Goal: Task Accomplishment & Management: Manage account settings

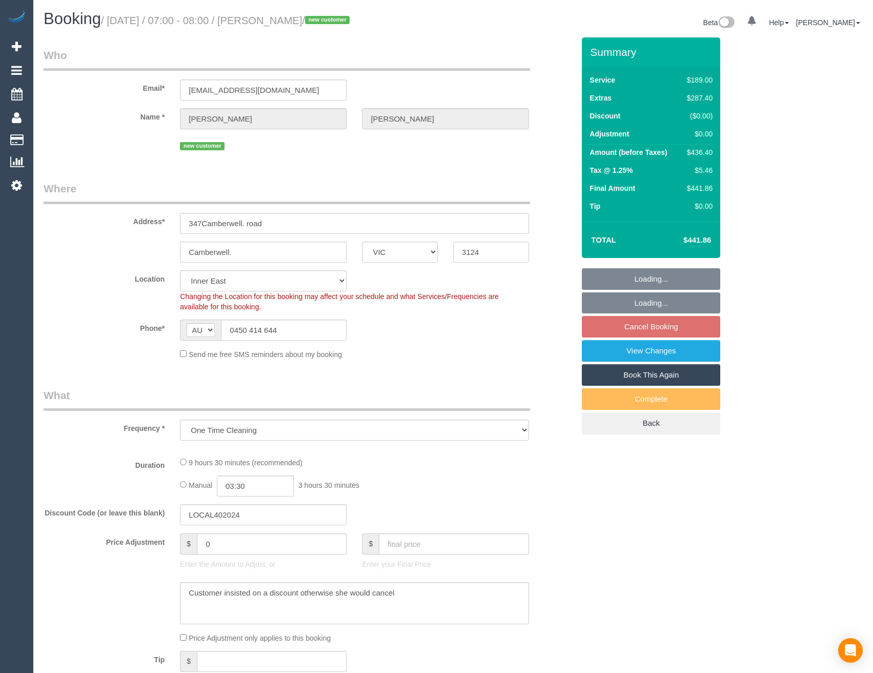
select select "VIC"
select select "object:852"
select select "number:28"
select select "number:14"
select select "number:19"
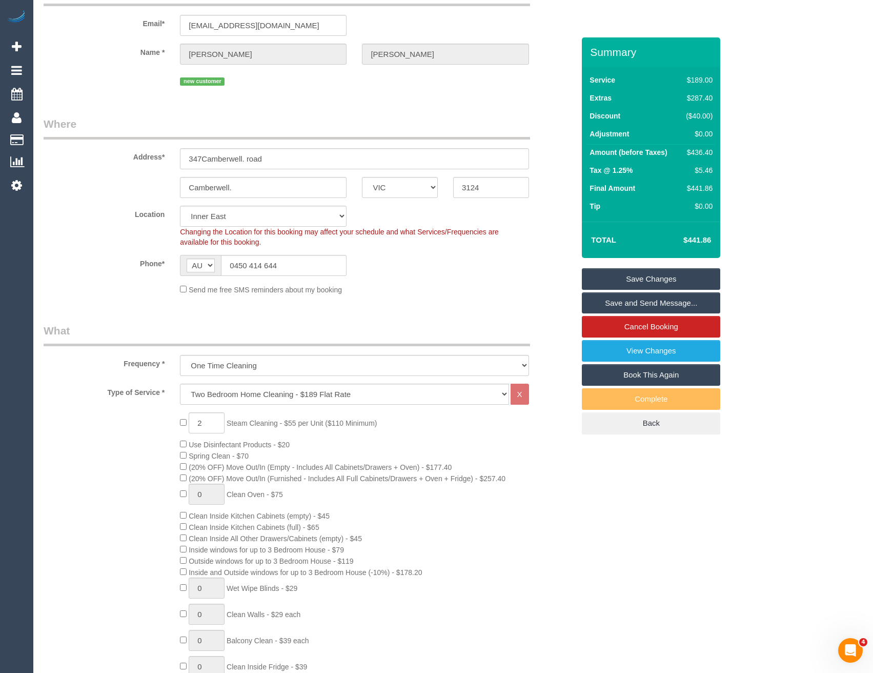
scroll to position [103, 0]
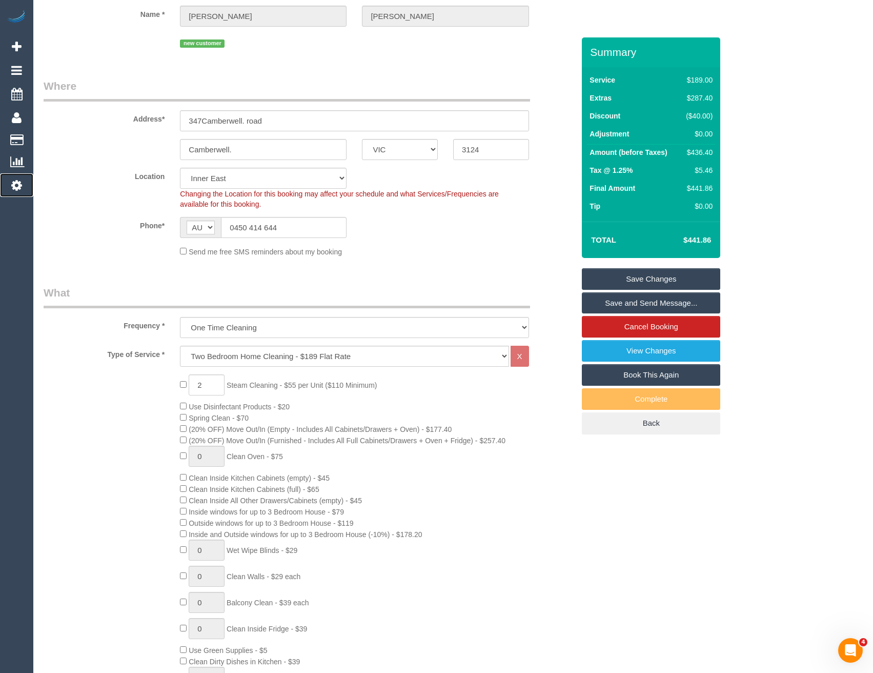
drag, startPoint x: 24, startPoint y: 188, endPoint x: 30, endPoint y: 190, distance: 6.7
click at [24, 188] on link "Settings" at bounding box center [16, 185] width 33 height 24
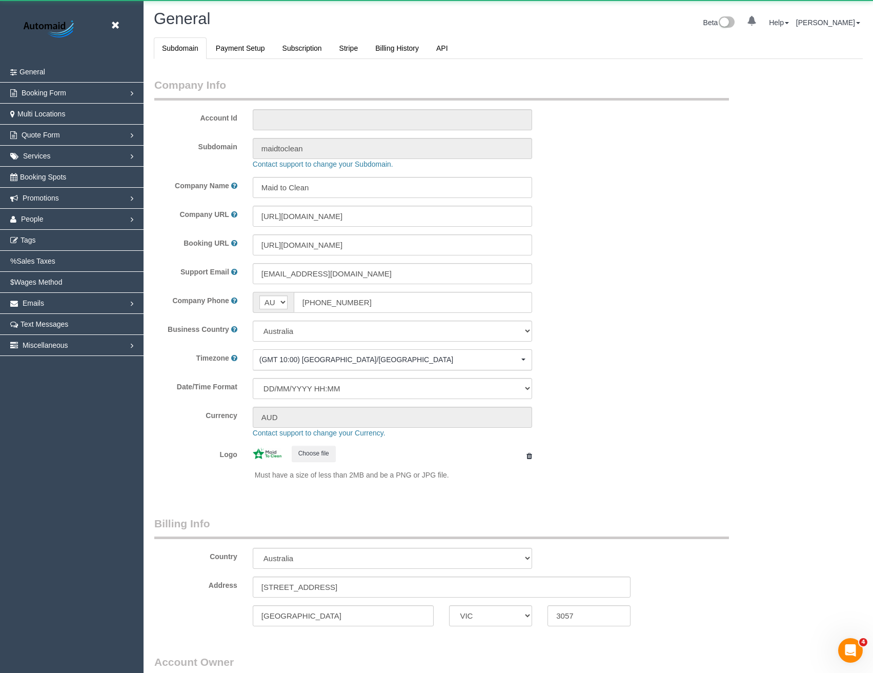
select select "1"
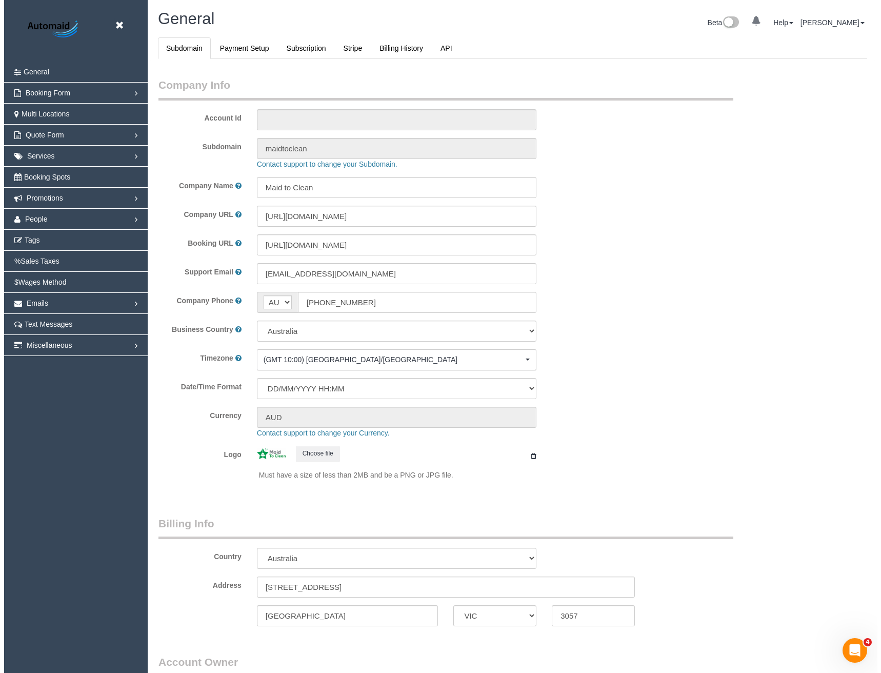
scroll to position [2343, 873]
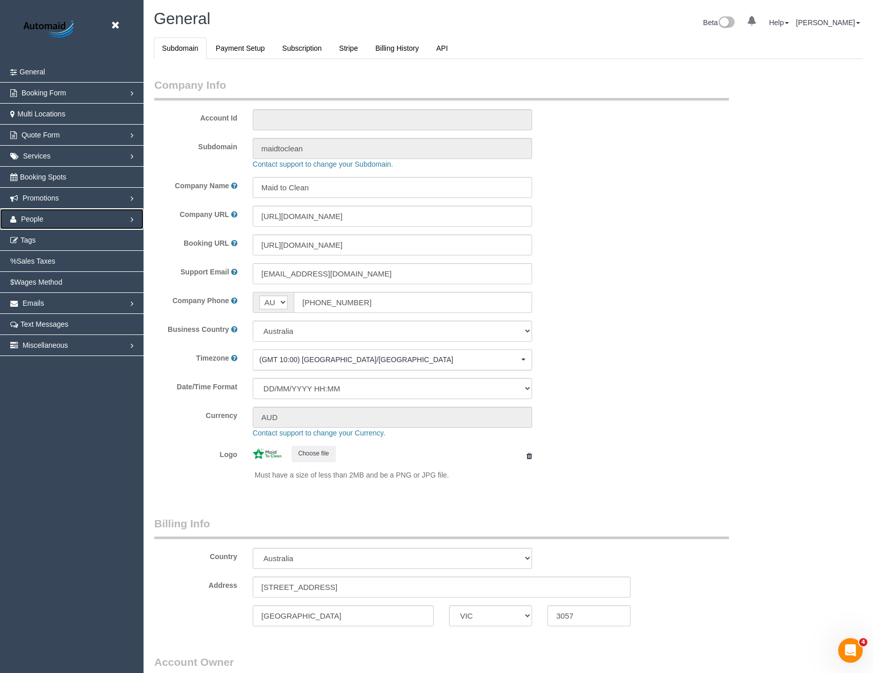
click at [29, 214] on link "People" at bounding box center [72, 219] width 144 height 21
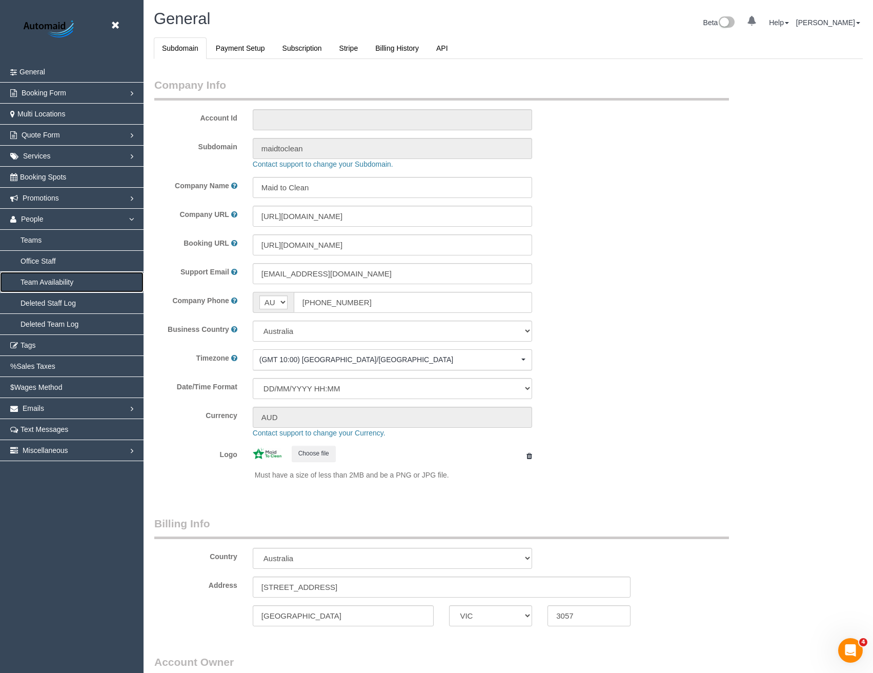
click at [58, 282] on link "Team Availability" at bounding box center [72, 282] width 144 height 21
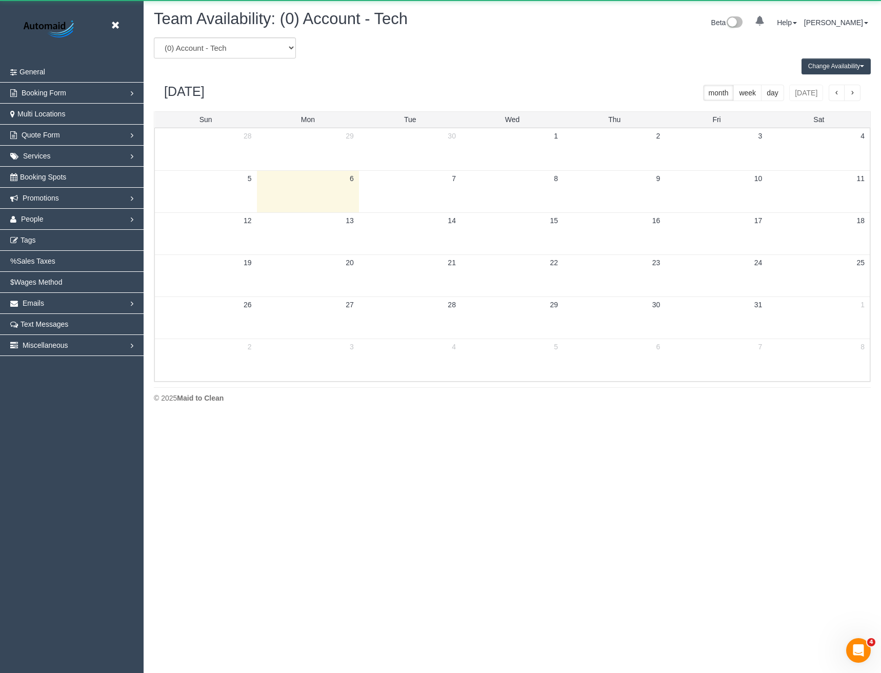
scroll to position [417, 881]
click at [229, 40] on select "(0) Account - Tech (0) Office (0) Raunak Test Account (1) Debbie Brodjanac (FT)…" at bounding box center [225, 47] width 142 height 21
select select "number:87425"
click at [154, 37] on select "(0) Account - Tech (0) Office (0) Raunak Test Account (1) Debbie Brodjanac (FT)…" at bounding box center [225, 47] width 142 height 21
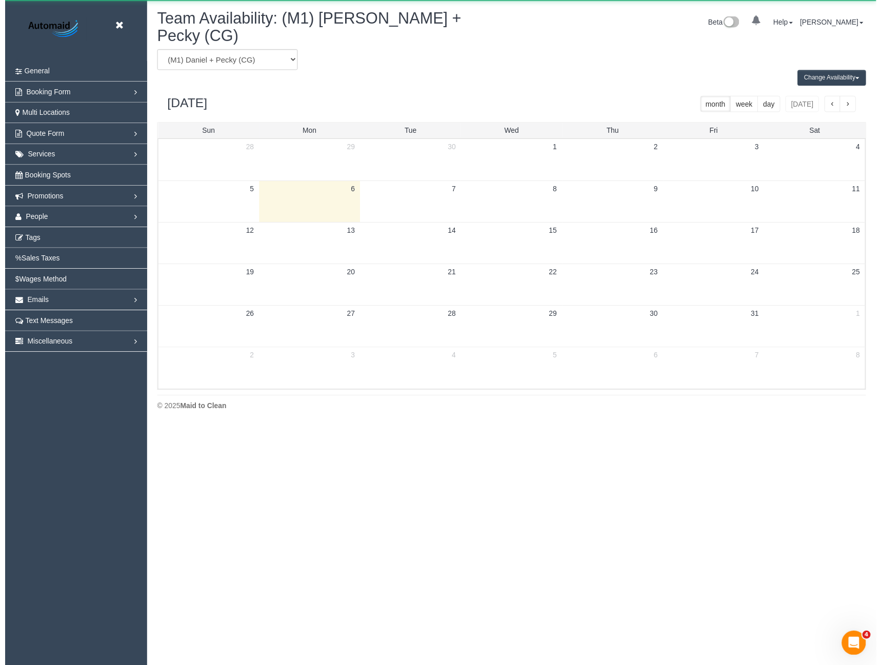
scroll to position [50848, 50385]
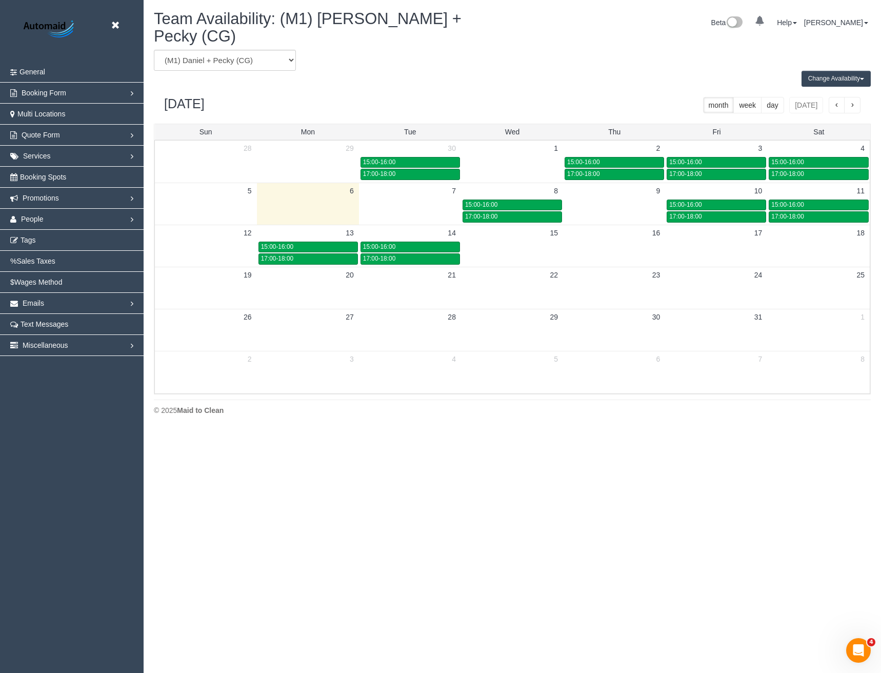
click at [825, 71] on button "Change Availability" at bounding box center [835, 79] width 69 height 16
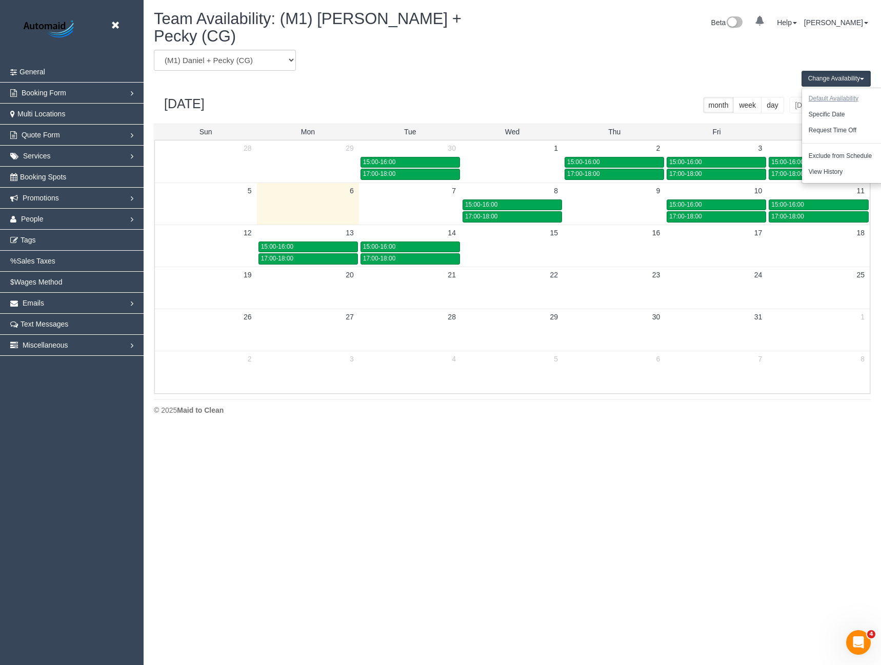
click at [829, 91] on button "Default Availability" at bounding box center [833, 99] width 63 height 16
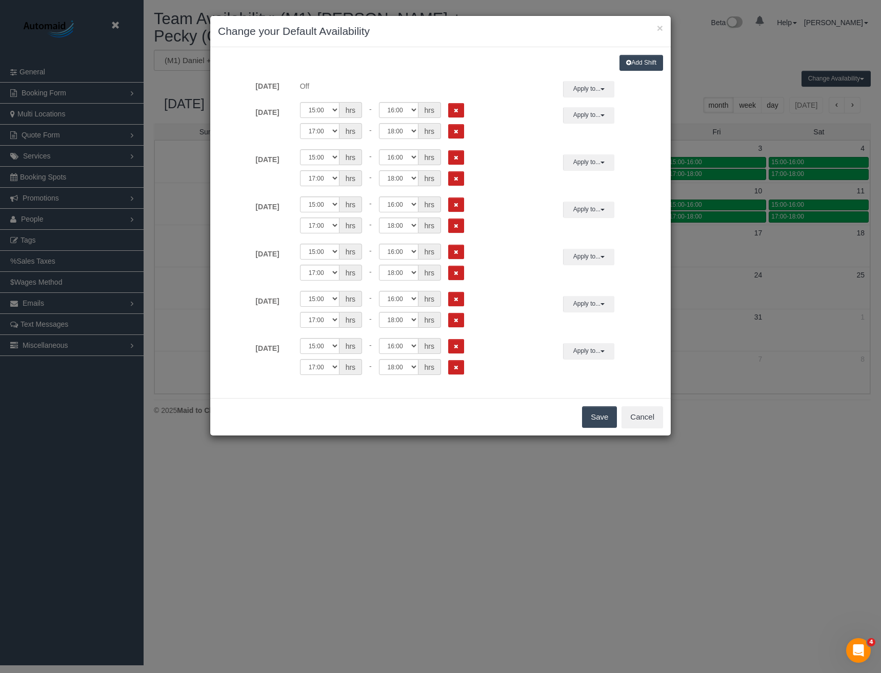
click at [492, 463] on div "× Change your Default Availability Add Shift Sunday Off Apply to... All Sunday …" at bounding box center [440, 336] width 881 height 673
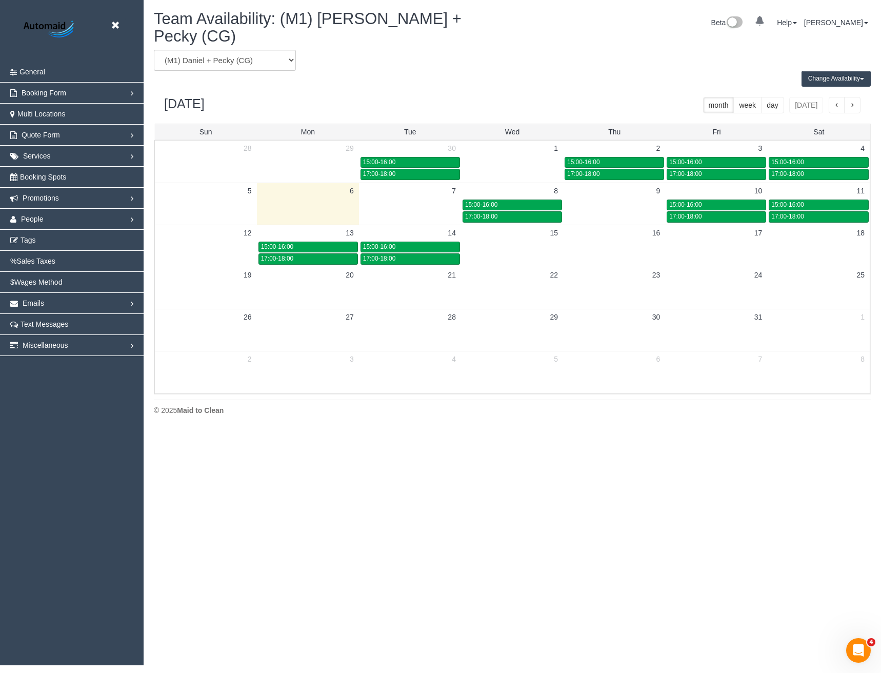
click at [853, 102] on span "button" at bounding box center [851, 105] width 5 height 7
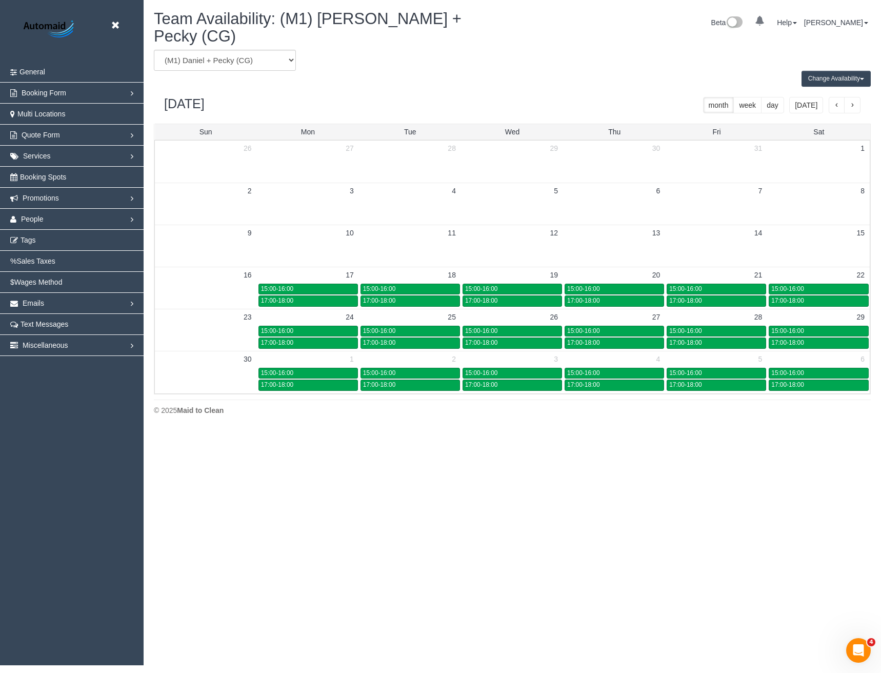
click at [837, 102] on span "button" at bounding box center [836, 105] width 5 height 7
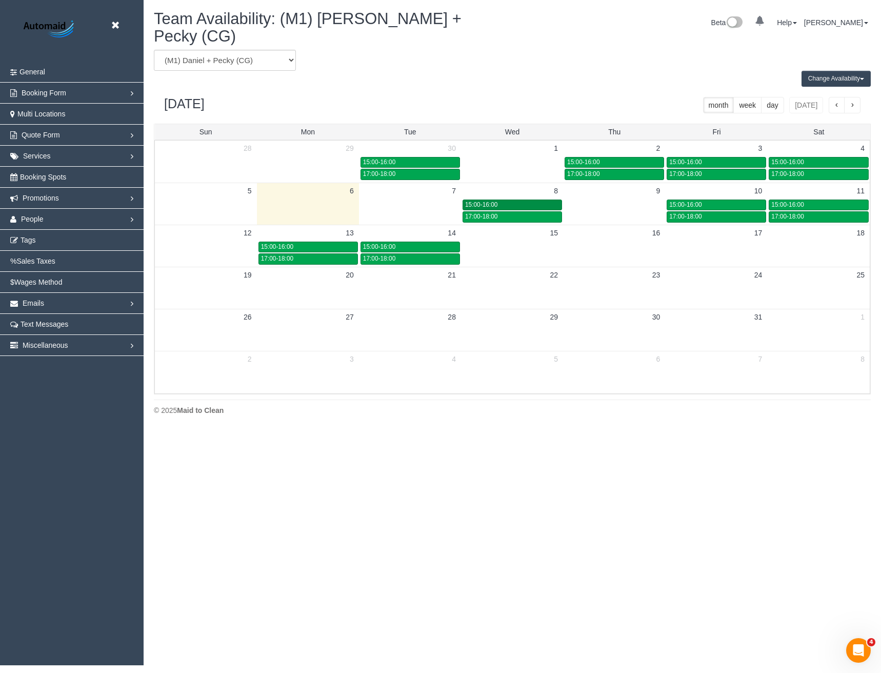
click at [523, 201] on div "15:00-16:00" at bounding box center [512, 205] width 94 height 8
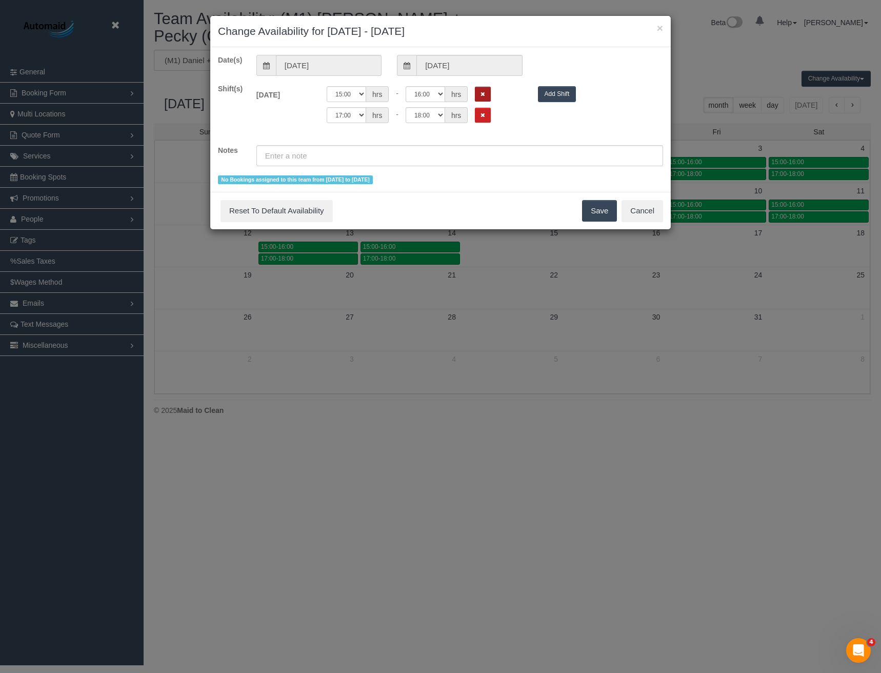
click at [484, 90] on button "Remove Shift" at bounding box center [483, 94] width 16 height 15
click at [483, 98] on button "Remove Shift" at bounding box center [483, 94] width 16 height 15
click at [596, 210] on button "Save" at bounding box center [599, 211] width 35 height 22
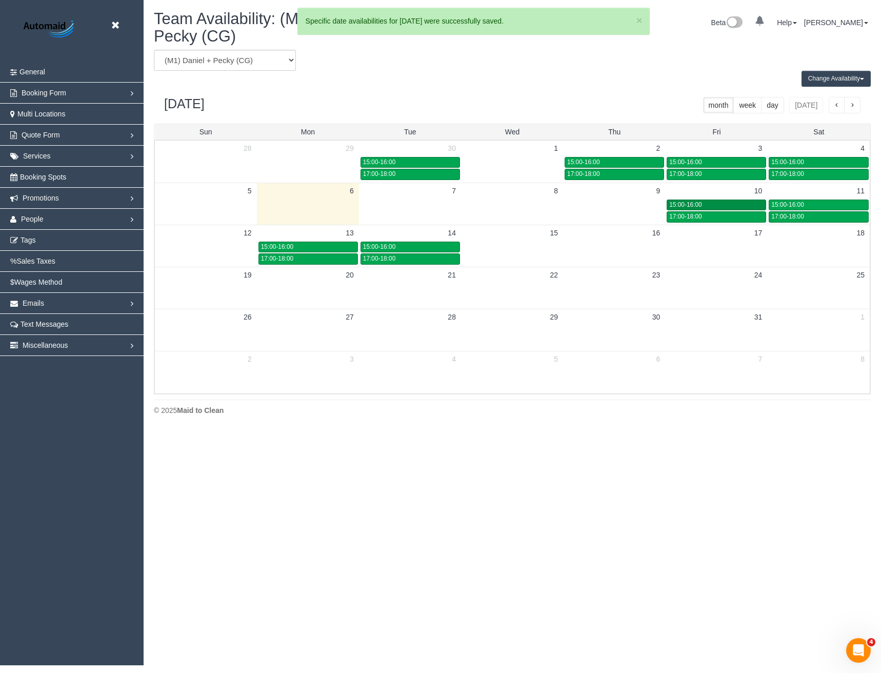
click at [716, 201] on div "15:00-16:00" at bounding box center [716, 205] width 94 height 8
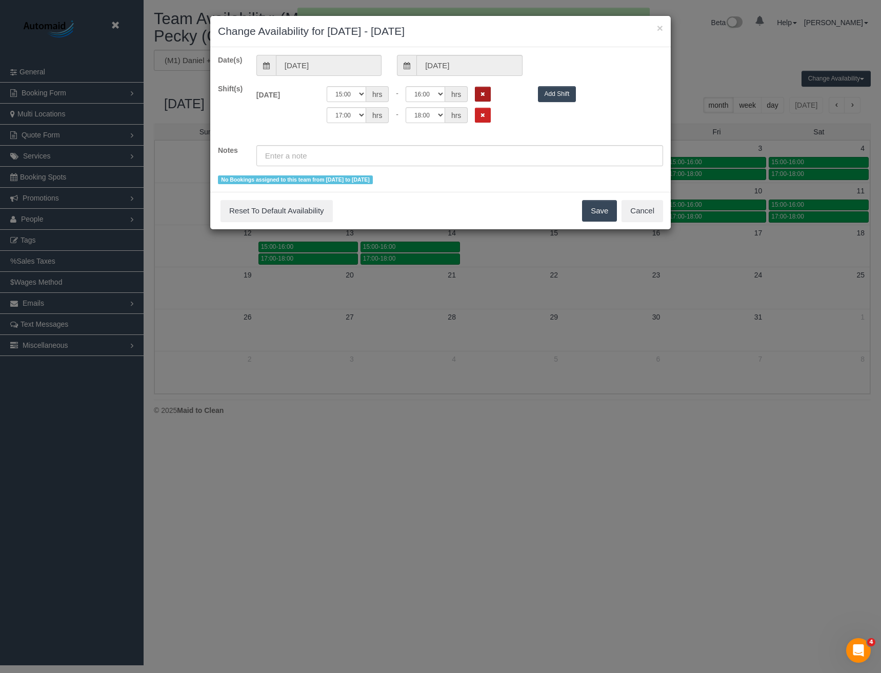
click at [487, 92] on button "Remove Shift" at bounding box center [483, 94] width 16 height 15
click at [487, 109] on div "Fri 10/10/2025 Off 00:00 00:05 00:10 00:15 00:20 00:25 00:30 00:35 00:40 00:45 …" at bounding box center [460, 97] width 422 height 26
click at [483, 98] on button "Remove Shift" at bounding box center [483, 94] width 16 height 15
click at [594, 211] on button "Save" at bounding box center [599, 211] width 35 height 22
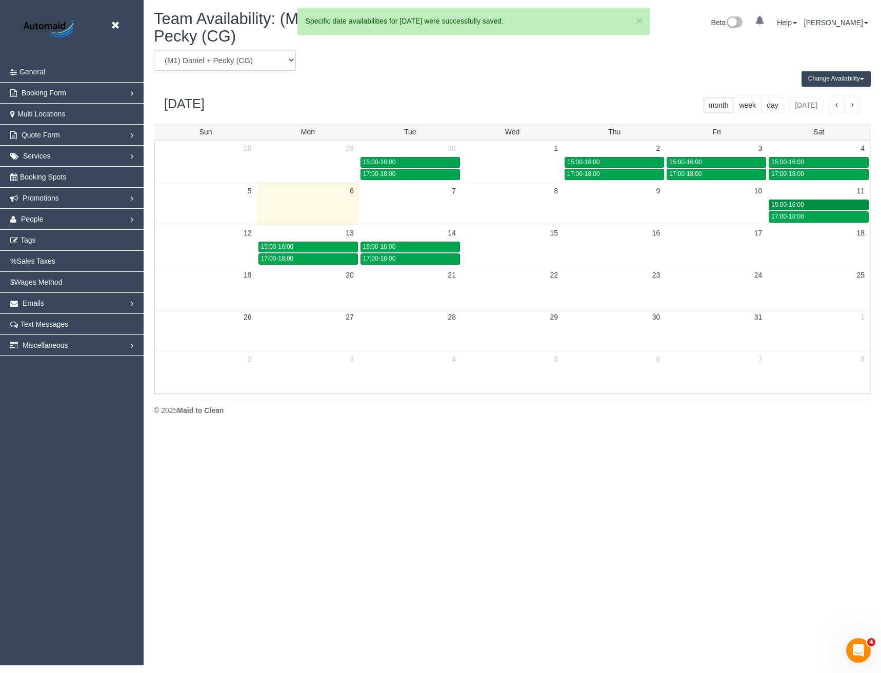
click at [808, 201] on div "15:00-16:00" at bounding box center [818, 205] width 95 height 8
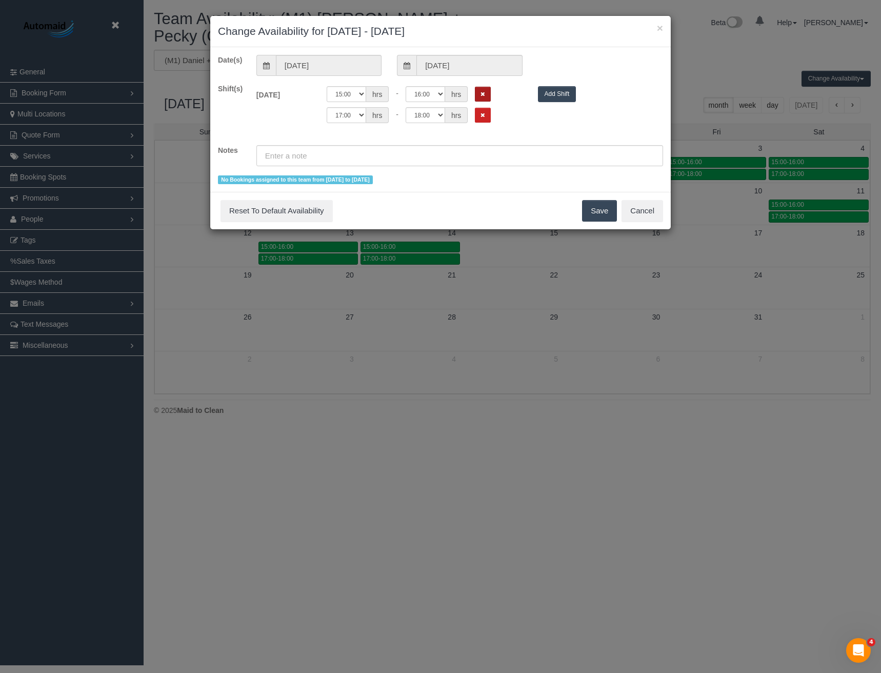
click at [481, 95] on icon "Remove Shift" at bounding box center [482, 94] width 5 height 6
click at [487, 114] on div "Shift(s) Sat 11/10/2025 Off 00:00 00:05 00:10 00:15 00:20 00:25 00:30 00:35 00:…" at bounding box center [440, 109] width 460 height 51
click at [485, 100] on button "Remove Shift" at bounding box center [483, 94] width 16 height 15
click at [597, 203] on button "Save" at bounding box center [599, 211] width 35 height 22
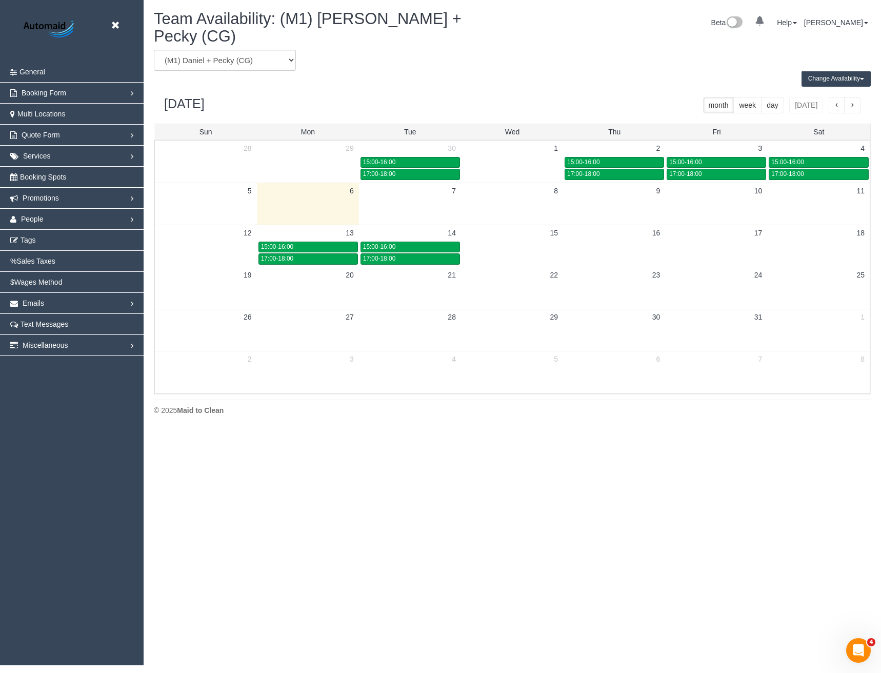
click at [494, 189] on td at bounding box center [512, 204] width 102 height 42
click at [609, 187] on td at bounding box center [614, 204] width 102 height 42
click at [719, 198] on td at bounding box center [716, 204] width 102 height 42
click at [818, 191] on td at bounding box center [818, 204] width 102 height 42
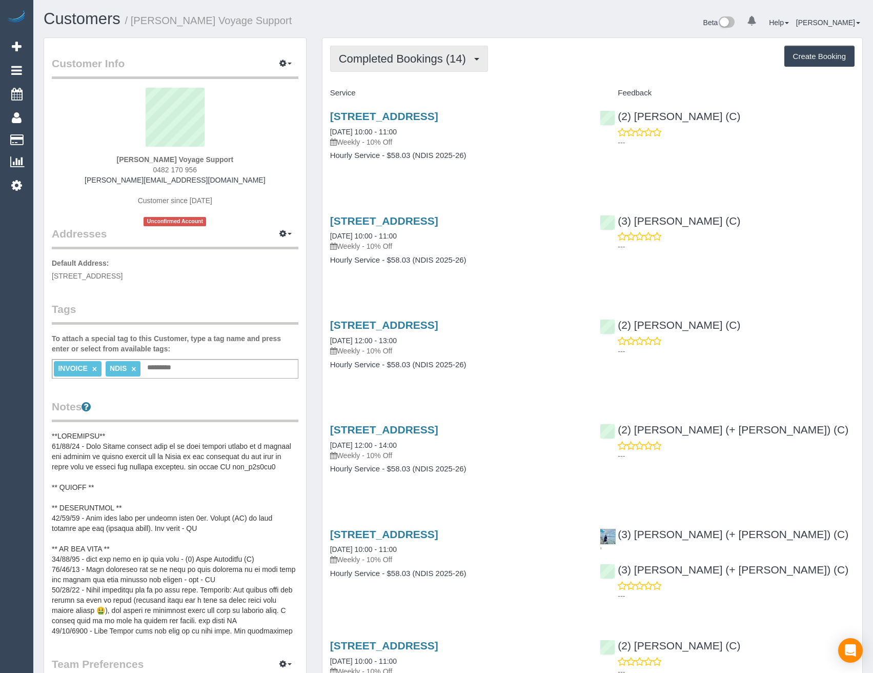
click at [461, 52] on button "Completed Bookings (14)" at bounding box center [409, 59] width 158 height 26
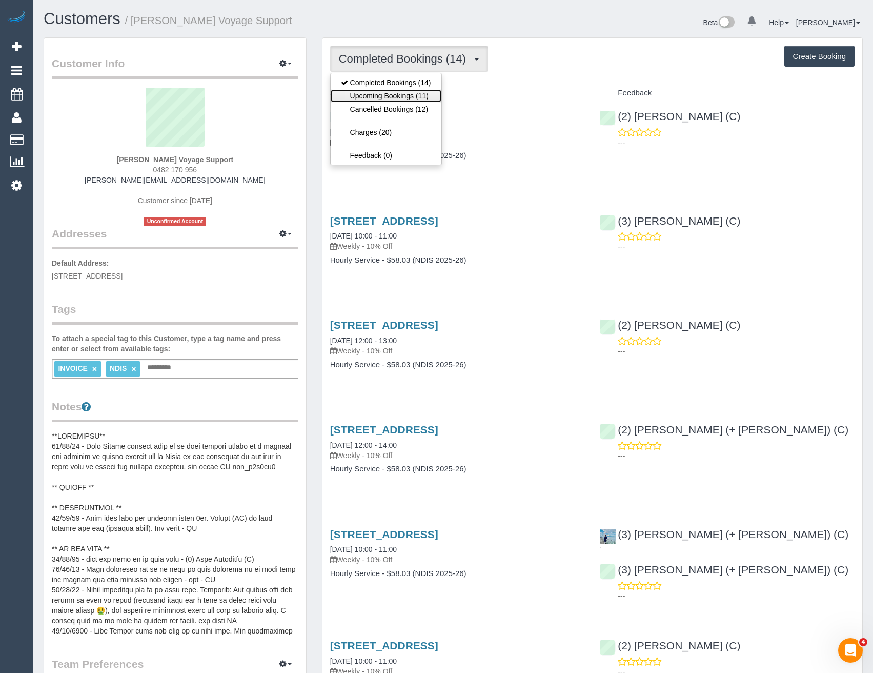
click at [433, 95] on link "Upcoming Bookings (11)" at bounding box center [386, 95] width 111 height 13
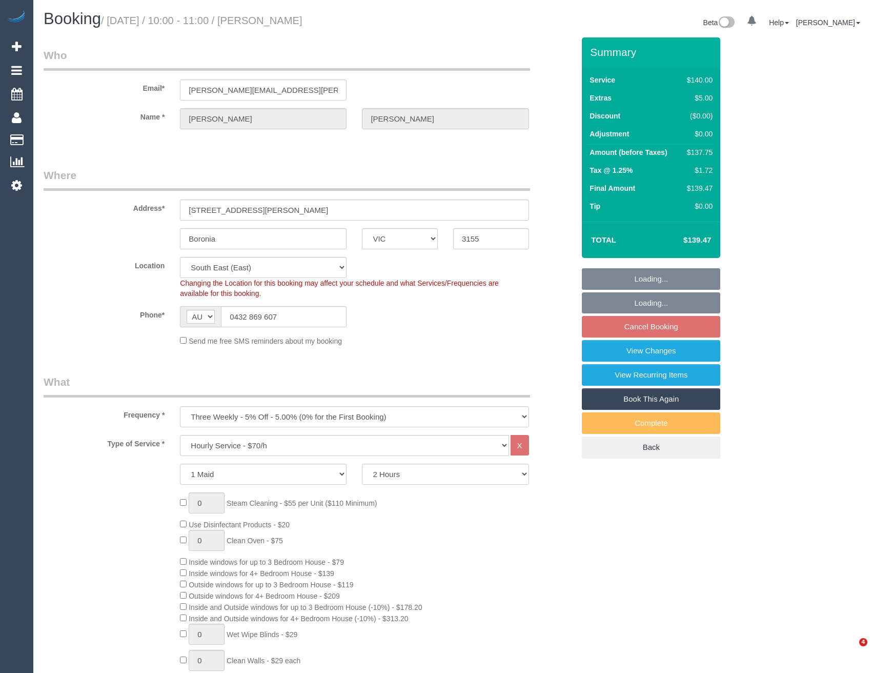
select select "VIC"
select select "number:29"
select select "number:16"
select select "number:18"
select select "number:22"
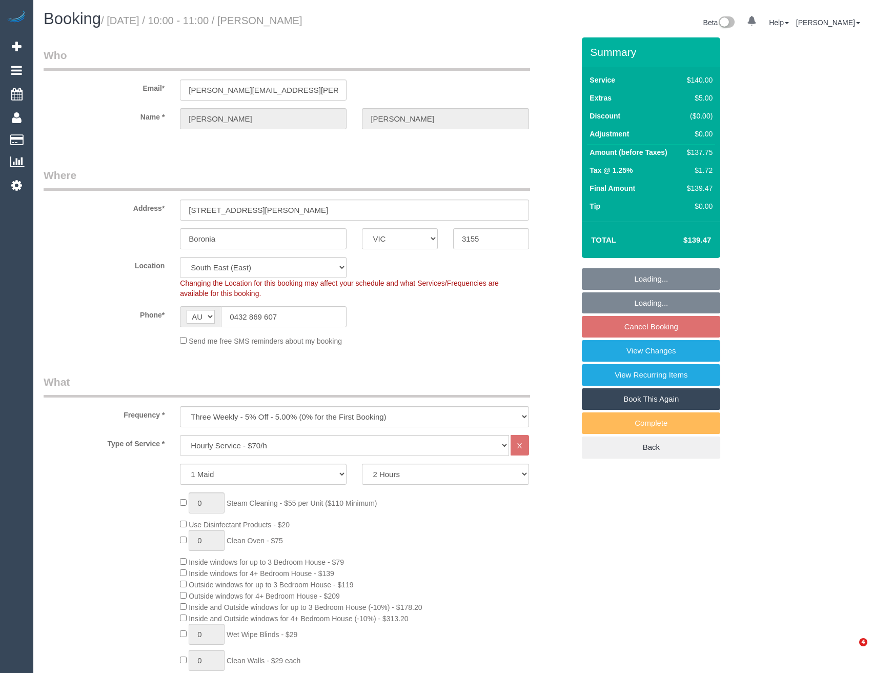
select select "number:34"
select select "number:12"
select select "object:1428"
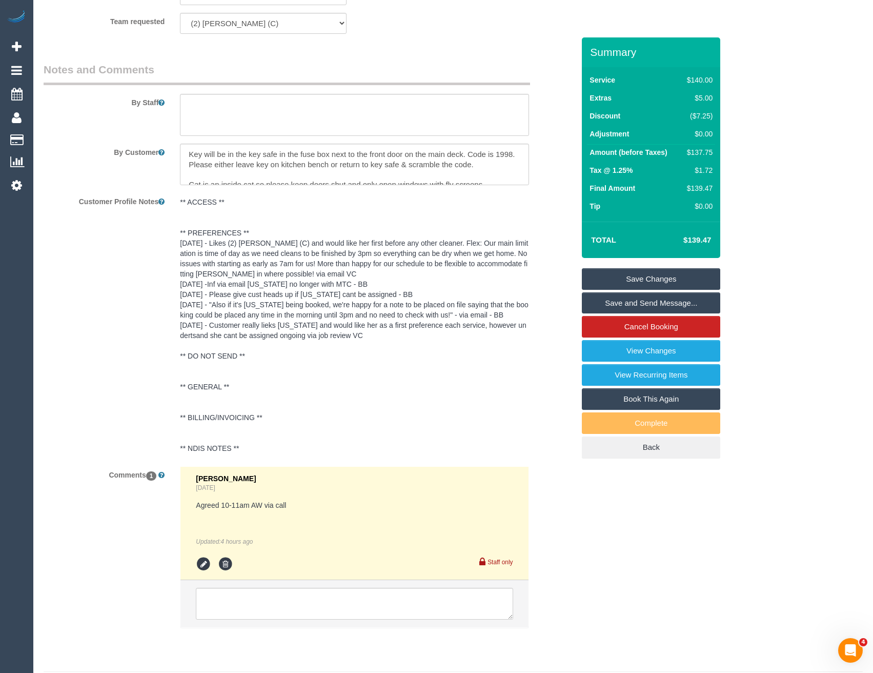
scroll to position [1752, 0]
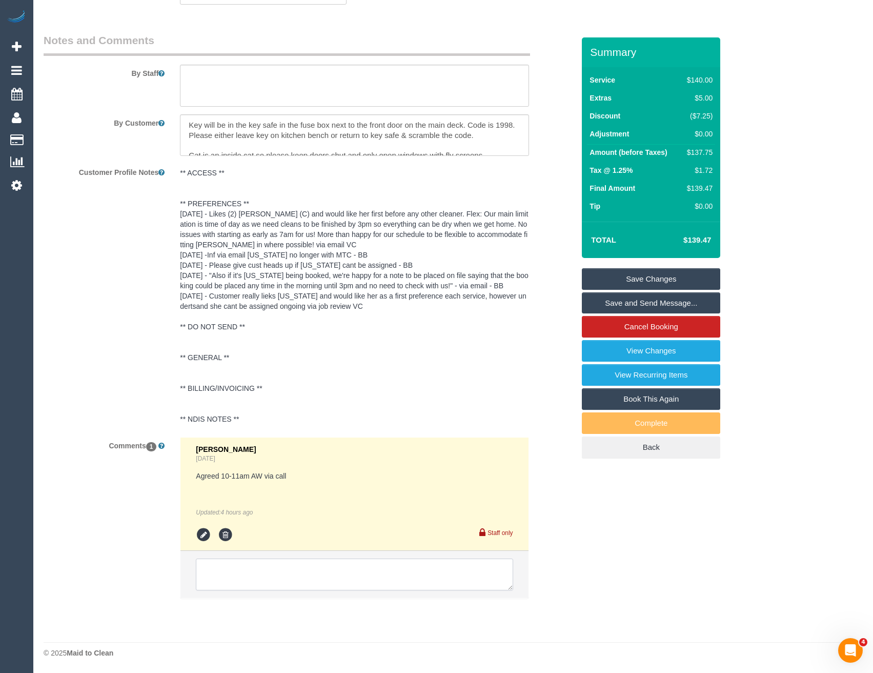
click at [304, 584] on textarea at bounding box center [354, 574] width 317 height 32
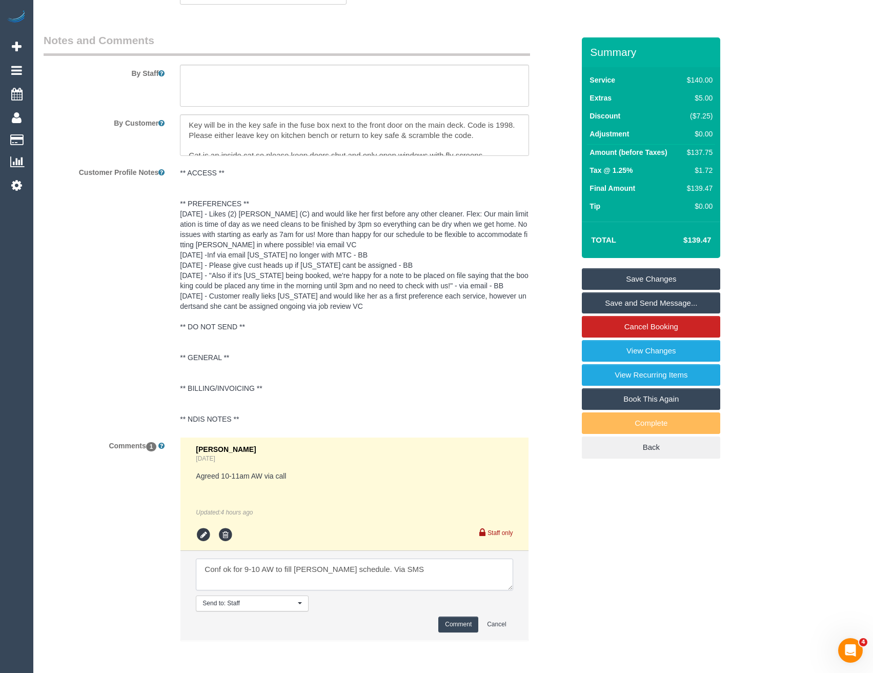
type textarea "Conf ok for 9-10 AW to fill Helens schedule. Via SMS"
click at [462, 612] on li "Send to: Staff Nothing selected Send to: Staff Send to: Customer Send to: Team …" at bounding box center [354, 595] width 348 height 89
click at [463, 622] on button "Comment" at bounding box center [458, 624] width 40 height 16
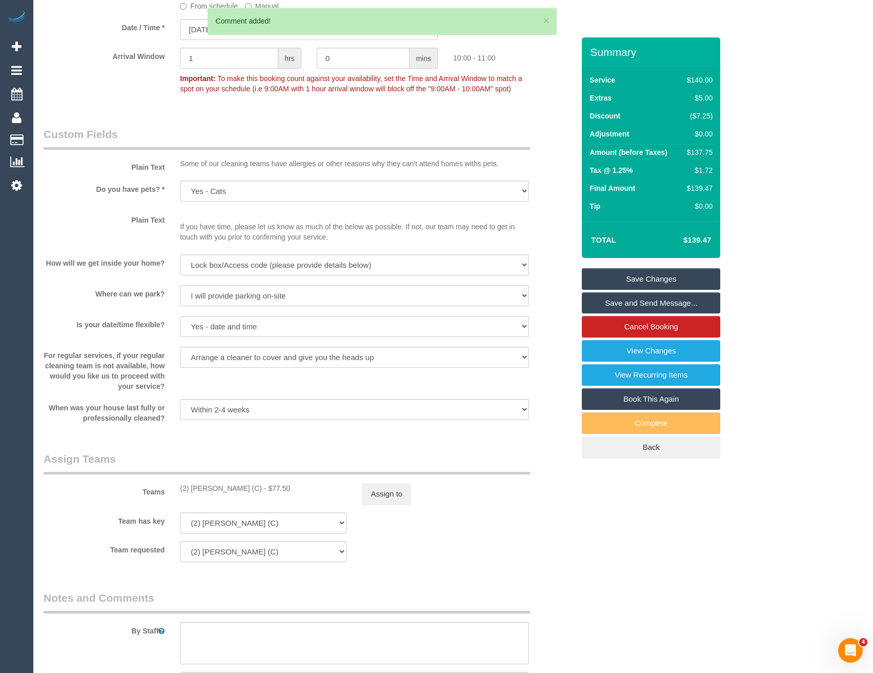
scroll to position [1137, 0]
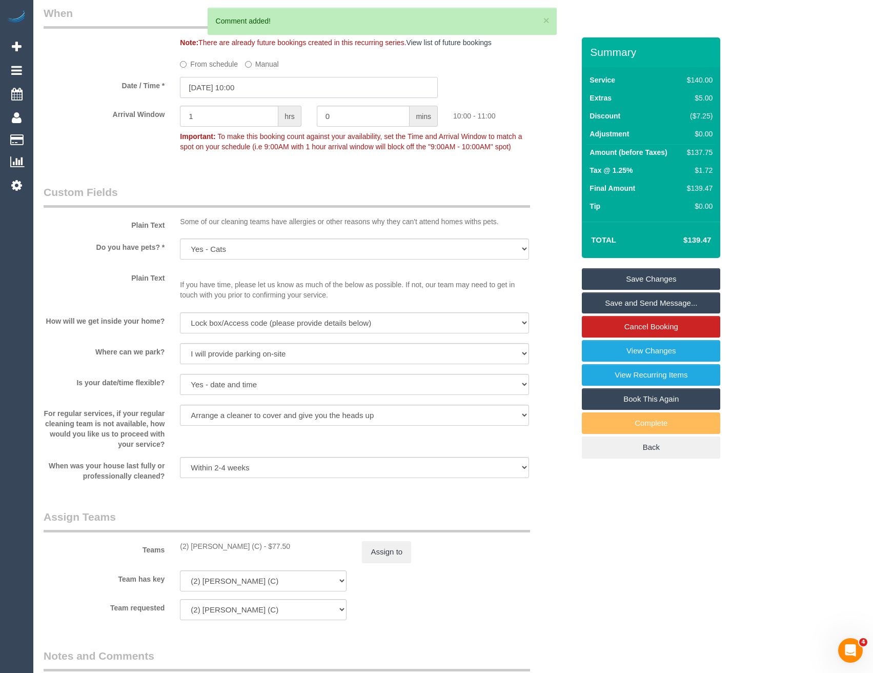
click at [243, 84] on input "07/10/2025 10:00" at bounding box center [309, 87] width 258 height 21
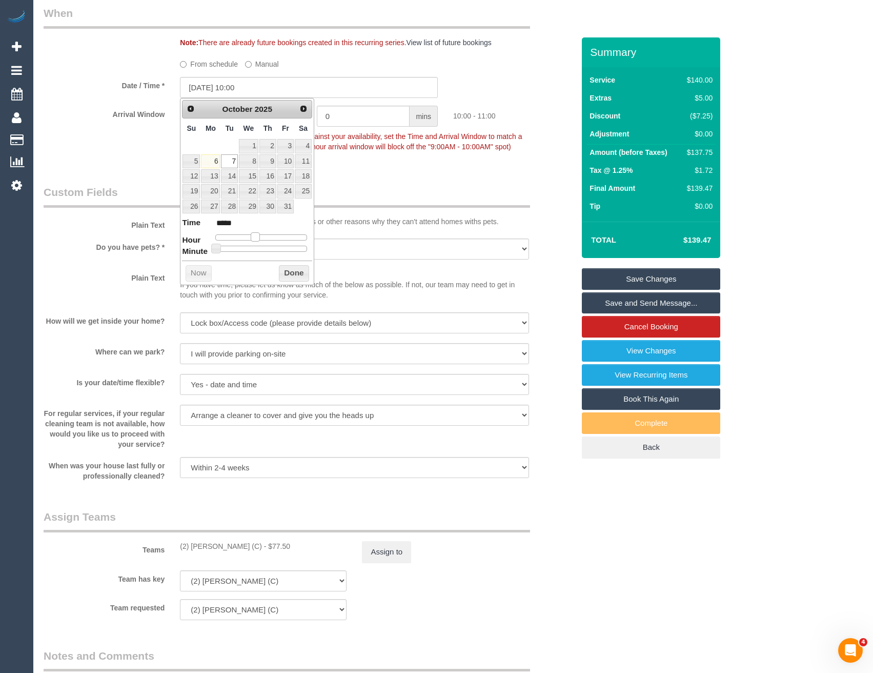
type input "07/10/2025 09:00"
type input "*****"
click at [251, 237] on span at bounding box center [251, 236] width 9 height 9
click at [282, 277] on button "Done" at bounding box center [294, 273] width 30 height 16
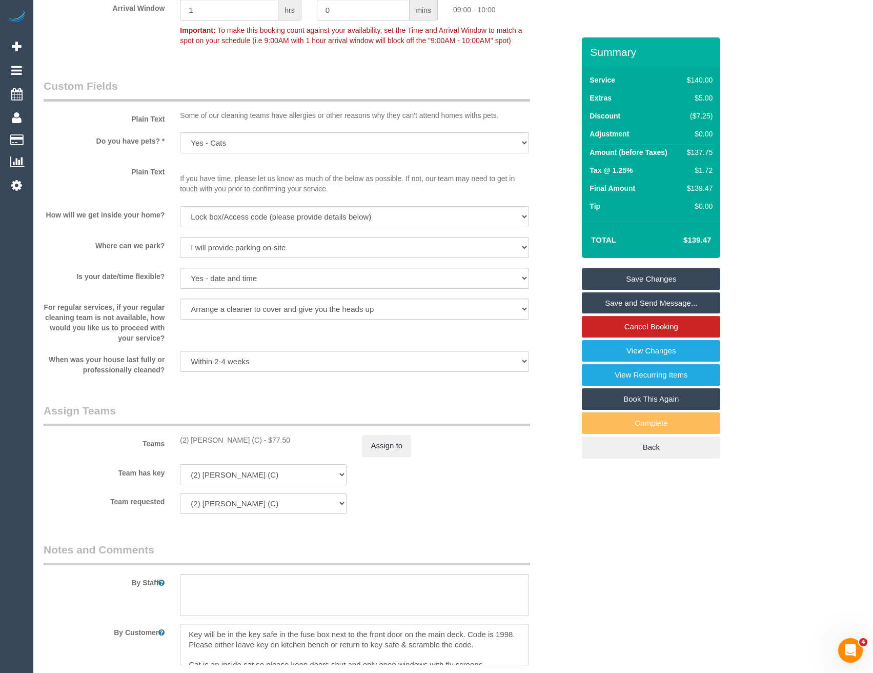
scroll to position [1393, 0]
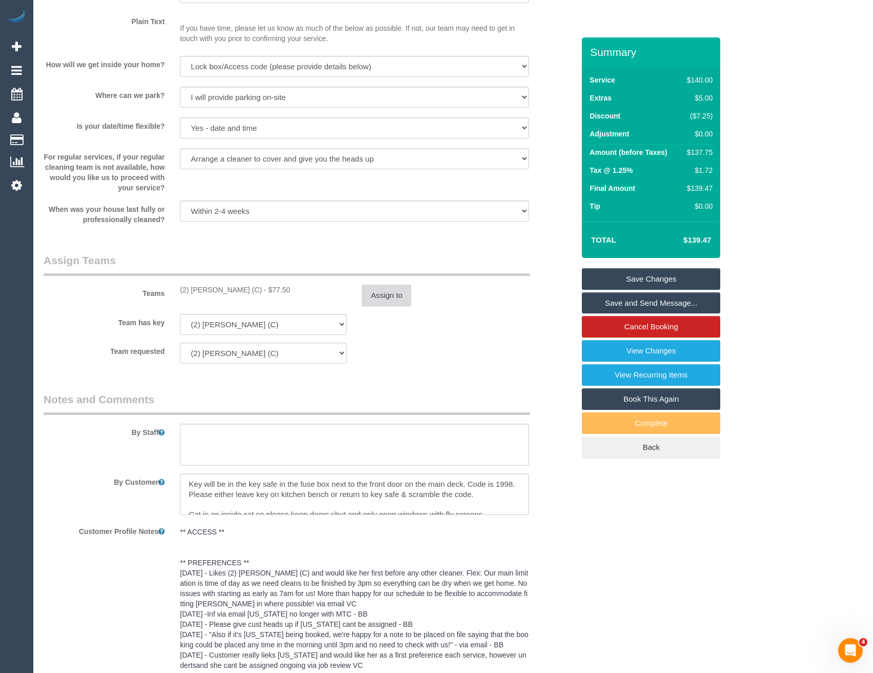
click at [377, 299] on button "Assign to" at bounding box center [386, 296] width 49 height 22
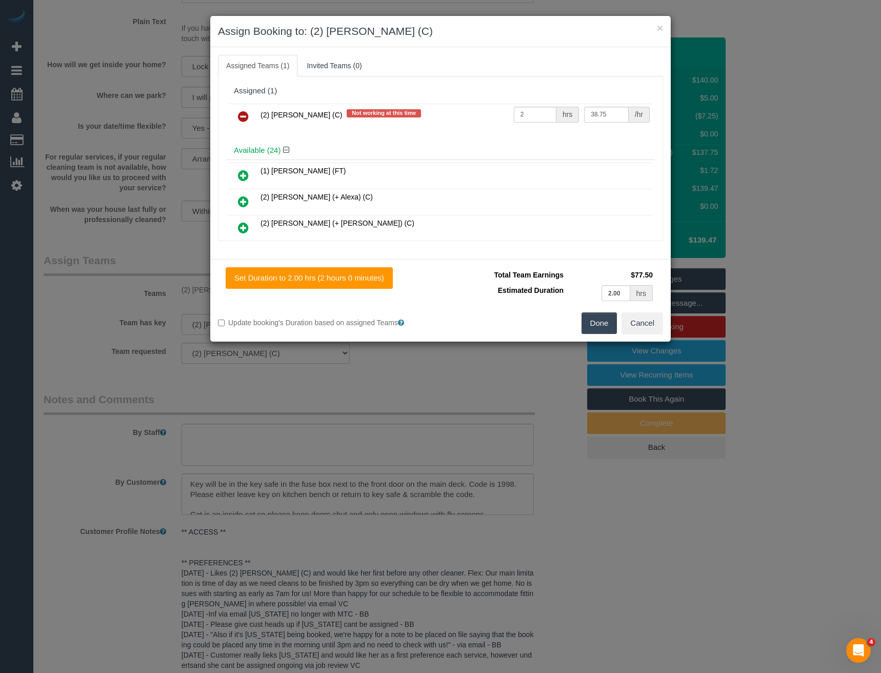
click at [247, 117] on icon at bounding box center [243, 116] width 11 height 12
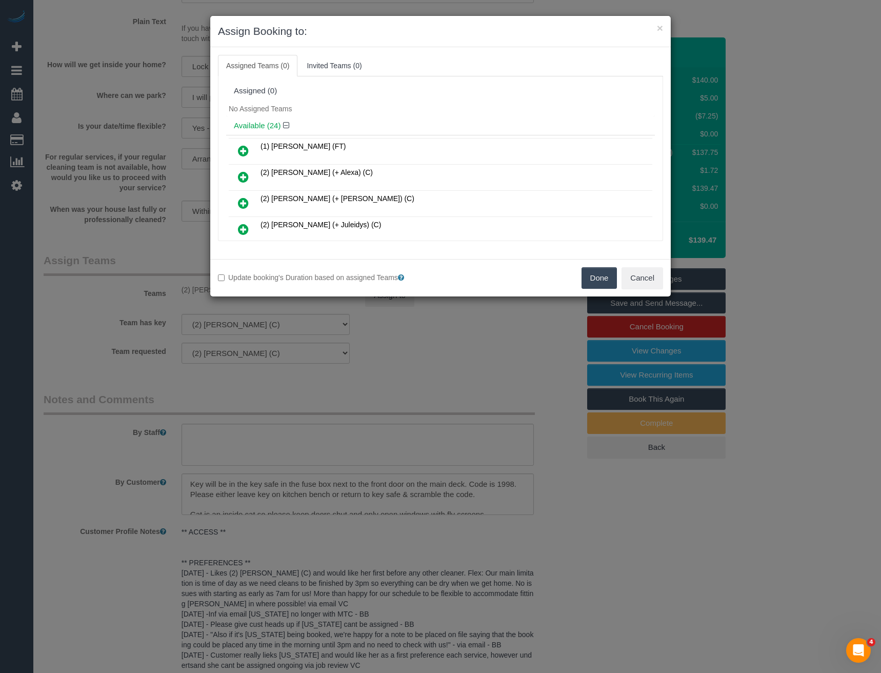
click at [242, 150] on icon at bounding box center [243, 151] width 11 height 12
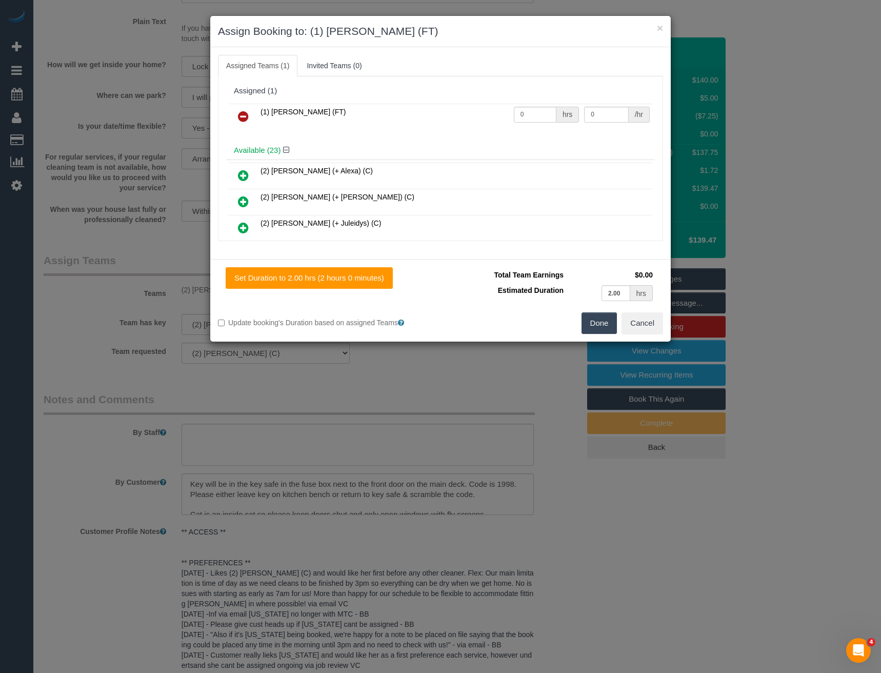
click at [604, 315] on button "Done" at bounding box center [599, 323] width 36 height 22
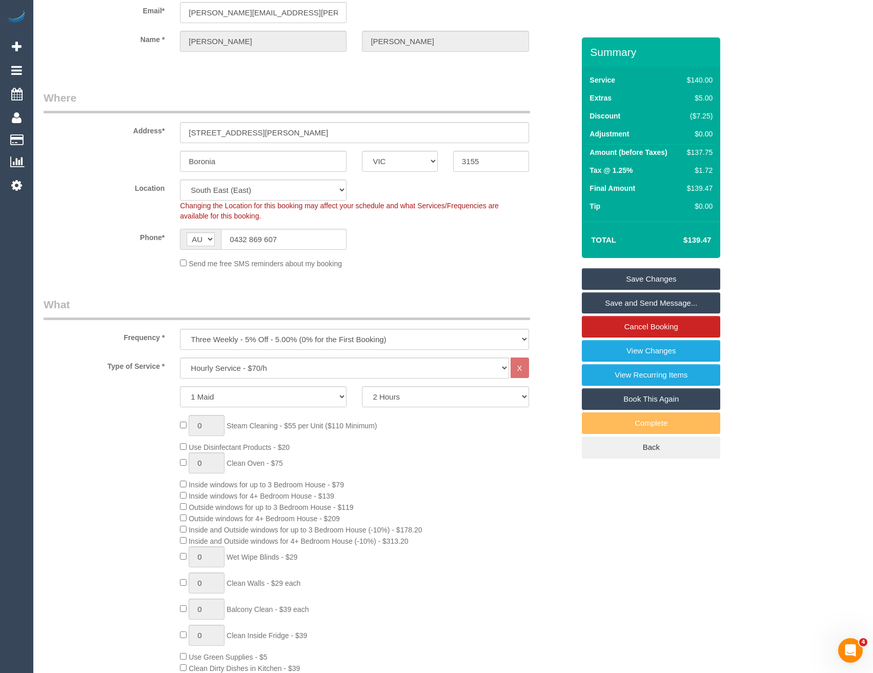
scroll to position [0, 0]
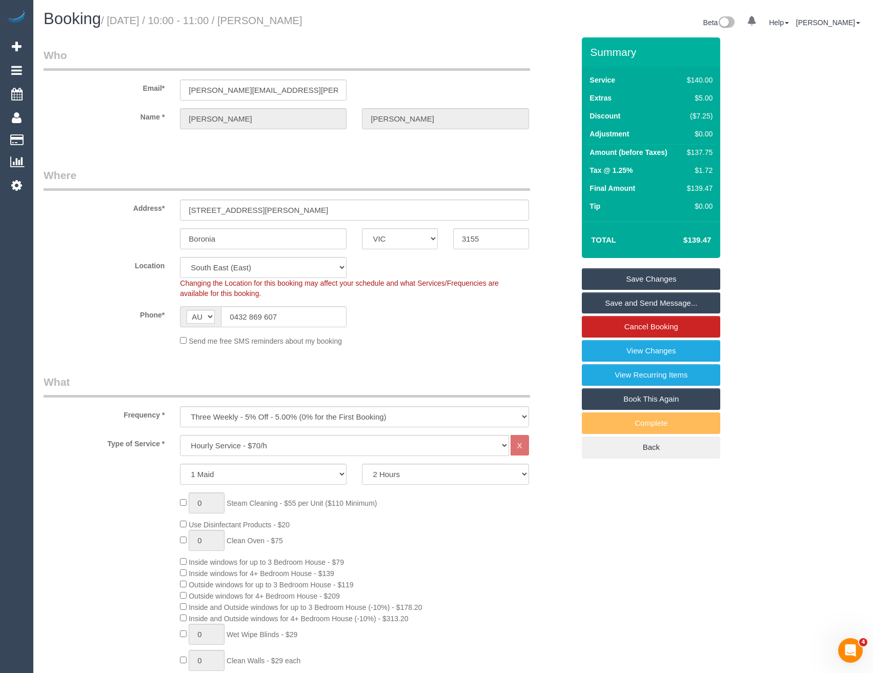
click at [643, 283] on link "Save Changes" at bounding box center [651, 279] width 138 height 22
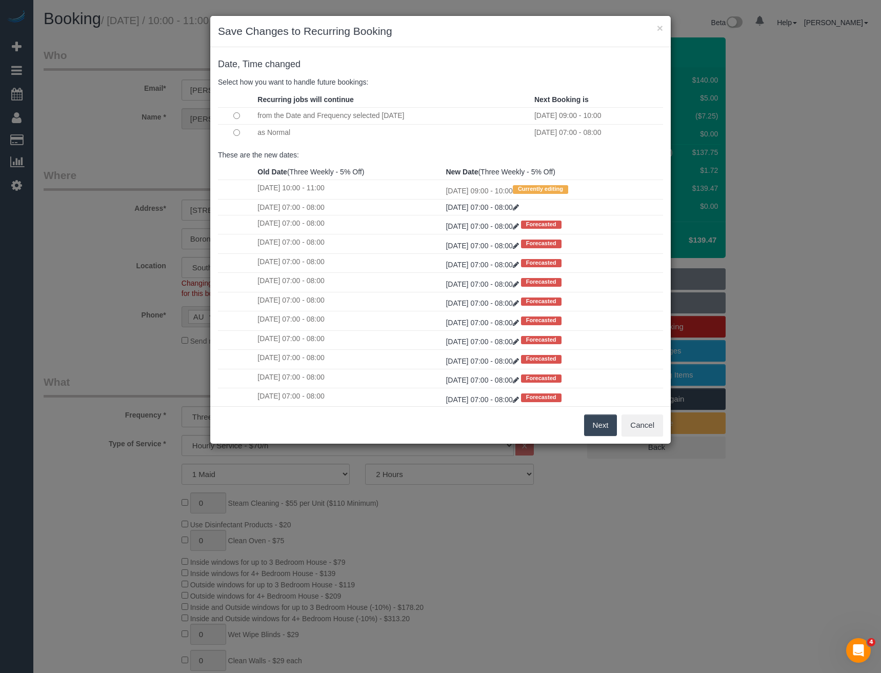
click at [596, 417] on button "Next" at bounding box center [600, 425] width 33 height 22
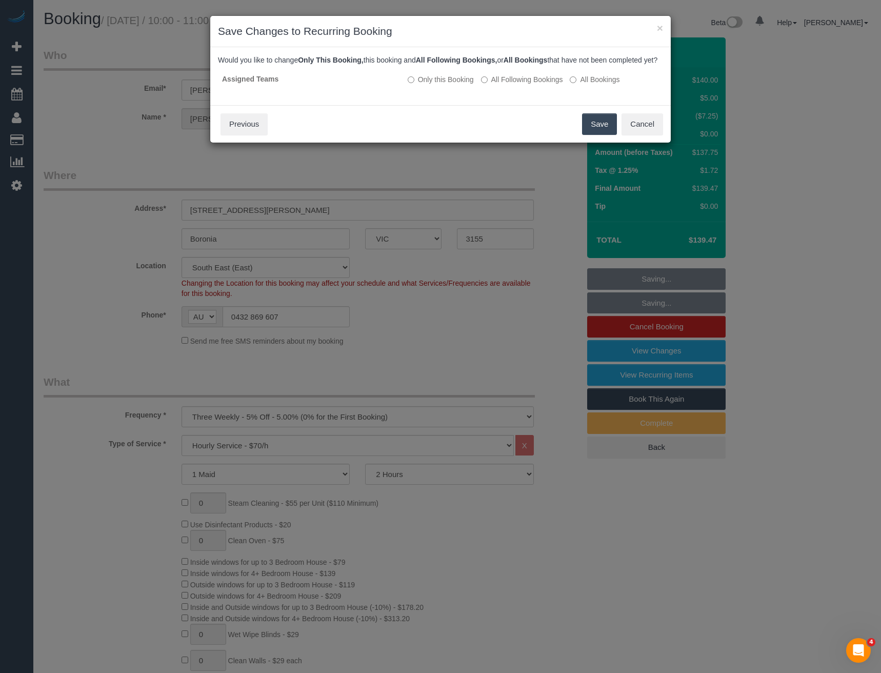
click at [590, 135] on button "Save" at bounding box center [599, 124] width 35 height 22
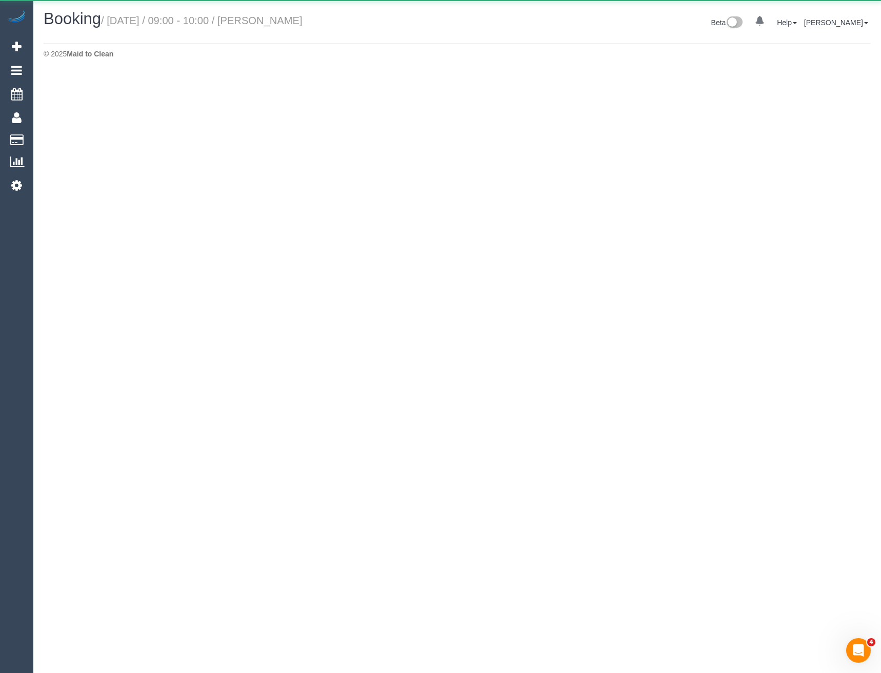
select select "VIC"
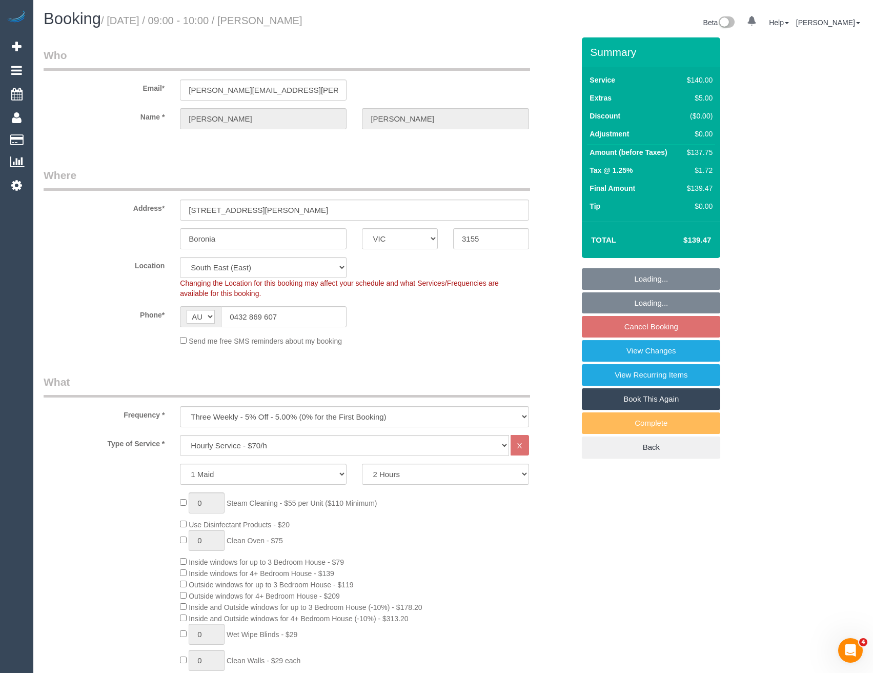
select select "object:5202"
select select "string:stripe-pm_1QDYZR2GScqysDRV1Ig0cbPL"
select select "number:29"
select select "number:16"
select select "number:18"
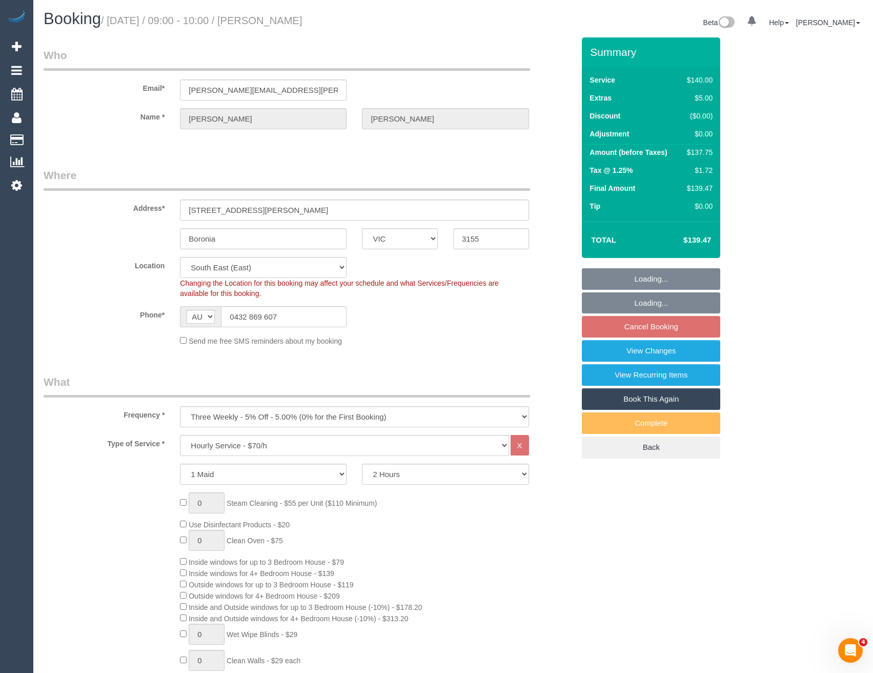
select select "number:22"
select select "number:34"
select select "number:12"
select select "object:5353"
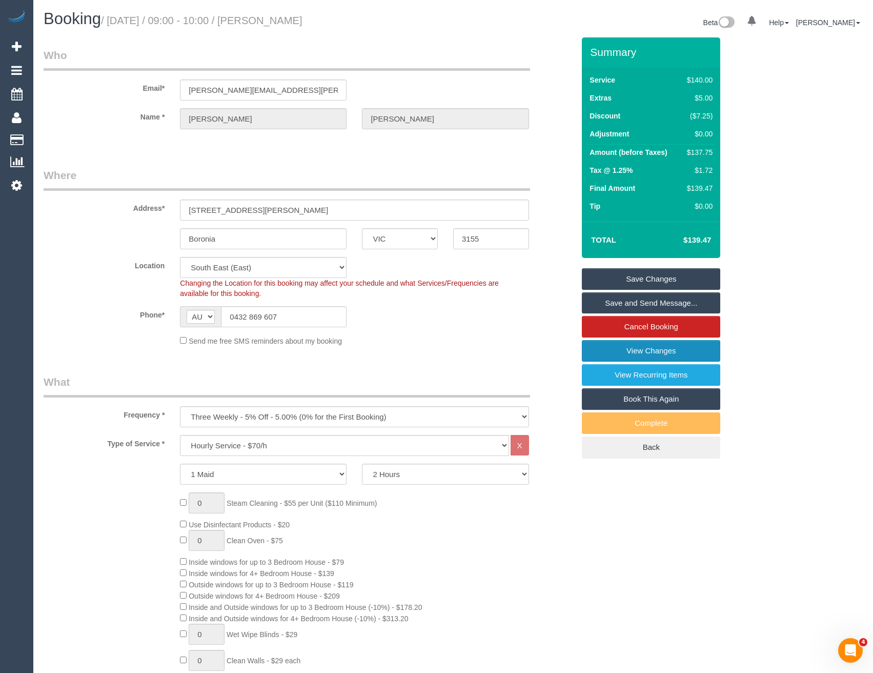
click at [637, 343] on link "View Changes" at bounding box center [651, 351] width 138 height 22
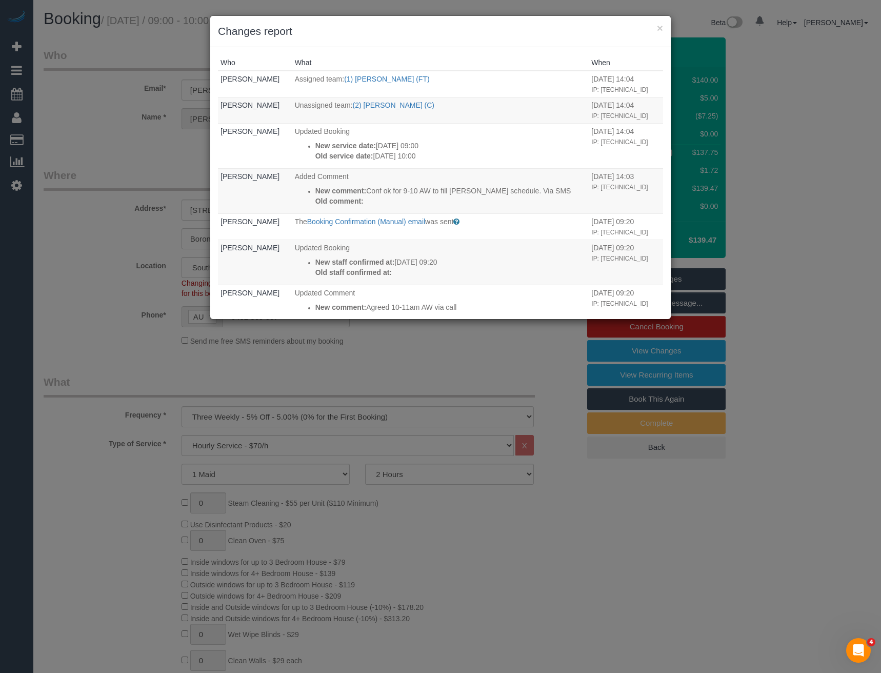
click at [467, 320] on div "× Changes report Who What When Bronie Bryant Assigned team: (1) Helen Trickett …" at bounding box center [440, 336] width 881 height 673
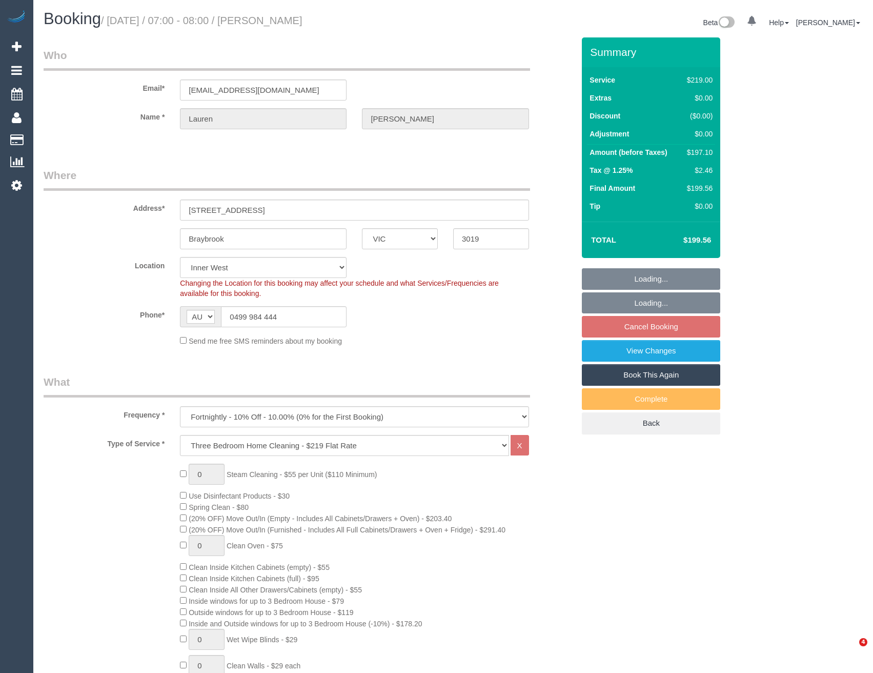
select select "VIC"
select select "object:1466"
select select "number:27"
select select "number:16"
select select "number:19"
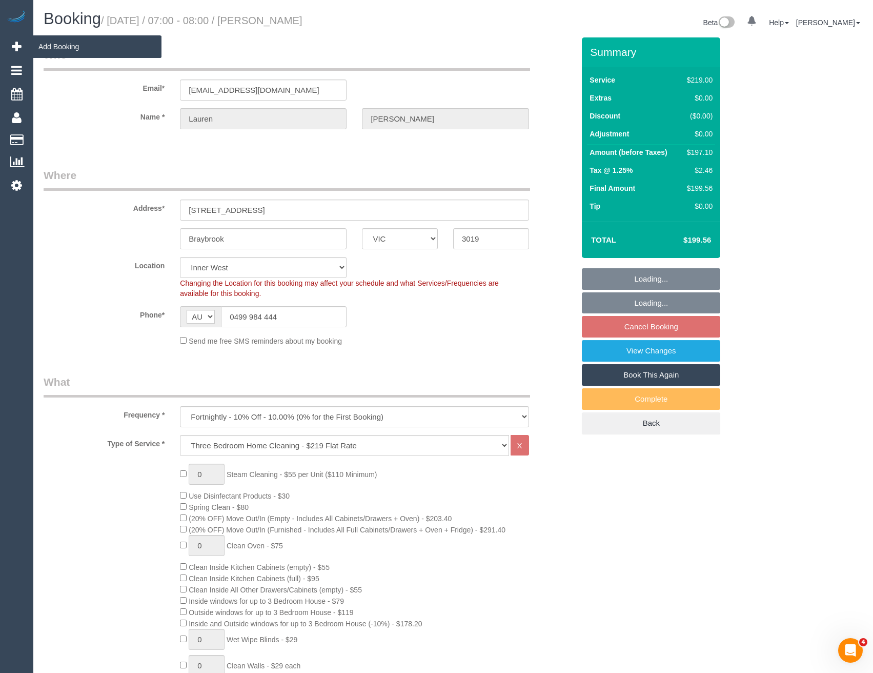
select select "number:22"
select select "number:35"
select select "number:13"
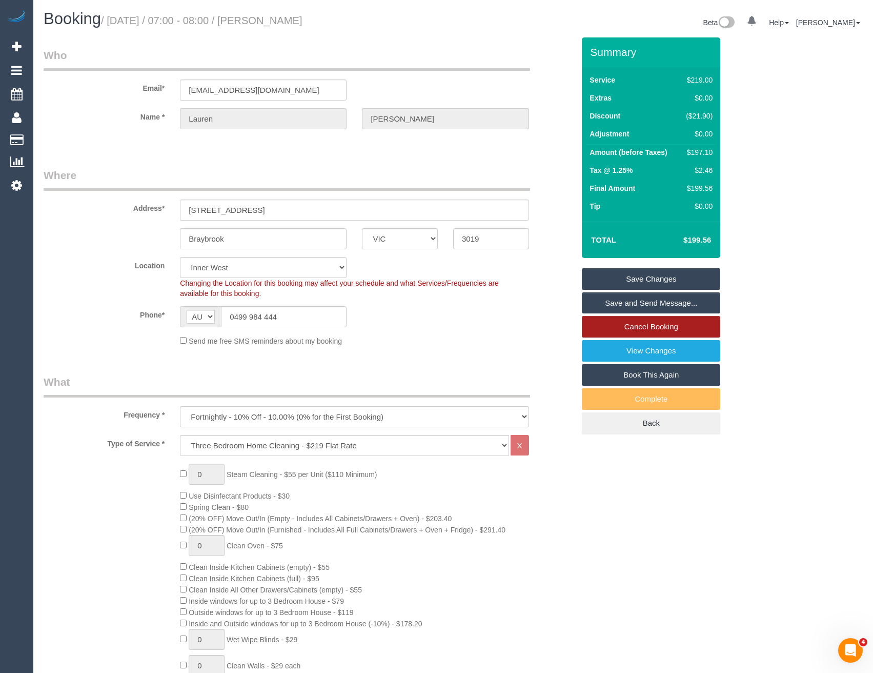
click at [637, 330] on link "Cancel Booking" at bounding box center [651, 327] width 138 height 22
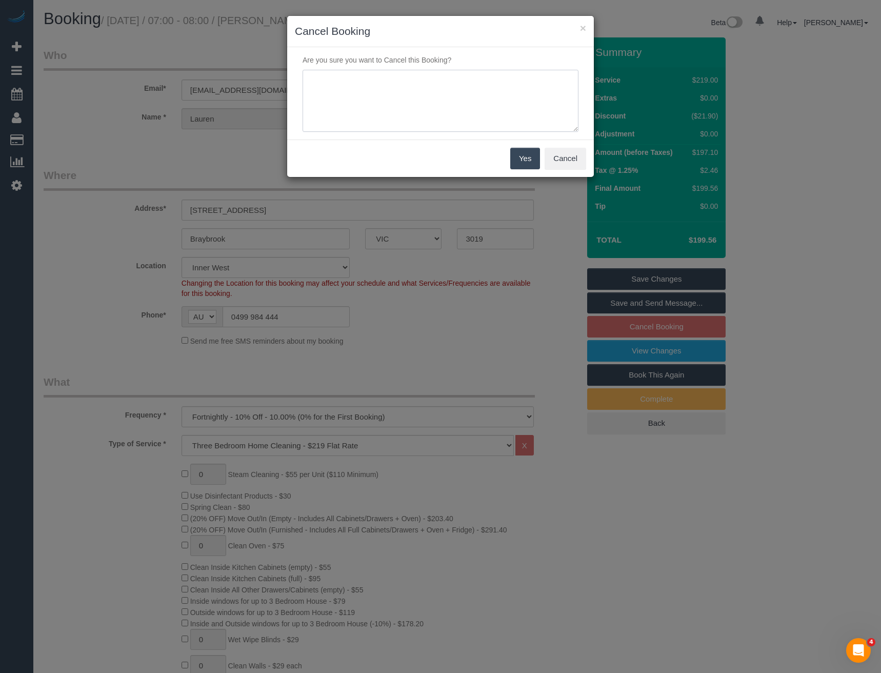
click at [385, 89] on textarea at bounding box center [440, 101] width 276 height 63
type textarea "Cust requested to skip - via SMS - BB"
click at [517, 161] on button "Yes" at bounding box center [525, 159] width 30 height 22
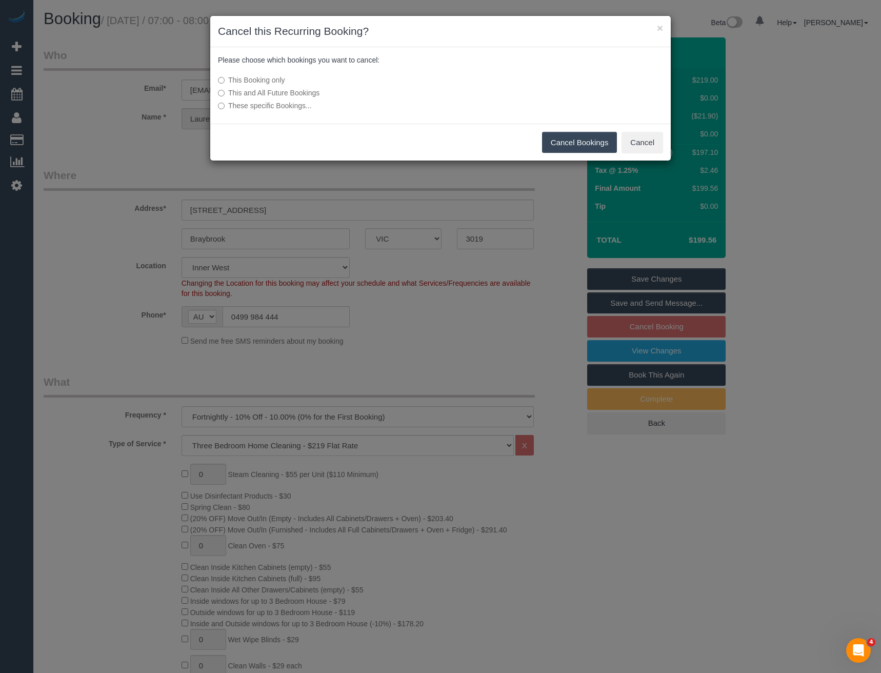
click at [554, 142] on button "Cancel Bookings" at bounding box center [579, 143] width 75 height 22
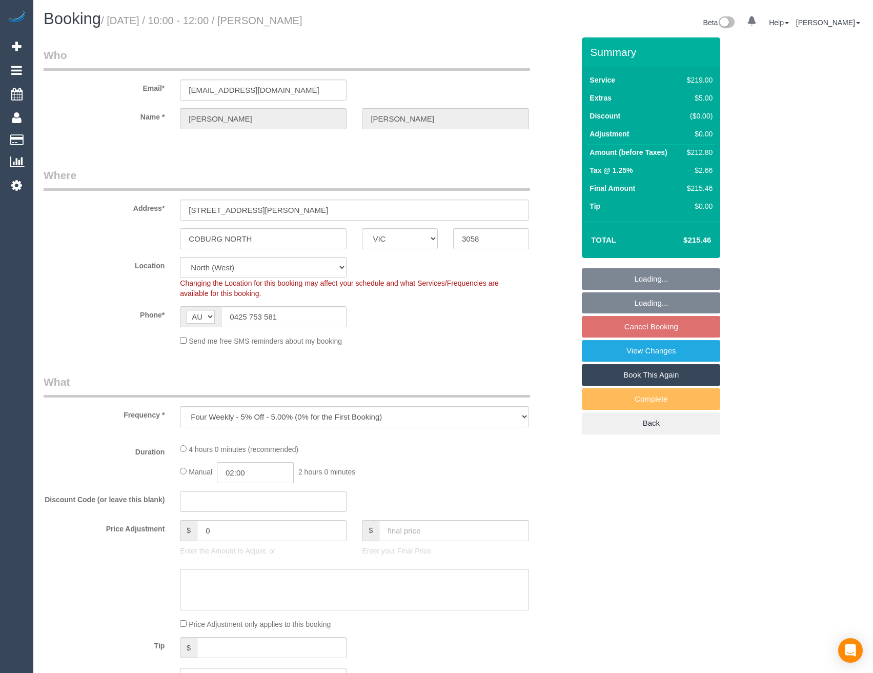
select select "VIC"
select select "object:731"
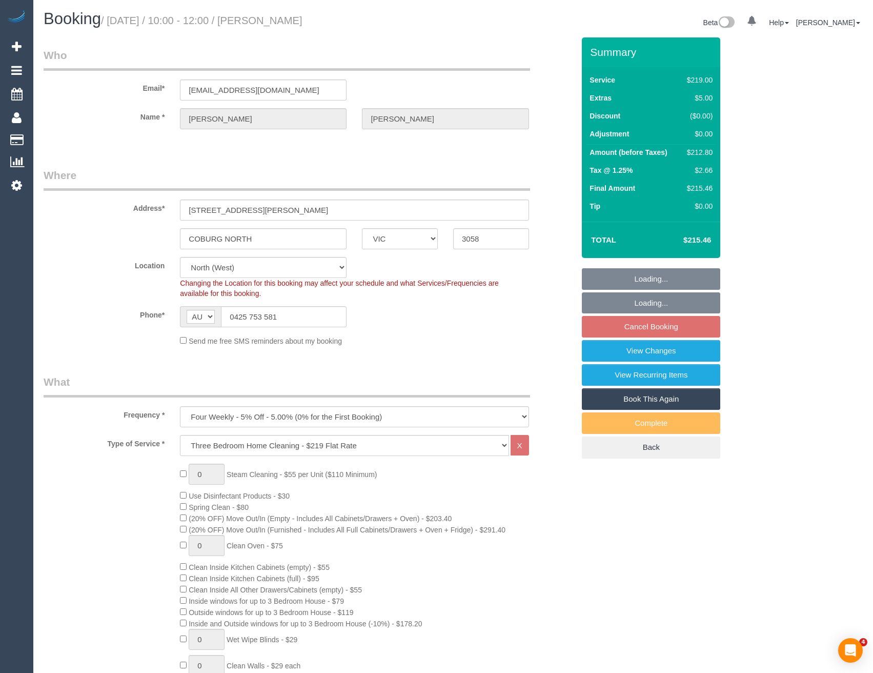
select select "number:27"
select select "number:14"
select select "number:19"
select select "number:22"
select select "number:35"
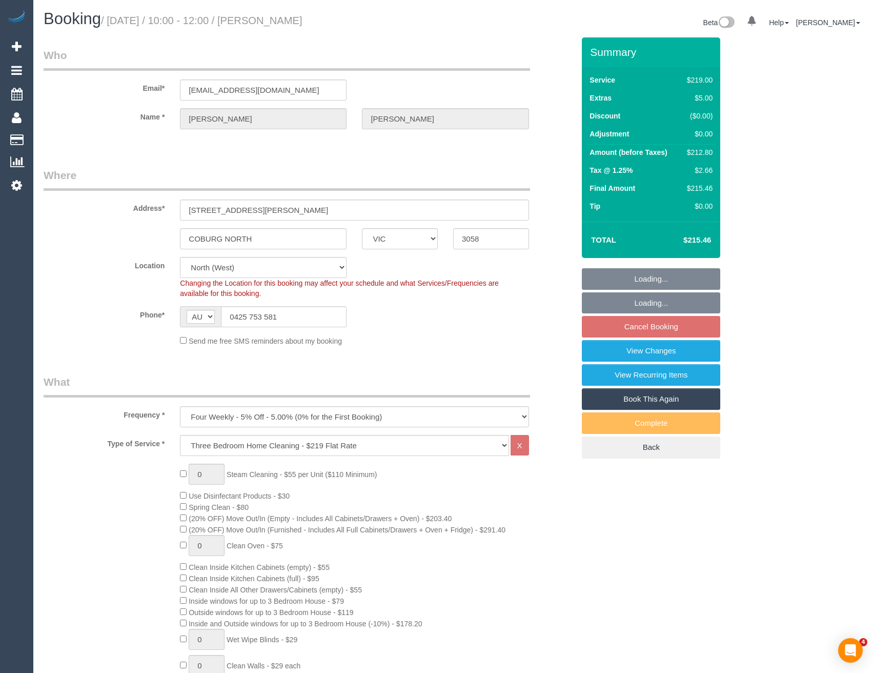
select select "number:26"
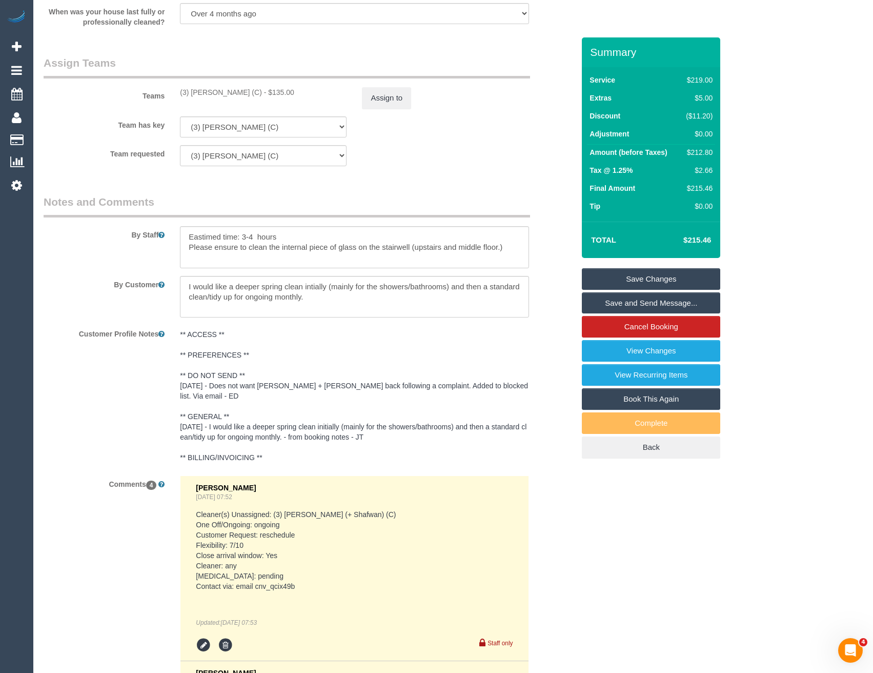
scroll to position [1538, 0]
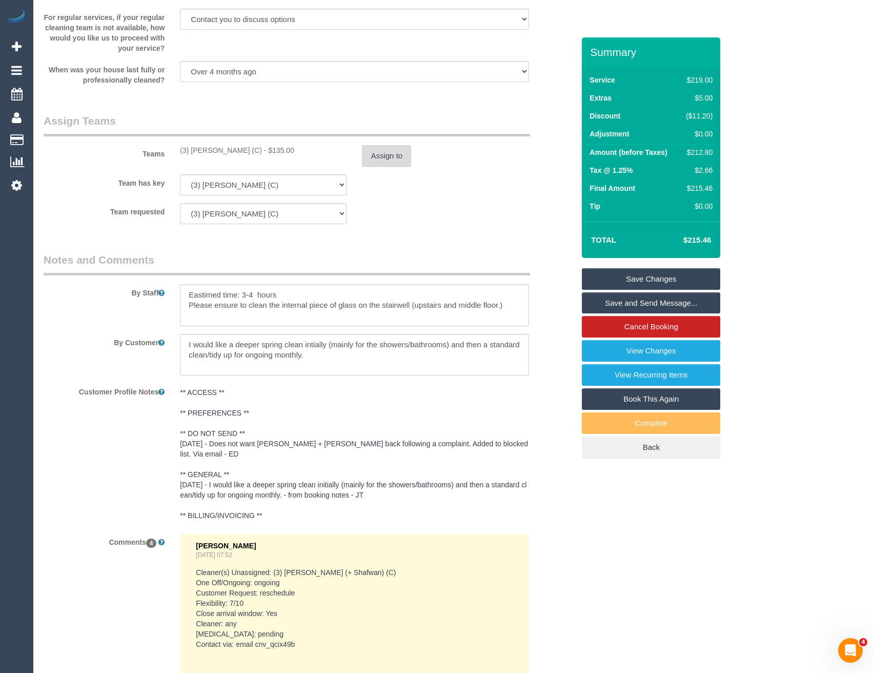
click at [369, 166] on button "Assign to" at bounding box center [386, 156] width 49 height 22
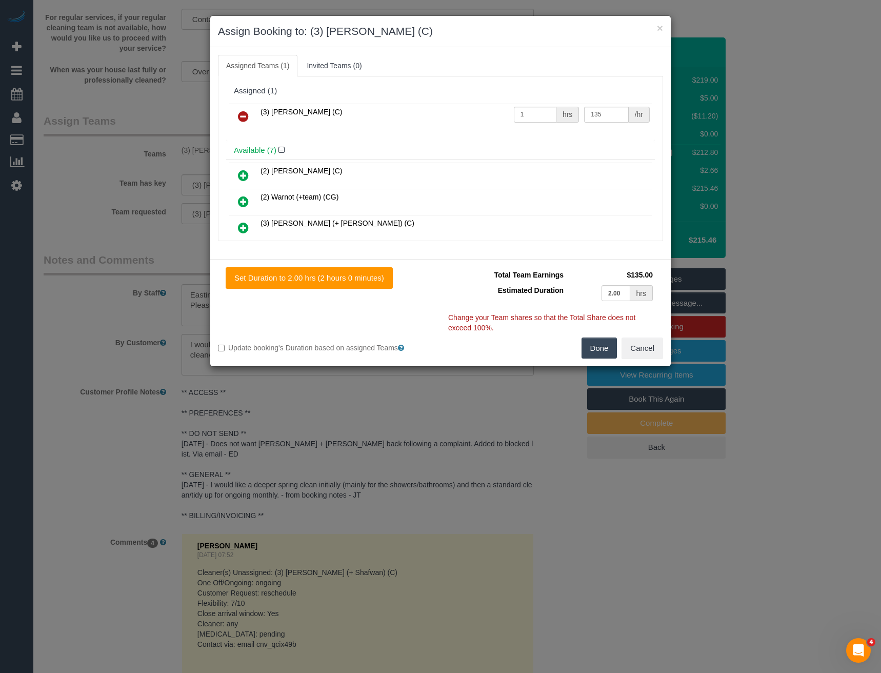
click at [247, 108] on link at bounding box center [243, 117] width 24 height 21
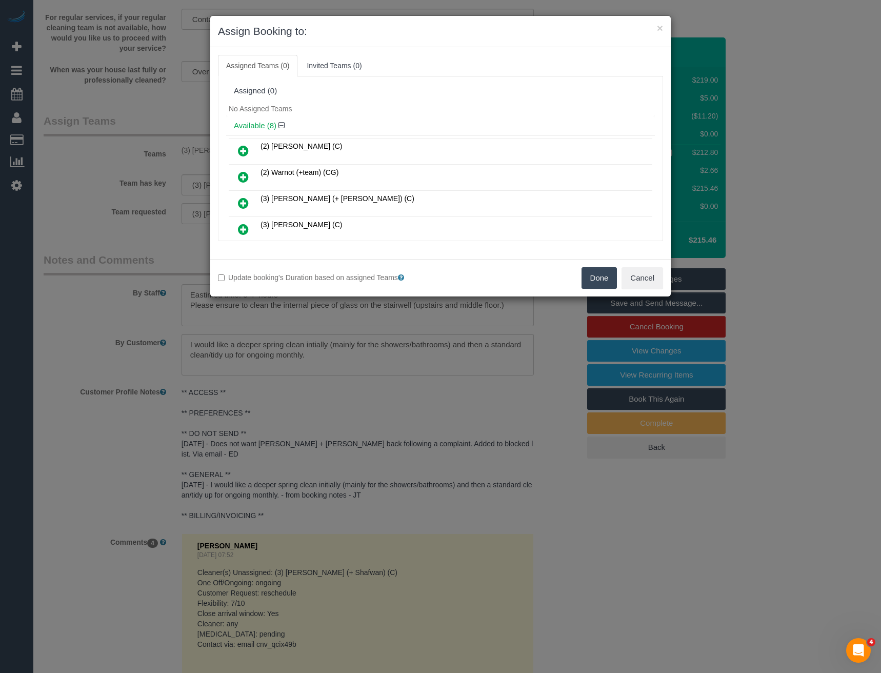
click at [600, 286] on button "Done" at bounding box center [599, 278] width 36 height 22
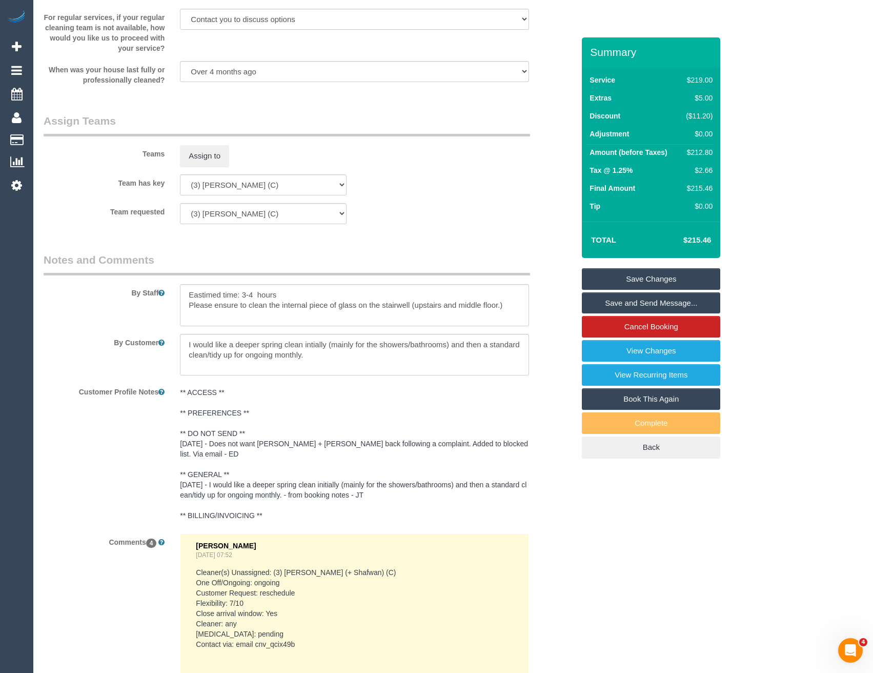
click at [641, 279] on link "Save Changes" at bounding box center [651, 279] width 138 height 22
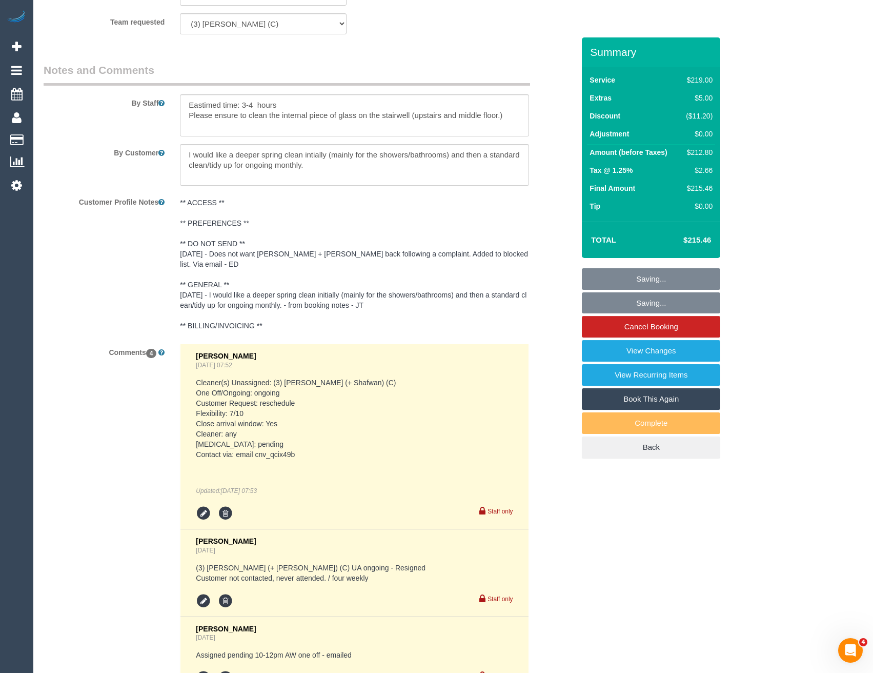
scroll to position [1846, 0]
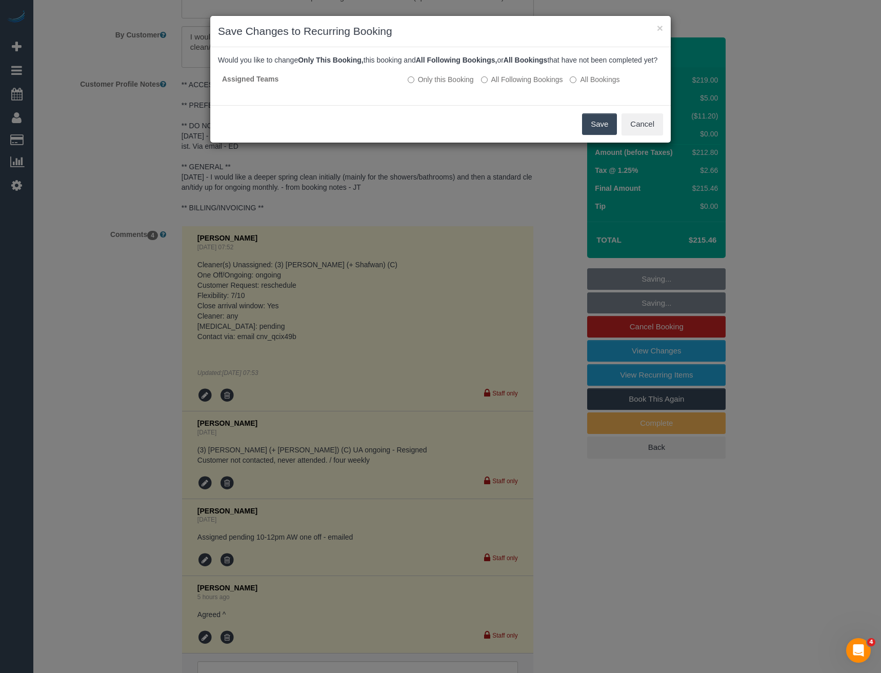
click at [606, 134] on button "Save" at bounding box center [599, 124] width 35 height 22
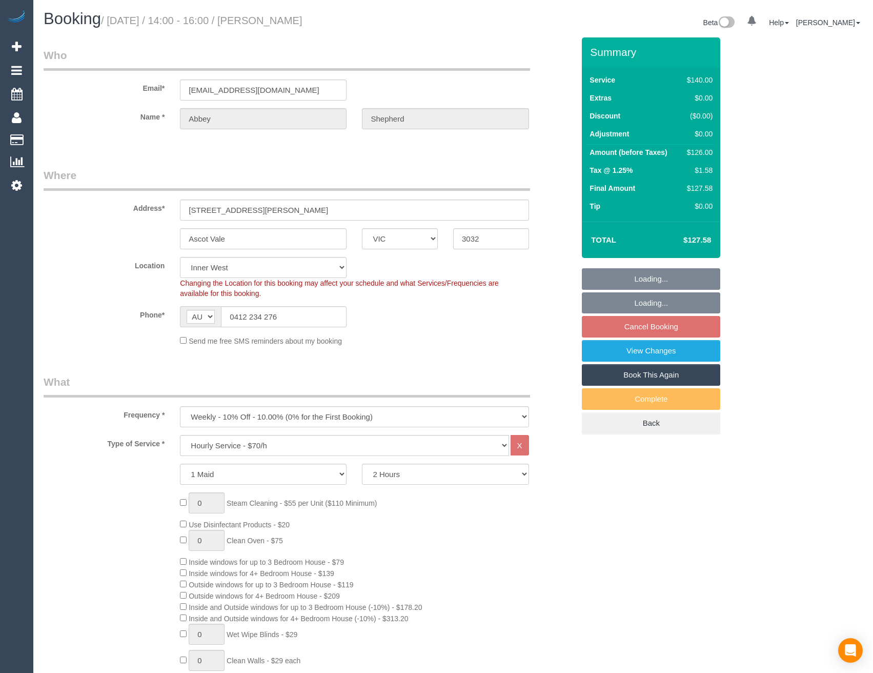
select select "VIC"
select select "object:1581"
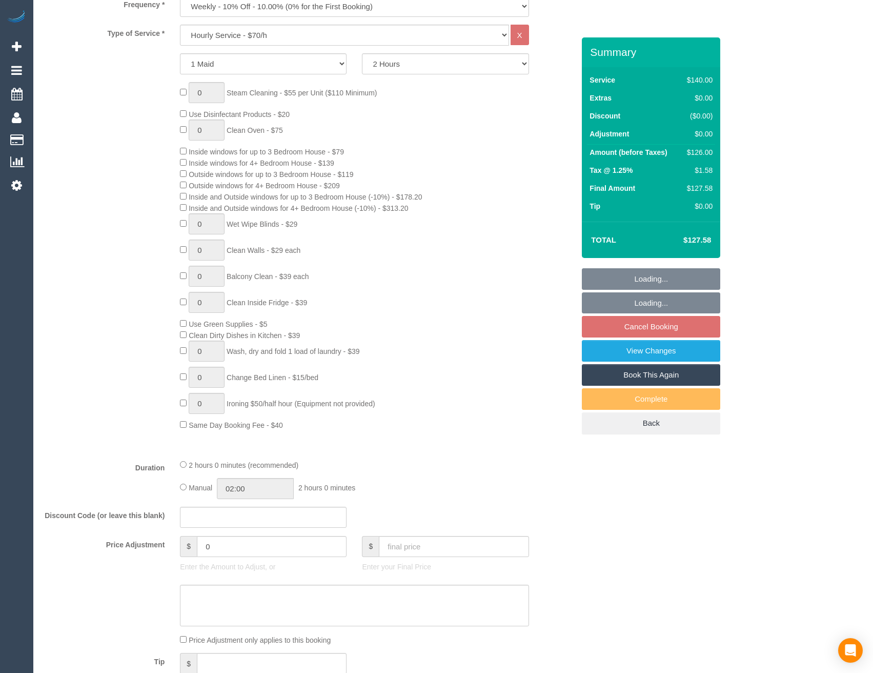
select select "number:29"
select select "number:14"
select select "number:19"
select select "number:36"
select select "number:34"
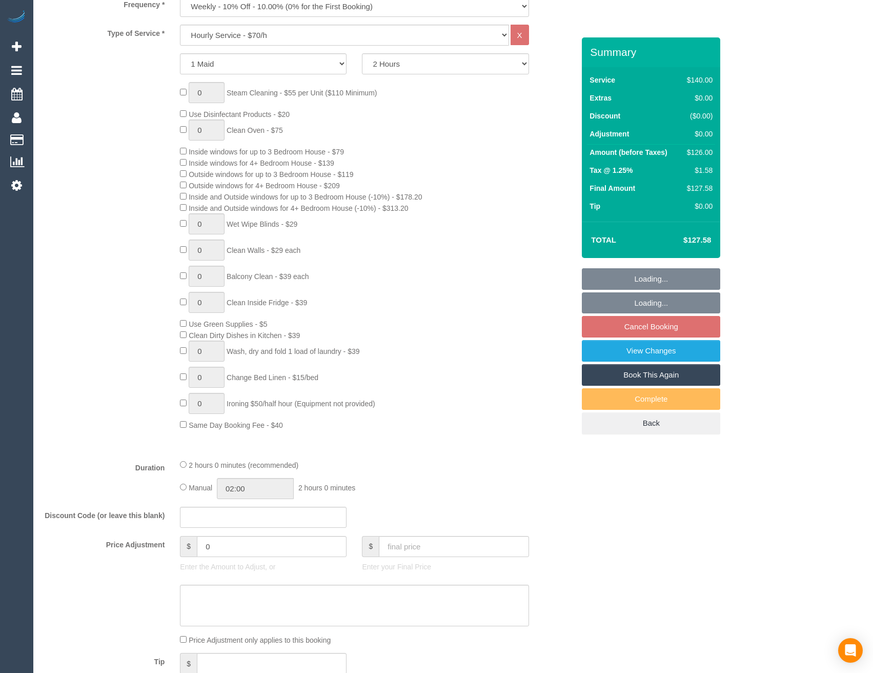
select select "number:13"
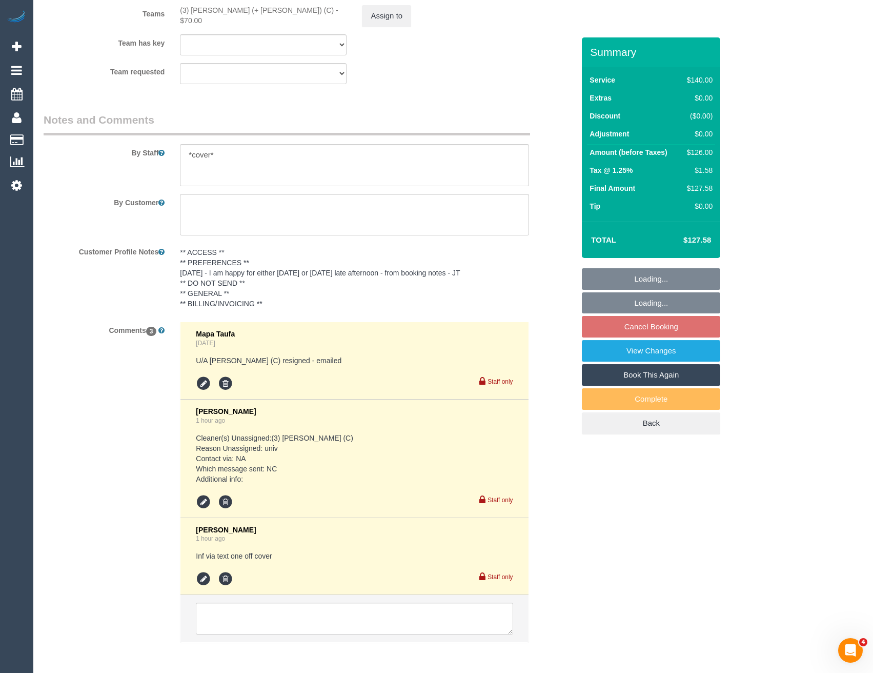
scroll to position [1717, 0]
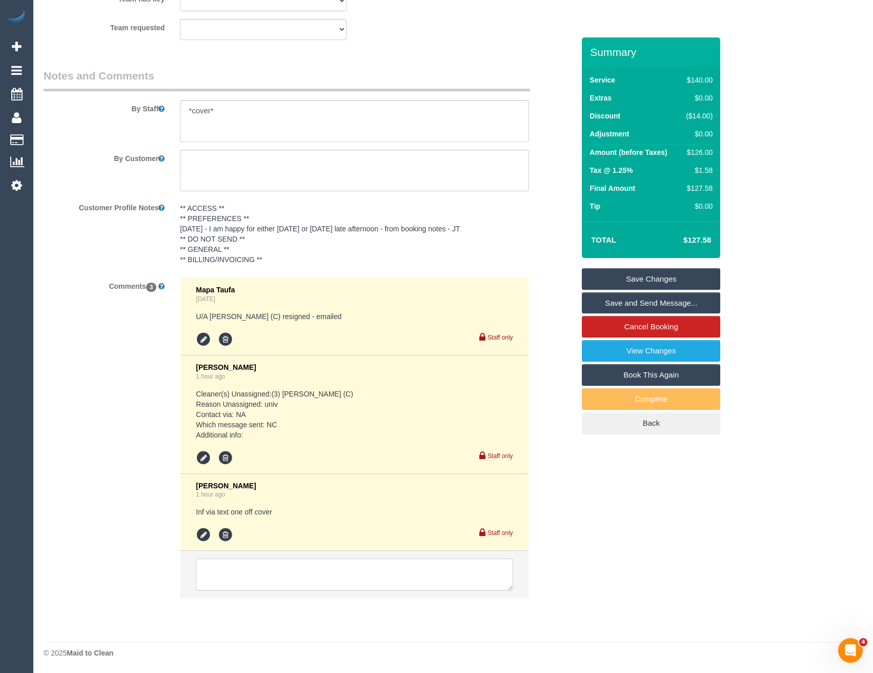
click at [321, 570] on textarea at bounding box center [354, 574] width 317 height 32
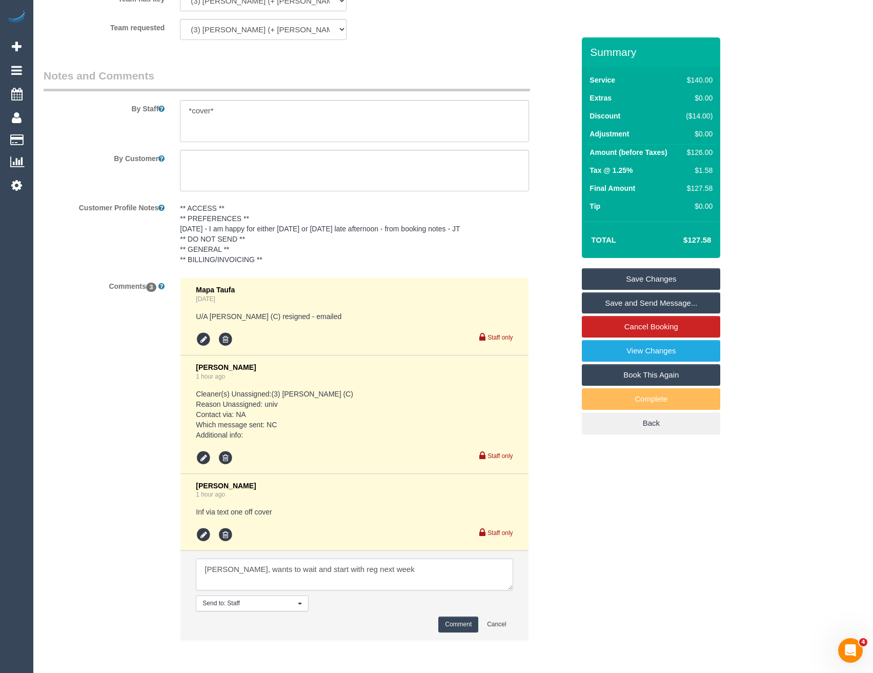
type textarea "UA Gazi, wants to wait and start with reg next week"
click at [466, 625] on button "Comment" at bounding box center [458, 624] width 40 height 16
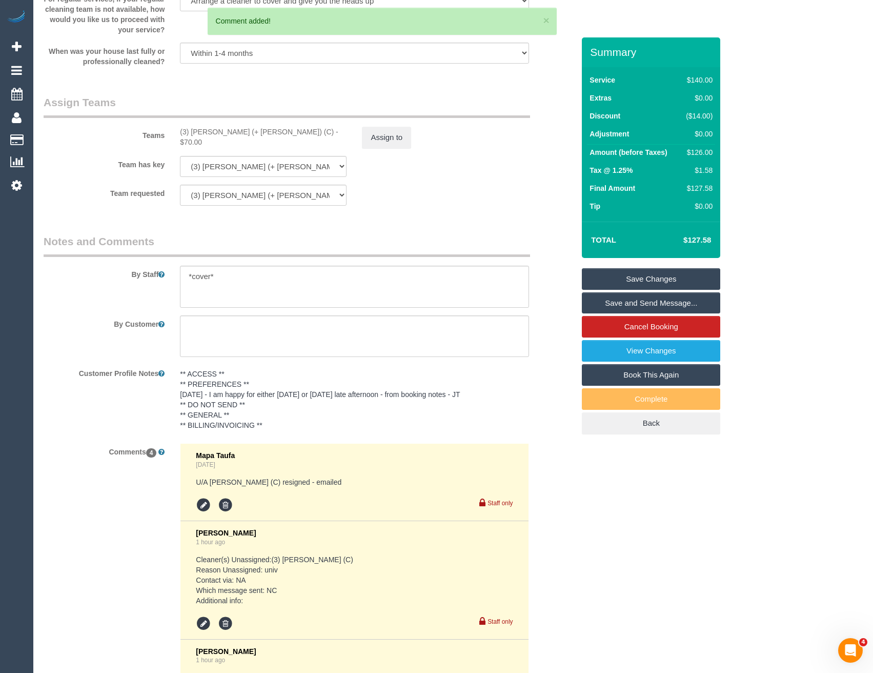
scroll to position [1461, 0]
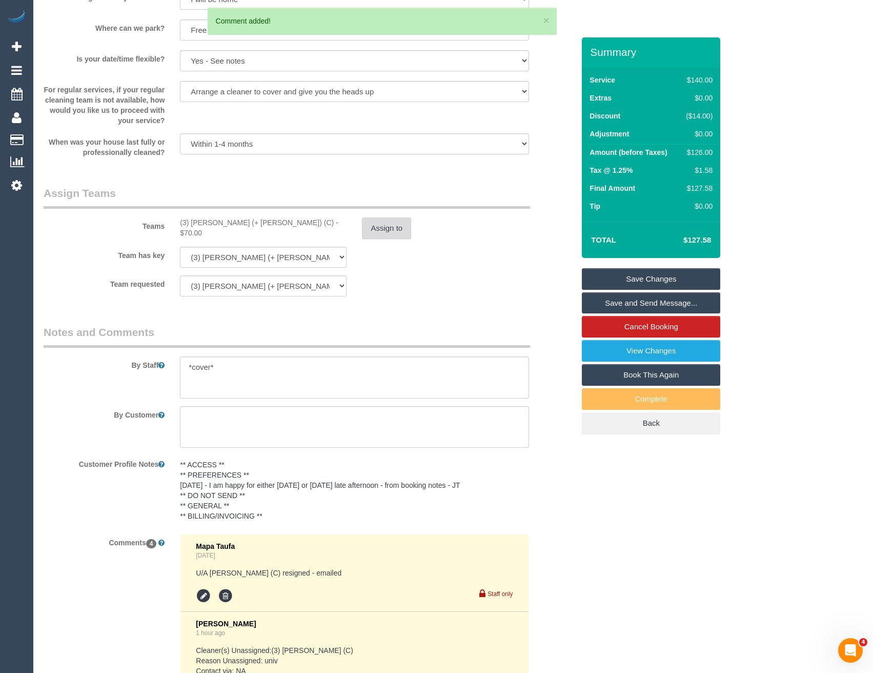
click at [377, 234] on button "Assign to" at bounding box center [386, 228] width 49 height 22
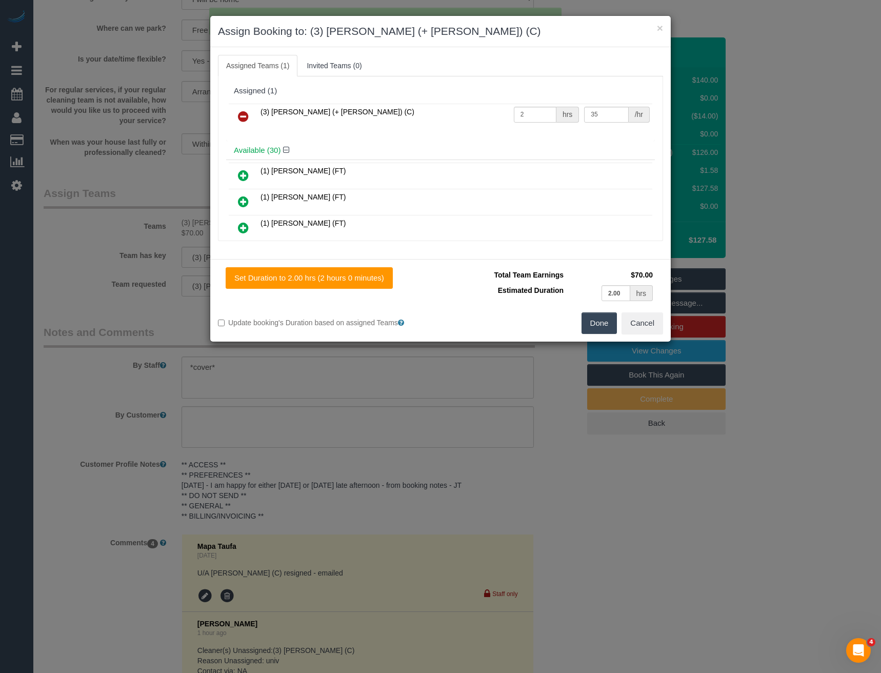
click at [240, 111] on icon at bounding box center [243, 116] width 11 height 12
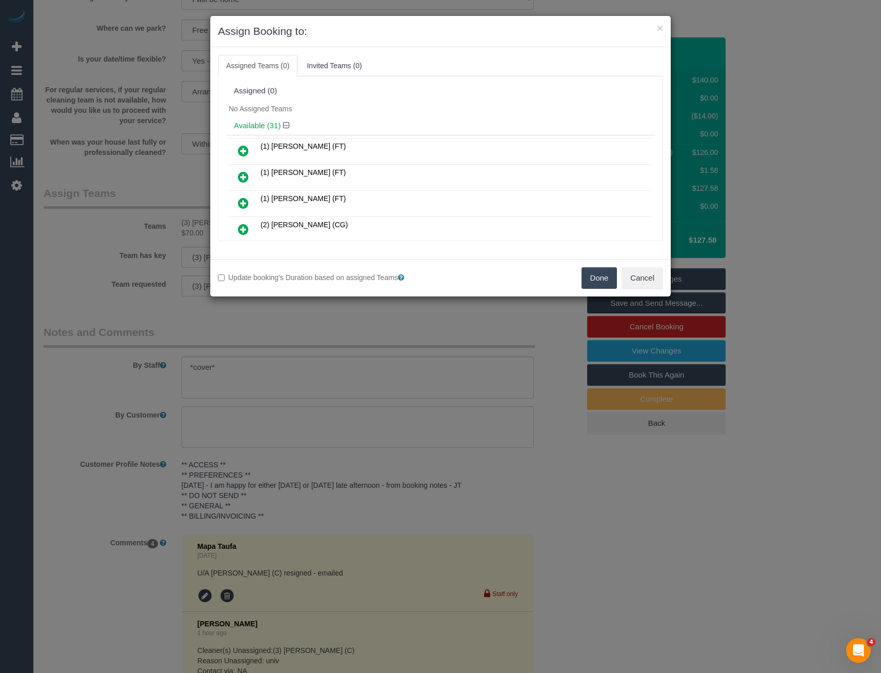
click at [586, 282] on button "Done" at bounding box center [599, 278] width 36 height 22
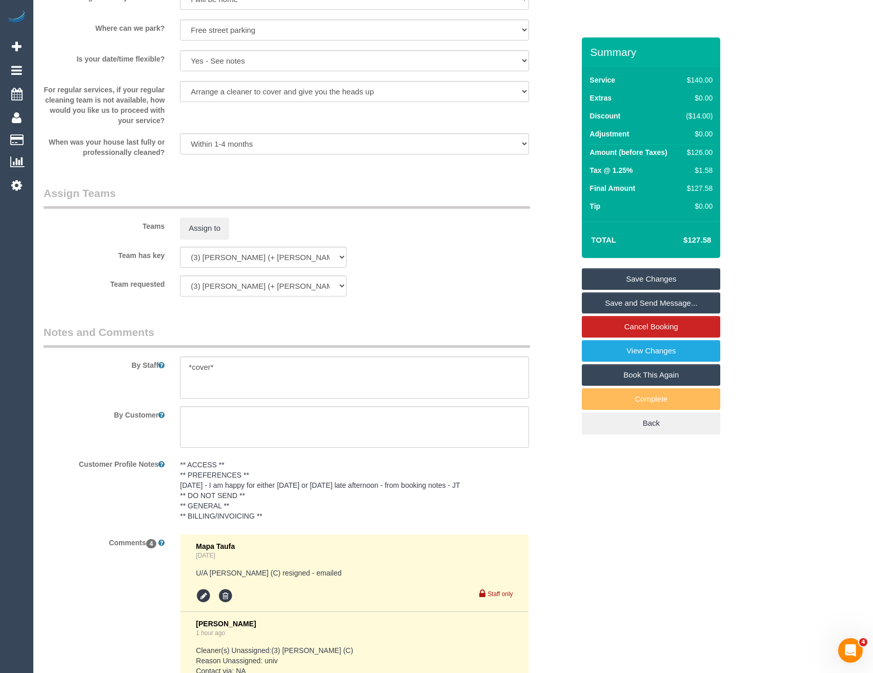
click at [635, 279] on link "Save Changes" at bounding box center [651, 279] width 138 height 22
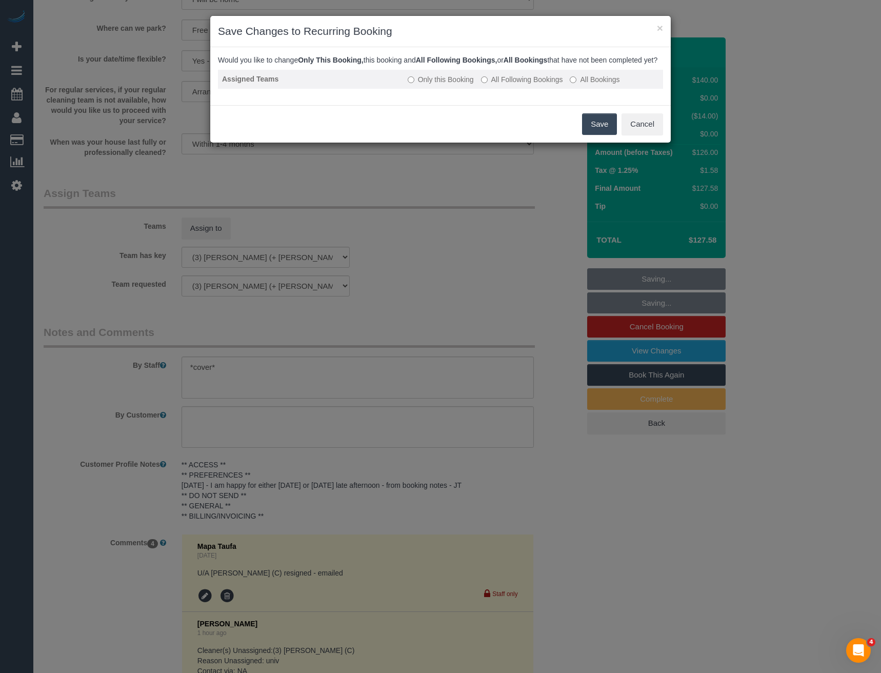
click at [499, 85] on label "All Following Bookings" at bounding box center [522, 79] width 82 height 10
click at [592, 135] on button "Save" at bounding box center [599, 124] width 35 height 22
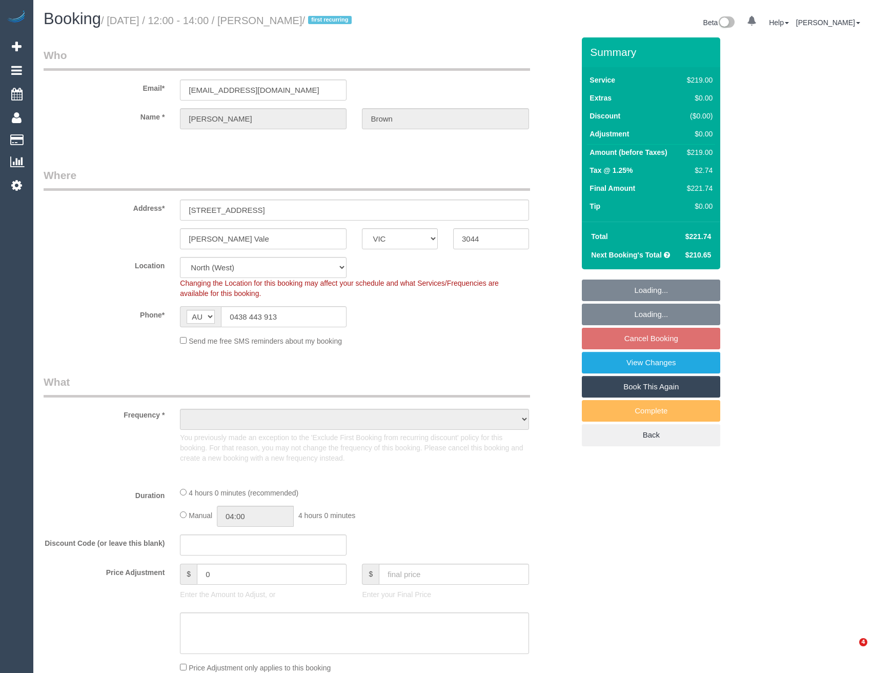
select select "VIC"
select select "object:687"
select select "string:stripe-pm_1S9im82GScqysDRVtXiYxK0E"
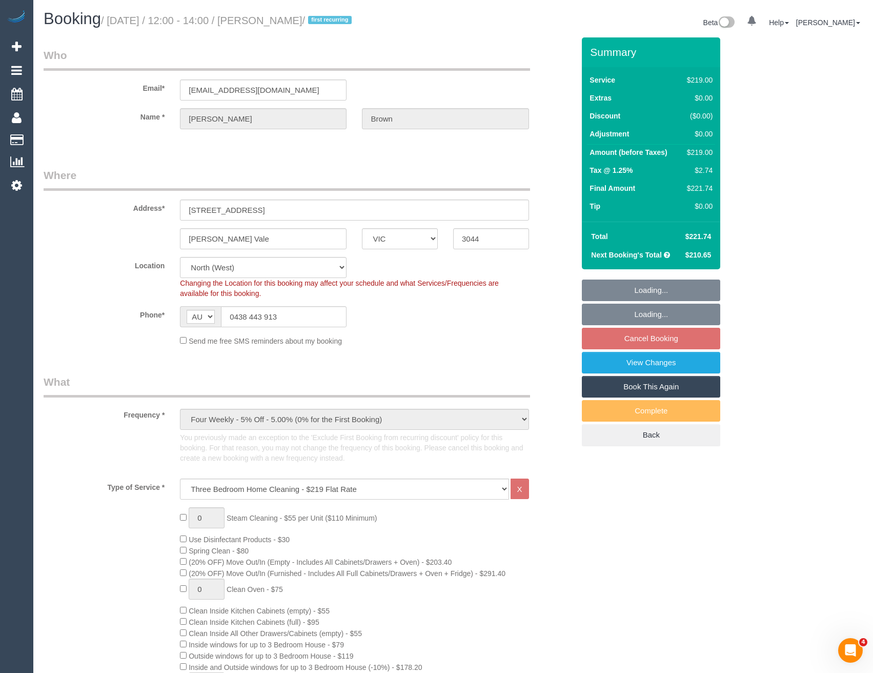
select select "number:28"
select select "number:15"
select select "number:18"
select select "number:24"
select select "number:35"
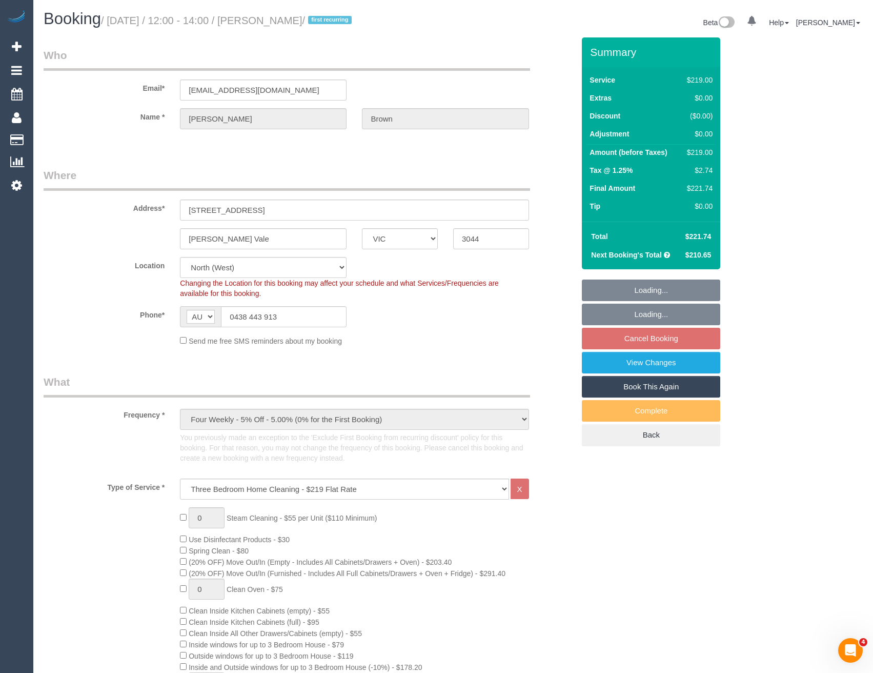
select select "number:12"
select select "object:1382"
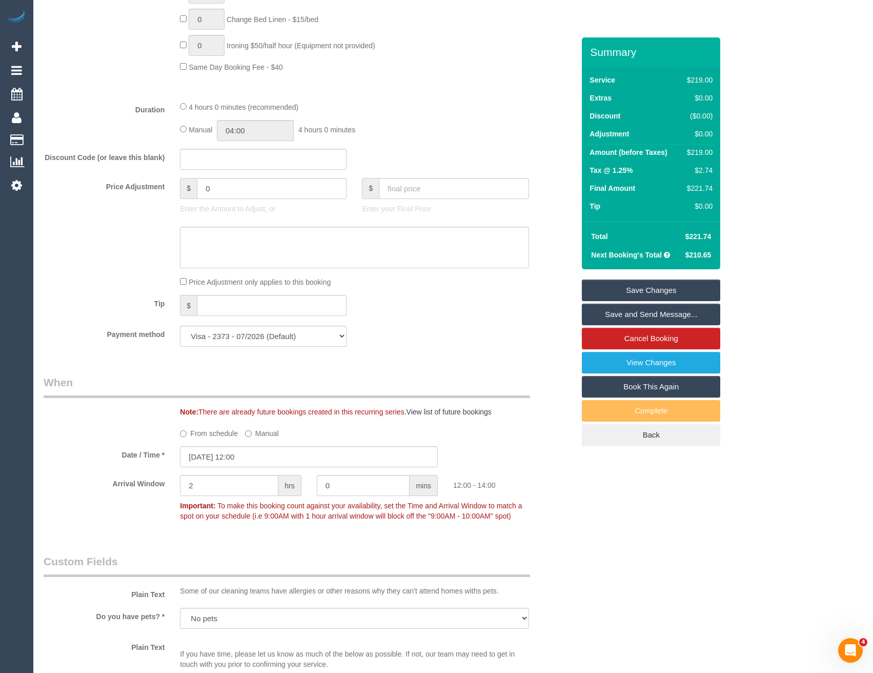
scroll to position [769, 0]
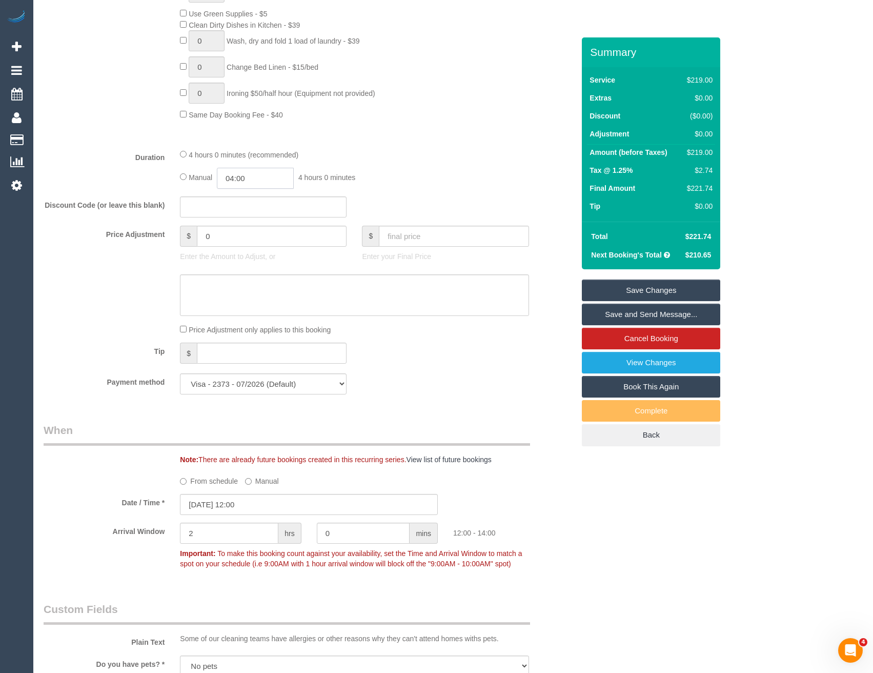
click at [262, 174] on input "04:00" at bounding box center [255, 178] width 77 height 21
type input "02:00"
click at [254, 198] on li "02:00" at bounding box center [244, 196] width 46 height 13
click at [639, 290] on link "Save Changes" at bounding box center [651, 290] width 138 height 22
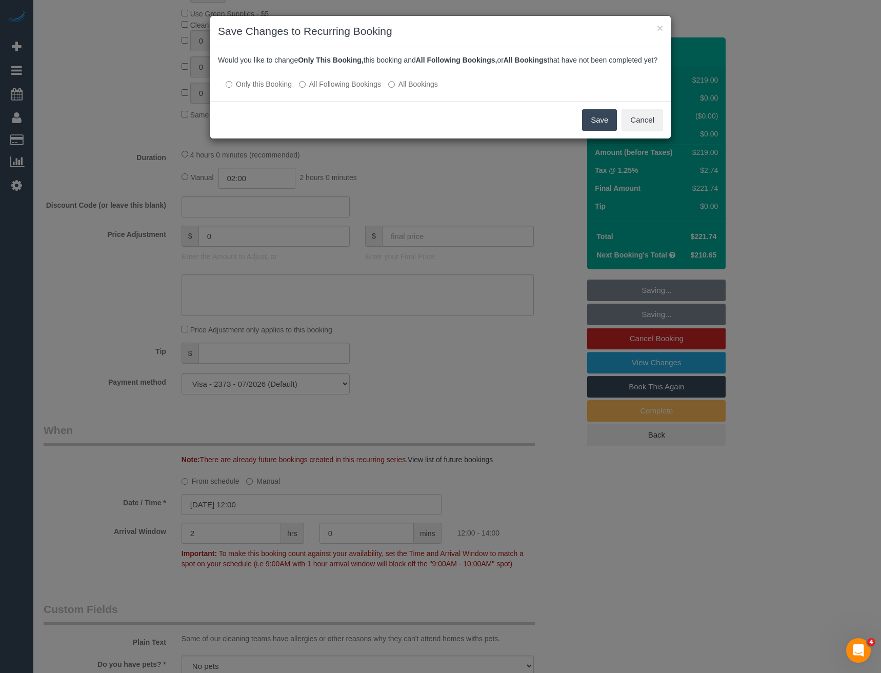
click at [596, 127] on button "Save" at bounding box center [599, 120] width 35 height 22
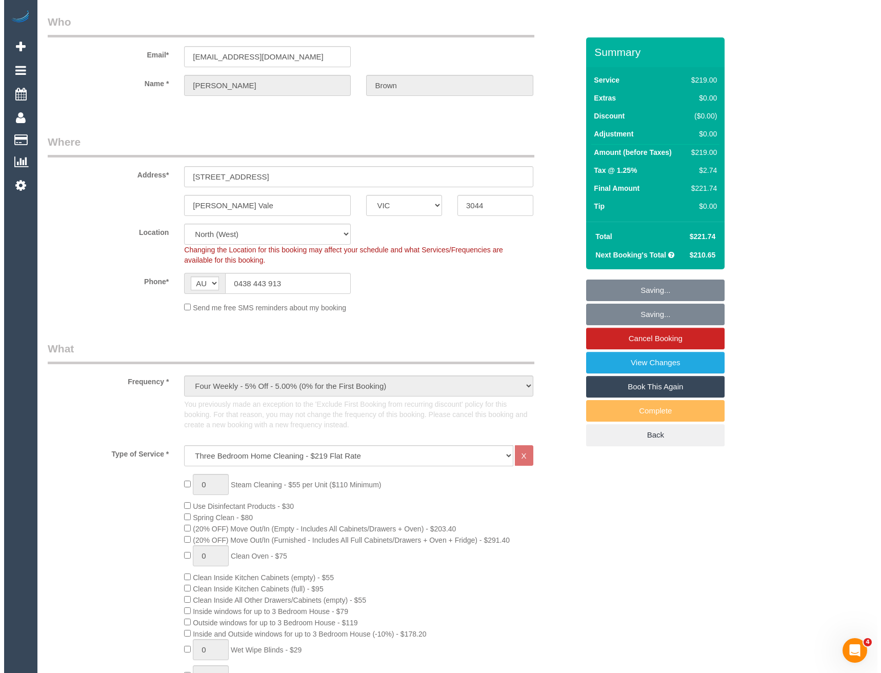
scroll to position [0, 0]
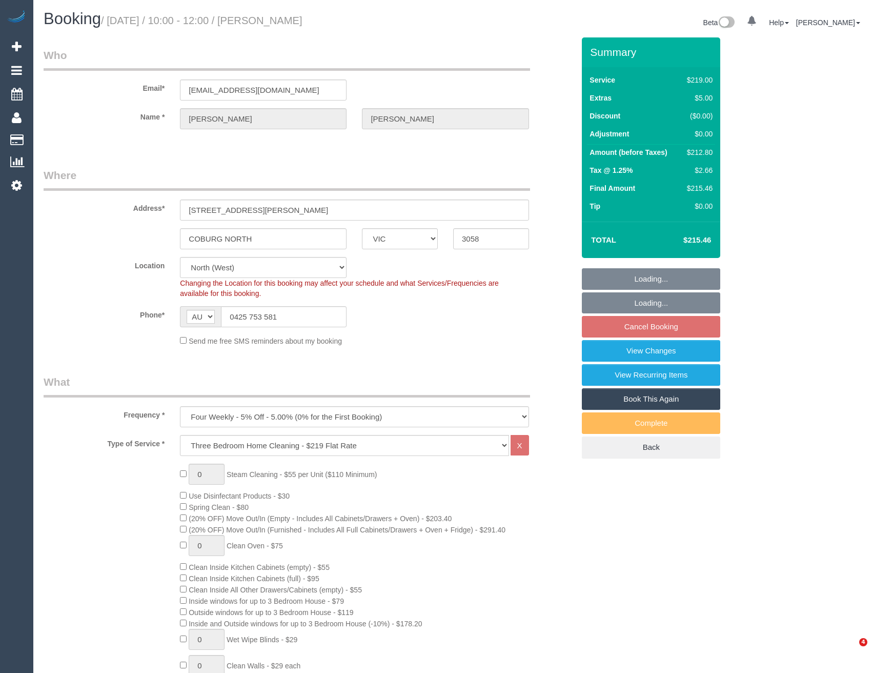
select select "VIC"
select select "number:27"
select select "number:14"
select select "number:19"
select select "number:22"
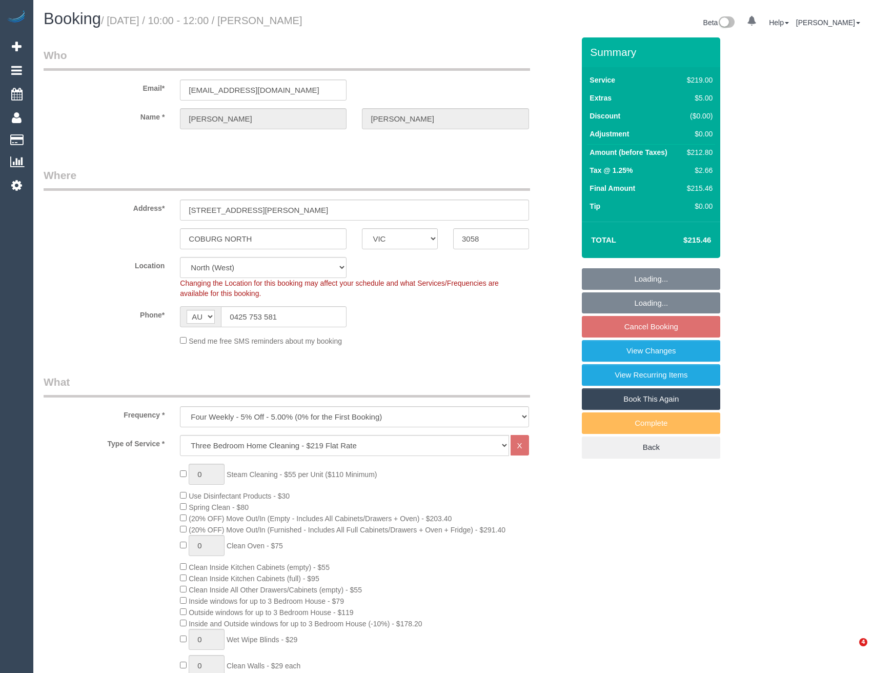
select select "number:35"
select select "number:26"
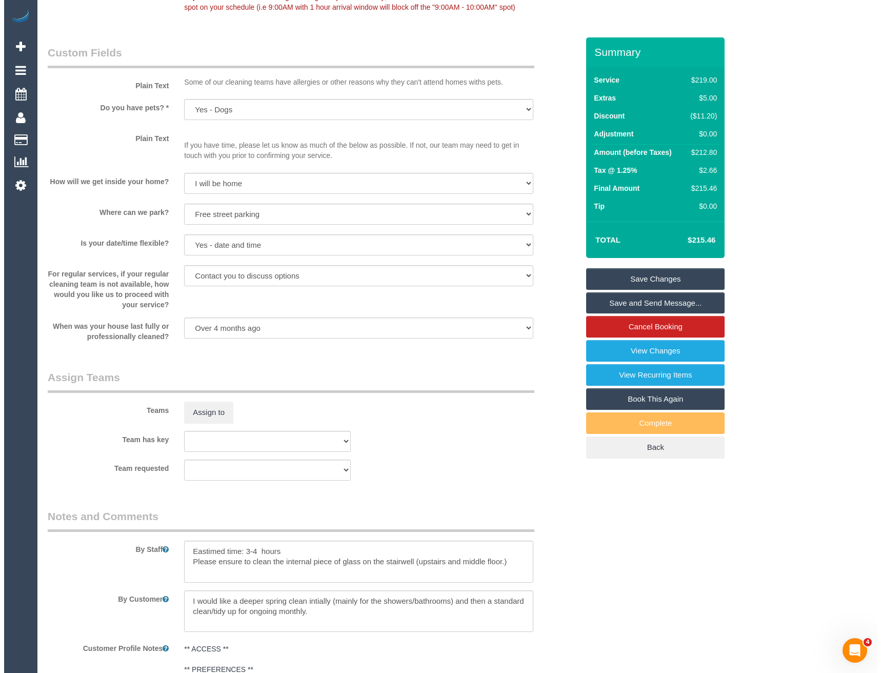
scroll to position [1333, 0]
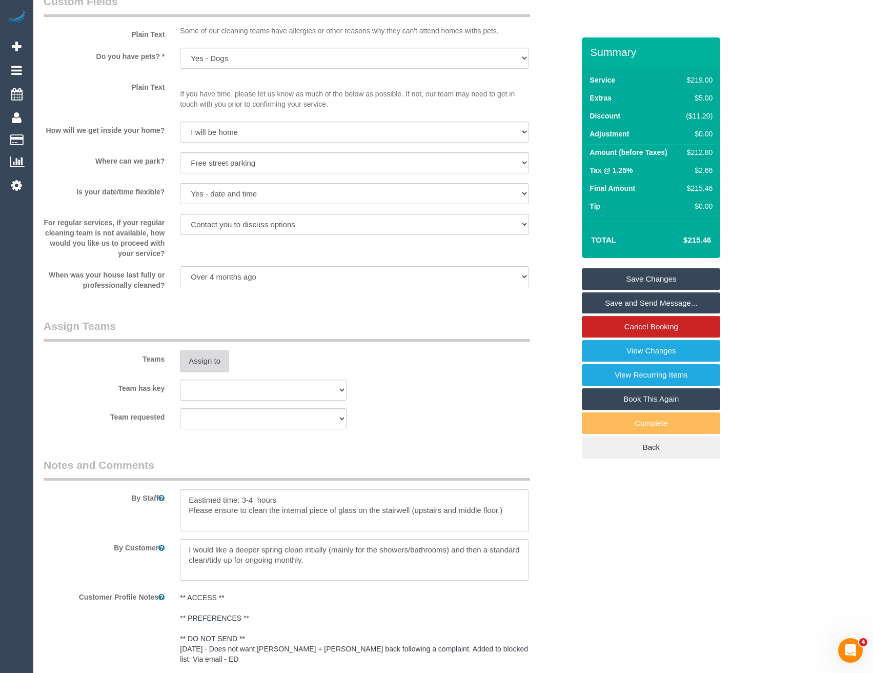
click at [210, 365] on button "Assign to" at bounding box center [204, 361] width 49 height 22
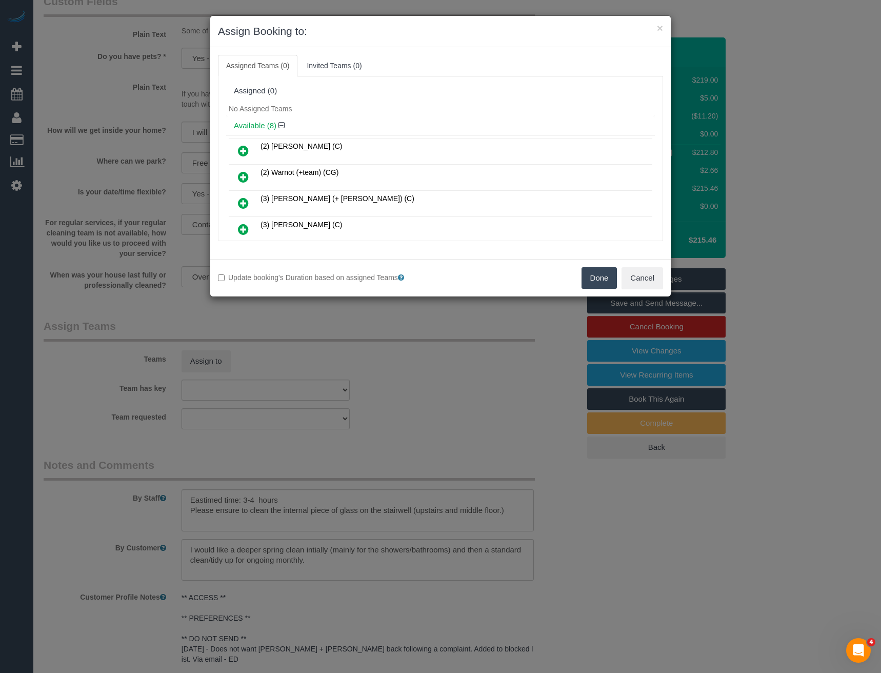
scroll to position [93, 0]
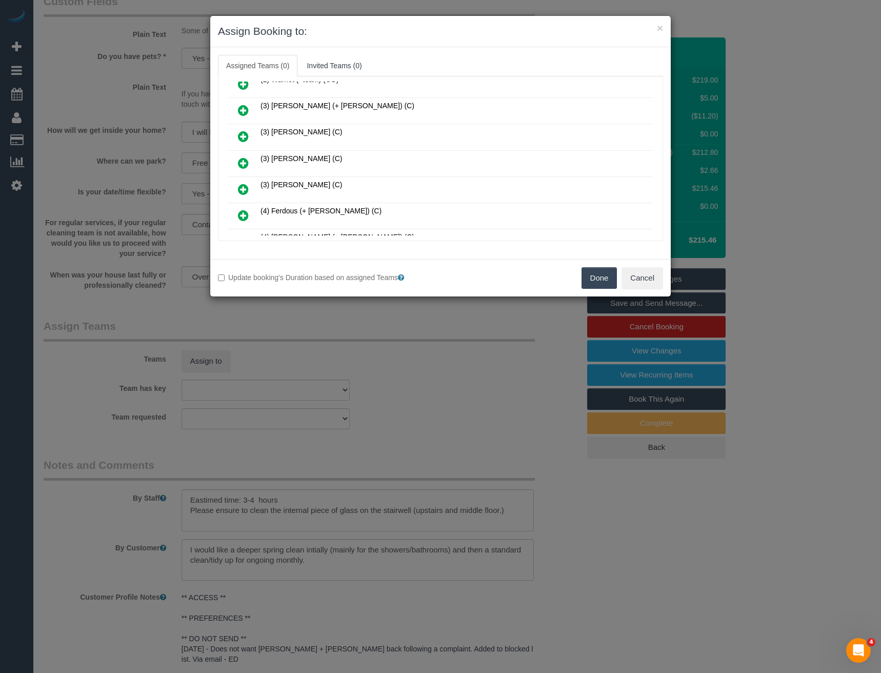
click at [241, 163] on icon at bounding box center [243, 163] width 11 height 12
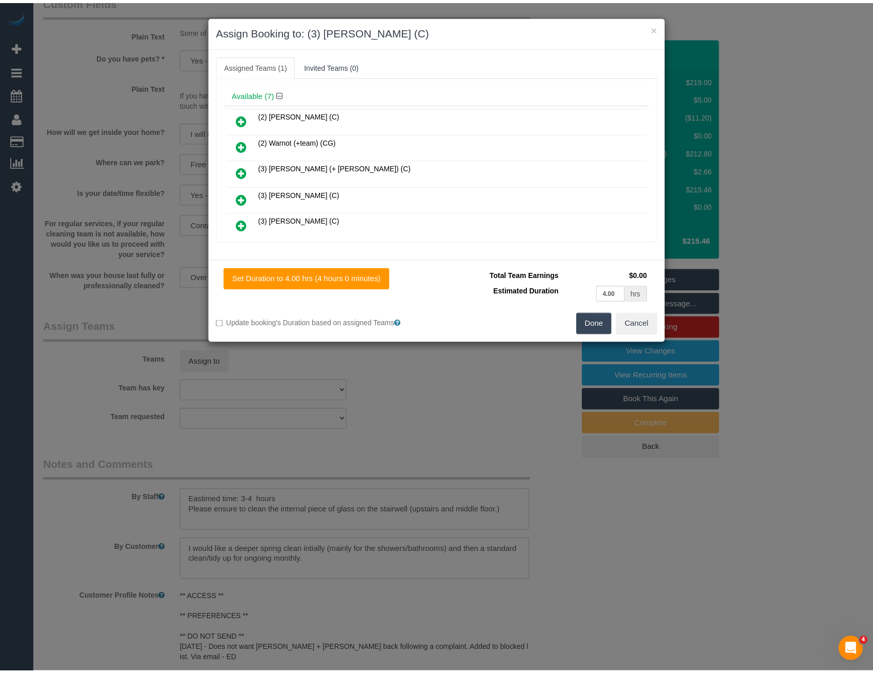
scroll to position [0, 0]
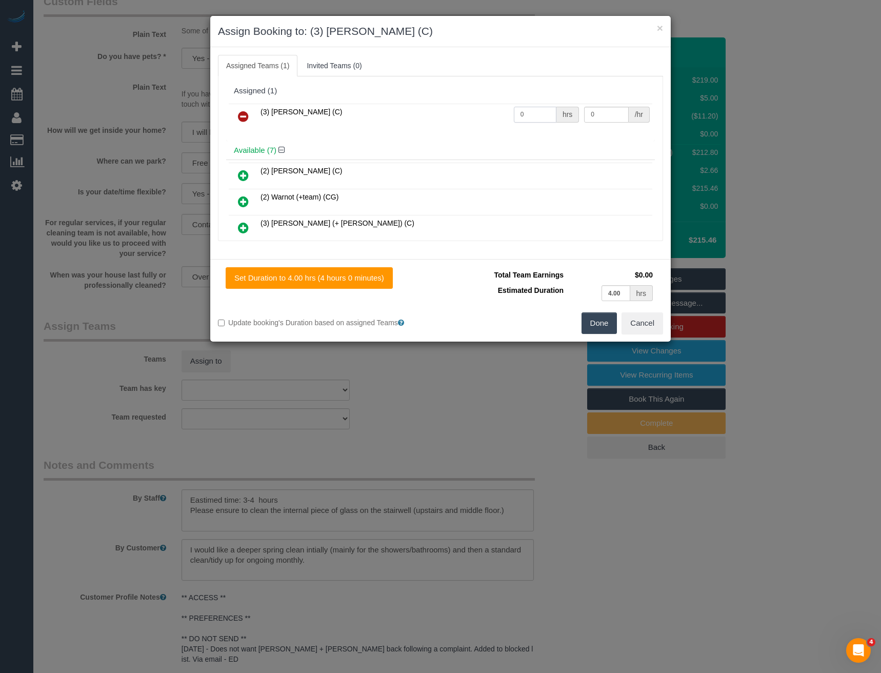
drag, startPoint x: 526, startPoint y: 110, endPoint x: 477, endPoint y: 117, distance: 49.2
click at [481, 120] on tr "(3) John Maldeniya (C) 0 hrs 0 /hr" at bounding box center [440, 117] width 423 height 26
type input "1"
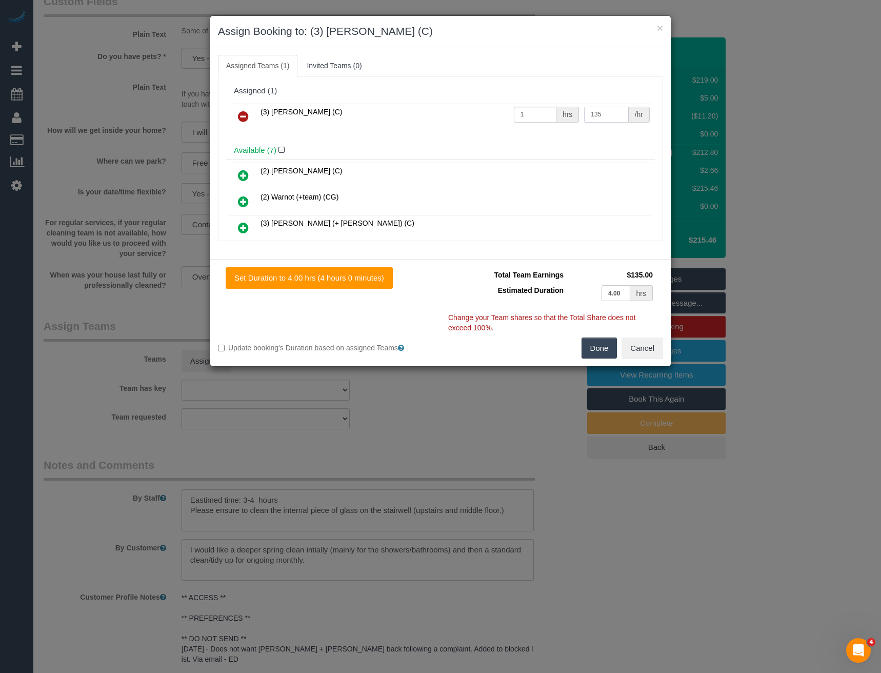
type input "135"
click at [595, 354] on button "Done" at bounding box center [599, 348] width 36 height 22
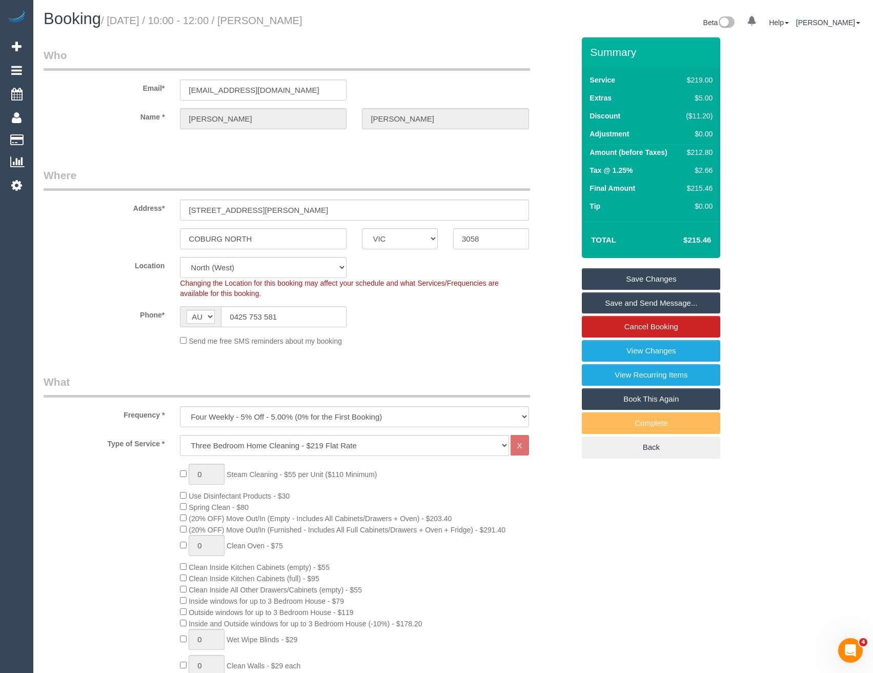
click at [641, 276] on link "Save Changes" at bounding box center [651, 279] width 138 height 22
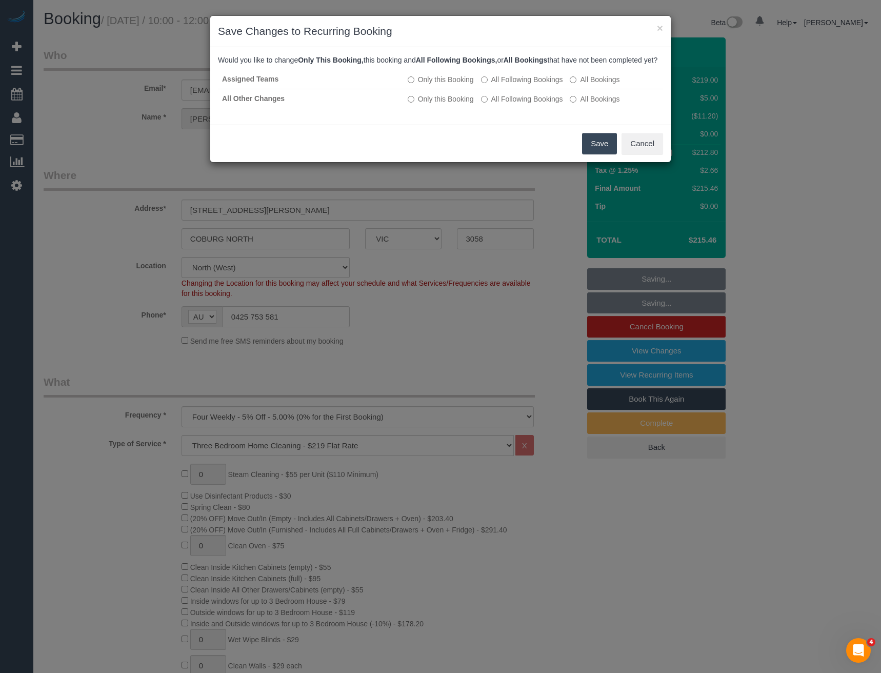
click at [604, 152] on button "Save" at bounding box center [599, 144] width 35 height 22
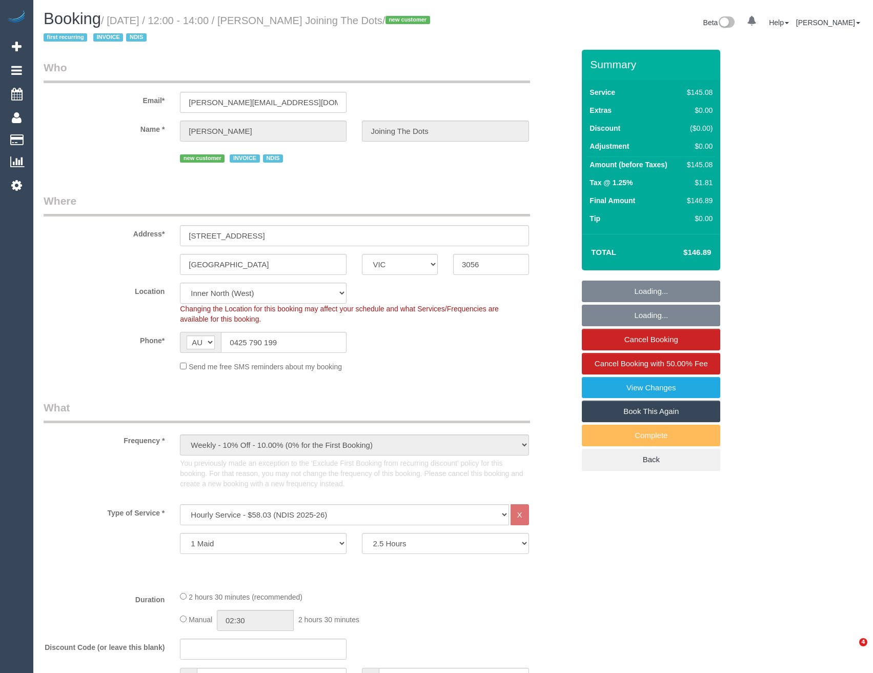
select select "VIC"
select select "150"
select select "number:28"
select select "number:14"
select select "number:19"
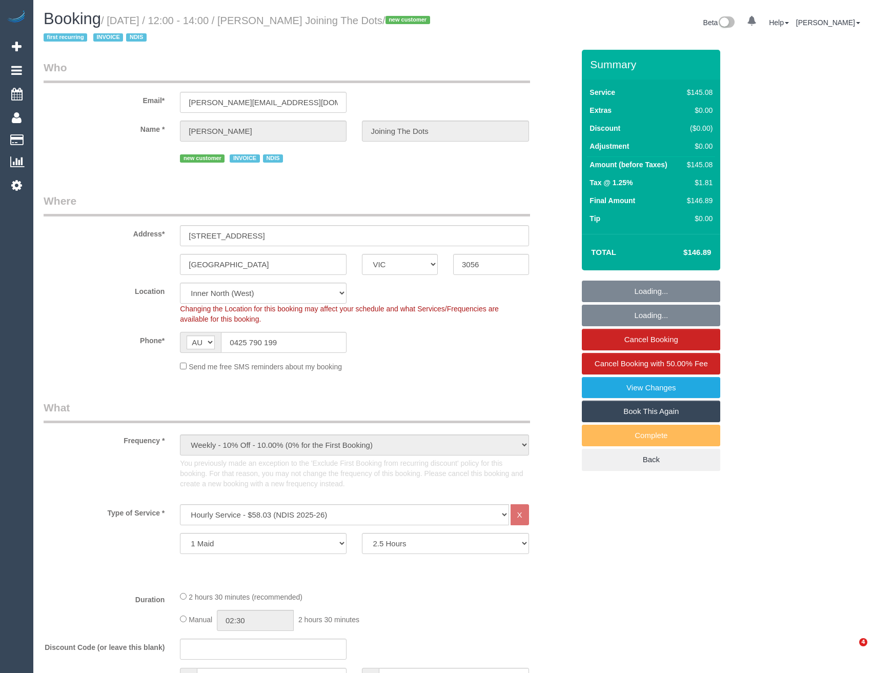
select select "number:22"
select select "object:788"
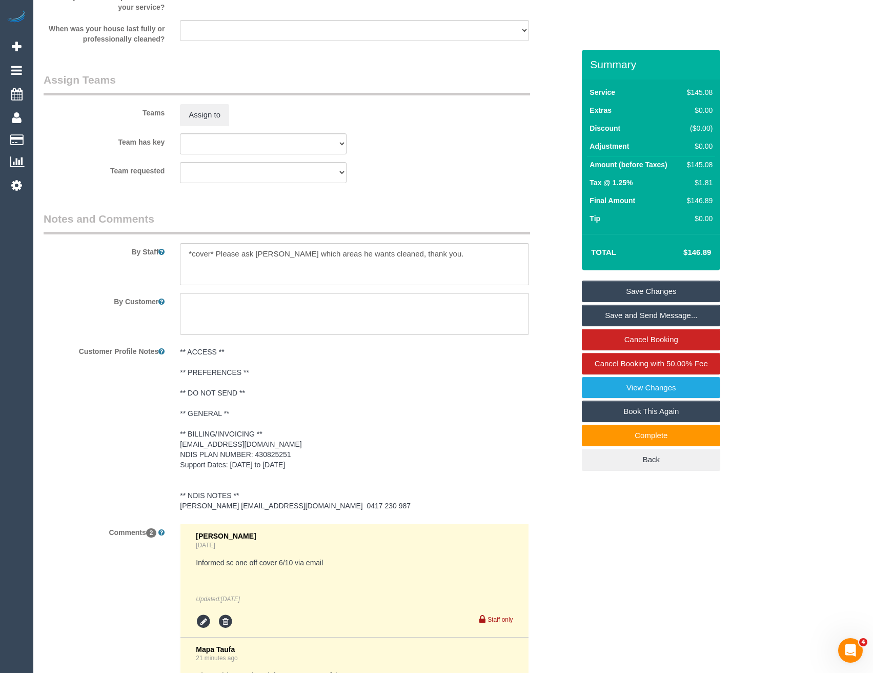
scroll to position [1435, 0]
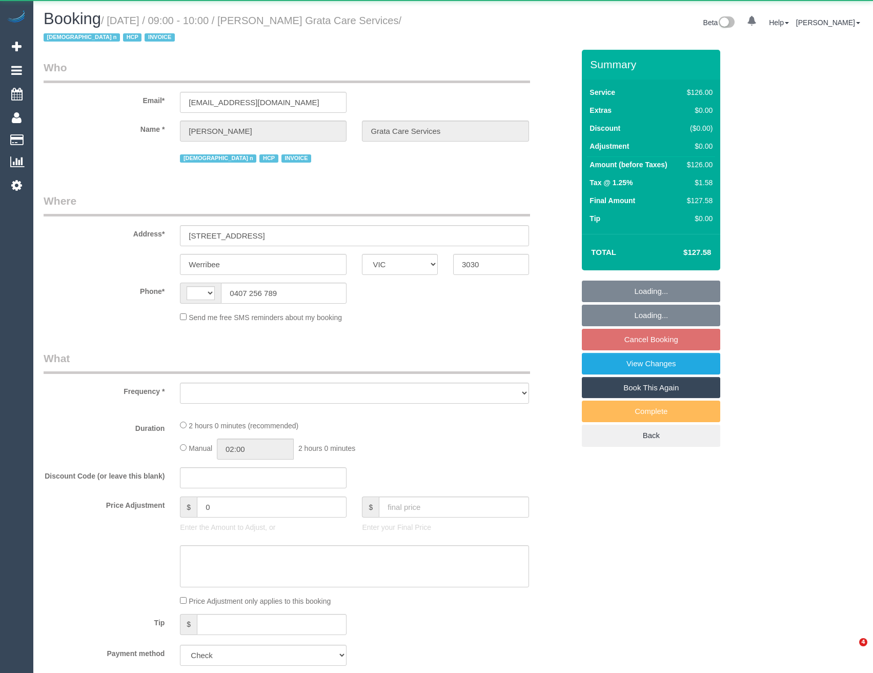
select select "VIC"
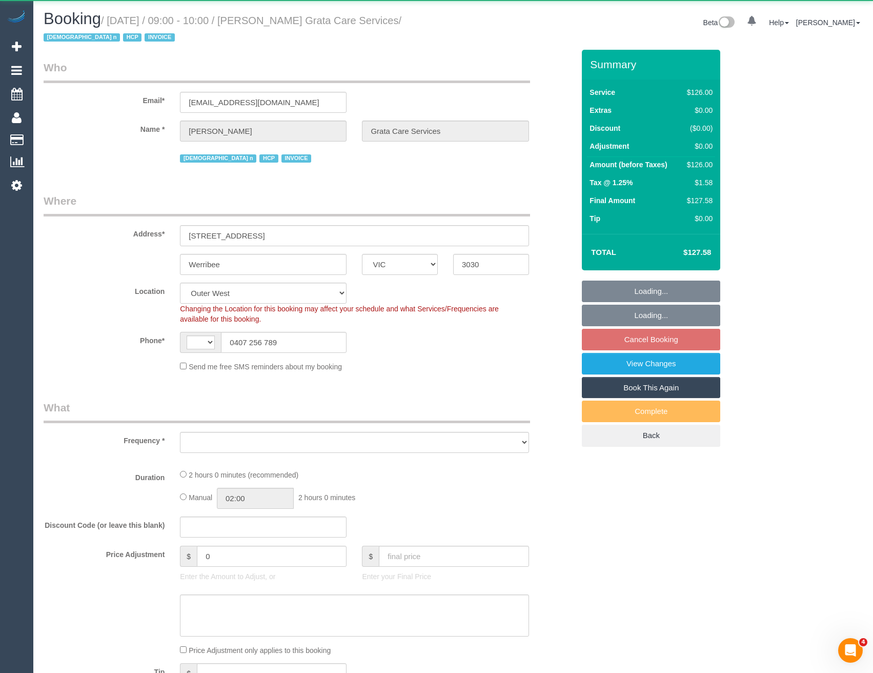
select select "string:AU"
select select "120"
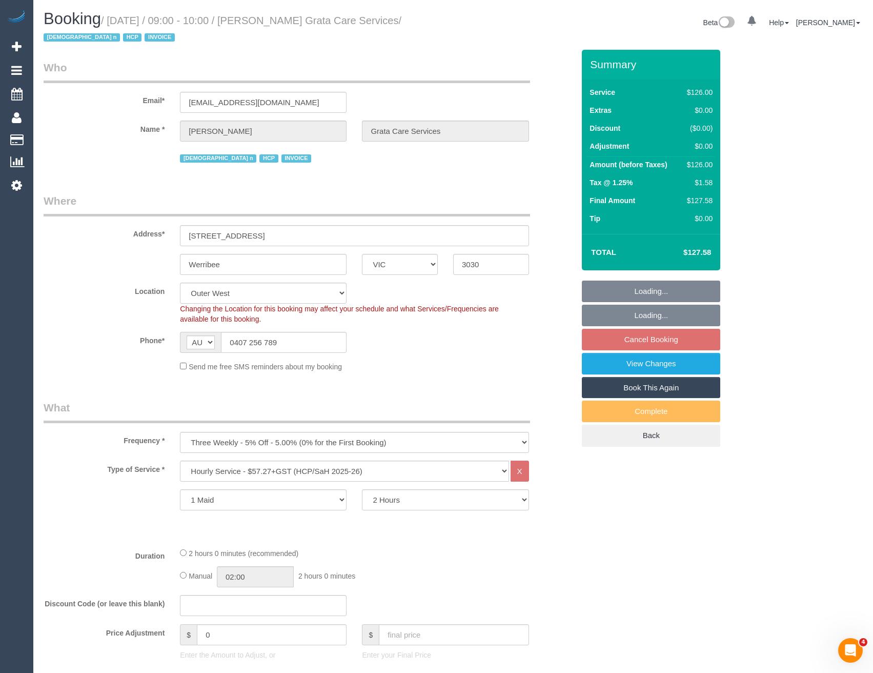
select select "object:593"
select select "number:28"
select select "number:14"
select select "number:18"
select select "number:25"
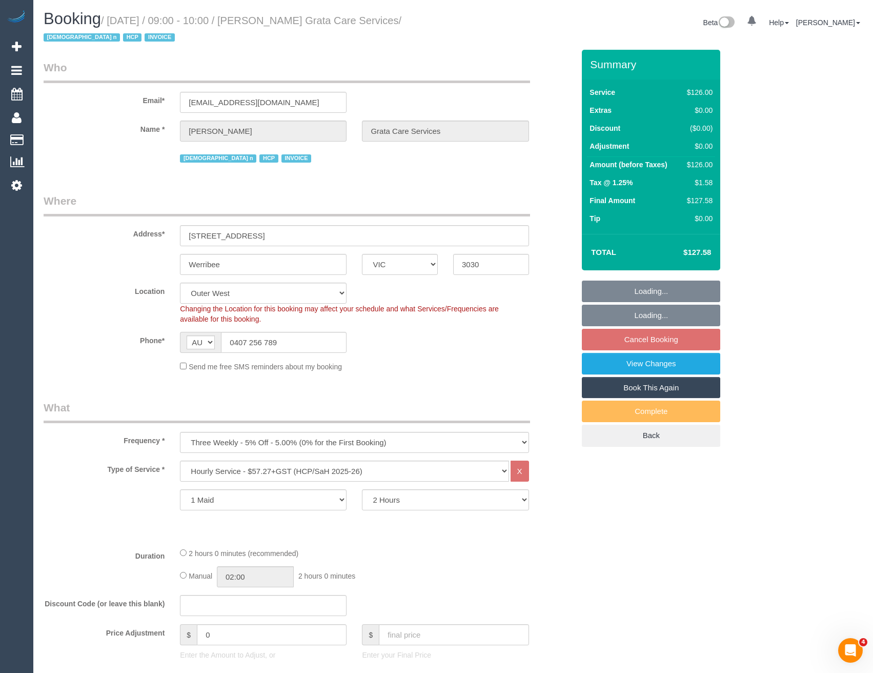
select select "number:34"
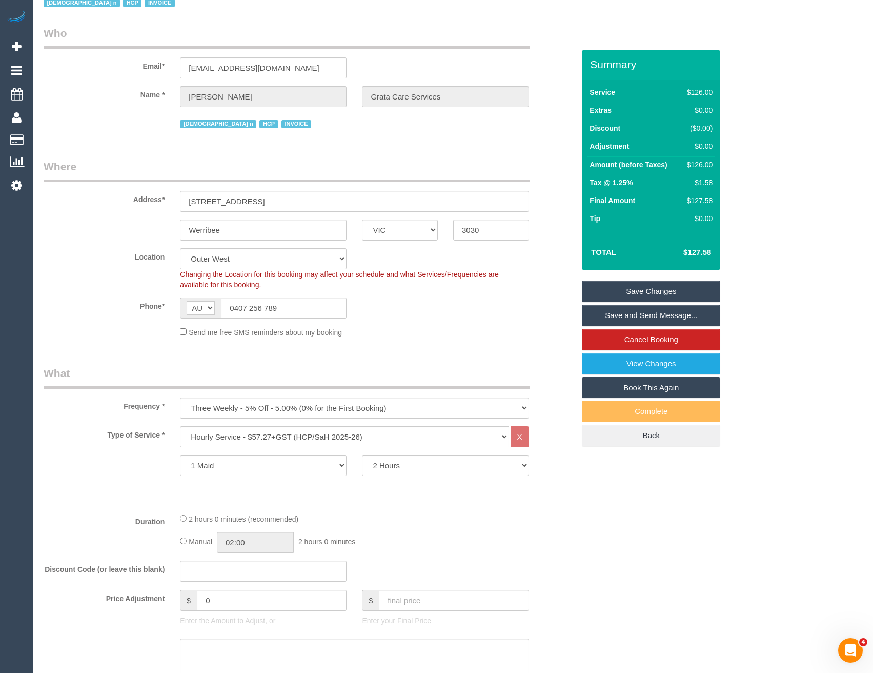
scroll to position [51, 0]
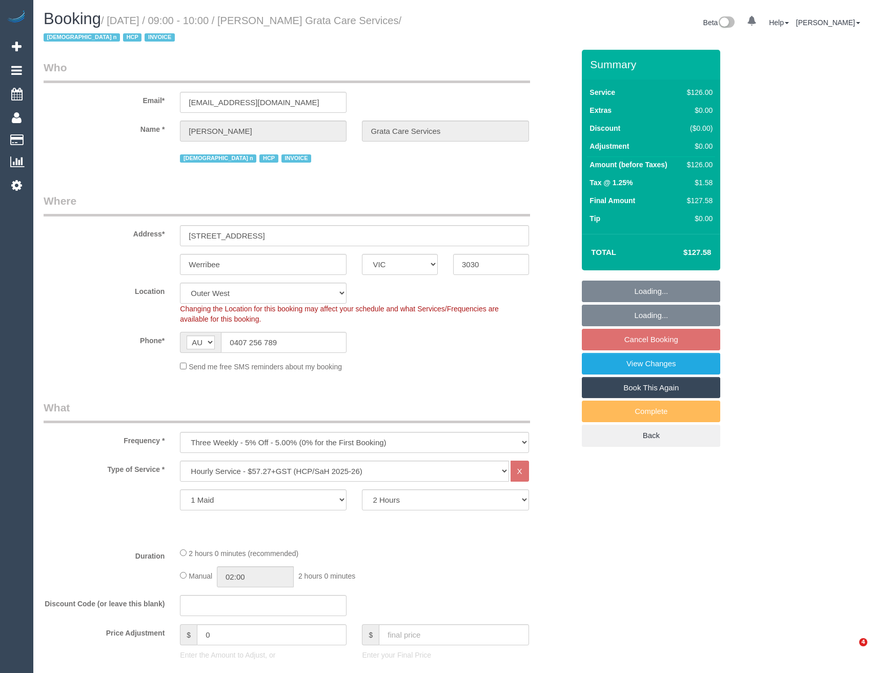
select select "VIC"
select select "120"
select select "object:593"
select select "number:28"
select select "number:14"
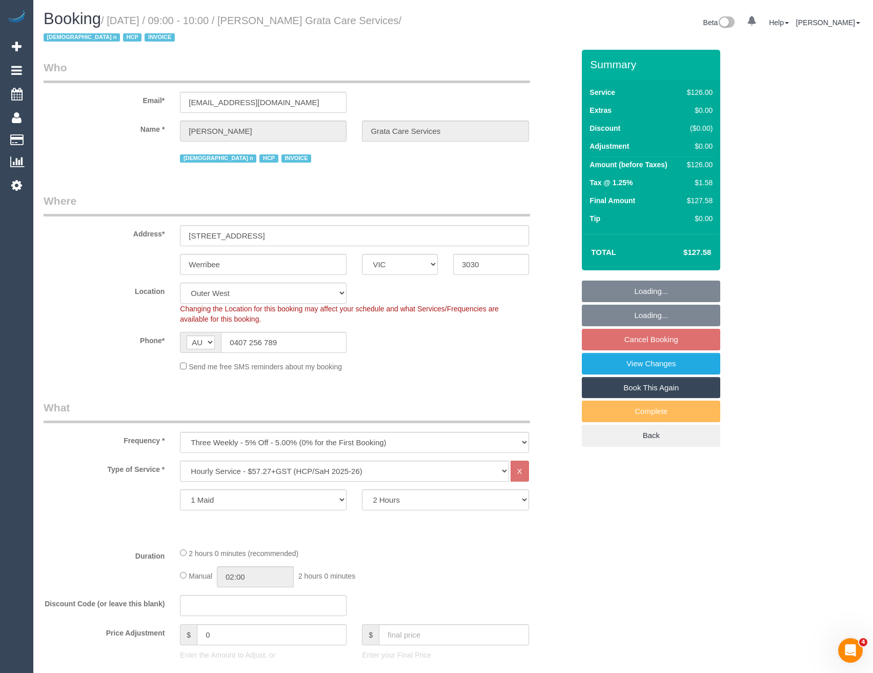
select select "number:18"
select select "number:25"
select select "number:34"
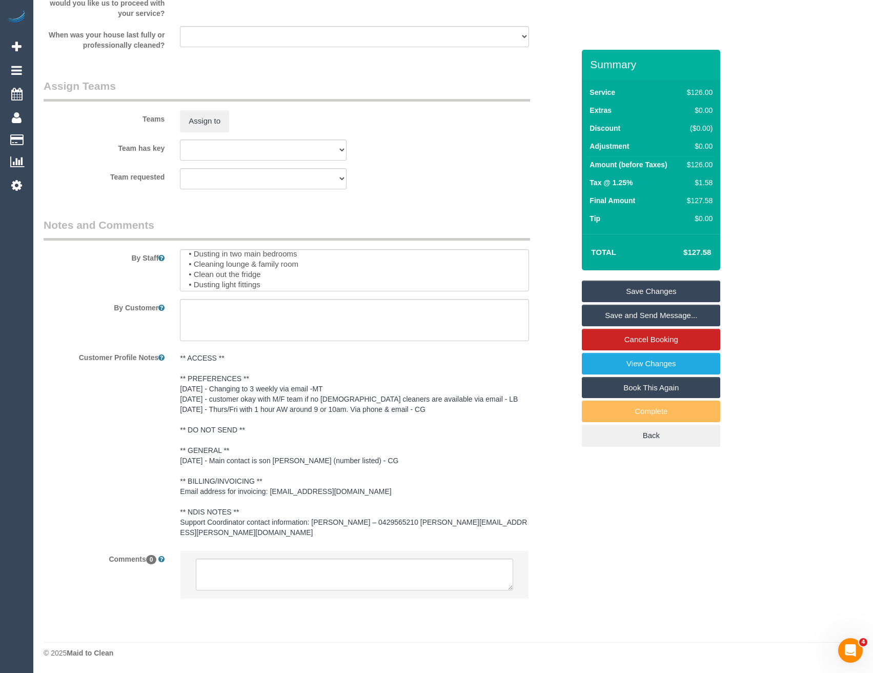
scroll to position [123, 0]
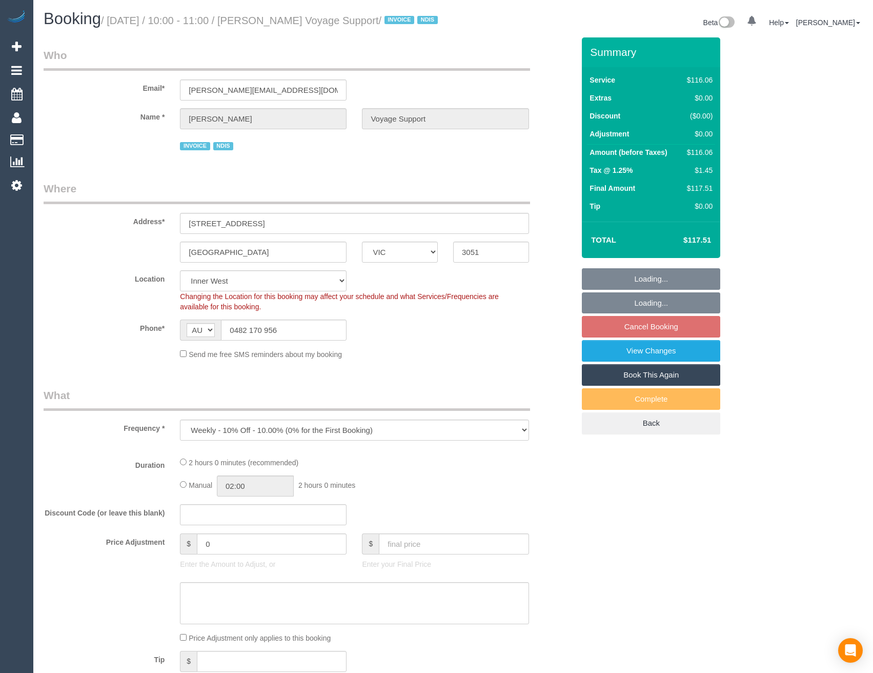
select select "VIC"
select select "number:28"
select select "number:14"
select select "number:19"
select select "number:36"
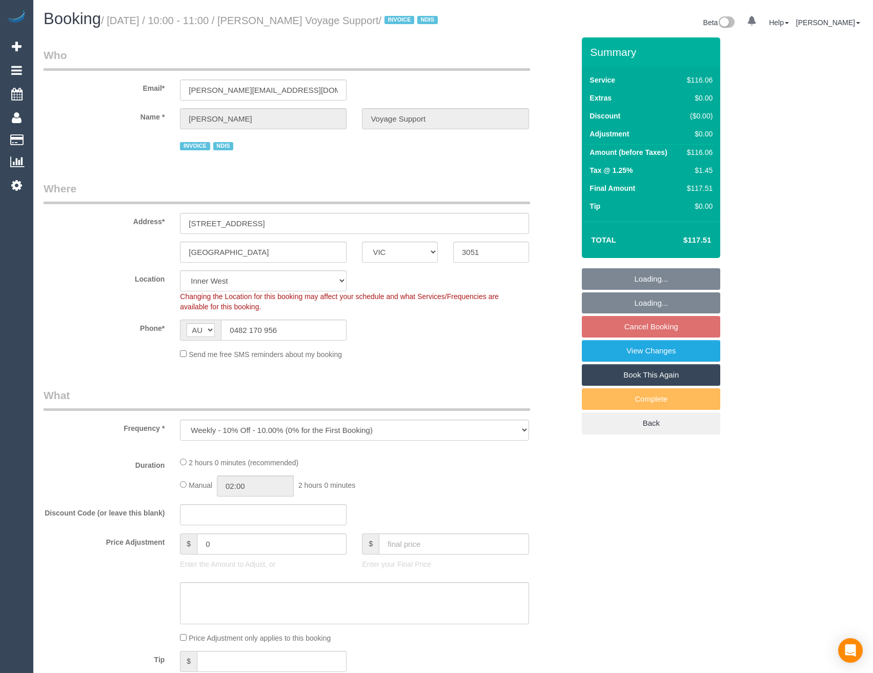
select select "number:33"
select select "number:12"
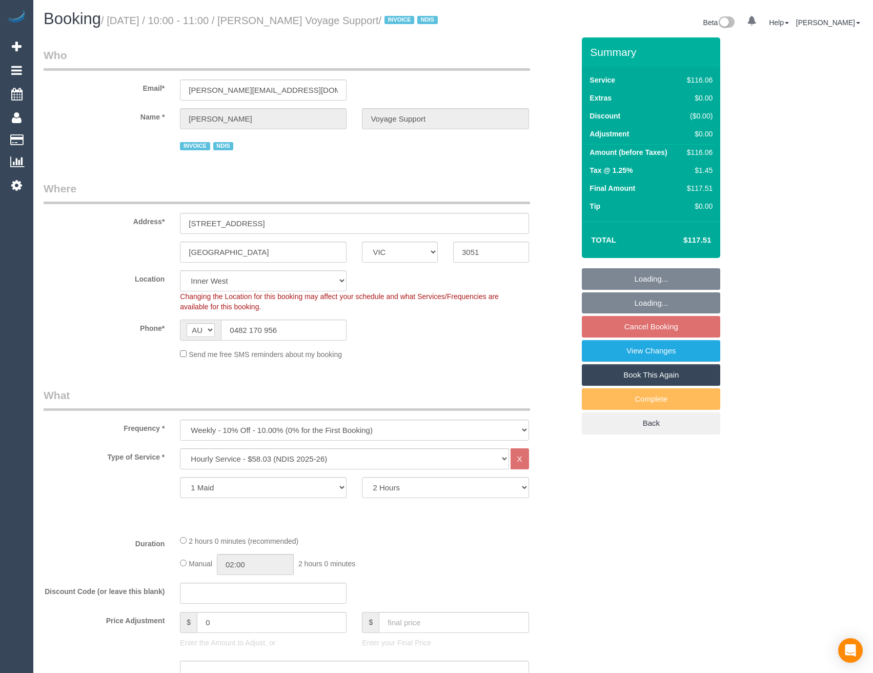
select select "object:1417"
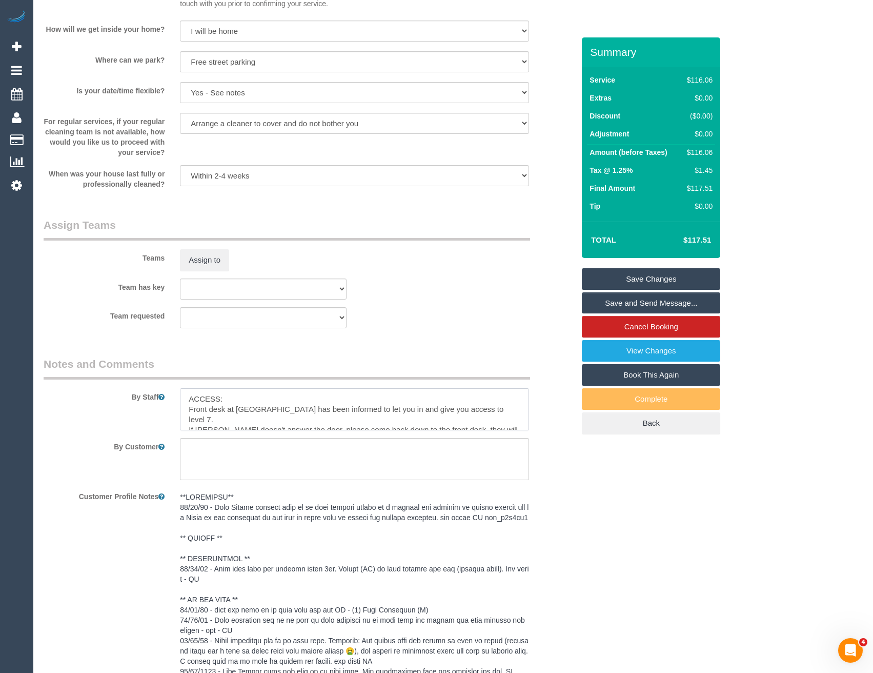
drag, startPoint x: 194, startPoint y: 411, endPoint x: 188, endPoint y: 412, distance: 6.2
click at [194, 411] on textarea at bounding box center [354, 409] width 349 height 42
click at [187, 412] on textarea at bounding box center [354, 409] width 349 height 42
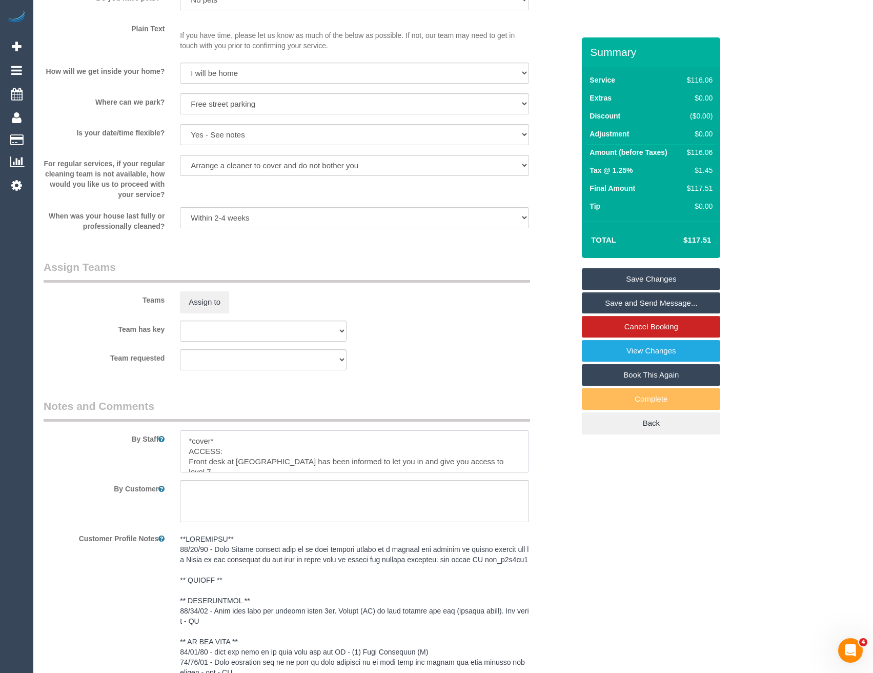
scroll to position [974, 0]
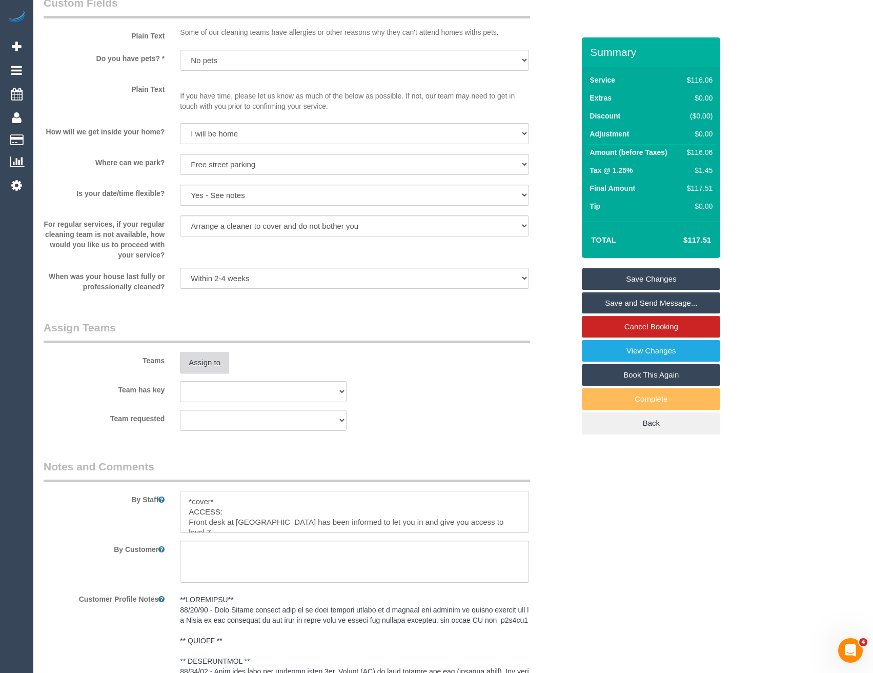
type textarea "*cover* ACCESS: Front desk at Ozenam House has been informed to let you in and …"
click at [212, 373] on button "Assign to" at bounding box center [204, 363] width 49 height 22
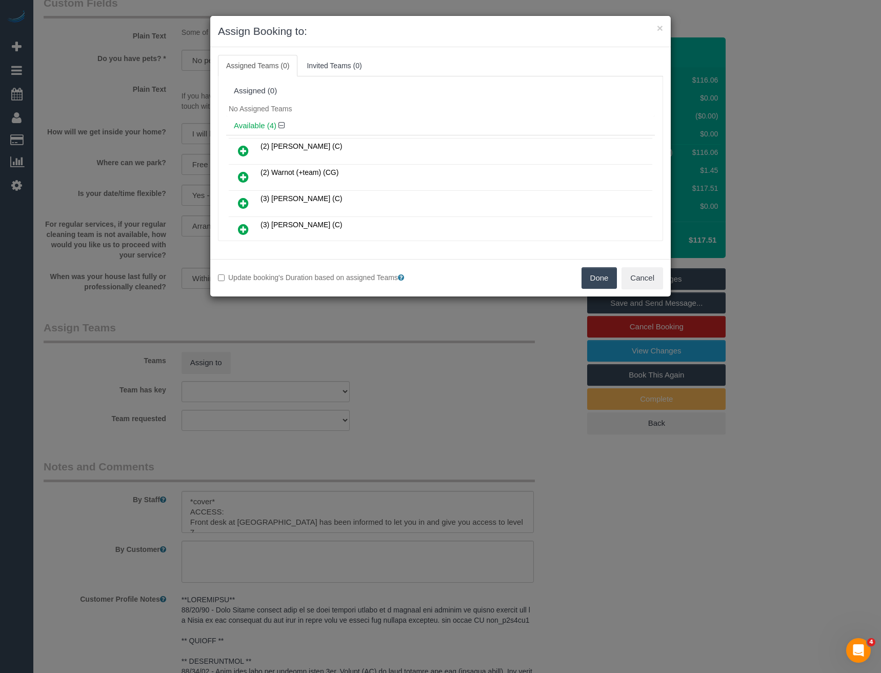
click at [243, 205] on icon at bounding box center [243, 203] width 11 height 12
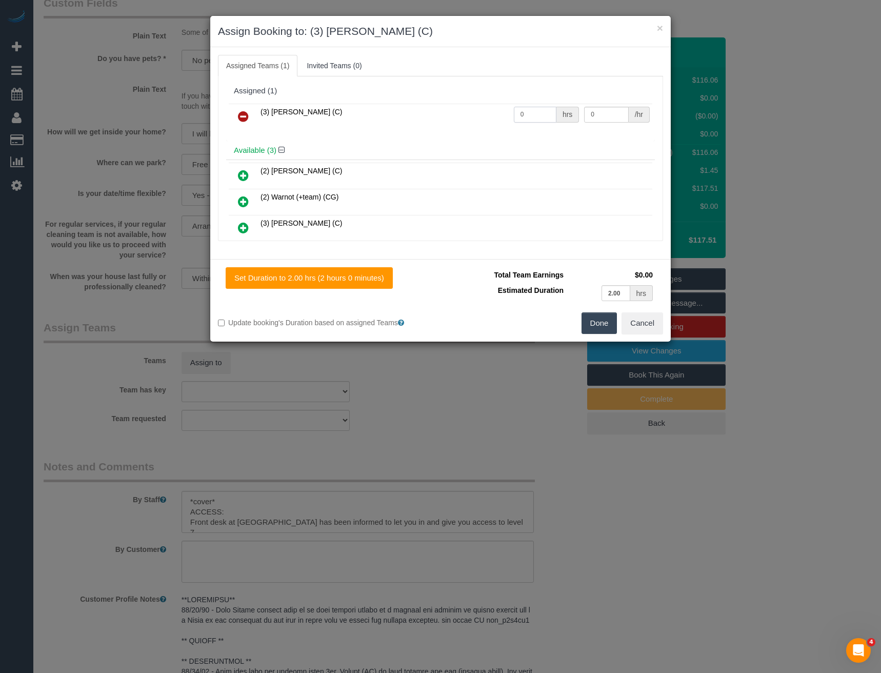
drag, startPoint x: 538, startPoint y: 114, endPoint x: 450, endPoint y: 125, distance: 89.3
click at [453, 124] on tr "(3) Hasibul Haque (C) 0 hrs 0 /hr" at bounding box center [440, 117] width 423 height 26
type input "2"
type input "35"
click at [606, 322] on button "Done" at bounding box center [599, 323] width 36 height 22
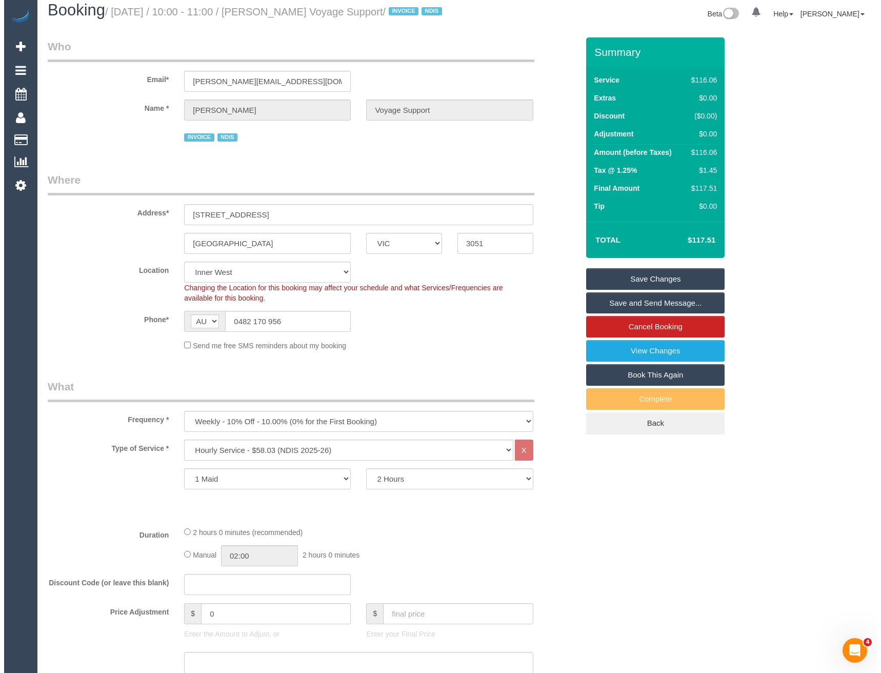
scroll to position [0, 0]
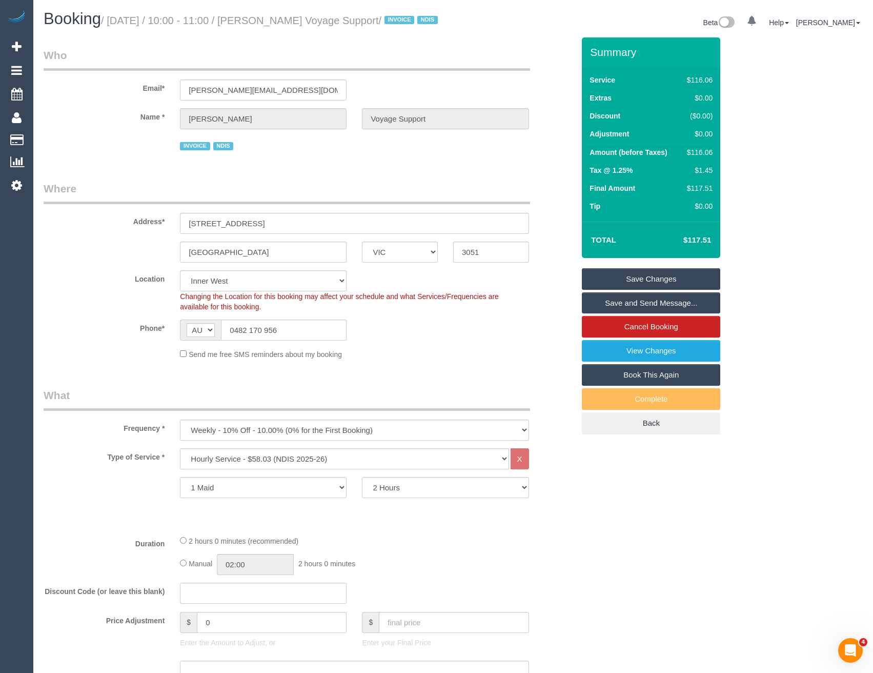
click at [604, 287] on link "Save Changes" at bounding box center [651, 279] width 138 height 22
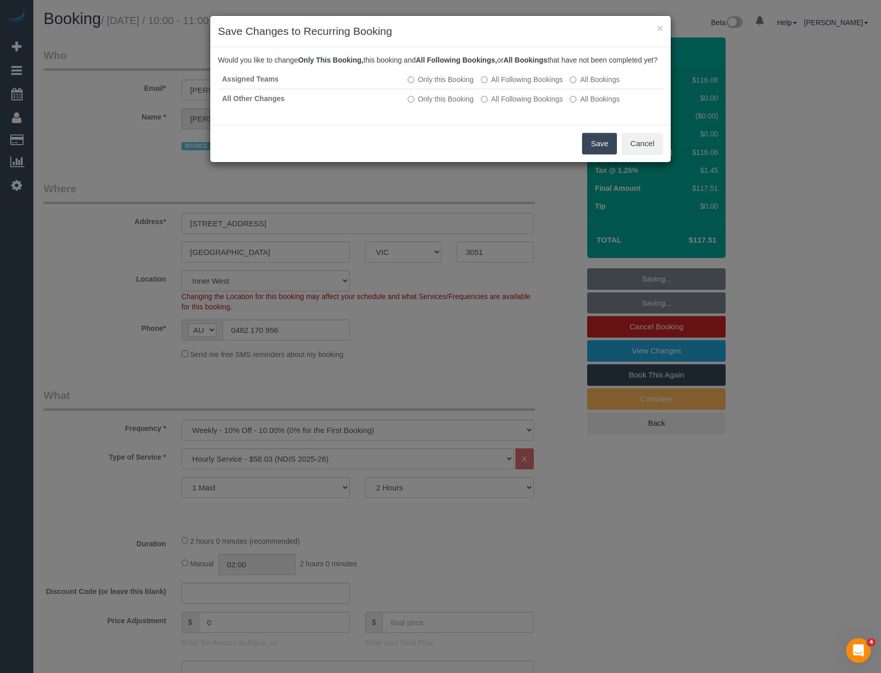
click at [594, 152] on button "Save" at bounding box center [599, 144] width 35 height 22
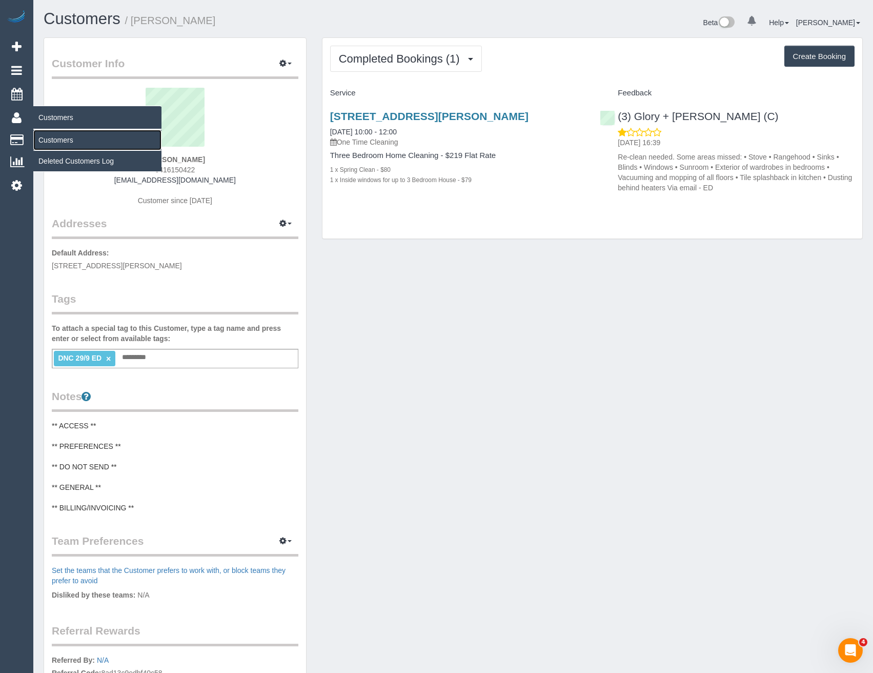
drag, startPoint x: 50, startPoint y: 141, endPoint x: 126, endPoint y: 128, distance: 76.6
click at [50, 141] on link "Customers" at bounding box center [97, 140] width 128 height 21
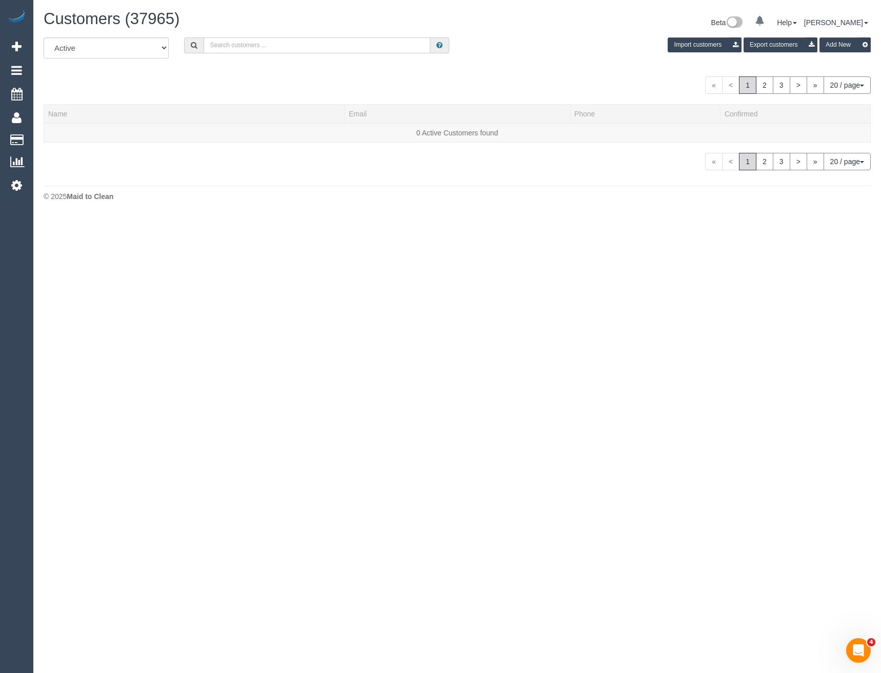
click at [232, 41] on input "text" at bounding box center [317, 45] width 227 height 16
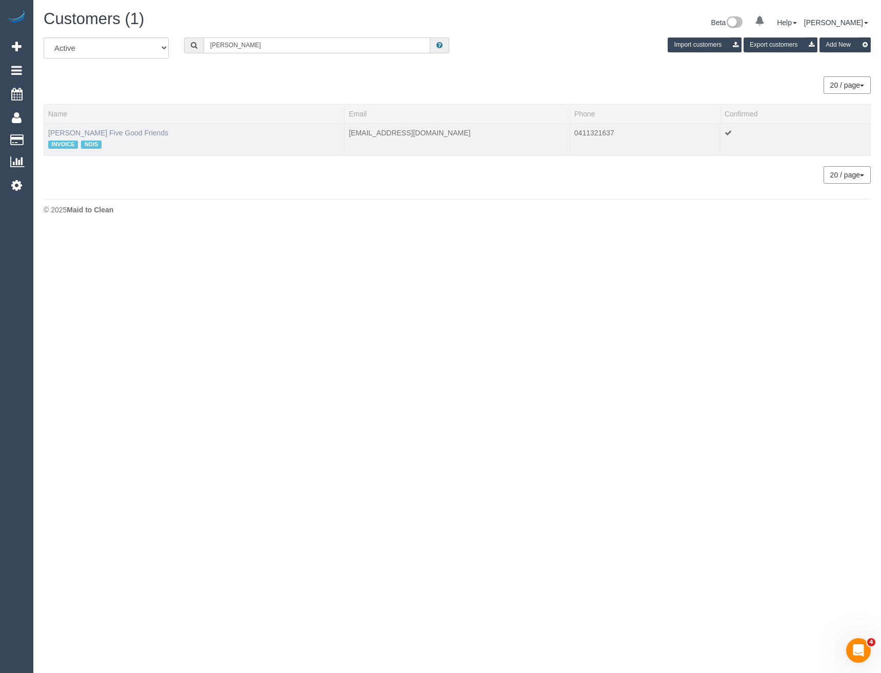
type input "Susan Thor"
click at [93, 135] on link "Susan Thornton Five Good Friends" at bounding box center [108, 133] width 120 height 8
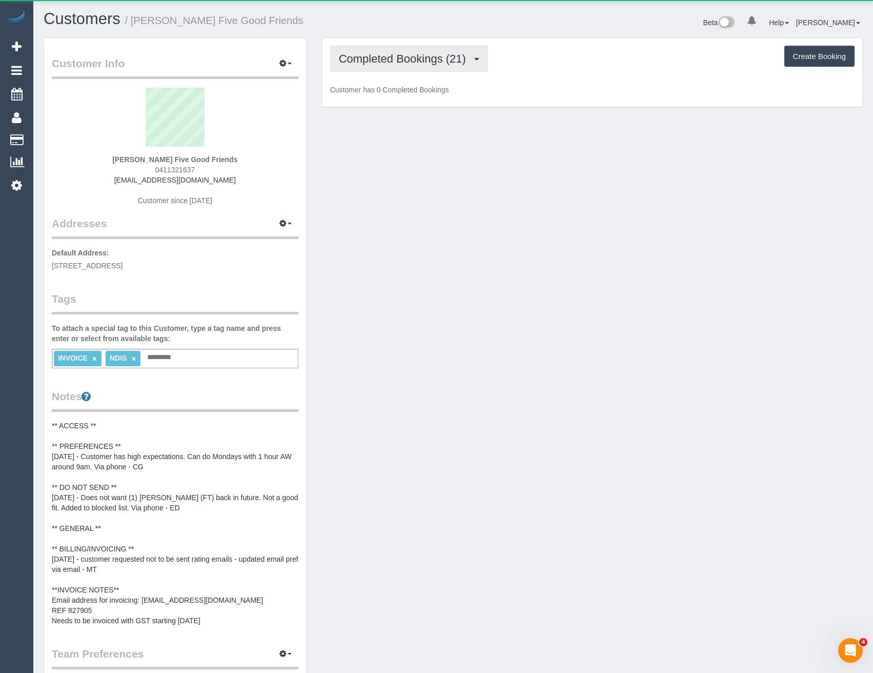
click at [420, 65] on button "Completed Bookings (21)" at bounding box center [409, 59] width 158 height 26
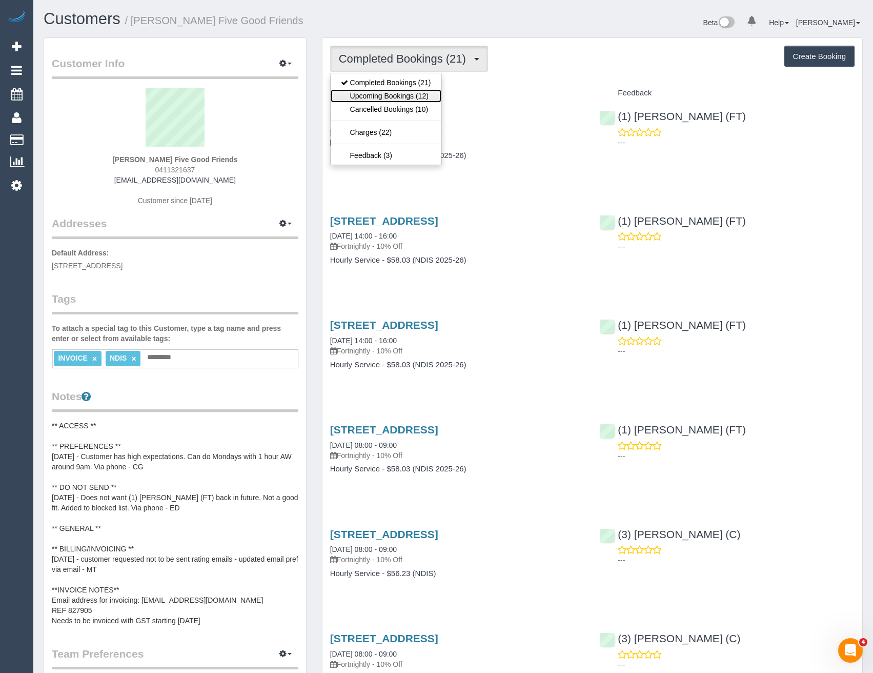
click at [415, 96] on link "Upcoming Bookings (12)" at bounding box center [386, 95] width 111 height 13
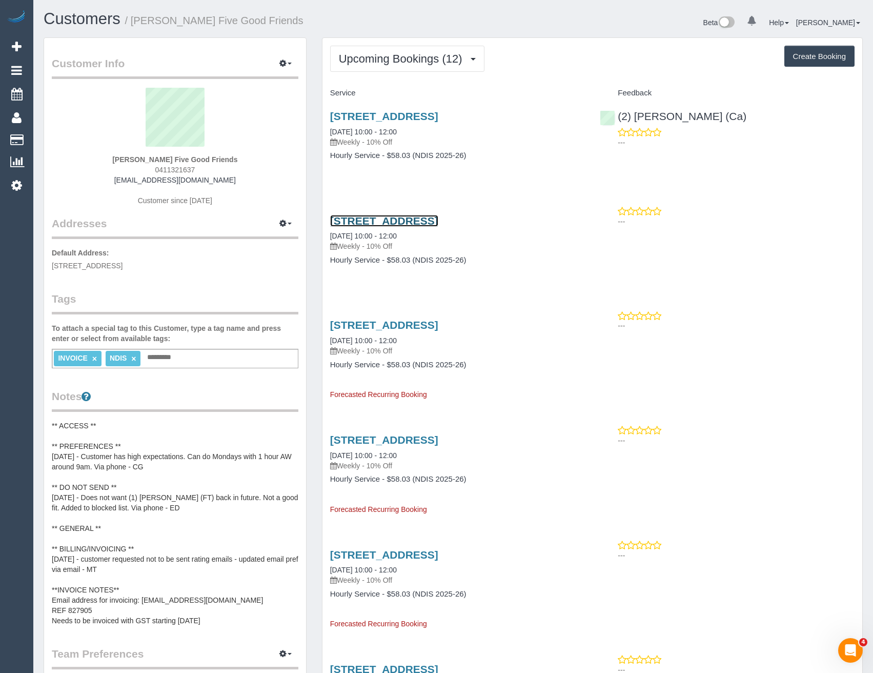
click at [438, 218] on link "5 Quarrion Lane, Northcote, VIC 3070" at bounding box center [384, 221] width 108 height 12
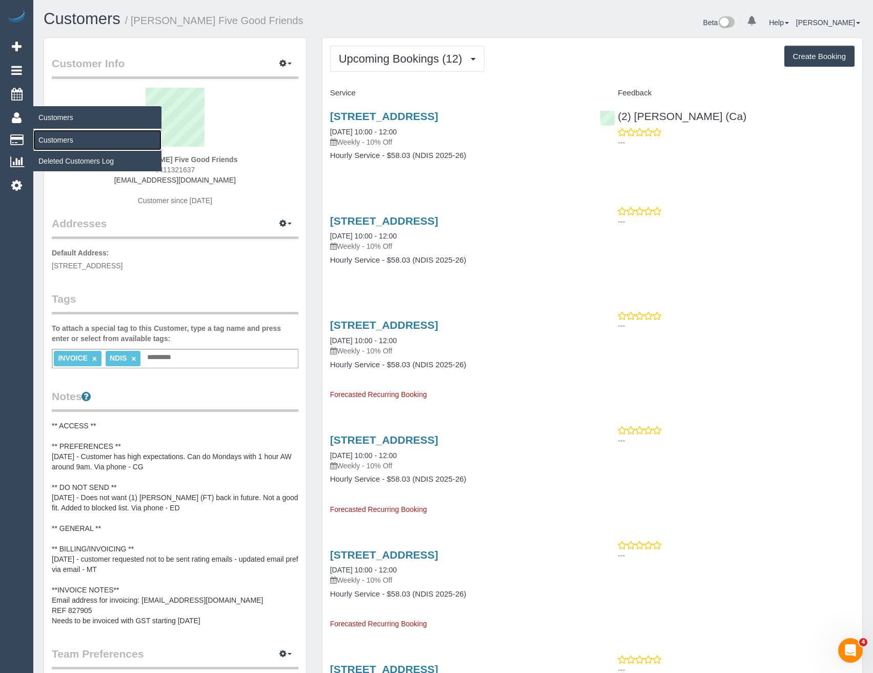
drag, startPoint x: 70, startPoint y: 149, endPoint x: 70, endPoint y: 144, distance: 5.6
click at [70, 149] on link "Customers" at bounding box center [97, 140] width 128 height 21
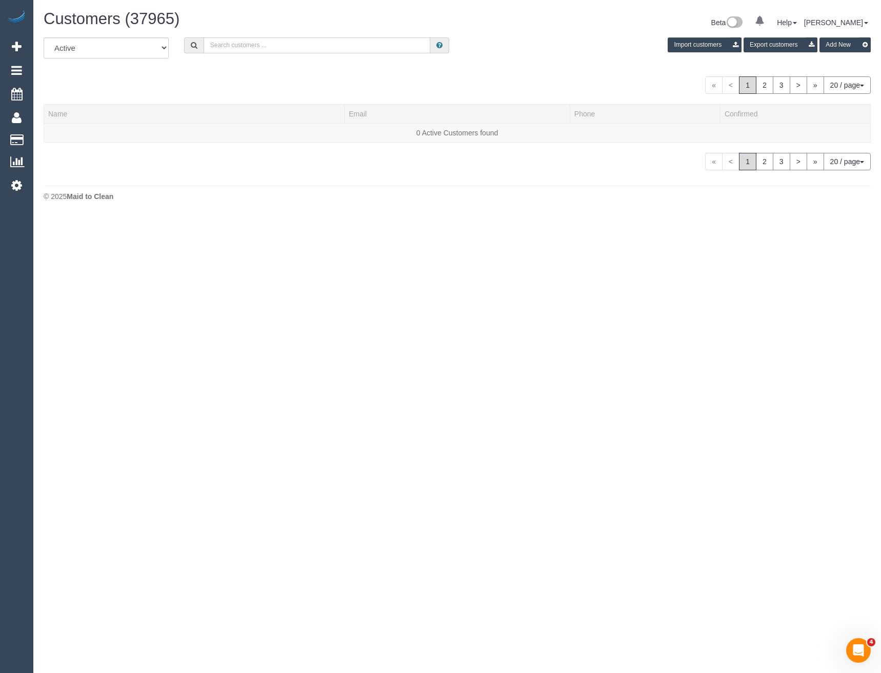
click at [254, 49] on input "text" at bounding box center [317, 45] width 227 height 16
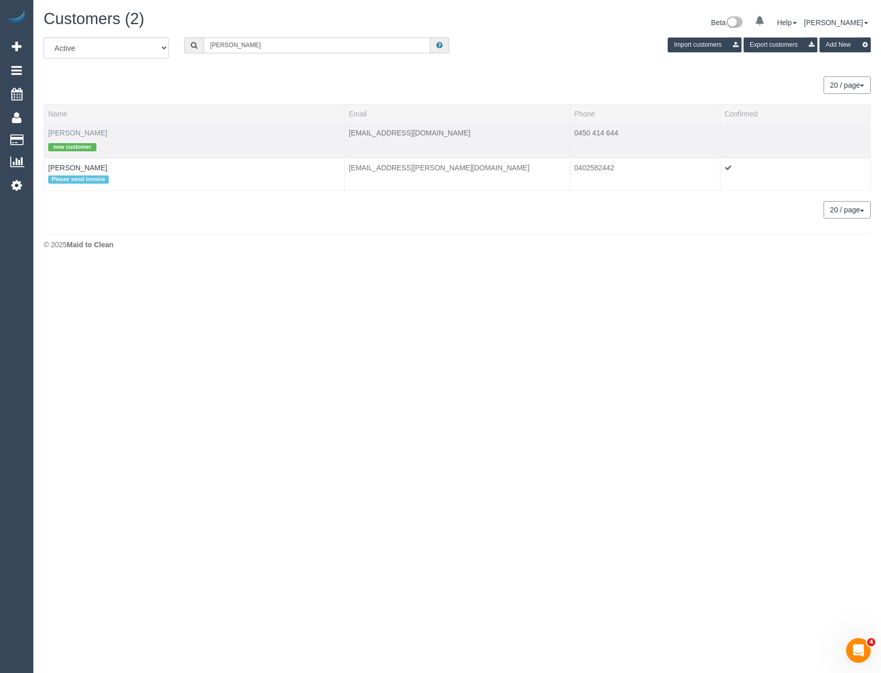
type input "Sarah Dee"
click at [71, 131] on link "Sarah Dee" at bounding box center [77, 133] width 59 height 8
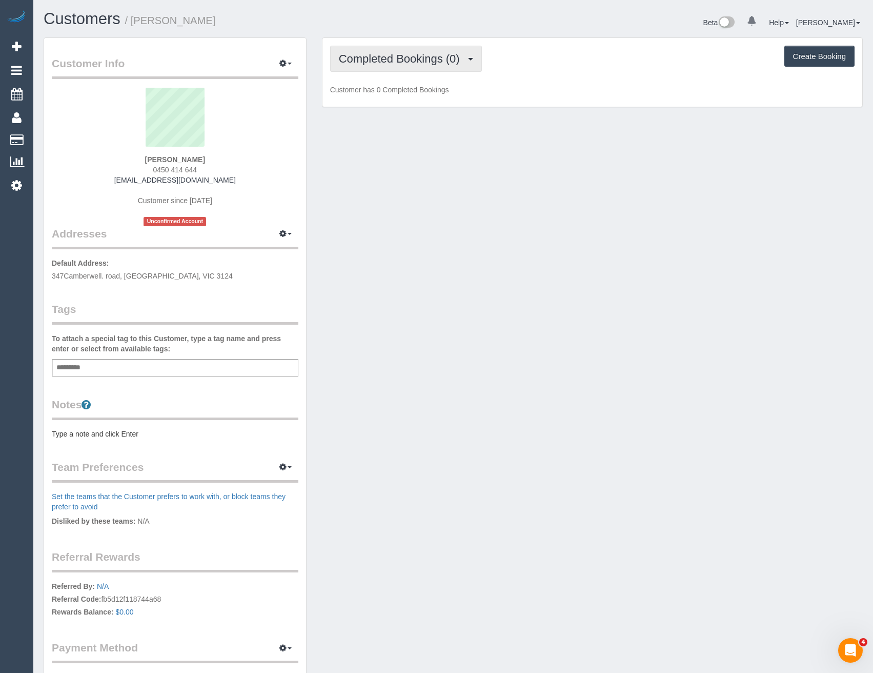
click at [477, 60] on button "Completed Bookings (0)" at bounding box center [406, 59] width 152 height 26
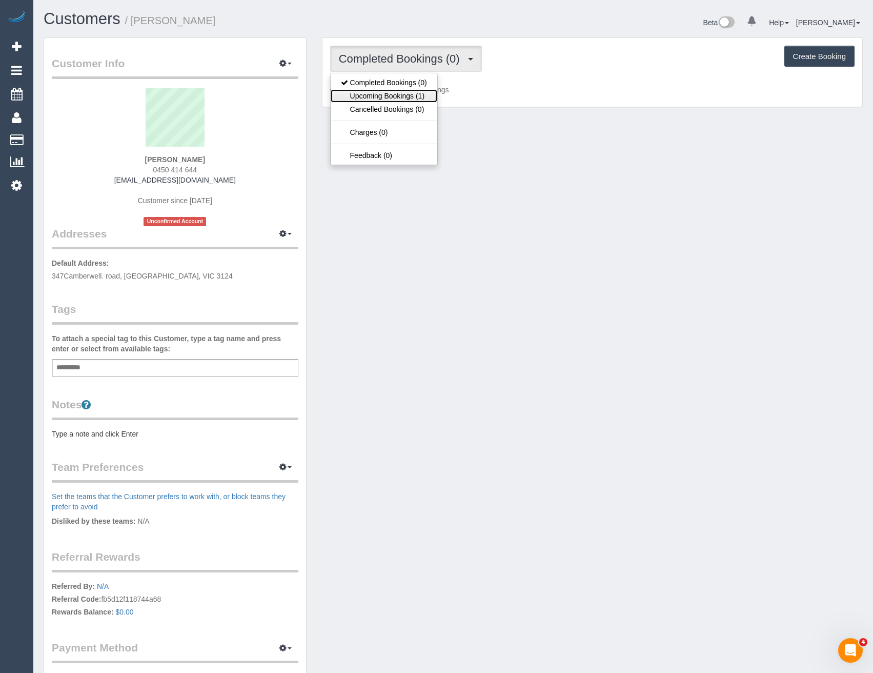
click at [430, 94] on link "Upcoming Bookings (1)" at bounding box center [384, 95] width 107 height 13
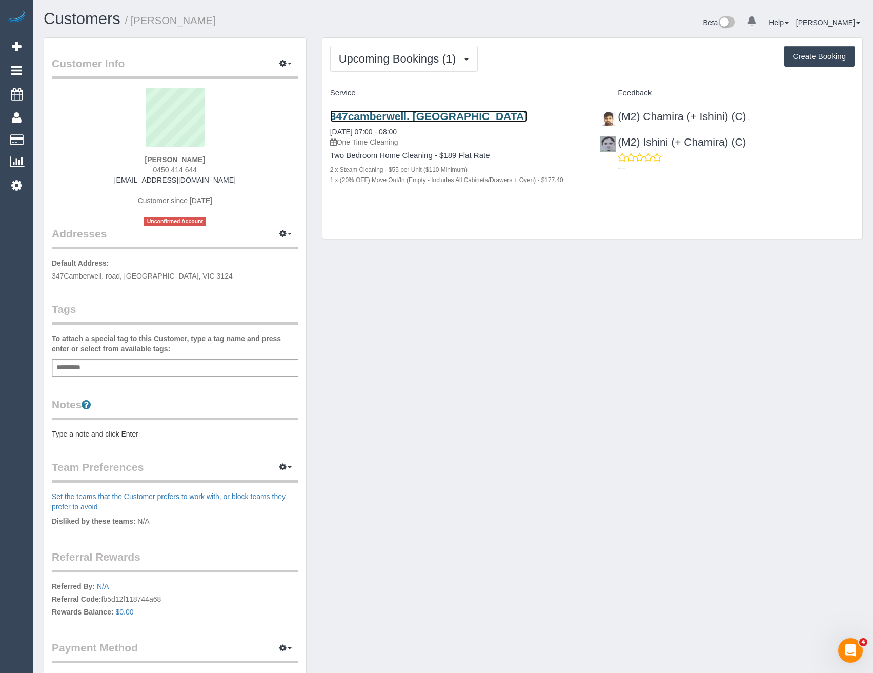
click at [483, 115] on link "347camberwell. Road, Camberwell., VIC 3124" at bounding box center [429, 116] width 198 height 12
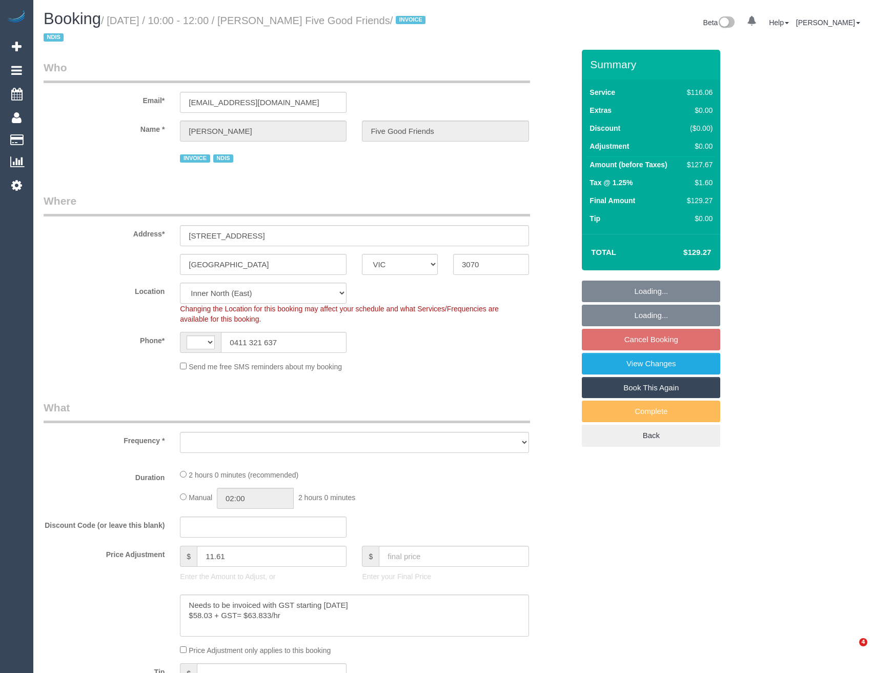
select select "VIC"
select select "number:28"
select select "number:14"
select select "number:19"
select select "number:25"
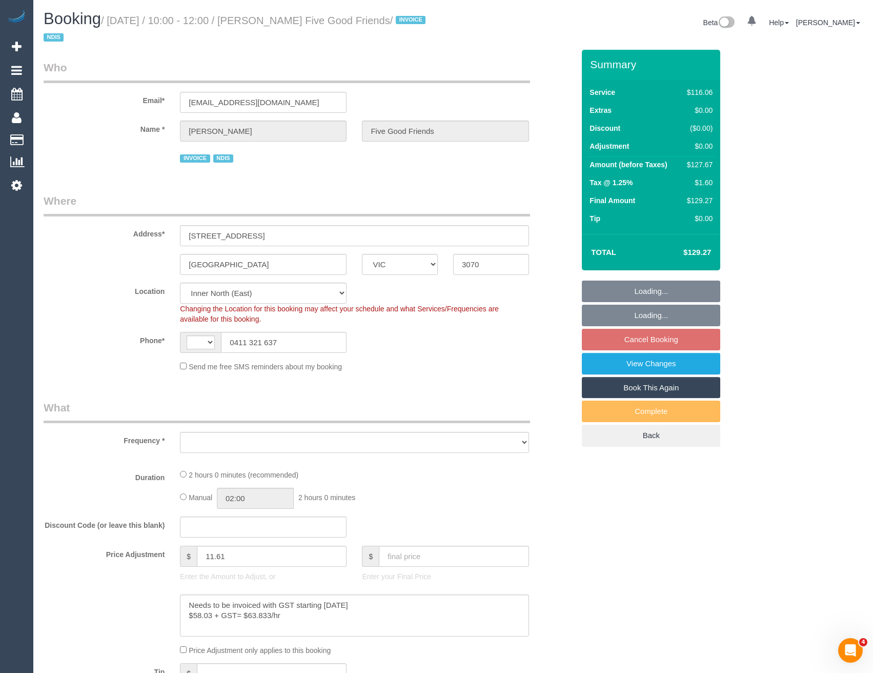
select select "number:35"
select select "number:12"
select select "object:420"
select select "string:AU"
select select "spot3"
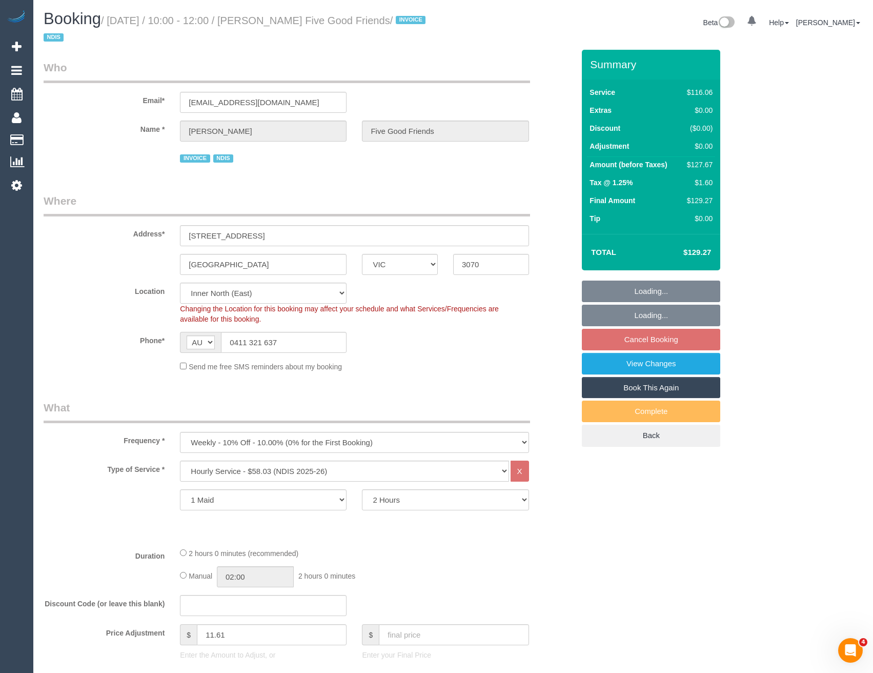
select select "object:736"
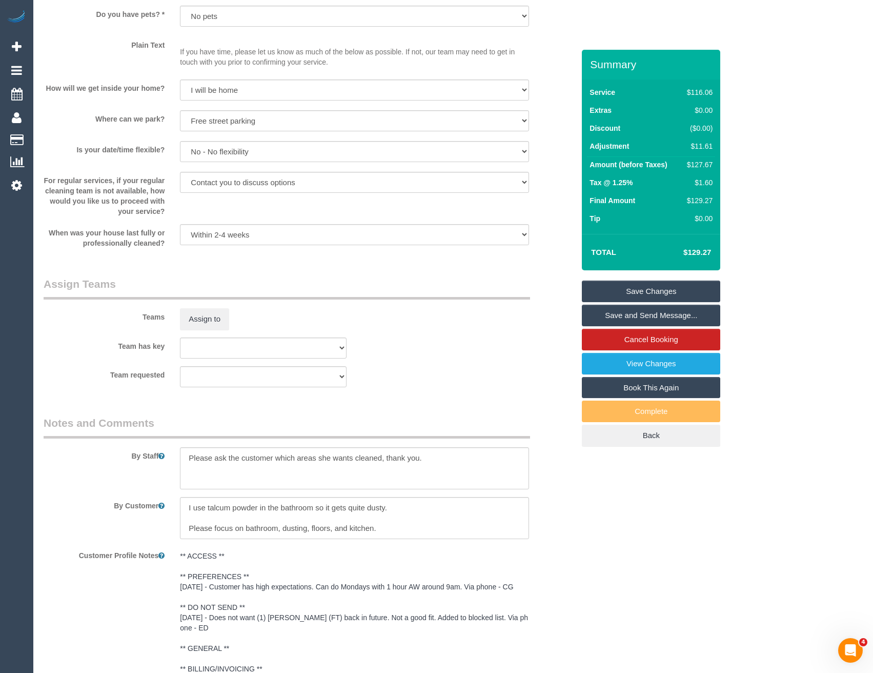
scroll to position [1182, 0]
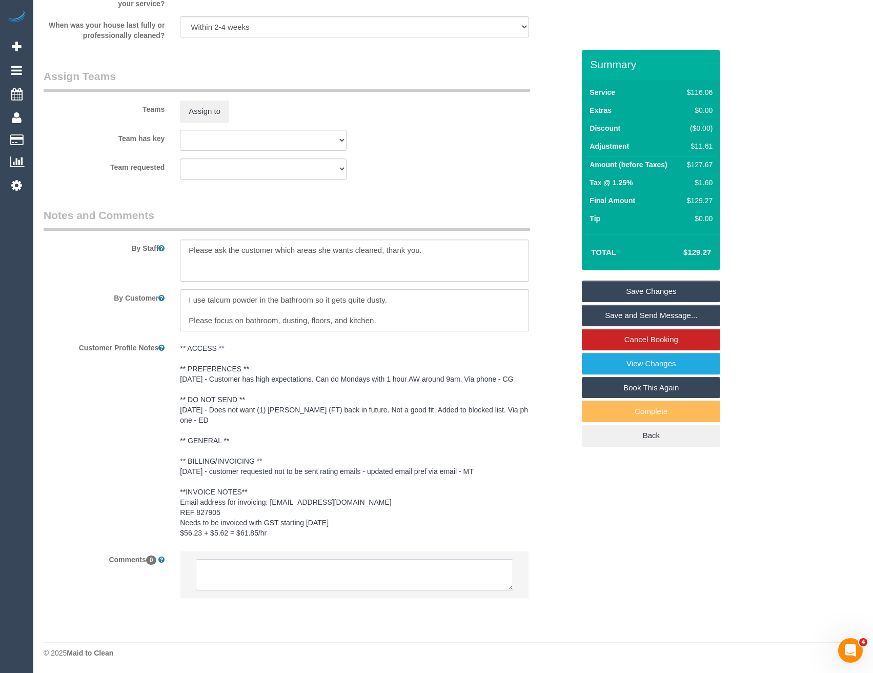
click at [312, 572] on textarea at bounding box center [354, 575] width 317 height 32
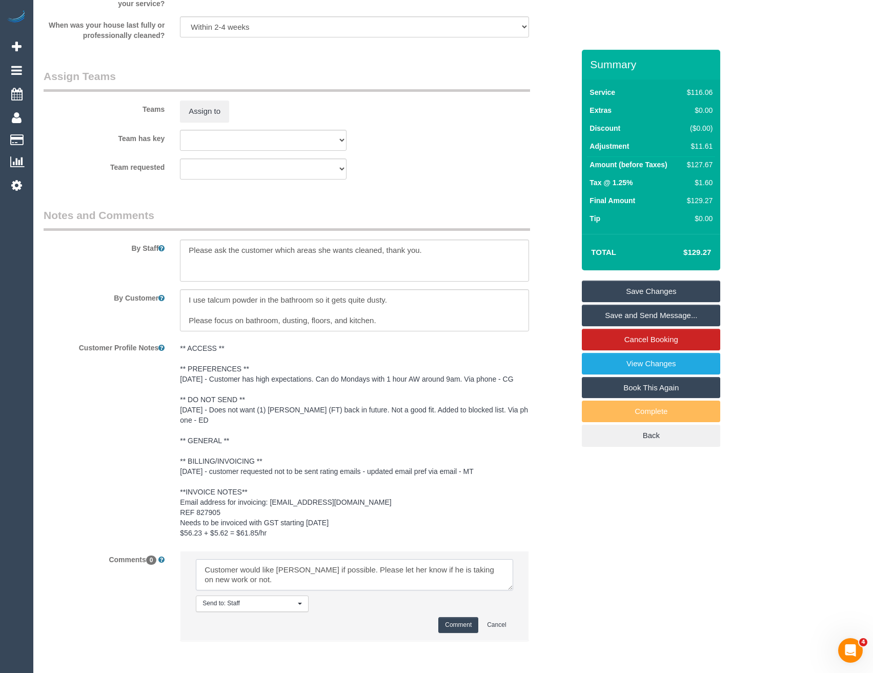
type textarea "Customer would like Damien if possible. Please let her know if he is taking on …"
click at [457, 619] on button "Comment" at bounding box center [458, 625] width 40 height 16
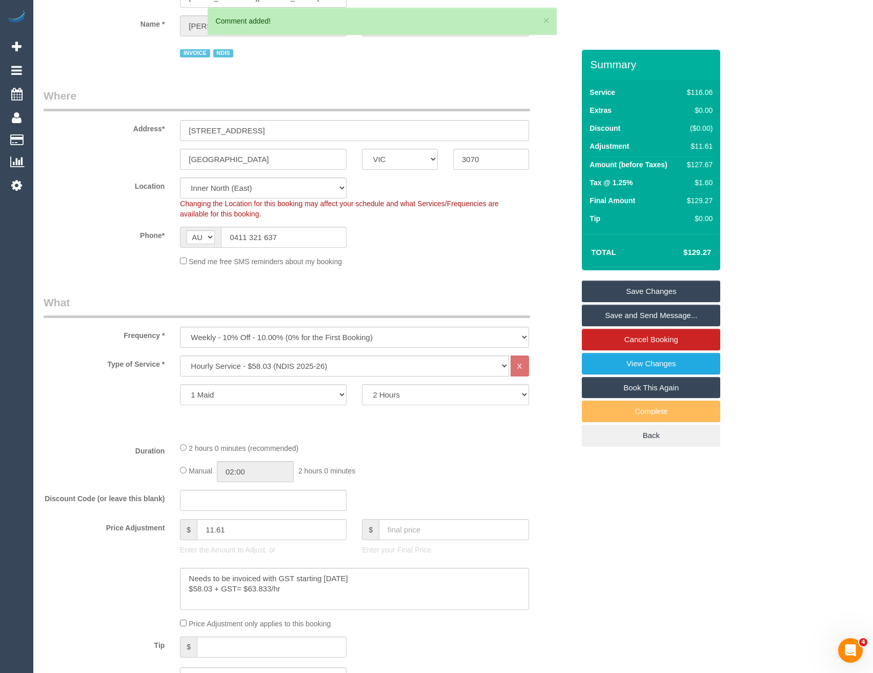
scroll to position [0, 0]
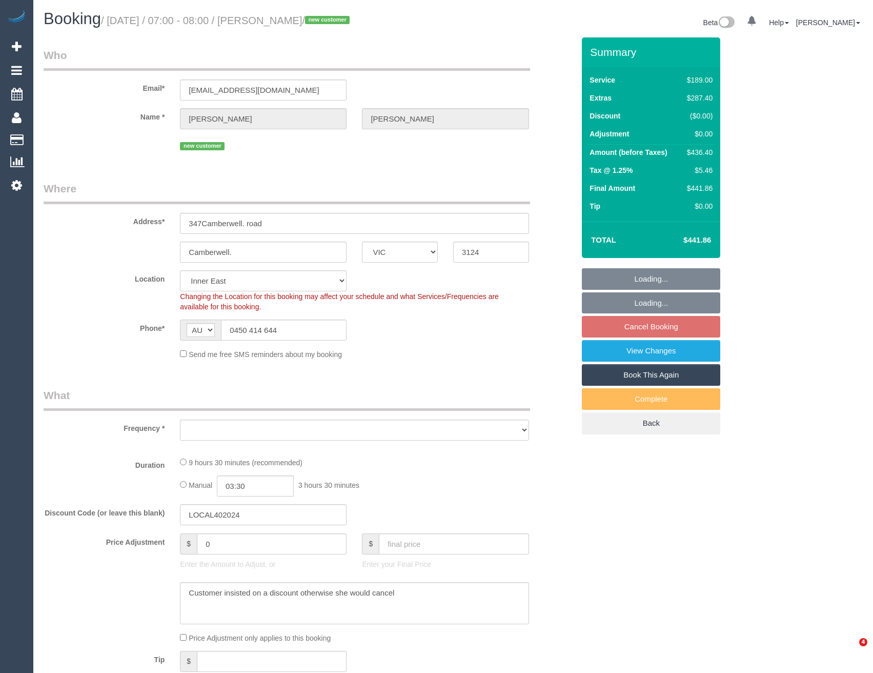
select select "VIC"
select select "string:stripe-pm_1S8w7a2GScqysDRVspxmp5uy"
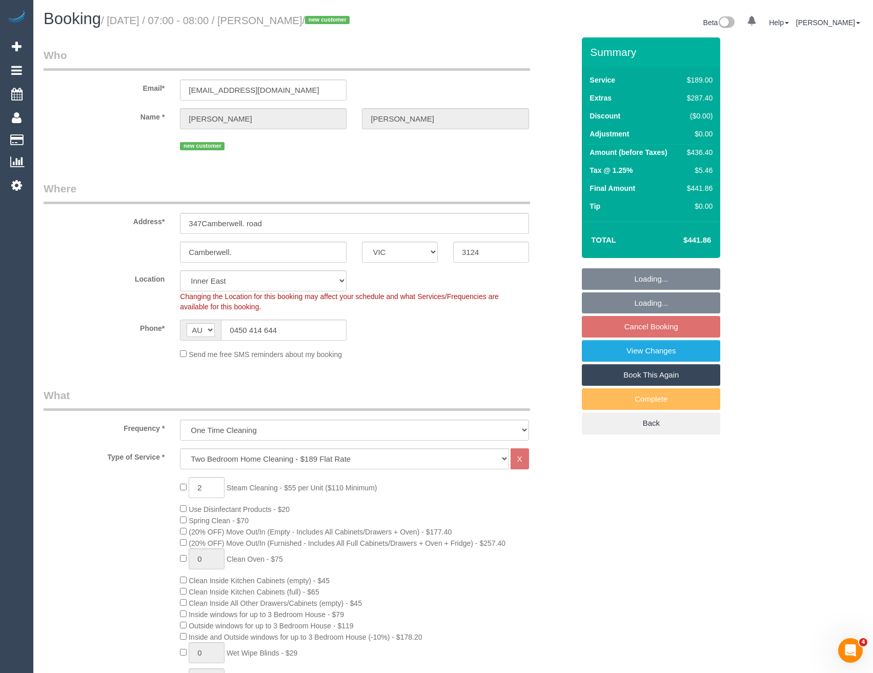
select select "object:1331"
select select "number:28"
select select "number:14"
select select "number:19"
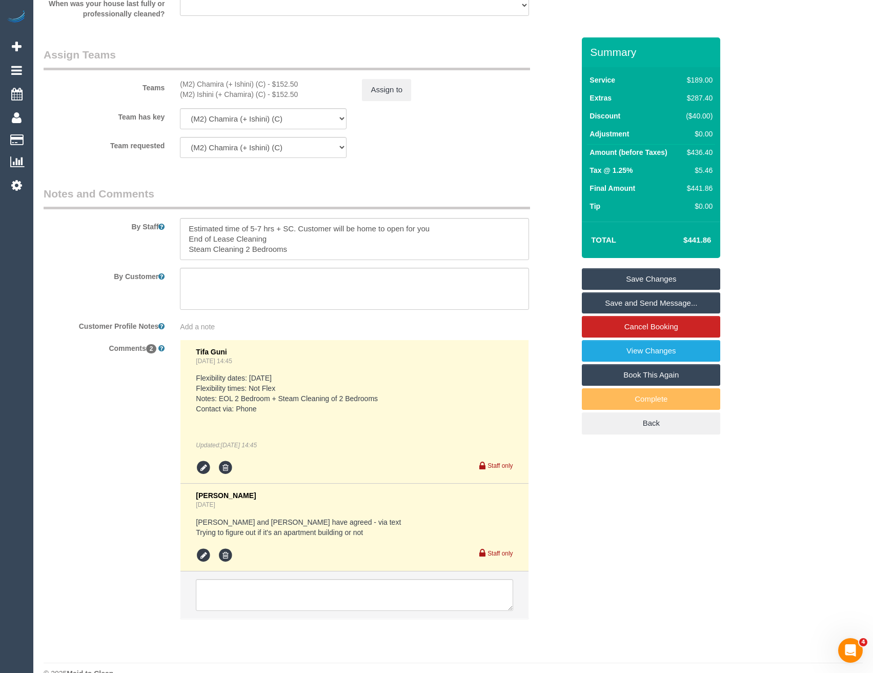
scroll to position [1620, 0]
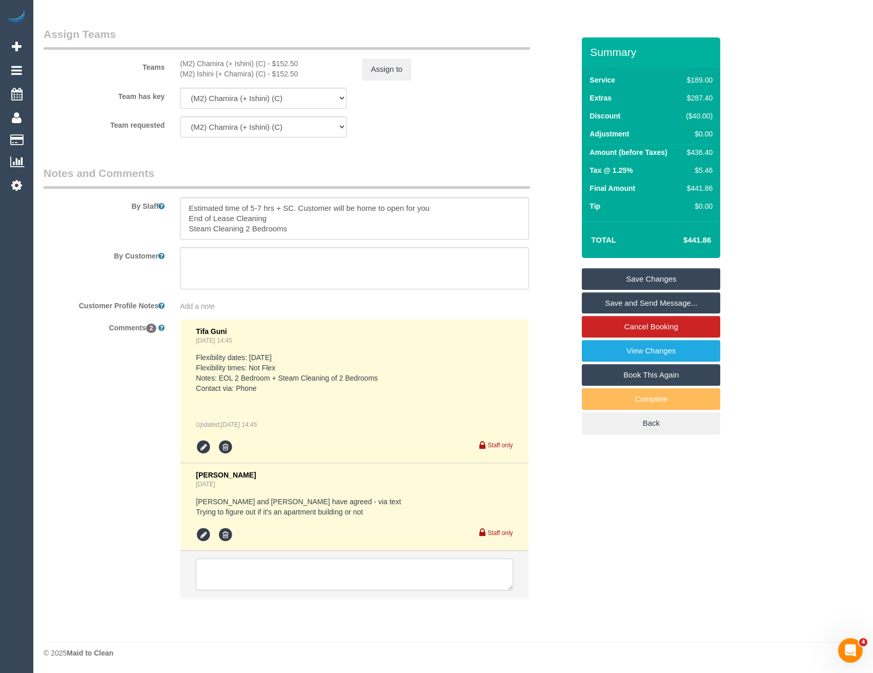
click at [261, 576] on textarea at bounding box center [354, 574] width 317 height 32
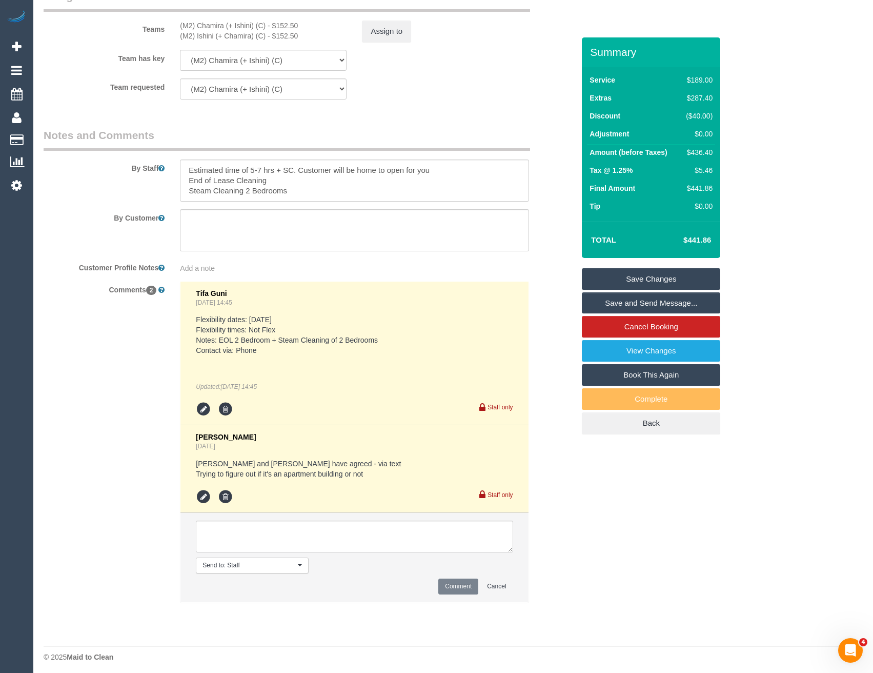
scroll to position [1662, 0]
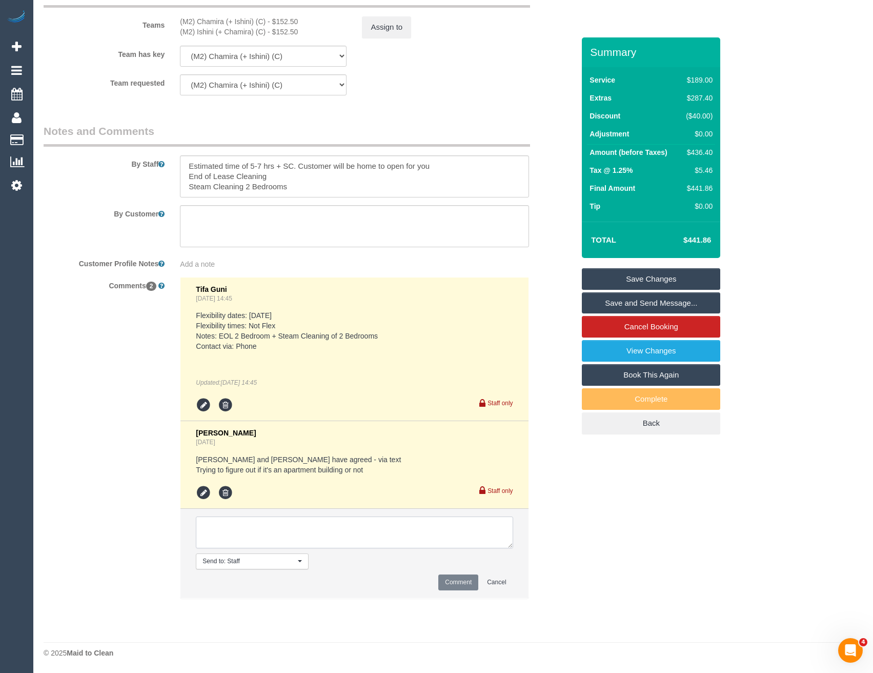
click at [251, 529] on textarea at bounding box center [354, 532] width 317 height 32
click at [259, 538] on textarea at bounding box center [354, 532] width 317 height 32
type textarea "Confirmed via SMS [DATE] 7 -9 AW Lahiru agreed via SMS"
click at [445, 579] on button "Comment" at bounding box center [458, 582] width 40 height 16
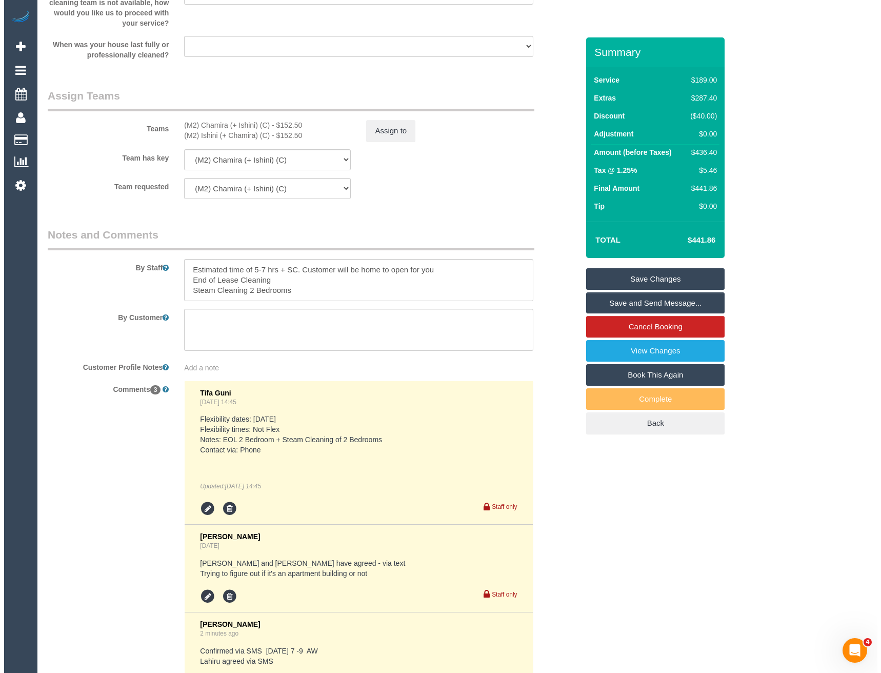
scroll to position [1451, 0]
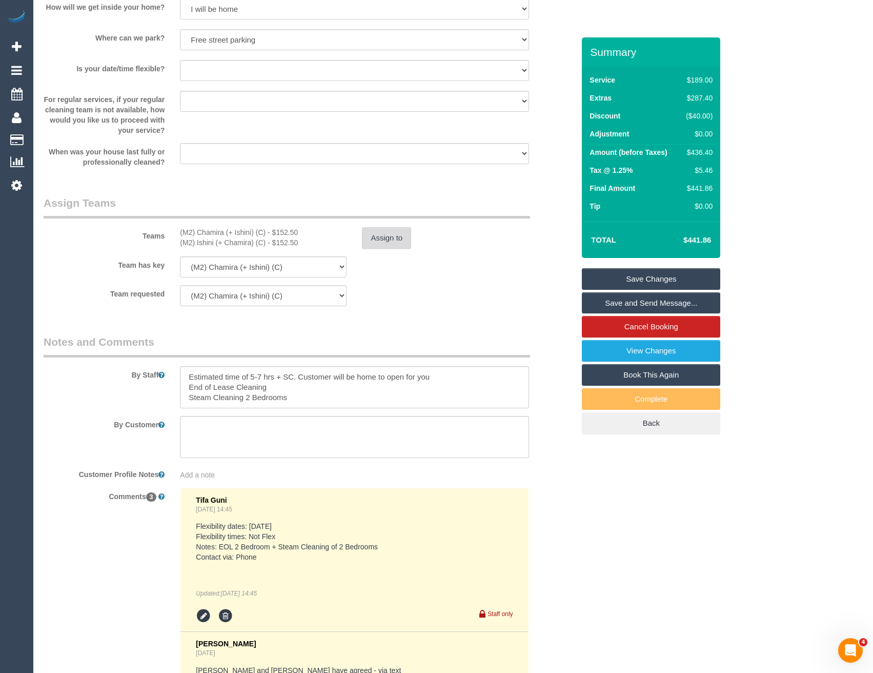
click at [383, 233] on button "Assign to" at bounding box center [386, 238] width 49 height 22
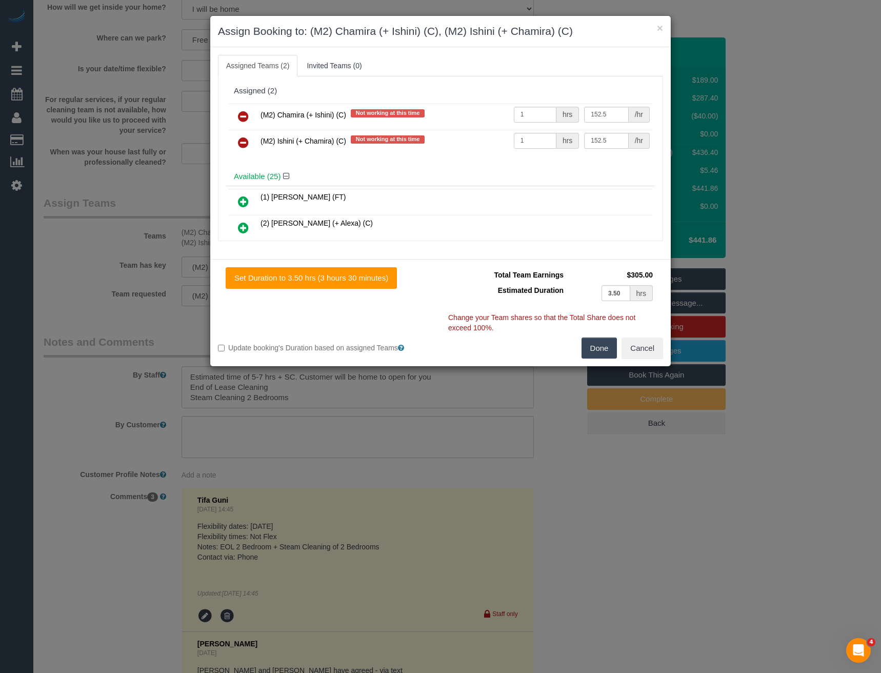
click at [241, 115] on icon at bounding box center [243, 116] width 11 height 12
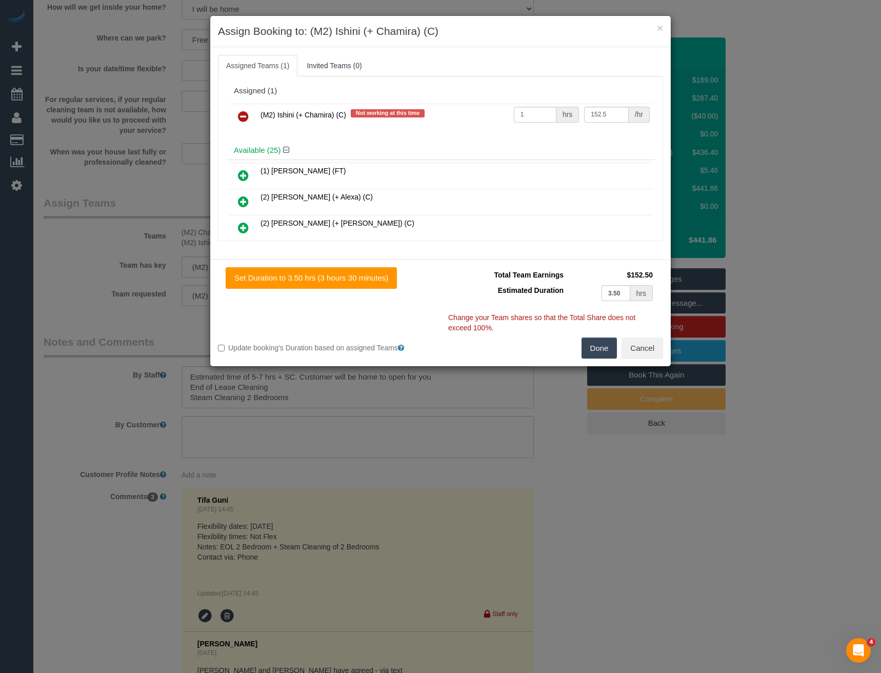
click at [241, 115] on icon at bounding box center [243, 116] width 11 height 12
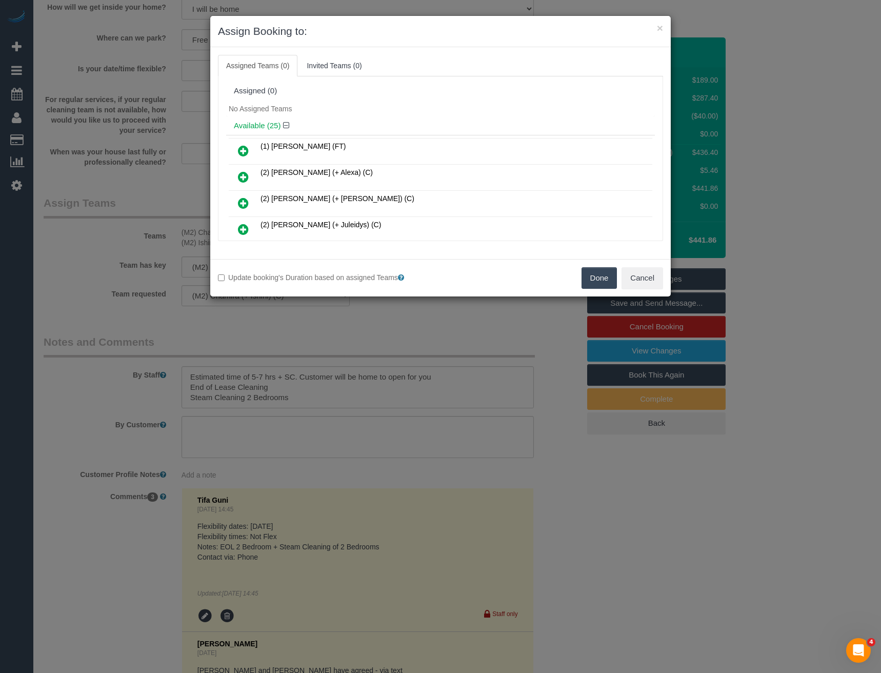
scroll to position [2842, 0]
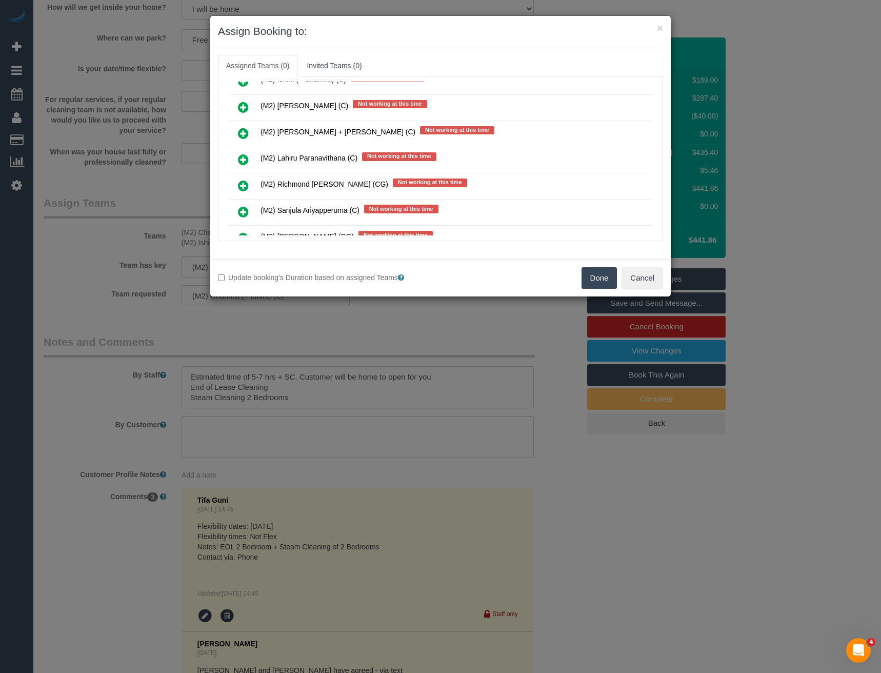
click at [241, 157] on icon at bounding box center [243, 159] width 11 height 12
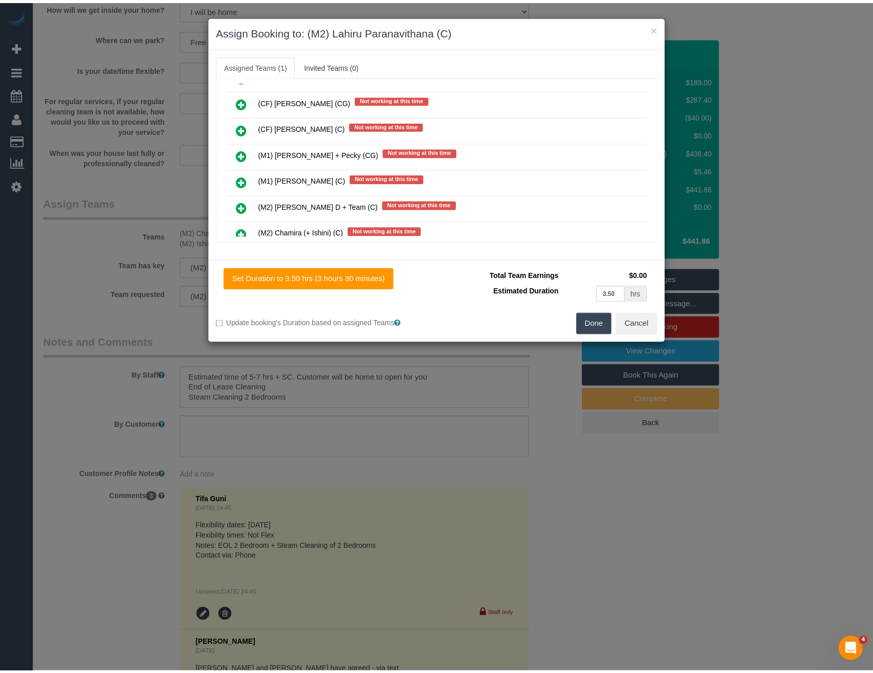
scroll to position [0, 0]
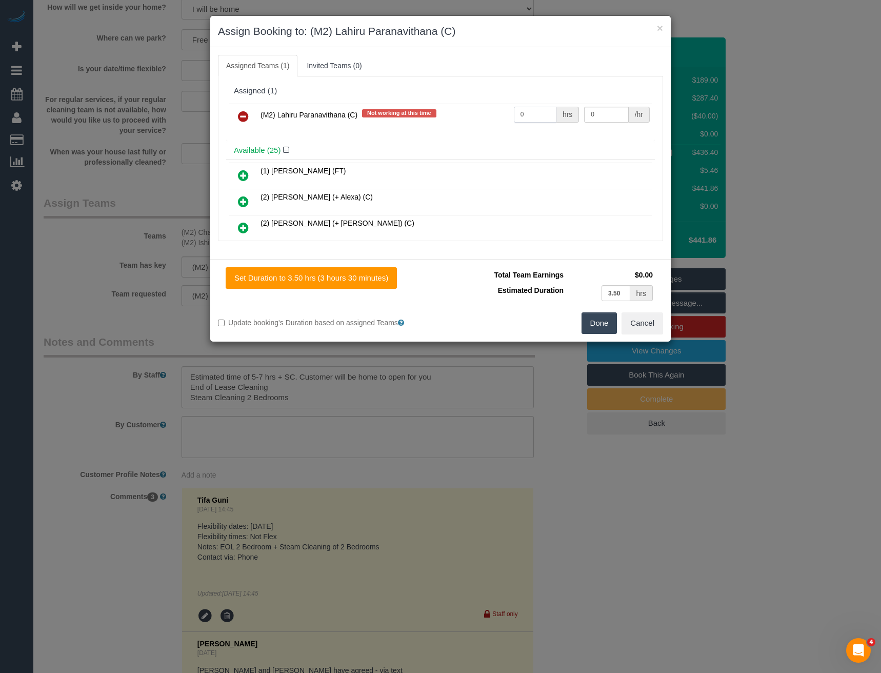
drag, startPoint x: 529, startPoint y: 114, endPoint x: 470, endPoint y: 115, distance: 59.0
click at [475, 116] on tr "(M2) Lahiru Paranavithana (C) Not working at this time 0 hrs 0 /hr" at bounding box center [440, 117] width 423 height 26
type input "1"
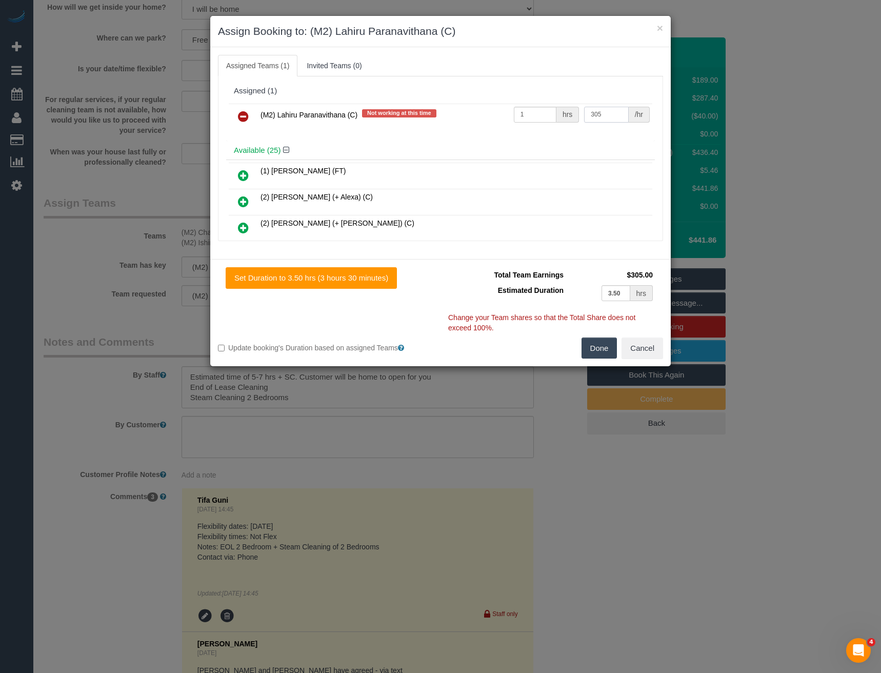
type input "305"
click at [579, 342] on div "Done Cancel" at bounding box center [555, 348] width 230 height 22
click at [589, 341] on button "Done" at bounding box center [599, 348] width 36 height 22
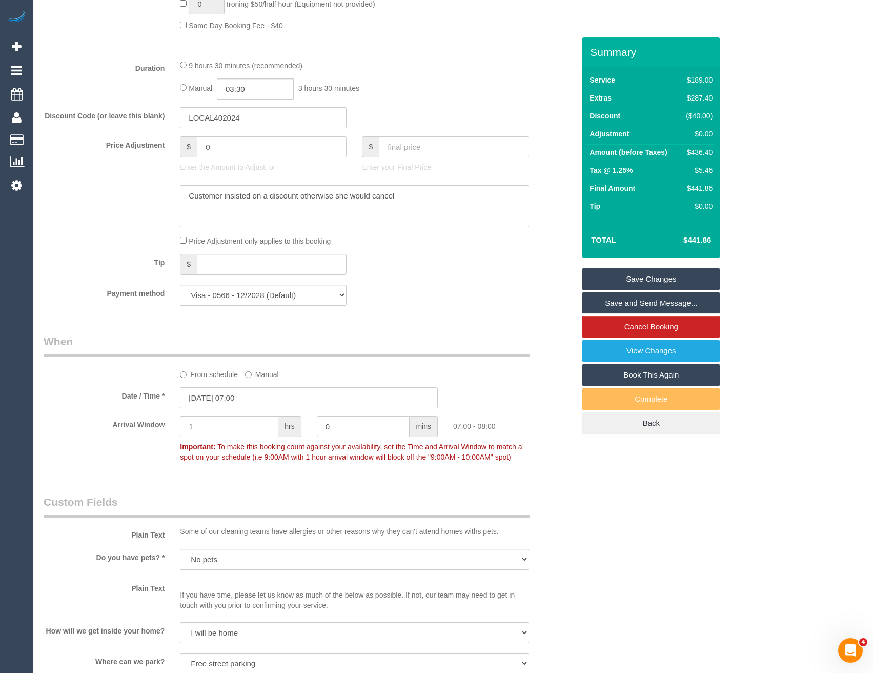
scroll to position [785, 0]
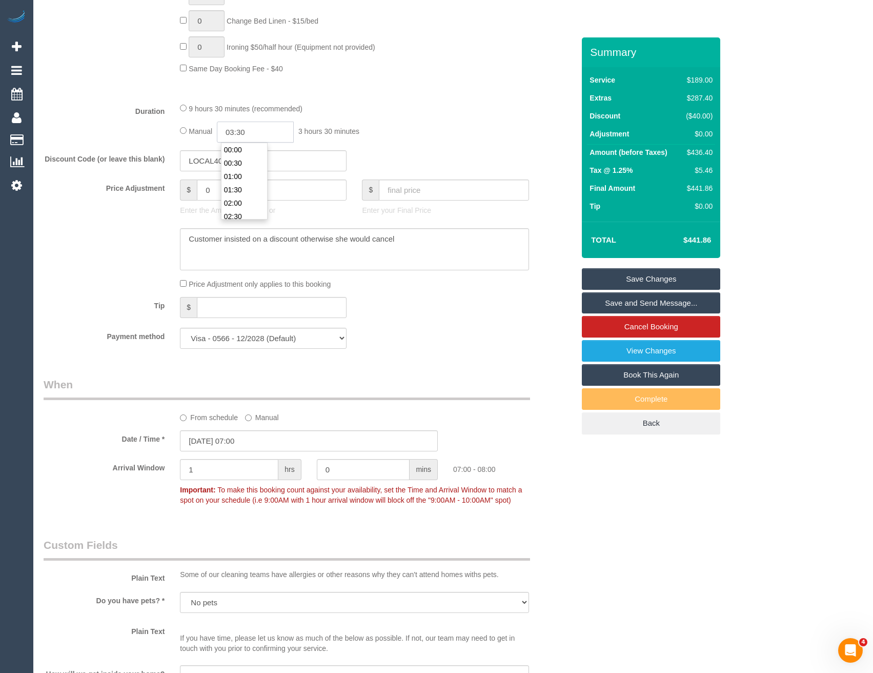
click at [273, 135] on input "03:30" at bounding box center [255, 132] width 77 height 21
type input "07:00"
click at [242, 176] on li "07:00" at bounding box center [244, 174] width 46 height 13
click at [420, 130] on div "Manual 07:00 7 hours 0 minutes" at bounding box center [354, 132] width 349 height 21
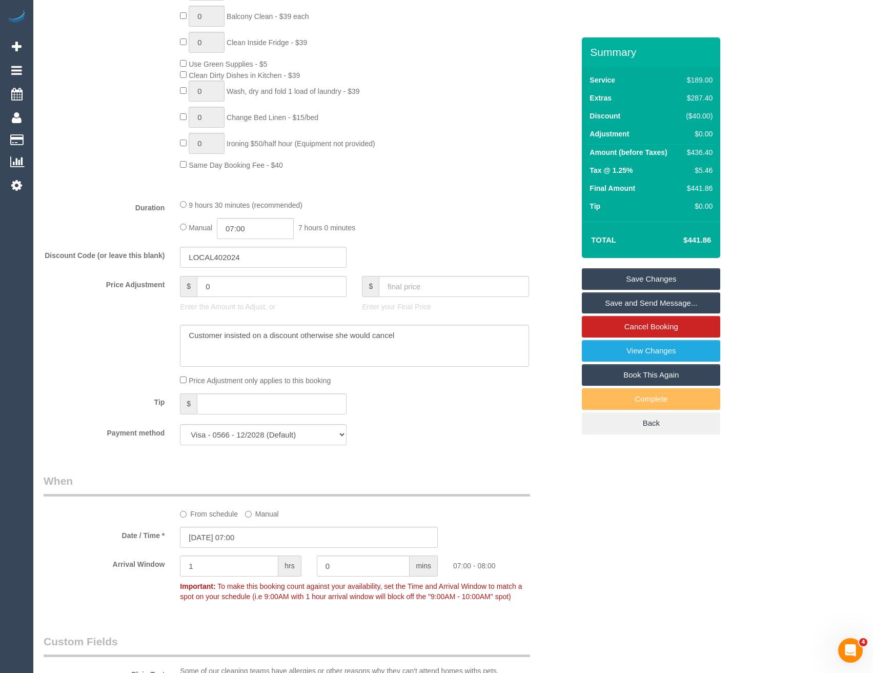
scroll to position [923, 0]
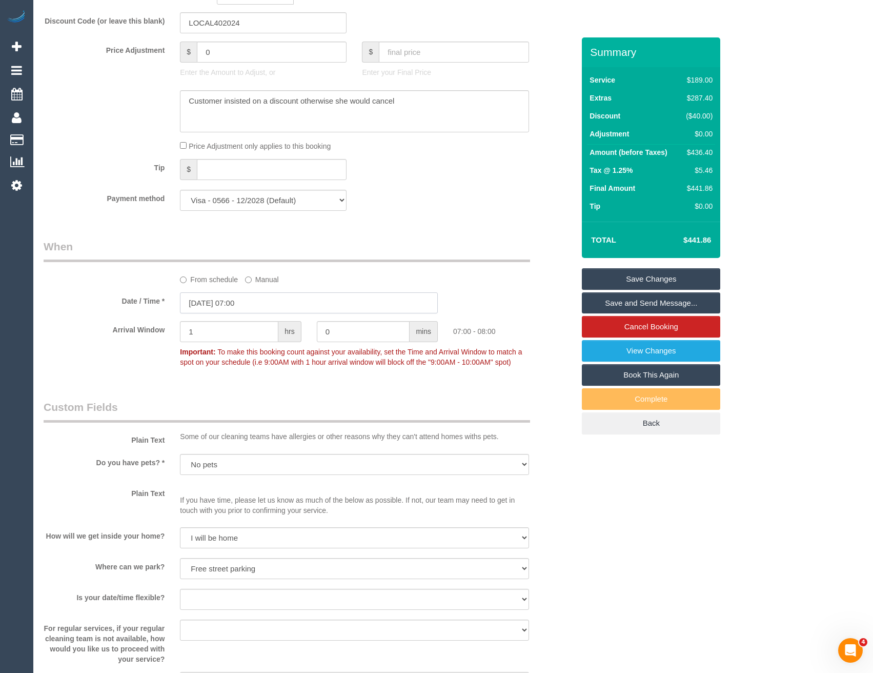
click at [210, 303] on input "[DATE] 07:00" at bounding box center [309, 302] width 258 height 21
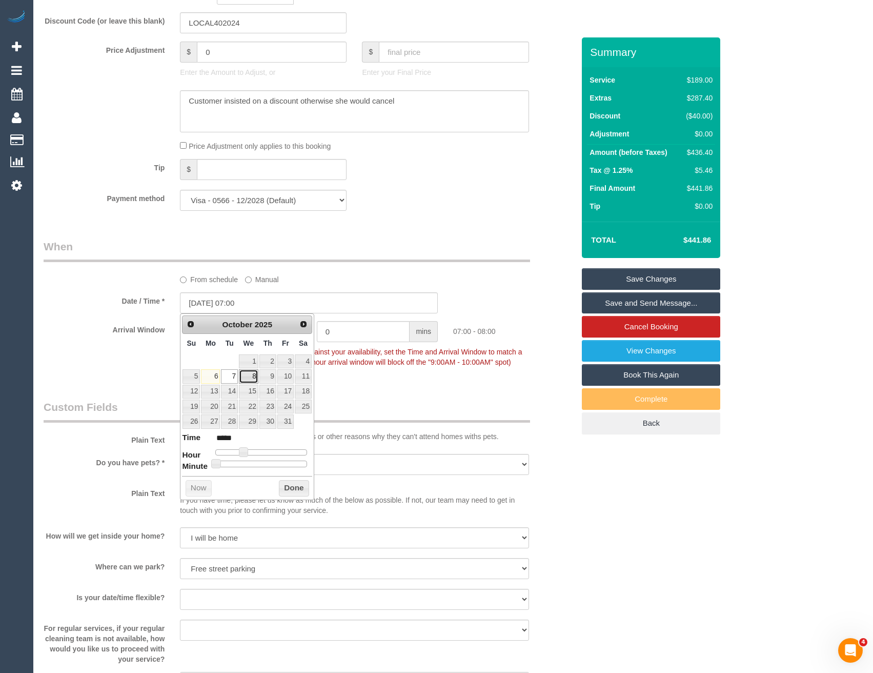
click at [249, 374] on link "8" at bounding box center [248, 376] width 19 height 14
type input "[DATE] 07:00"
click at [364, 404] on legend "Custom Fields" at bounding box center [287, 410] width 487 height 23
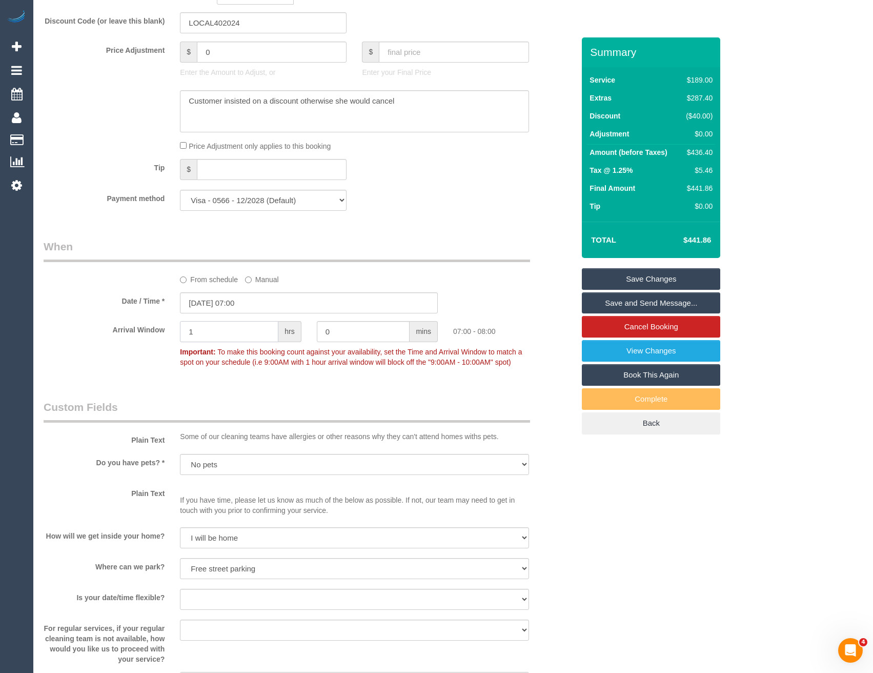
click at [139, 334] on div "Arrival Window 1 hrs 0 mins 07:00 - 08:00 Important: To make this booking count…" at bounding box center [309, 346] width 546 height 51
click at [219, 334] on input "1" at bounding box center [229, 331] width 98 height 21
click at [200, 333] on input "1" at bounding box center [229, 331] width 98 height 21
click at [203, 331] on input "1" at bounding box center [229, 331] width 98 height 21
drag, startPoint x: 200, startPoint y: 331, endPoint x: 178, endPoint y: 331, distance: 22.1
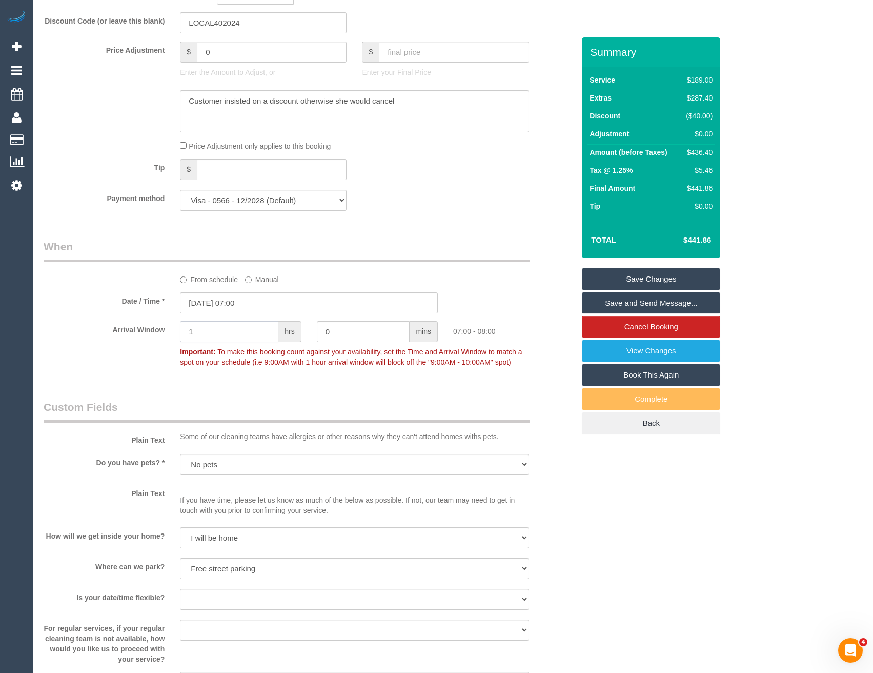
click at [178, 331] on div "1 hrs" at bounding box center [240, 332] width 136 height 23
type input "2"
click at [290, 381] on div "Who Email* seiyree@gmail.com Name * Sarah Dee new customer Where Address* 347Ca…" at bounding box center [309, 268] width 546 height 2307
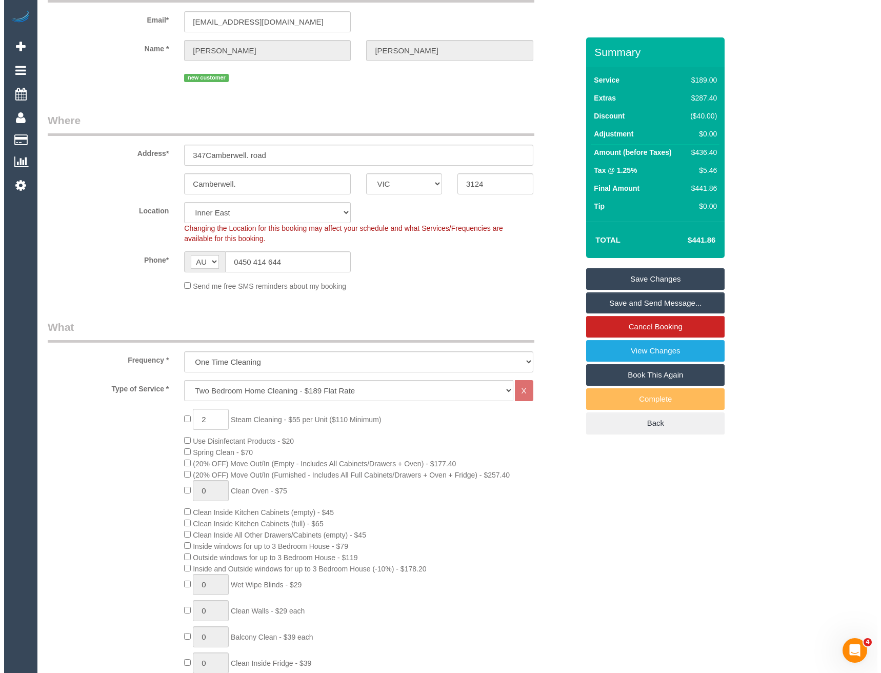
scroll to position [0, 0]
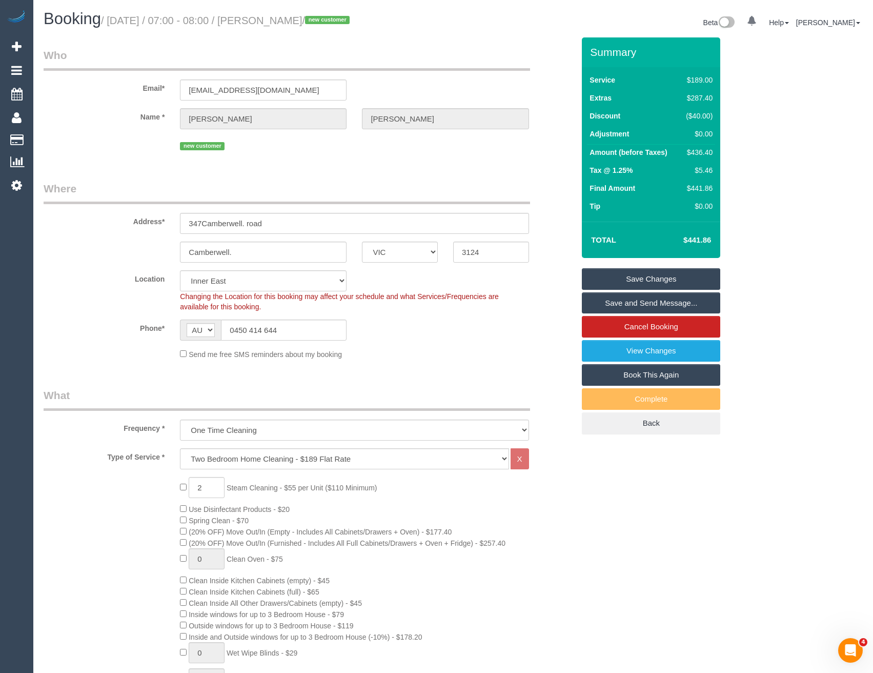
click at [458, 149] on div "new customer" at bounding box center [354, 145] width 349 height 16
click at [605, 303] on link "Save and Send Message..." at bounding box center [651, 303] width 138 height 22
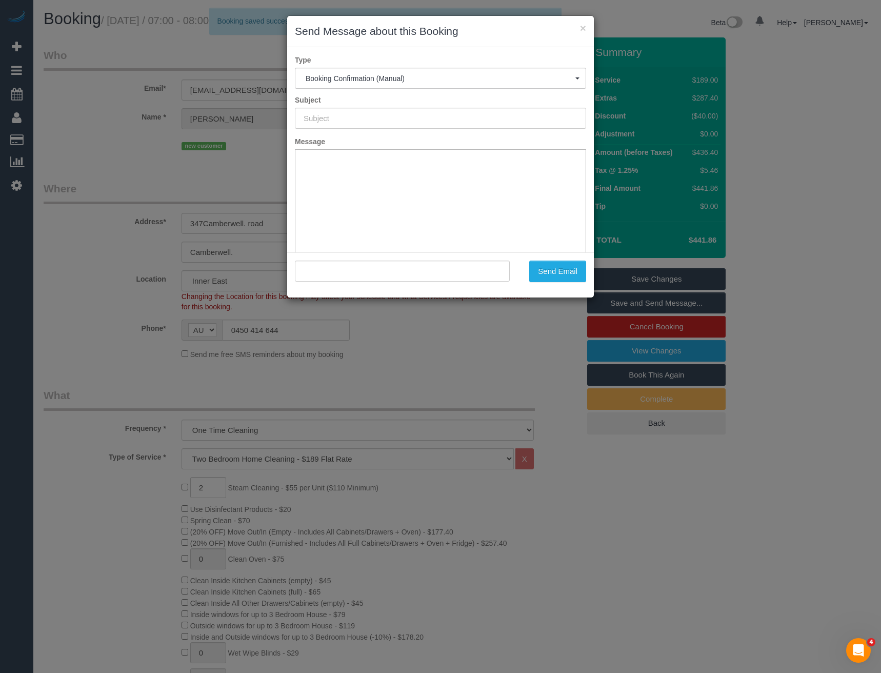
type input "Booking Confirmed"
type input ""Sarah Dee" <seiyree@gmail.com>"
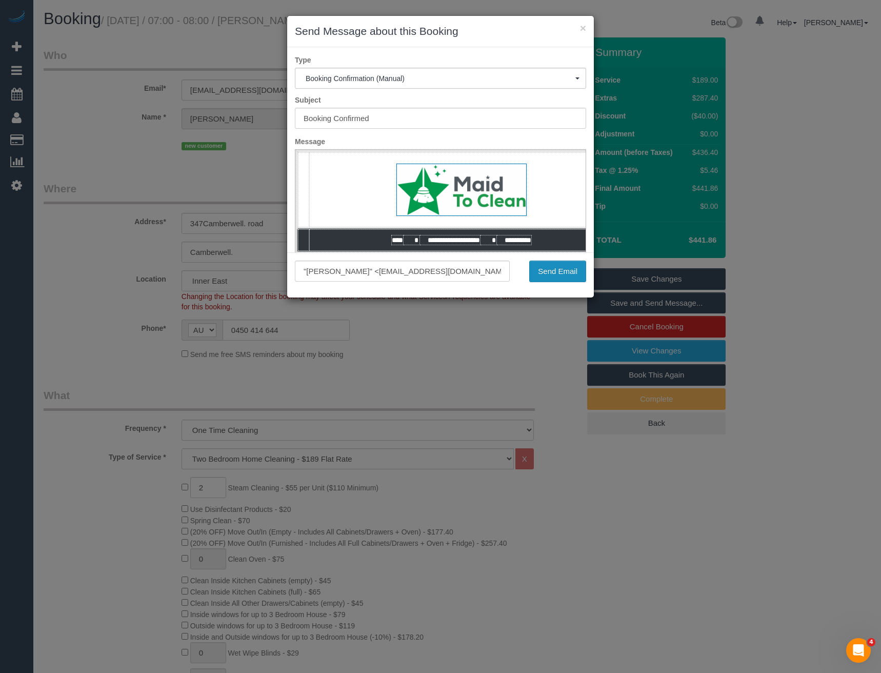
click at [556, 275] on button "Send Email" at bounding box center [557, 271] width 57 height 22
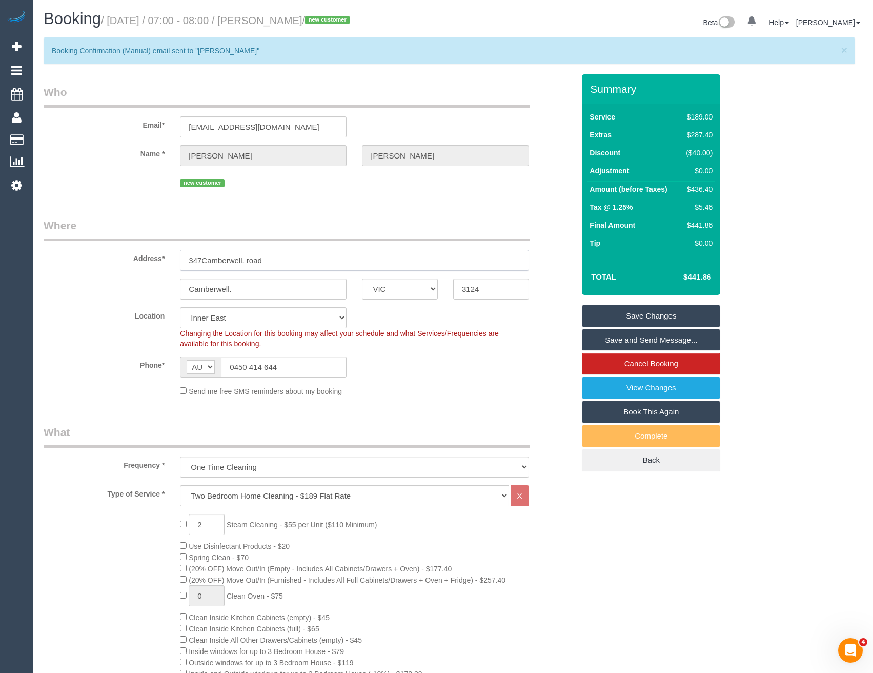
click at [231, 260] on input "347Camberwell. road" at bounding box center [354, 260] width 349 height 21
click at [187, 260] on input "347Camberwell. road" at bounding box center [354, 260] width 349 height 21
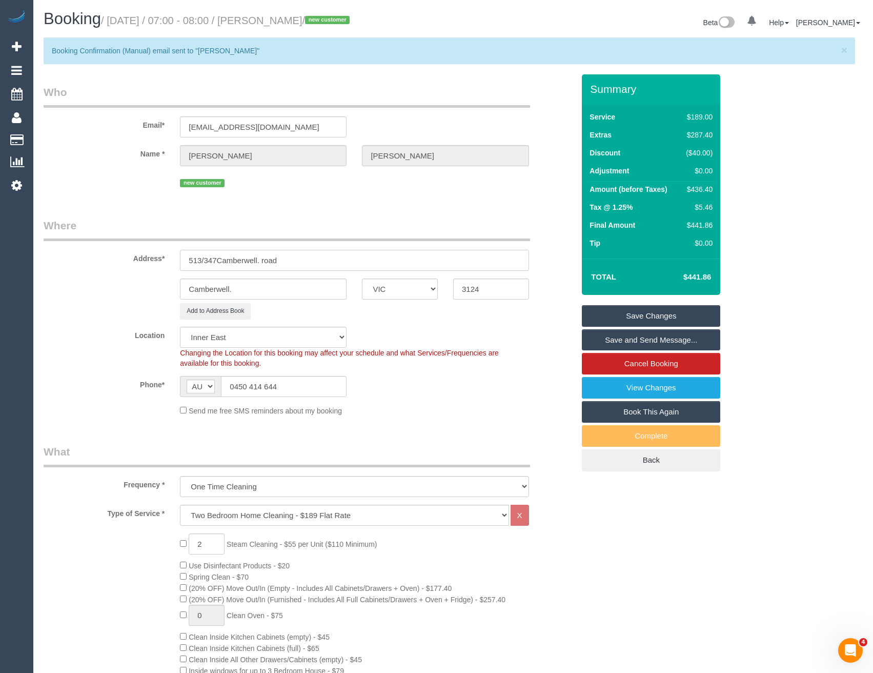
click at [295, 259] on input "513/347Camberwell. road" at bounding box center [354, 260] width 349 height 21
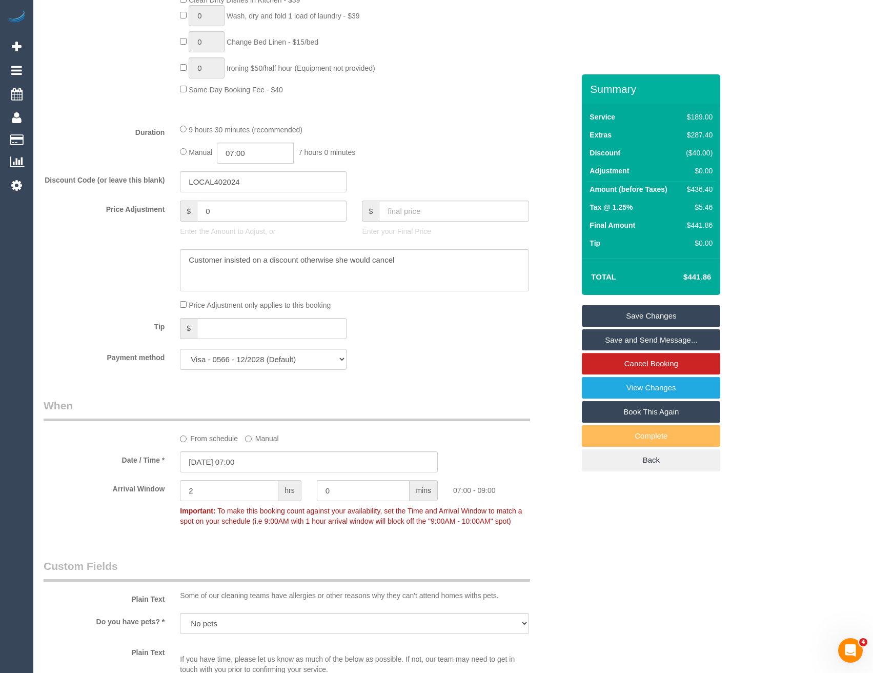
scroll to position [974, 0]
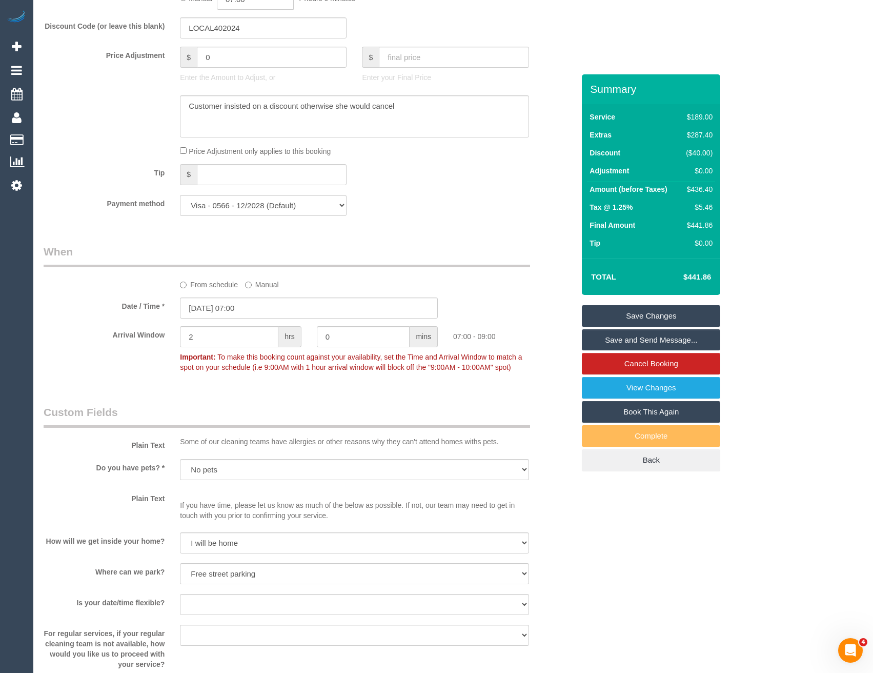
type input "513/347Camberwell. road"
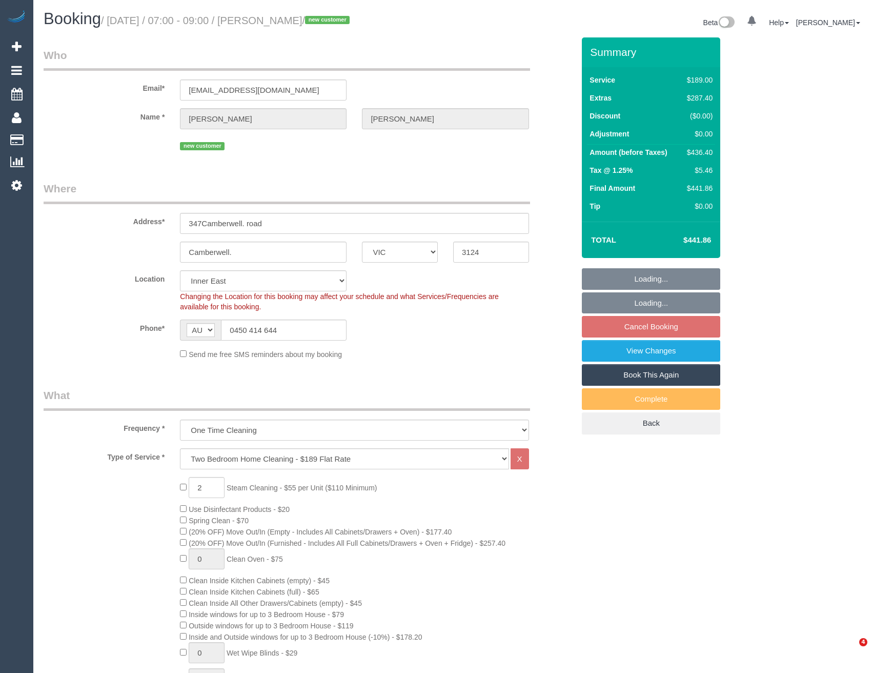
select select "VIC"
select select "number:28"
select select "number:14"
select select "number:19"
select select "object:852"
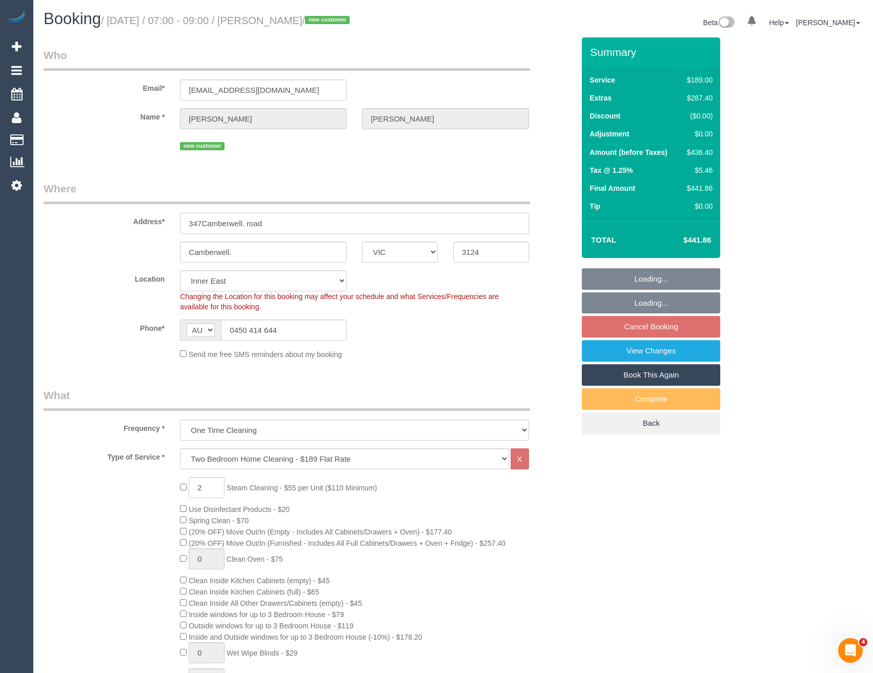
click at [187, 224] on input "347Camberwell. road" at bounding box center [354, 223] width 349 height 21
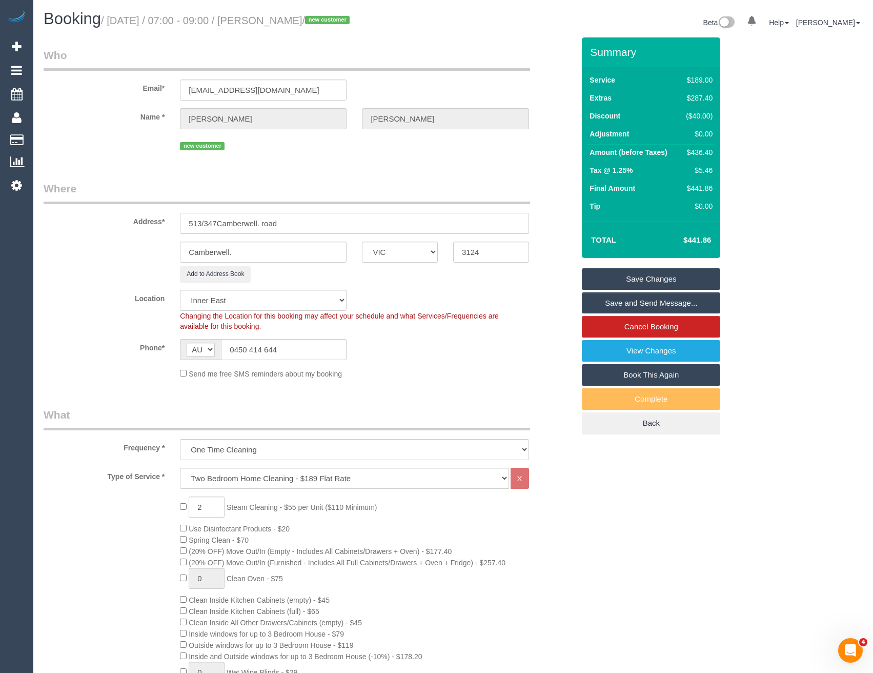
type input "513/347Camberwell. road"
click at [620, 275] on link "Save Changes" at bounding box center [651, 279] width 138 height 22
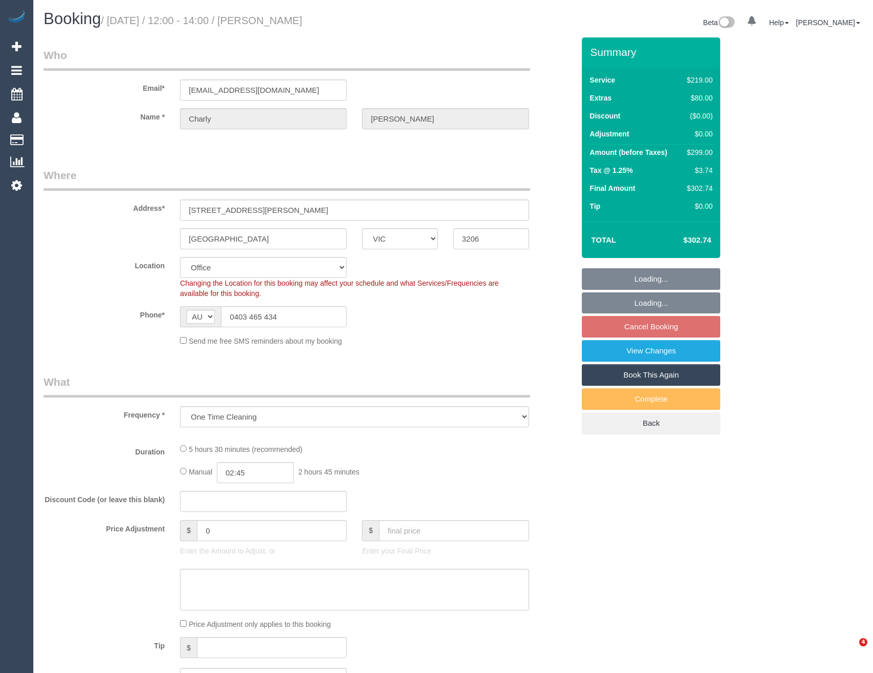
select select "VIC"
select select "object:658"
select select "number:28"
select select "number:14"
select select "number:19"
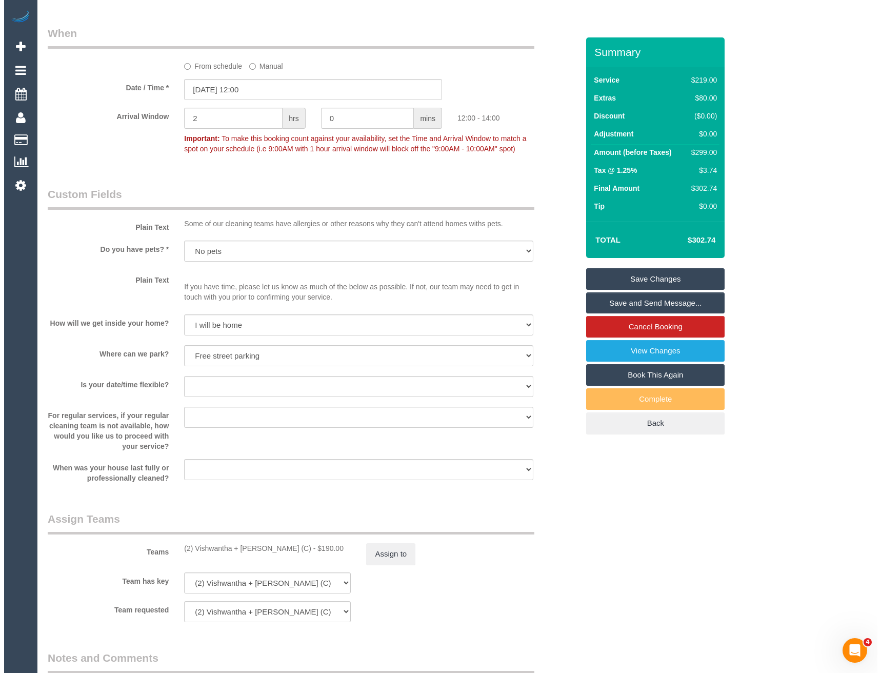
scroll to position [1230, 0]
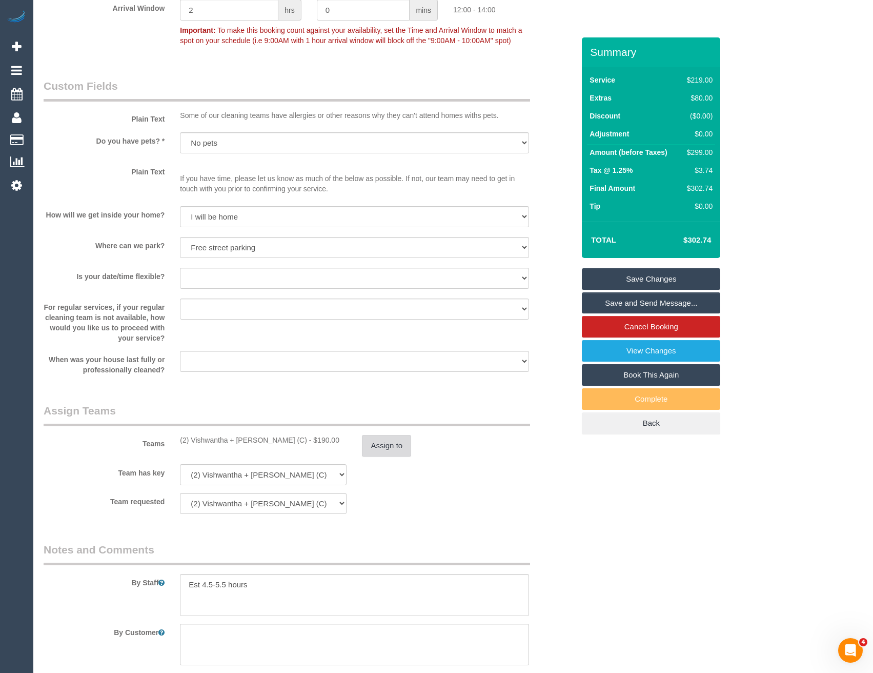
click at [396, 443] on button "Assign to" at bounding box center [386, 446] width 49 height 22
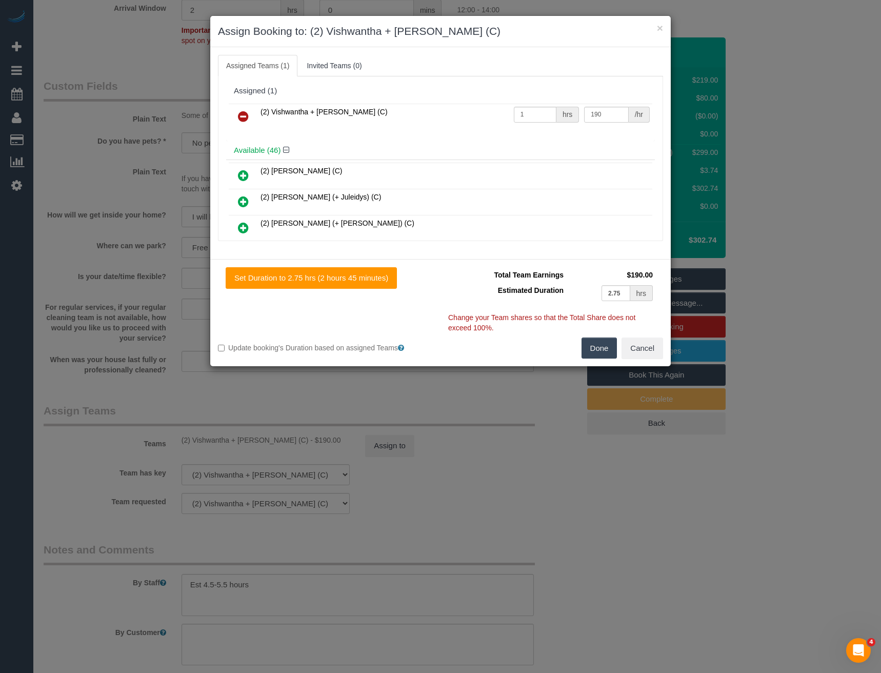
click at [241, 119] on icon at bounding box center [243, 116] width 11 height 12
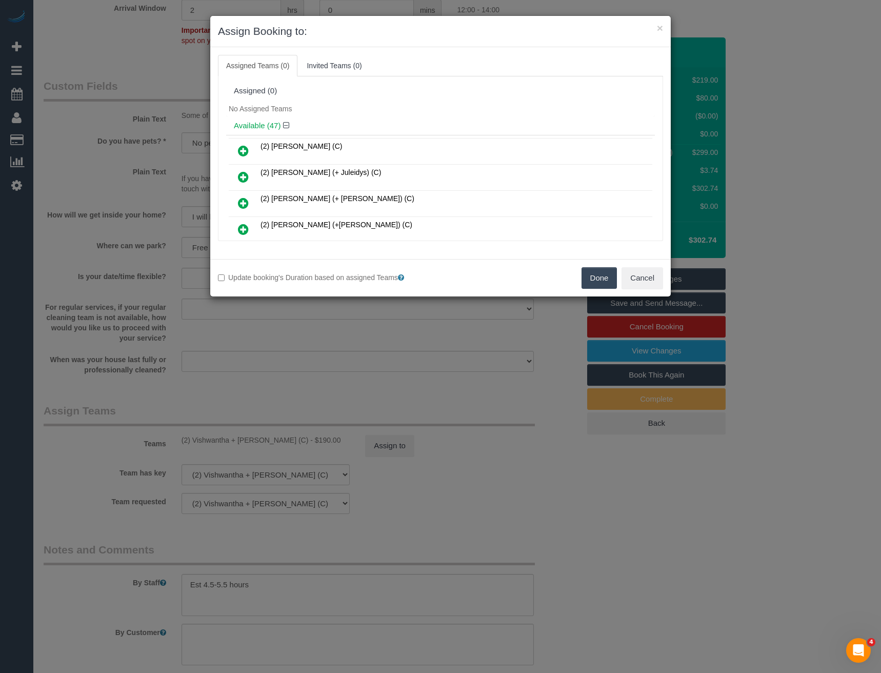
click at [491, 322] on div "× Assign Booking to: Assigned Teams (0) Invited Teams (0) Assigned (0) No Assig…" at bounding box center [440, 336] width 881 height 673
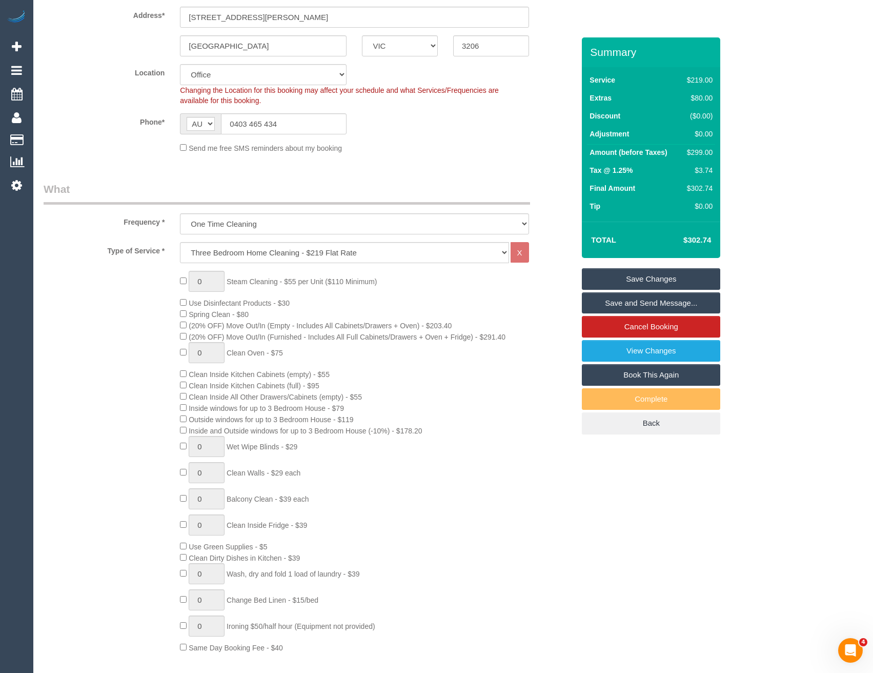
scroll to position [0, 0]
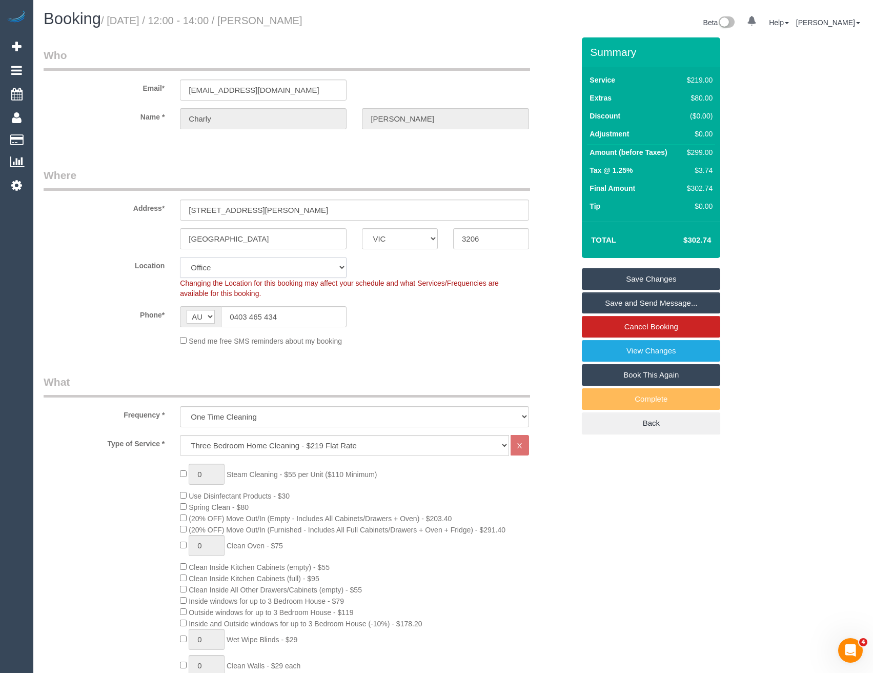
click at [233, 275] on select "Office City East (North) East (South) Inner East Inner North (East) Inner North…" at bounding box center [263, 267] width 167 height 21
click at [180, 257] on select "Office City East (North) East (South) Inner East Inner North (East) Inner North…" at bounding box center [263, 267] width 167 height 21
click at [391, 305] on sui-booking-location "Location Office City East (North) East (South) Inner East Inner North (East) In…" at bounding box center [309, 301] width 531 height 89
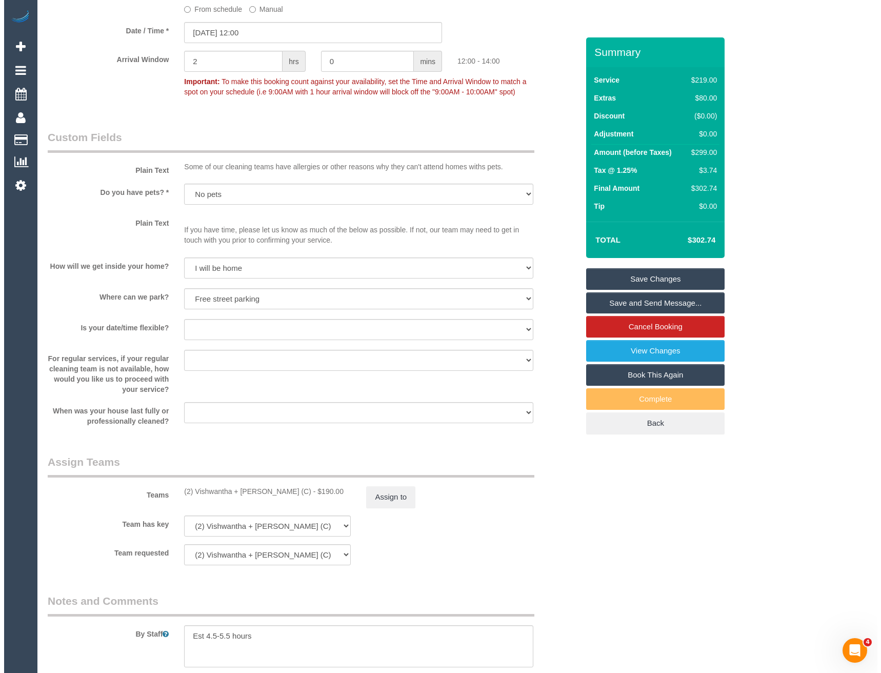
scroll to position [1483, 0]
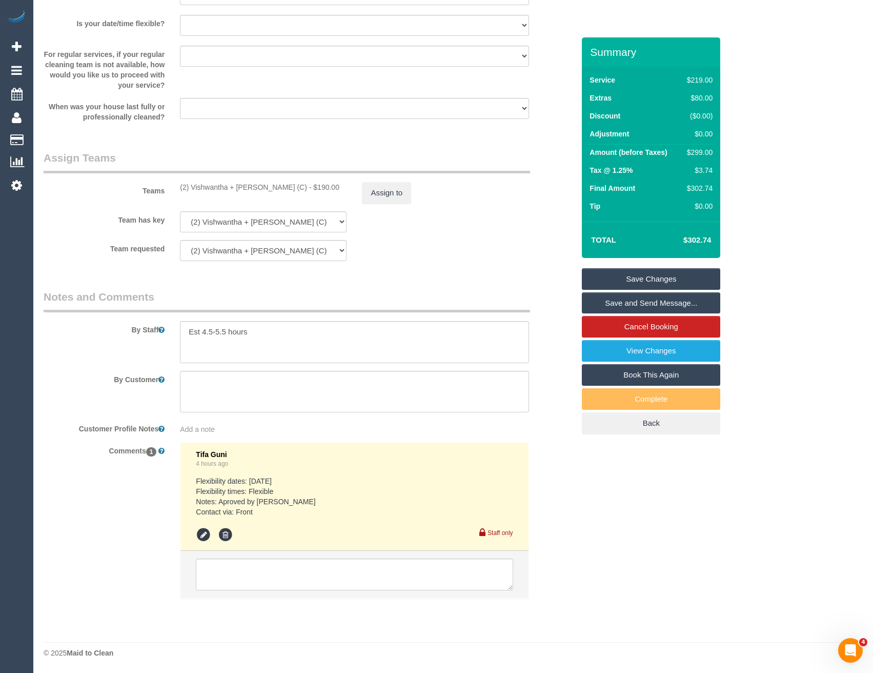
click at [380, 206] on sui-booking-teams "Teams (2) Vishwantha + Madhushika (C) - $190.00 Assign to Team has key (2) Vish…" at bounding box center [309, 205] width 531 height 111
click at [383, 193] on button "Assign to" at bounding box center [386, 193] width 49 height 22
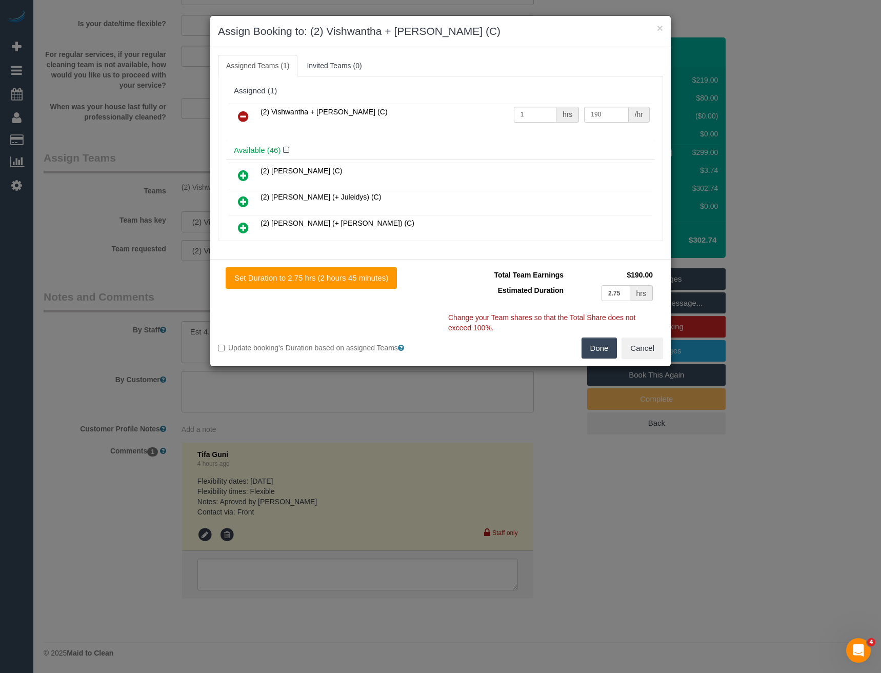
click at [240, 112] on icon at bounding box center [243, 116] width 11 height 12
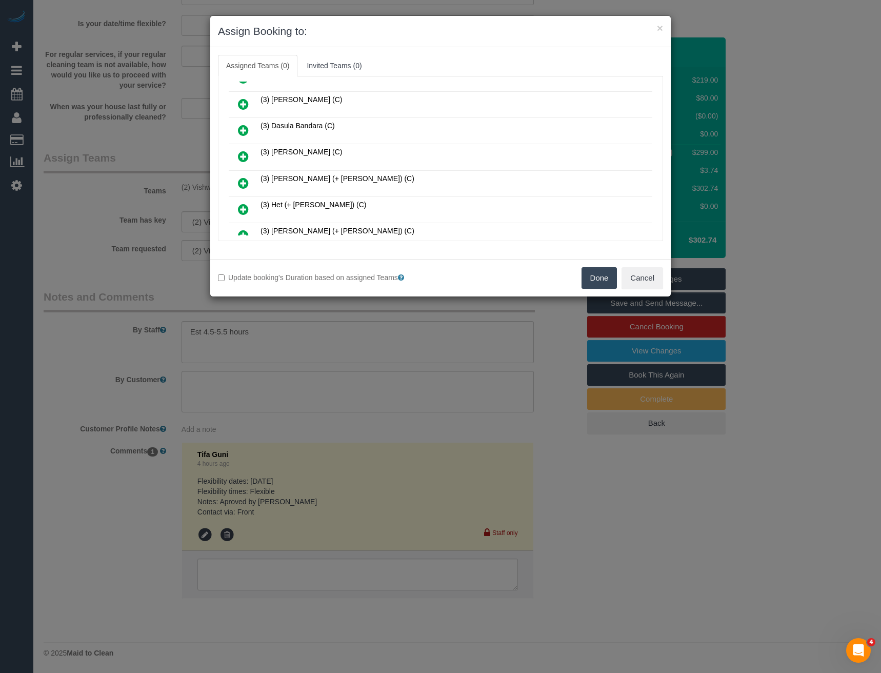
scroll to position [461, 0]
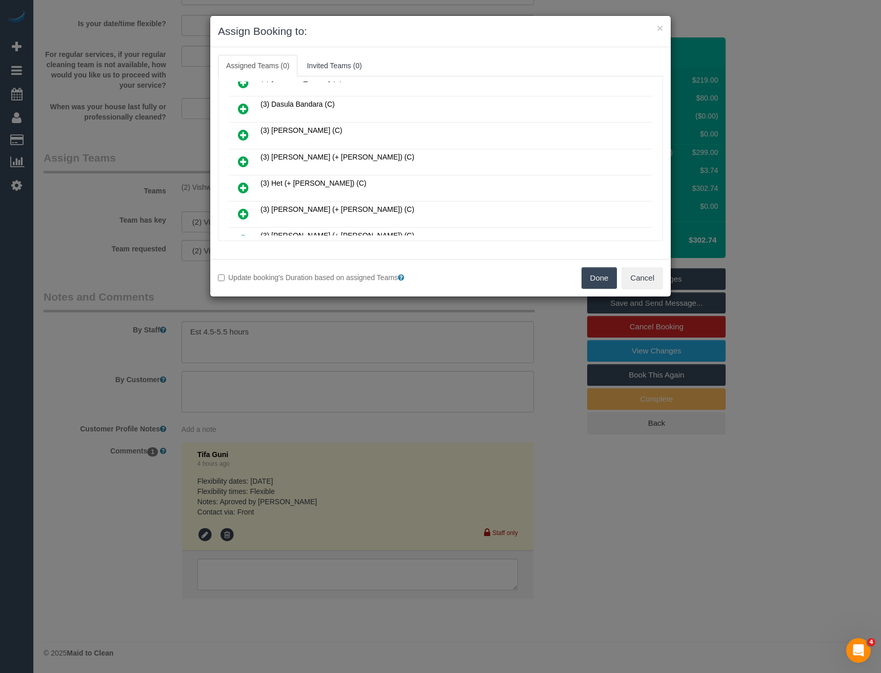
click at [244, 214] on icon at bounding box center [243, 214] width 11 height 12
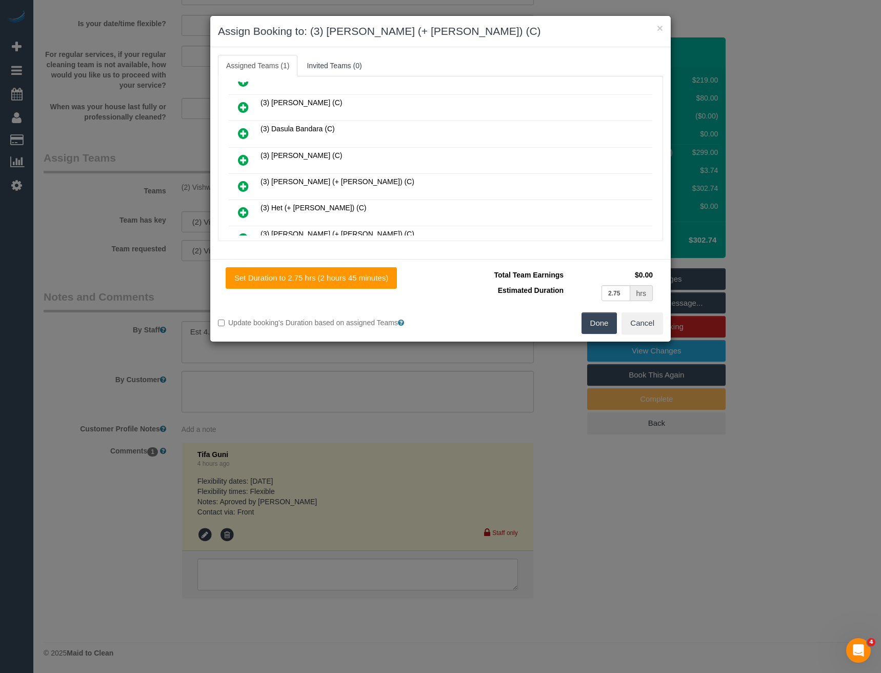
scroll to position [486, 0]
click at [245, 163] on icon at bounding box center [243, 161] width 11 height 12
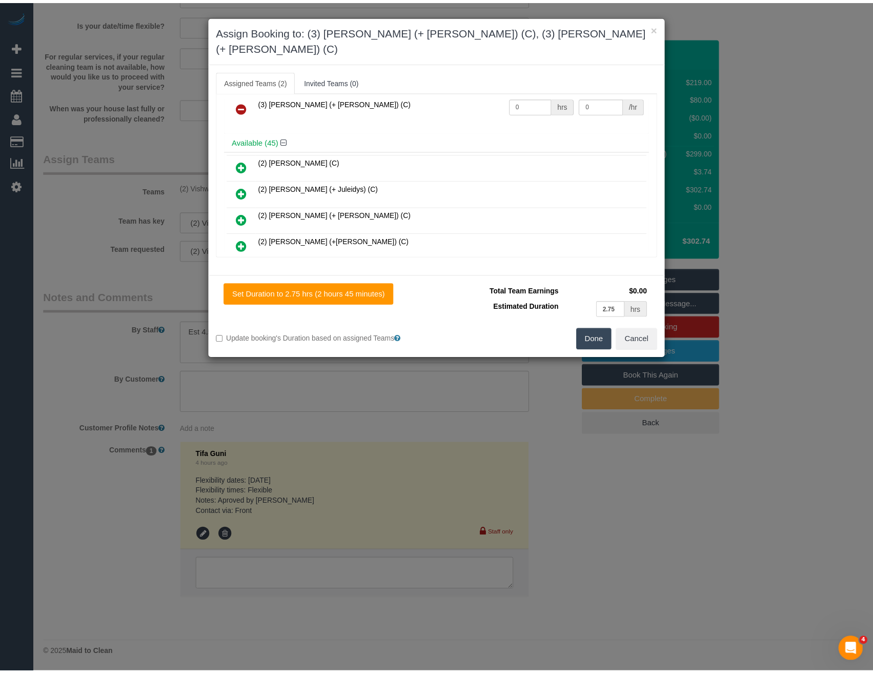
scroll to position [0, 0]
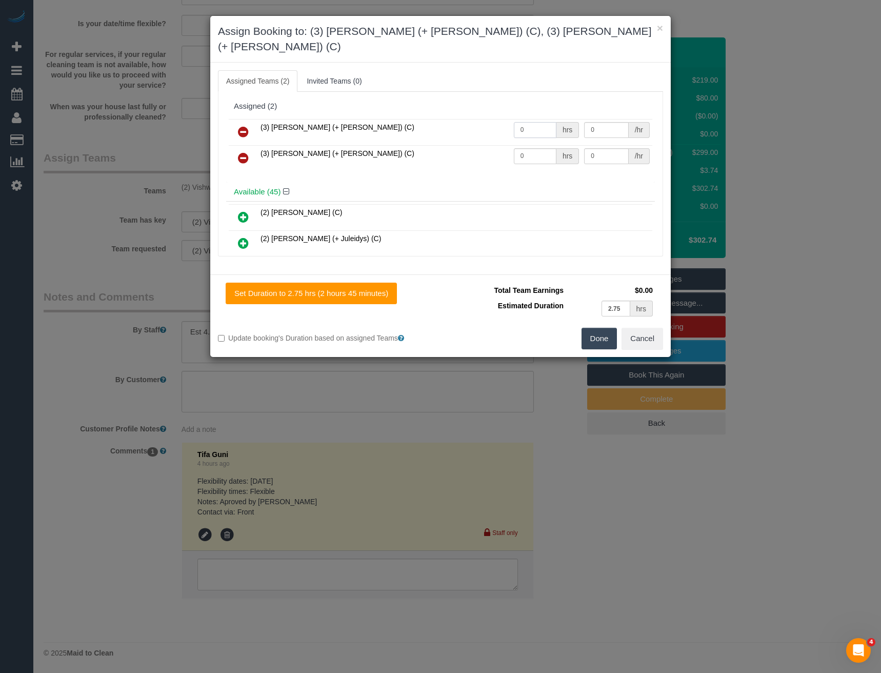
drag, startPoint x: 536, startPoint y: 118, endPoint x: 449, endPoint y: 116, distance: 87.7
click at [451, 119] on tr "(3) Farhan (+ Intisar) (C) 0 hrs 0 /hr" at bounding box center [440, 132] width 423 height 26
type input "1"
type input "95"
drag, startPoint x: 525, startPoint y: 140, endPoint x: 455, endPoint y: 143, distance: 70.3
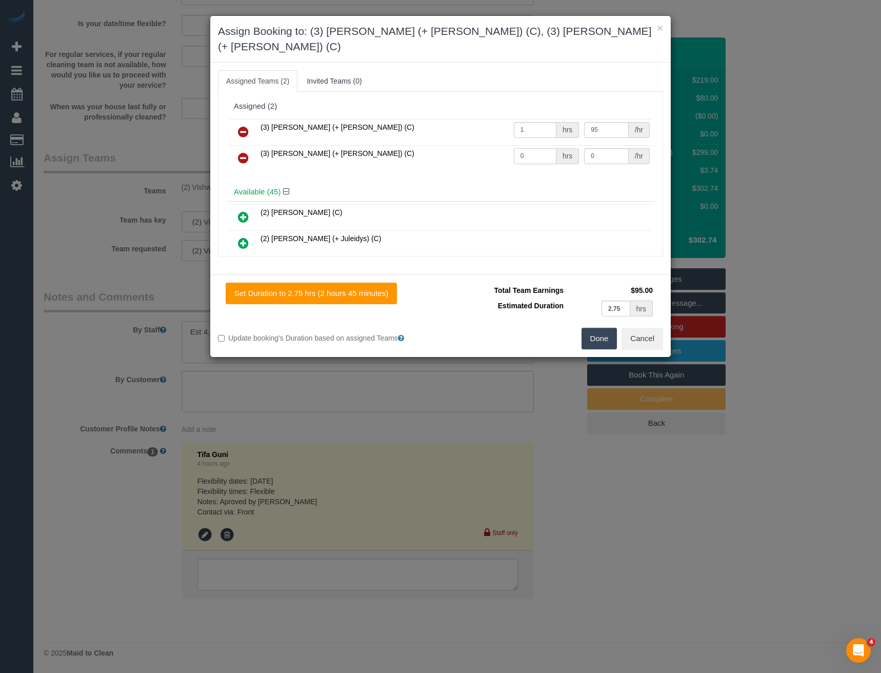
click at [456, 145] on tr "(3) Intisar (+ Farhan) (C) 0 hrs 0 /hr" at bounding box center [440, 158] width 423 height 26
type input "1"
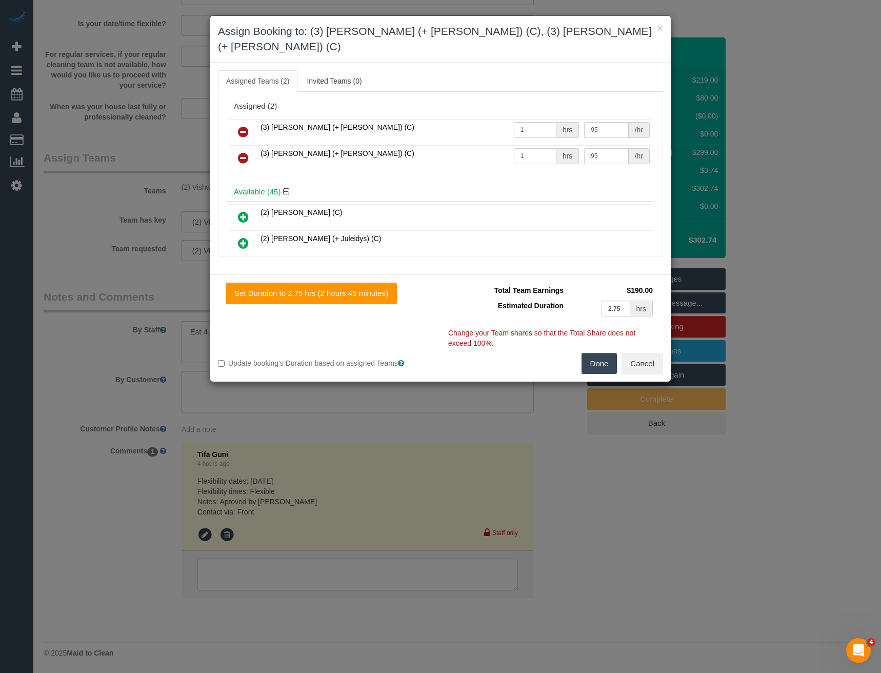
type input "95"
click at [587, 353] on button "Done" at bounding box center [599, 364] width 36 height 22
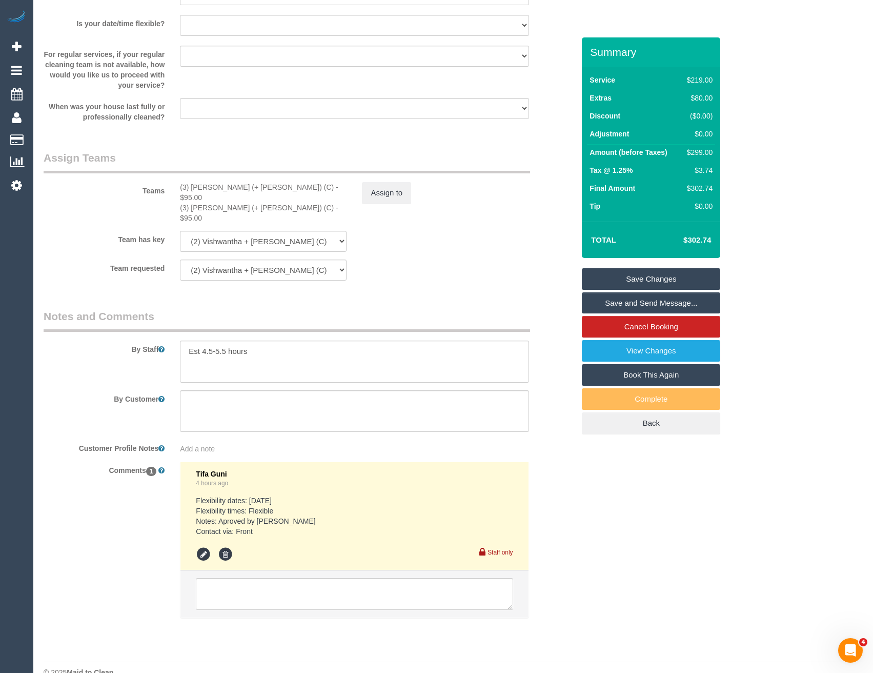
click at [600, 274] on link "Save Changes" at bounding box center [651, 279] width 138 height 22
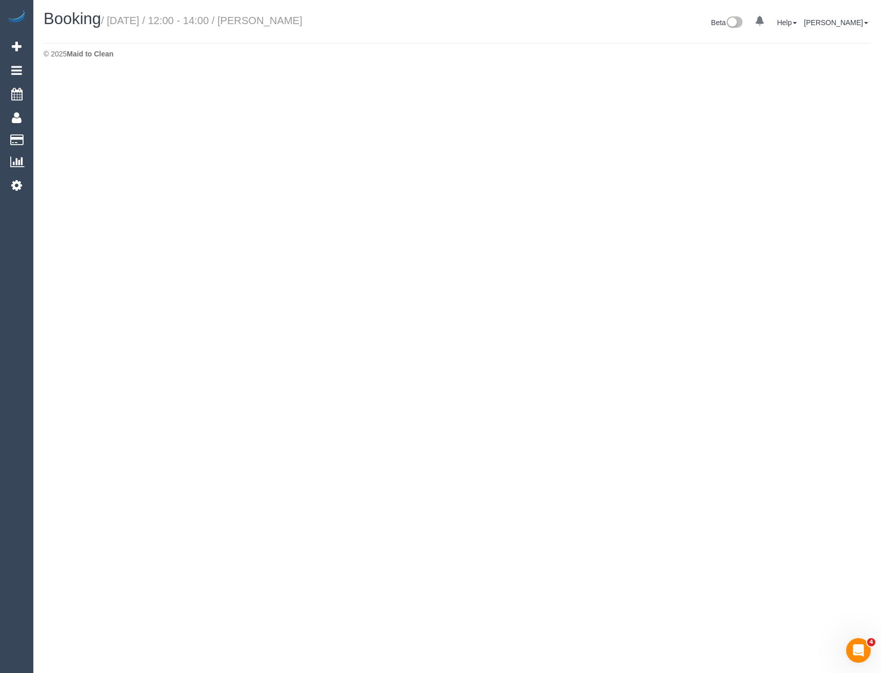
select select "VIC"
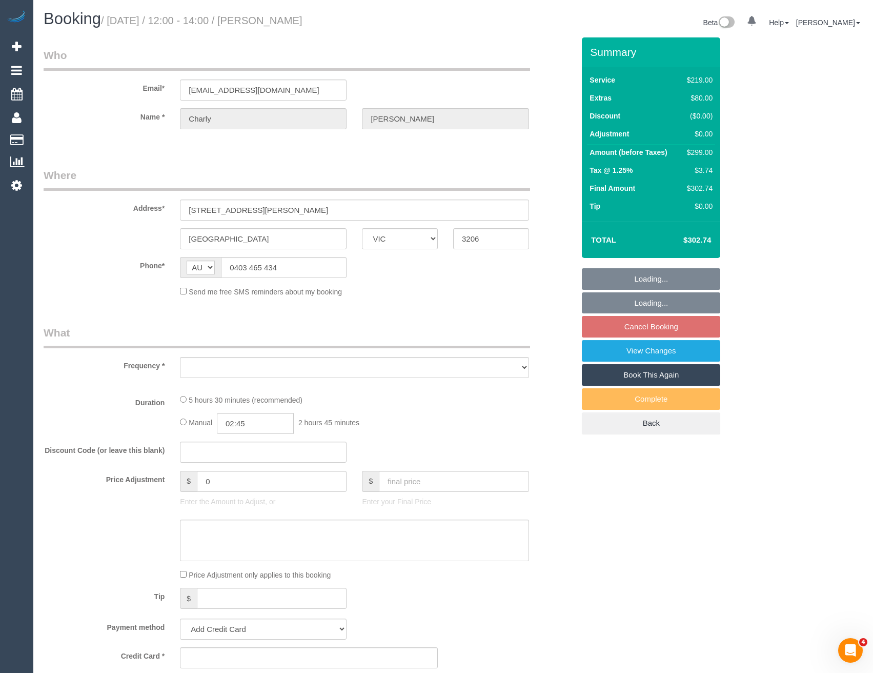
select select "object:12941"
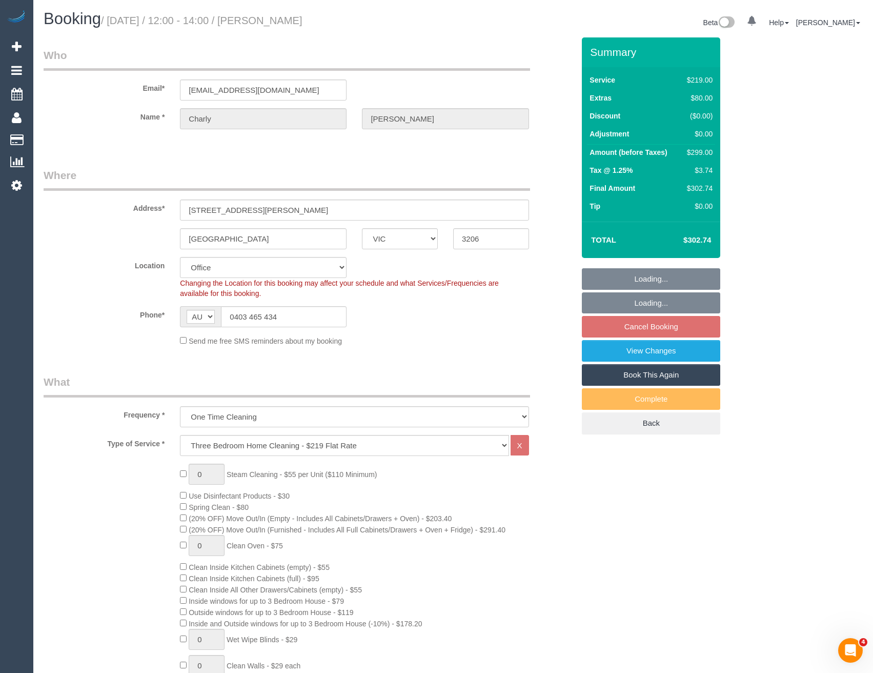
select select "string:stripe-pm_1S5FRd2GScqysDRVPbIiqNlJ"
select select "number:28"
select select "number:14"
select select "number:19"
select select "object:13196"
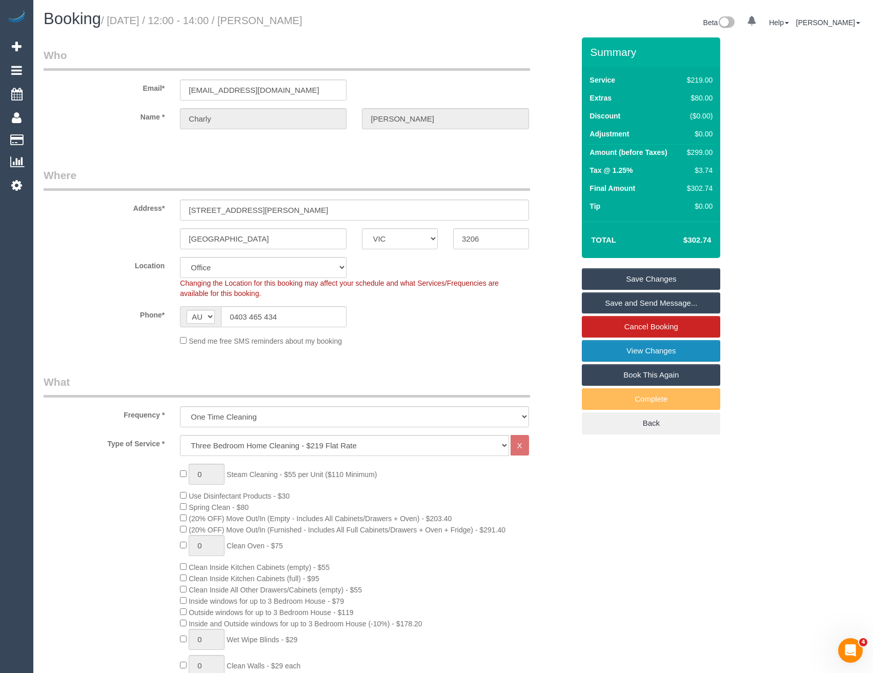
click at [615, 355] on link "View Changes" at bounding box center [651, 351] width 138 height 22
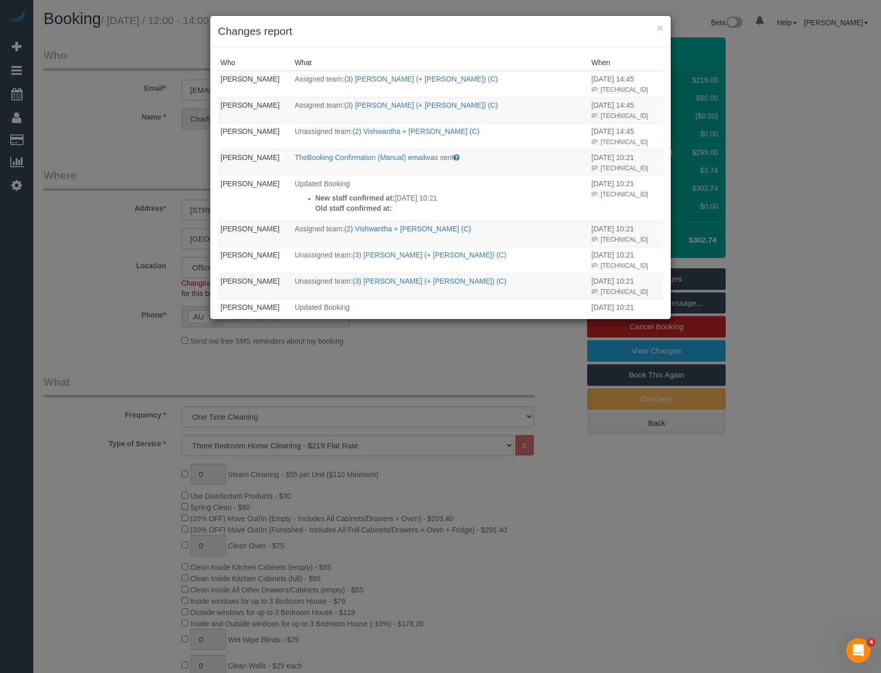
click at [416, 349] on div "× Changes report Who What When Bronie Bryant Assigned team: (3) Farhan (+ Intis…" at bounding box center [440, 336] width 881 height 673
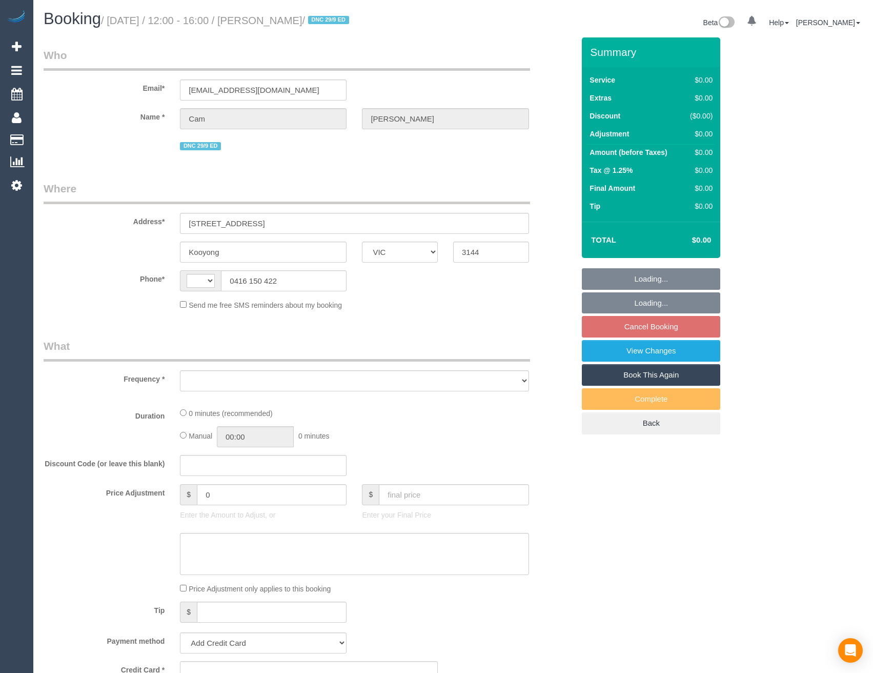
select select "VIC"
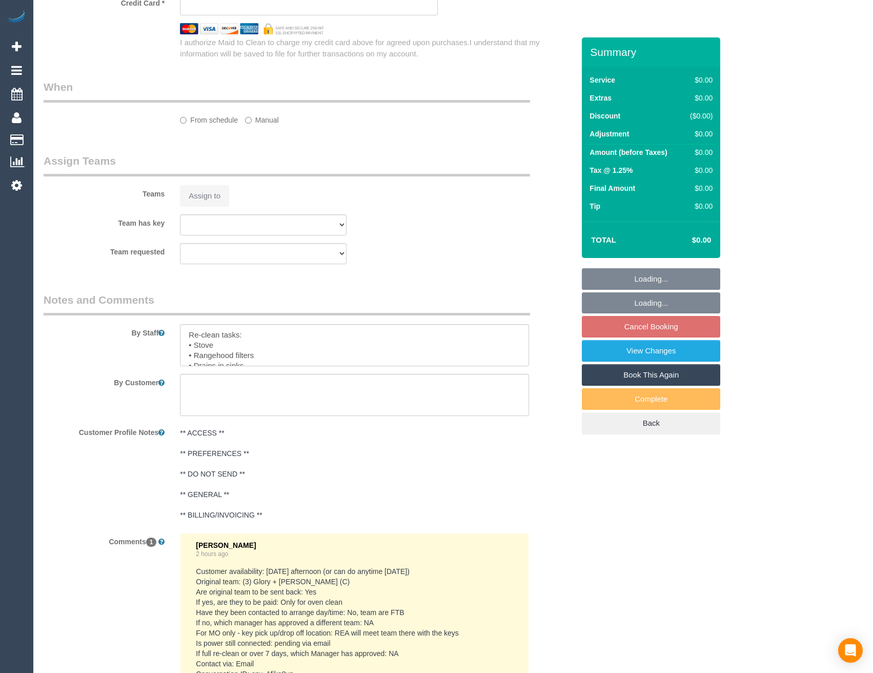
select select "number:28"
select select "number:14"
select select "number:18"
select select "number:24"
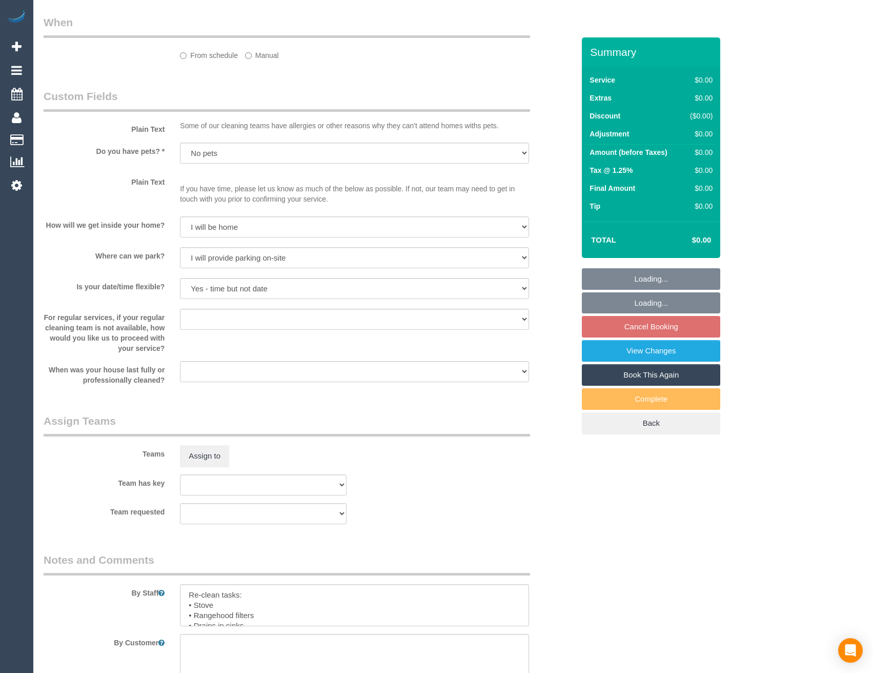
select select "string:stripe-pm_1S6SwY2GScqysDRVzguSIoje"
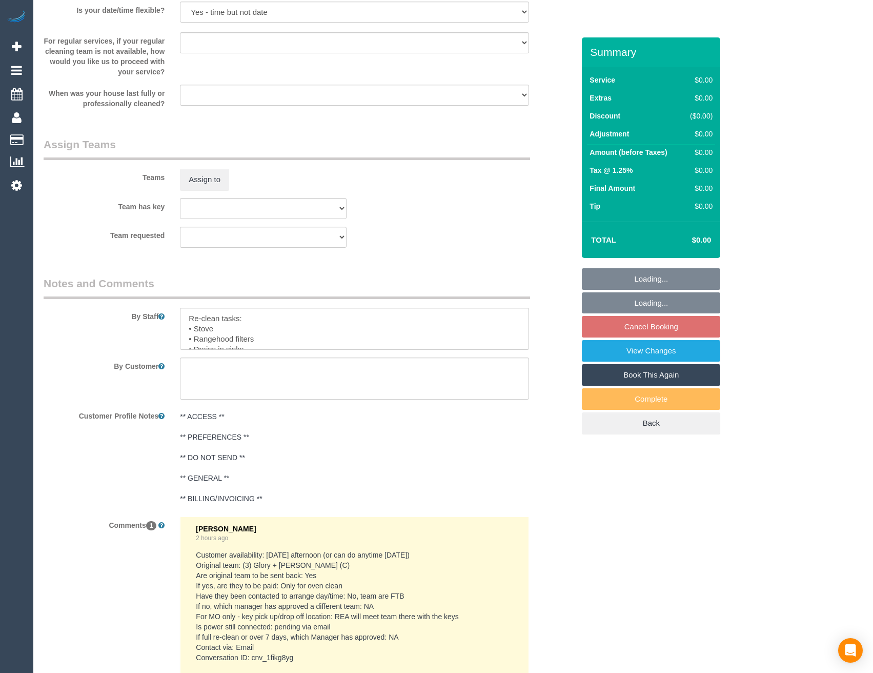
select select "string:AU"
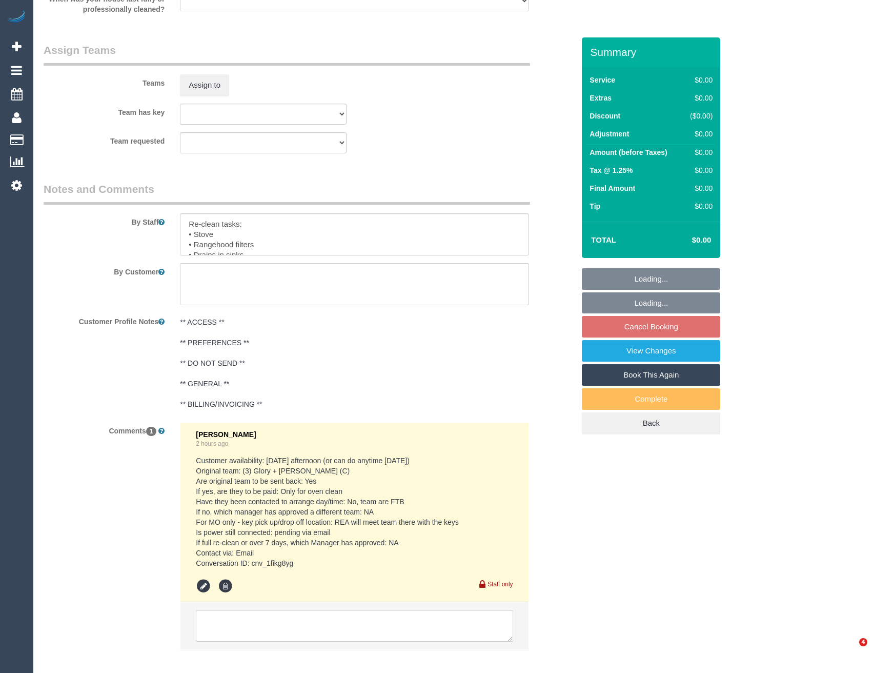
select select "object:2054"
click at [304, 624] on textarea at bounding box center [354, 626] width 317 height 32
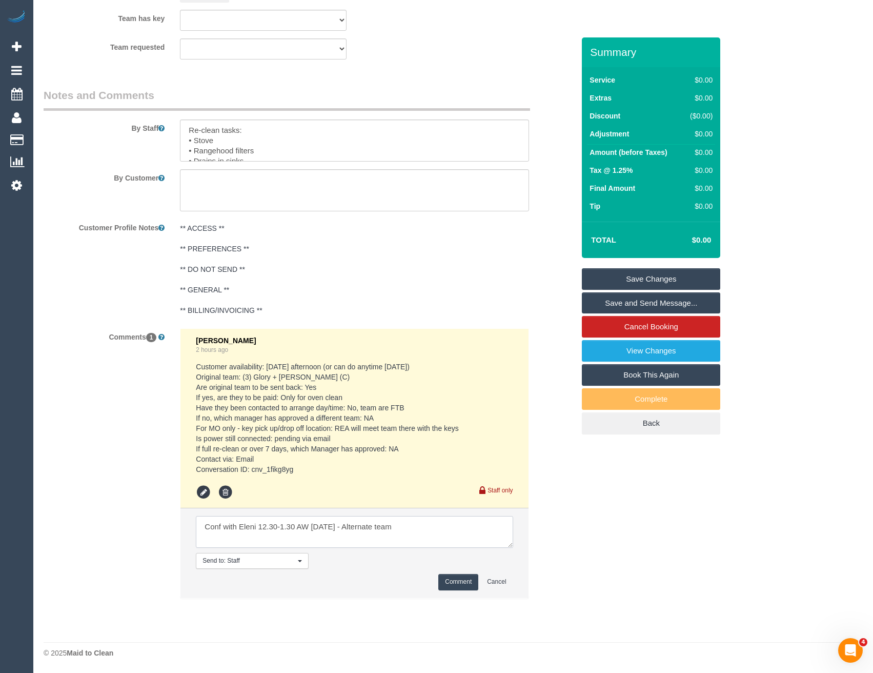
type textarea "Conf with Eleni 12.30-1.30 AW [DATE] - Alternate team"
click at [447, 581] on button "Comment" at bounding box center [458, 582] width 40 height 16
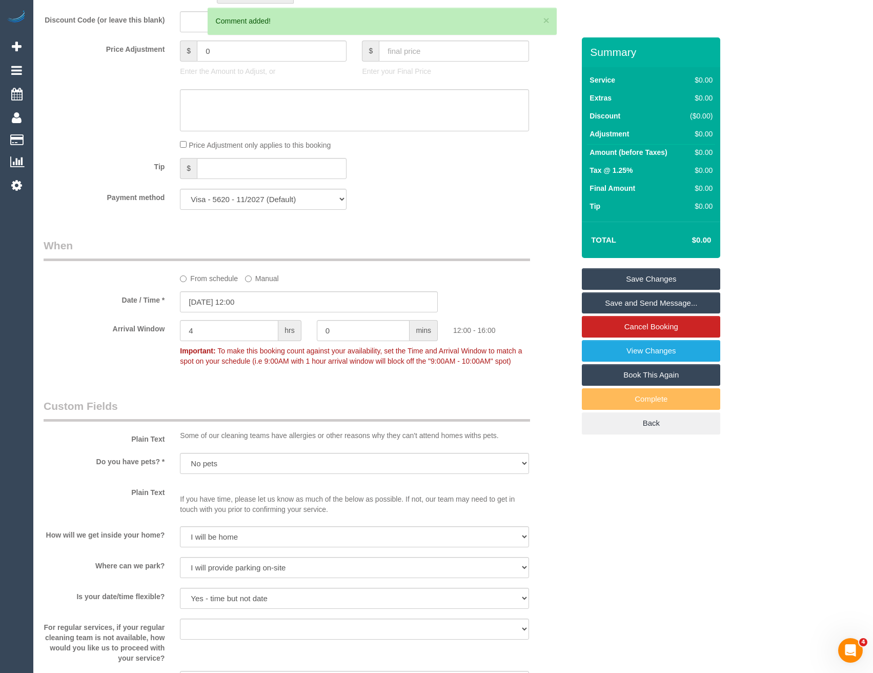
scroll to position [629, 0]
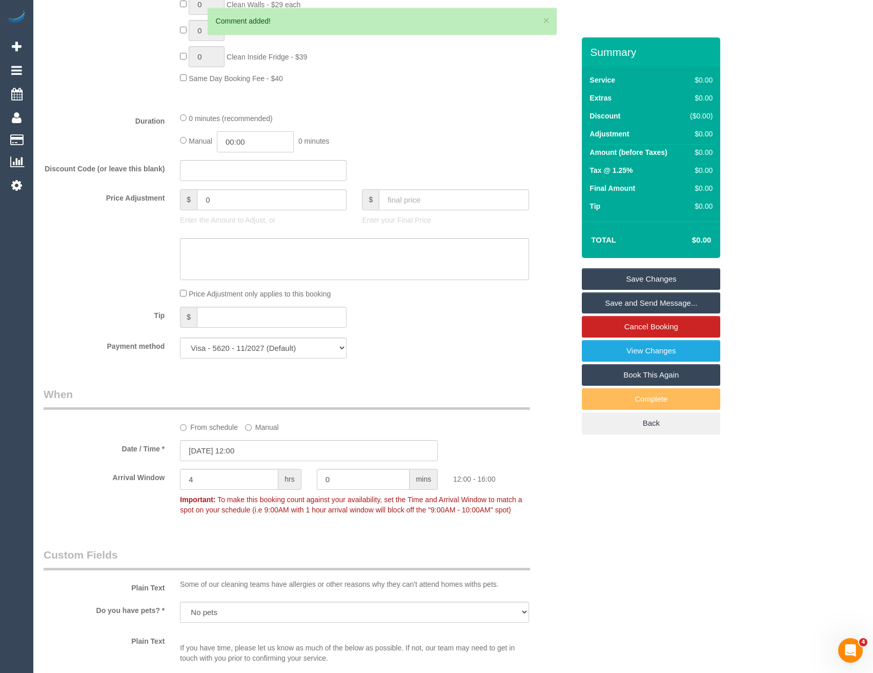
click at [269, 146] on input "00:00" at bounding box center [255, 141] width 77 height 21
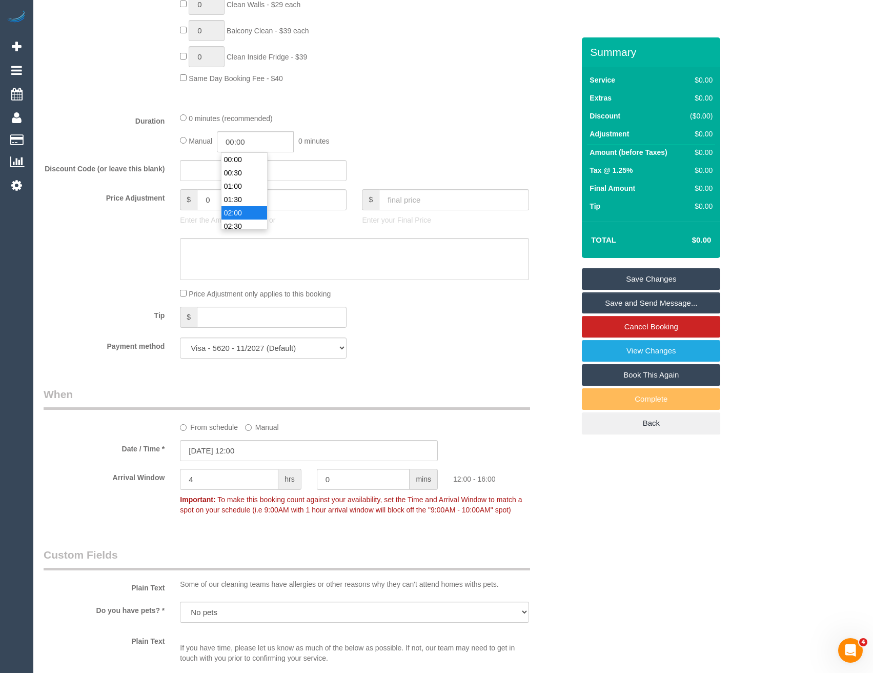
type input "02:00"
click at [249, 210] on li "02:00" at bounding box center [244, 212] width 46 height 13
click at [357, 169] on div "Discount Code (or leave this blank)" at bounding box center [309, 171] width 546 height 22
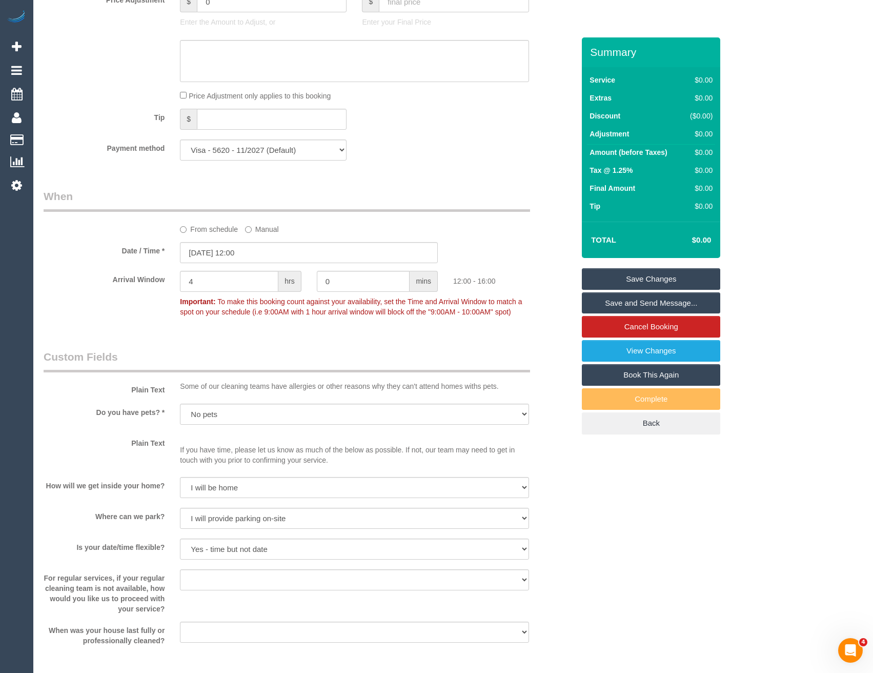
scroll to position [872, 0]
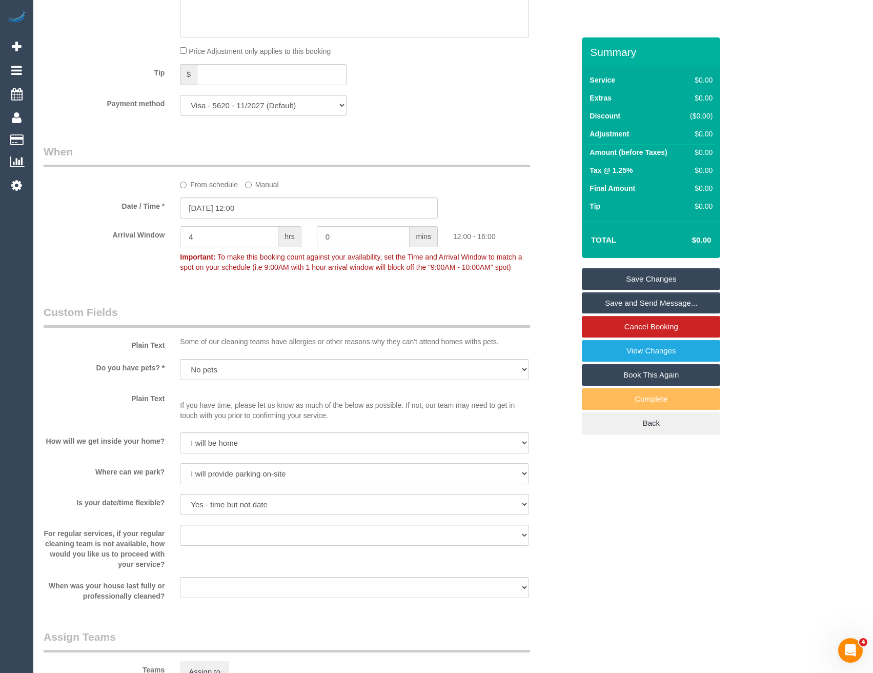
drag, startPoint x: 206, startPoint y: 239, endPoint x: 137, endPoint y: 239, distance: 68.2
click at [137, 239] on div "Arrival Window 4 hrs 0 mins 12:00 - 16:00 Important: To make this booking count…" at bounding box center [309, 251] width 546 height 51
type input "1"
click at [261, 207] on input "[DATE] 12:00" at bounding box center [309, 207] width 258 height 21
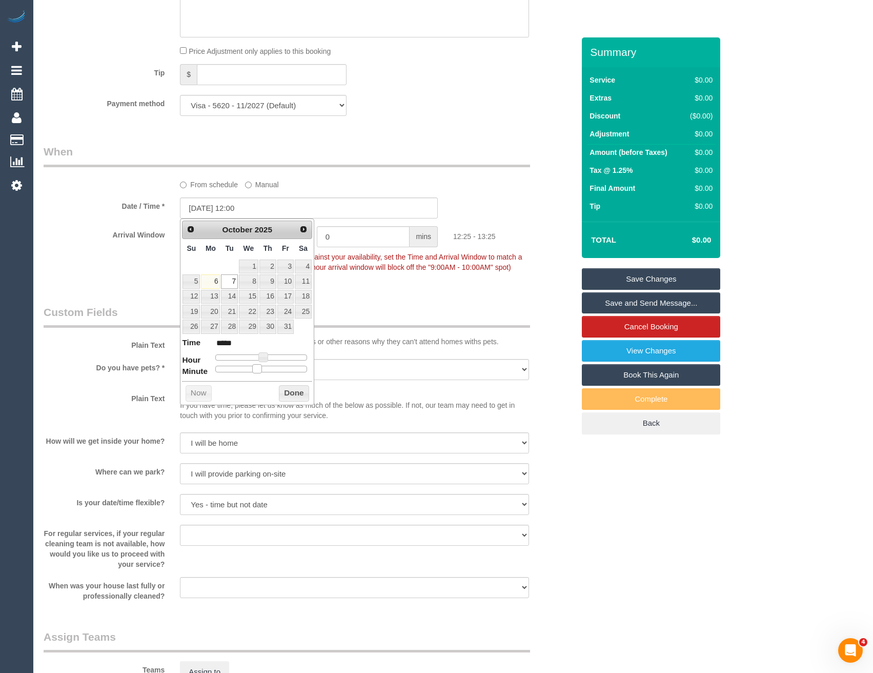
type input "[DATE] 12:25"
type input "*****"
type input "[DATE] 12:30"
type input "*****"
drag, startPoint x: 260, startPoint y: 370, endPoint x: 268, endPoint y: 366, distance: 9.2
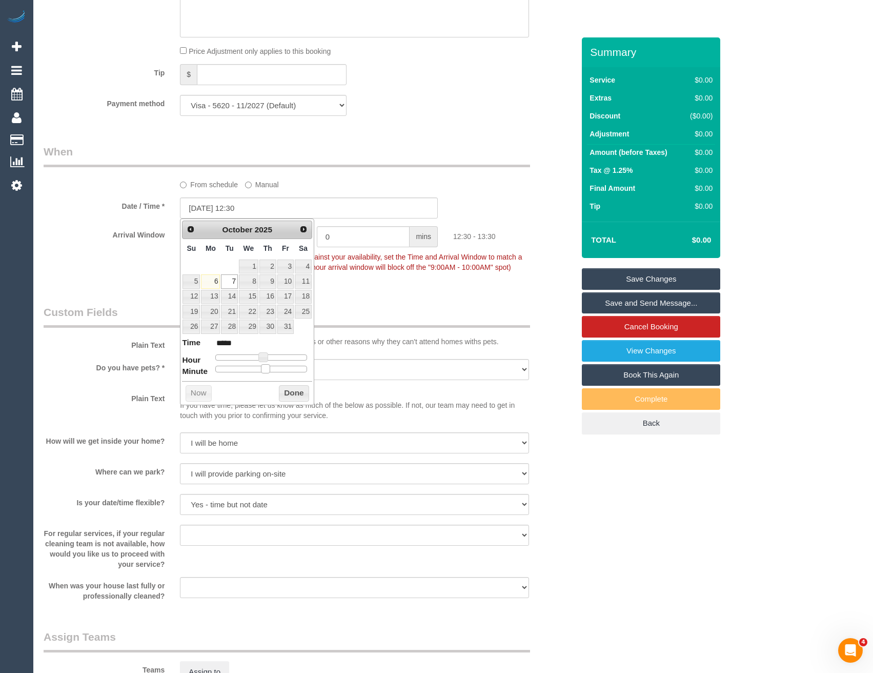
click at [268, 366] on span at bounding box center [265, 368] width 9 height 9
click at [287, 391] on button "Done" at bounding box center [294, 393] width 30 height 16
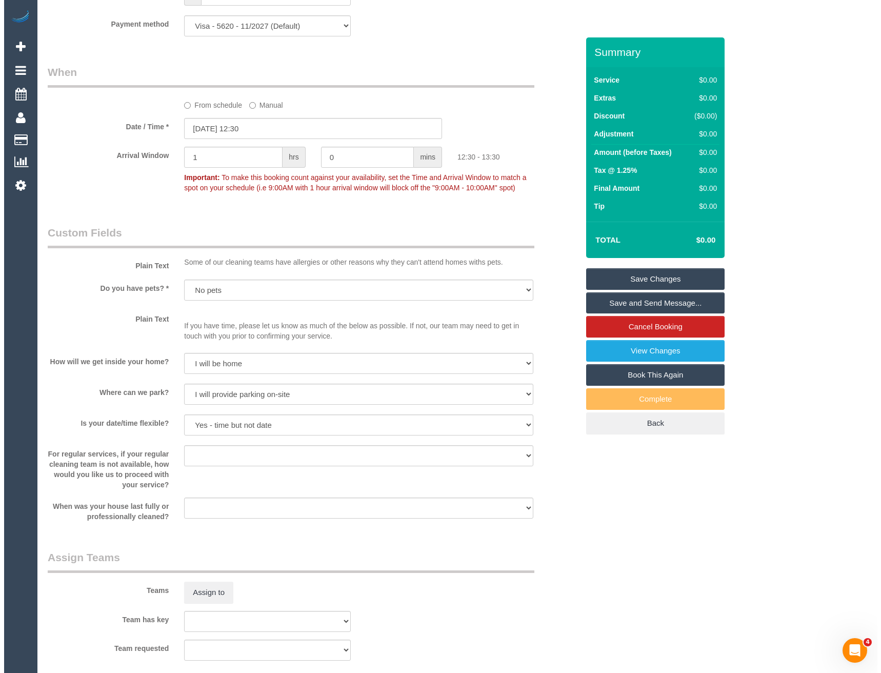
scroll to position [1077, 0]
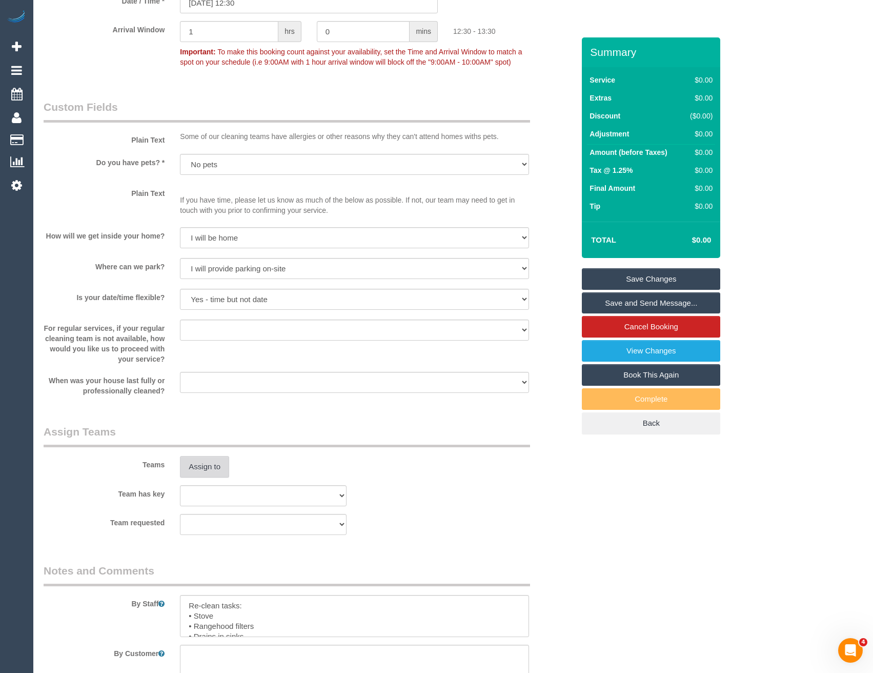
click at [207, 469] on button "Assign to" at bounding box center [204, 467] width 49 height 22
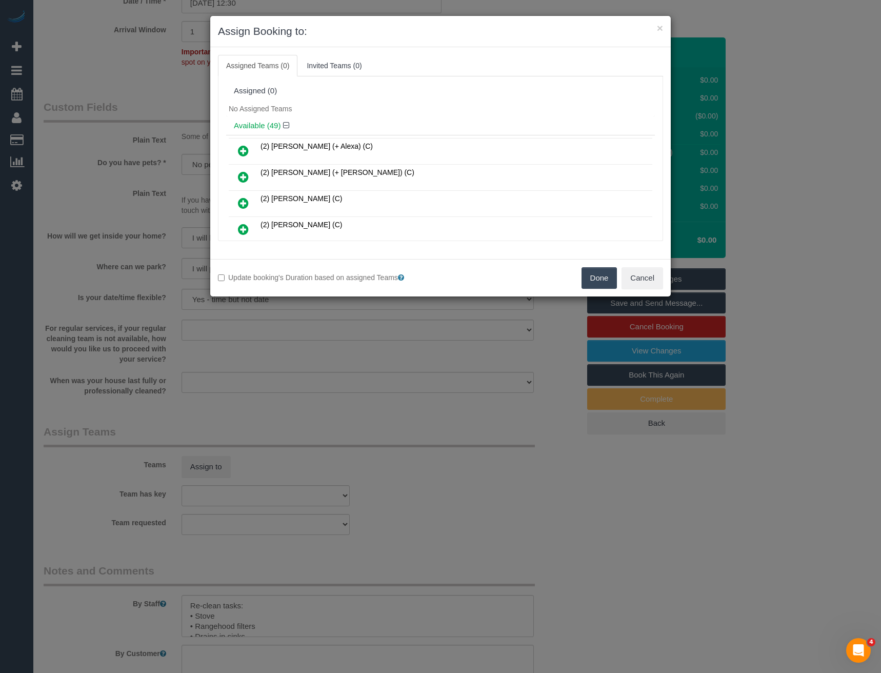
scroll to position [408, 0]
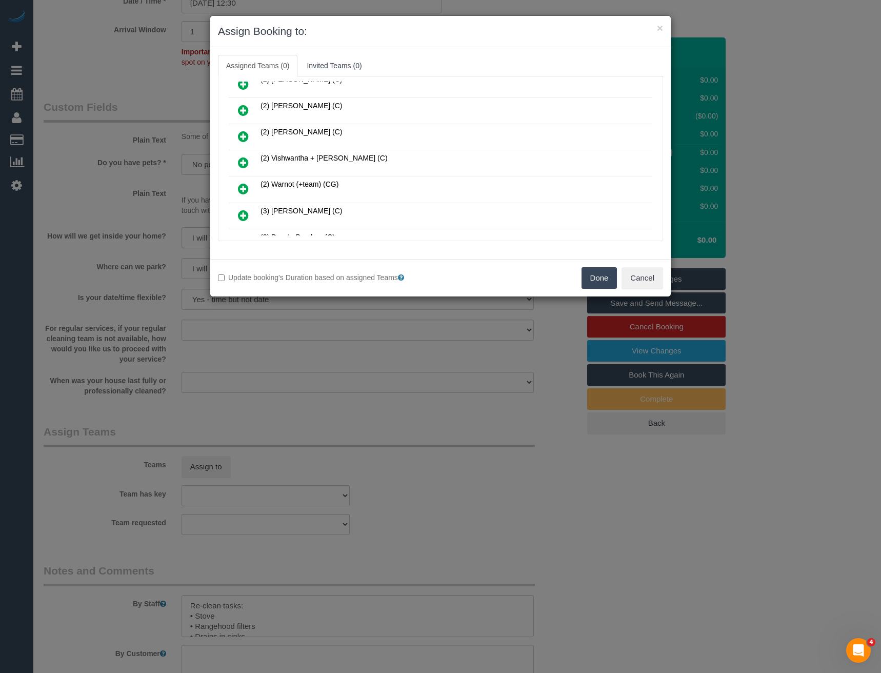
drag, startPoint x: 237, startPoint y: 162, endPoint x: 273, endPoint y: 158, distance: 35.6
click at [238, 162] on link at bounding box center [243, 163] width 24 height 21
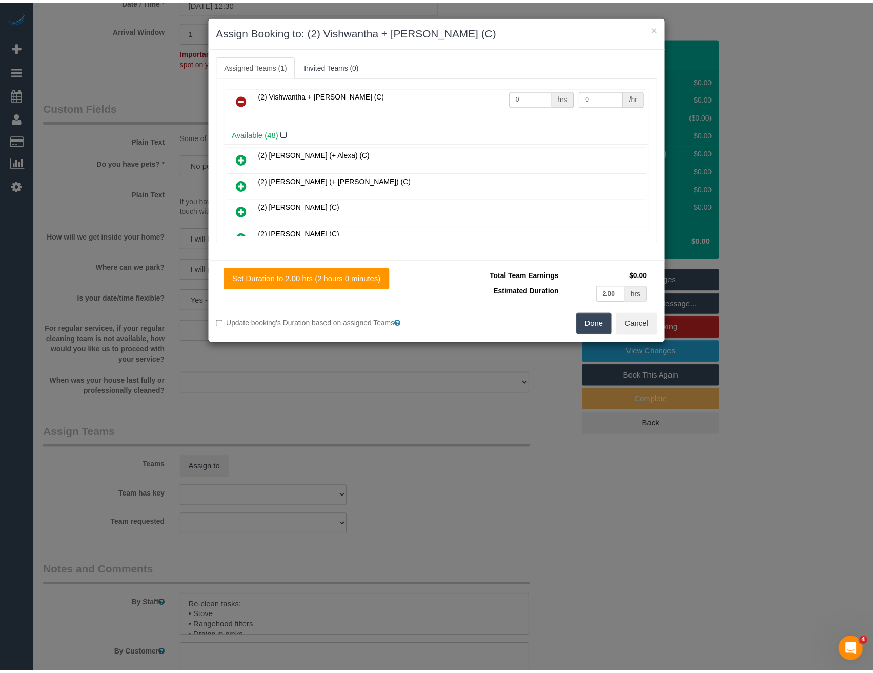
scroll to position [0, 0]
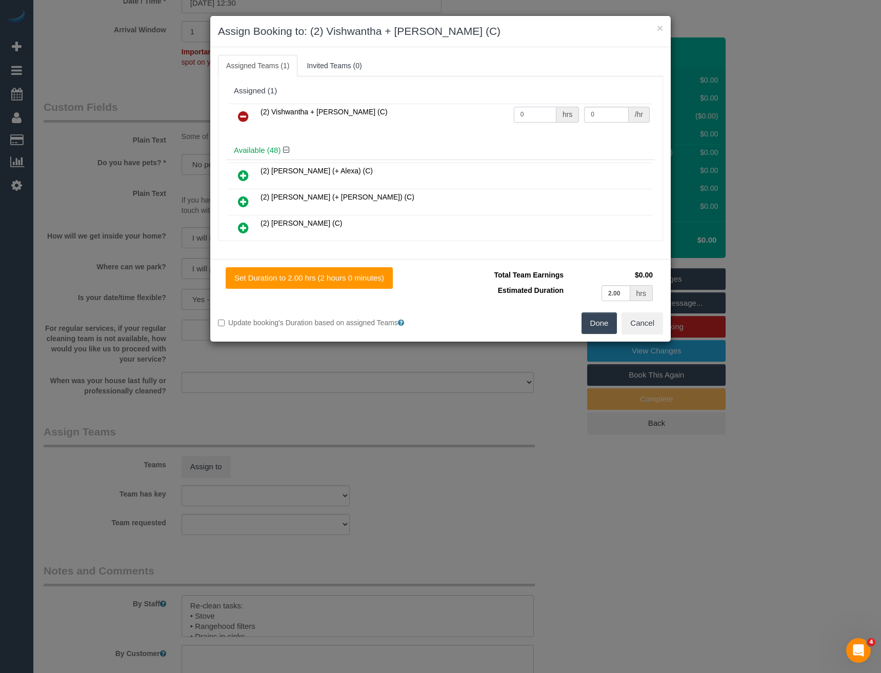
drag, startPoint x: 516, startPoint y: 118, endPoint x: 441, endPoint y: 111, distance: 74.7
click at [467, 118] on tr "(2) Vishwantha + [PERSON_NAME] (C) 0 hrs 0 /hr" at bounding box center [440, 117] width 423 height 26
type input "4"
type input "37.5"
click at [593, 327] on button "Done" at bounding box center [599, 323] width 36 height 22
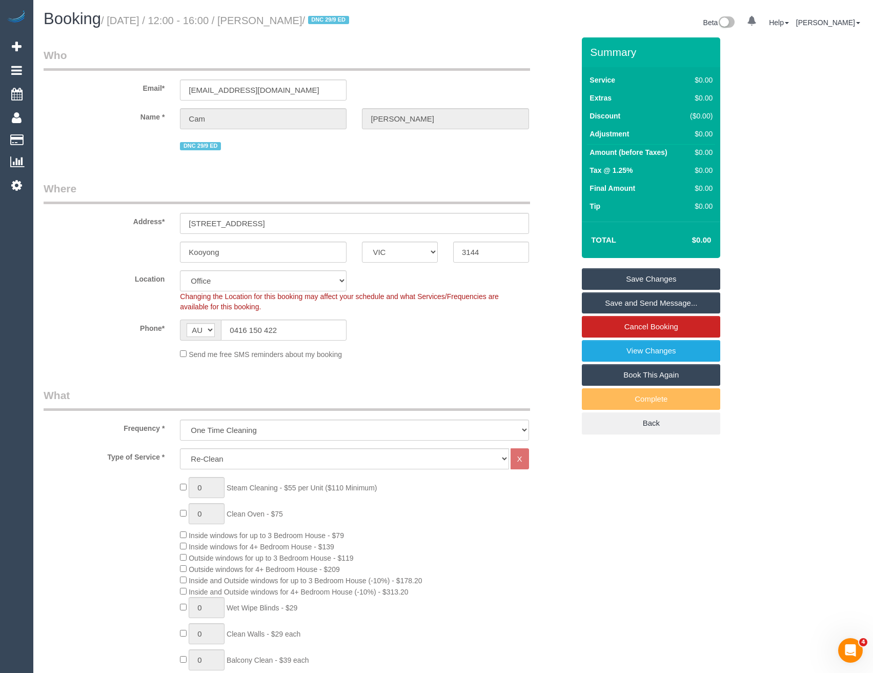
click at [662, 278] on link "Save Changes" at bounding box center [651, 279] width 138 height 22
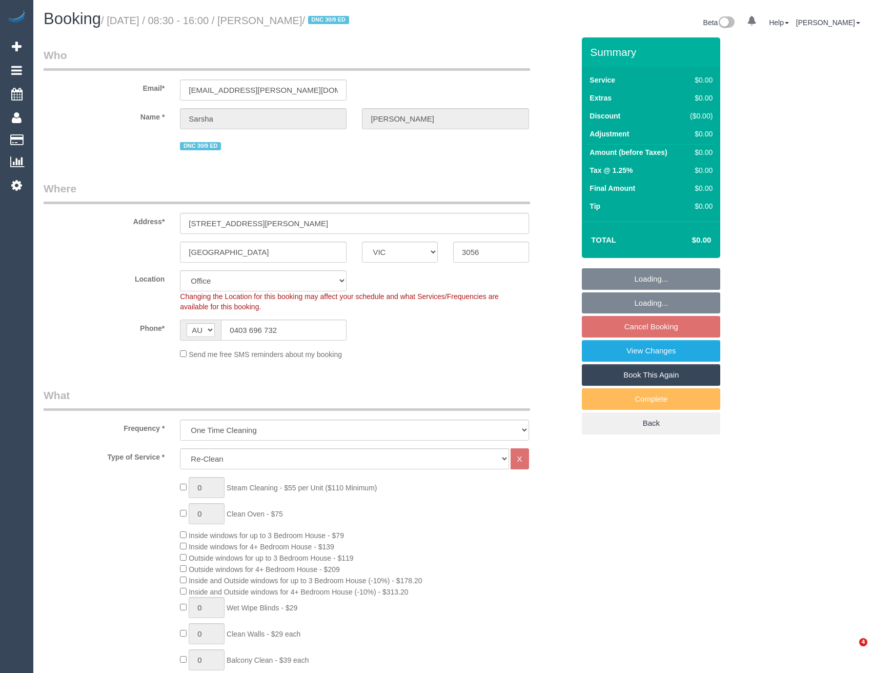
select select "VIC"
select select "object:649"
select select "number:27"
select select "number:15"
select select "number:19"
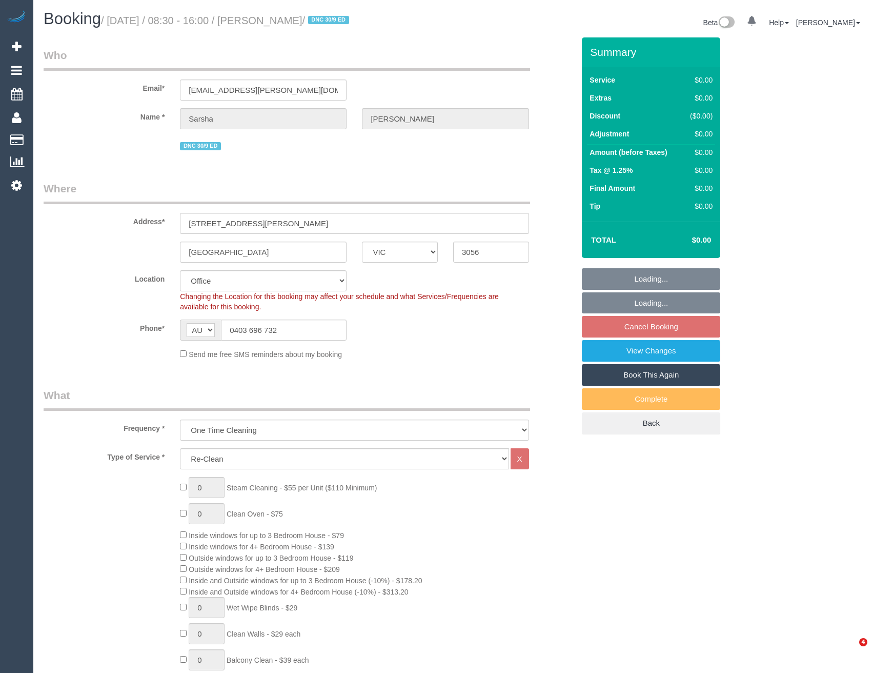
select select "number:22"
select select "number:26"
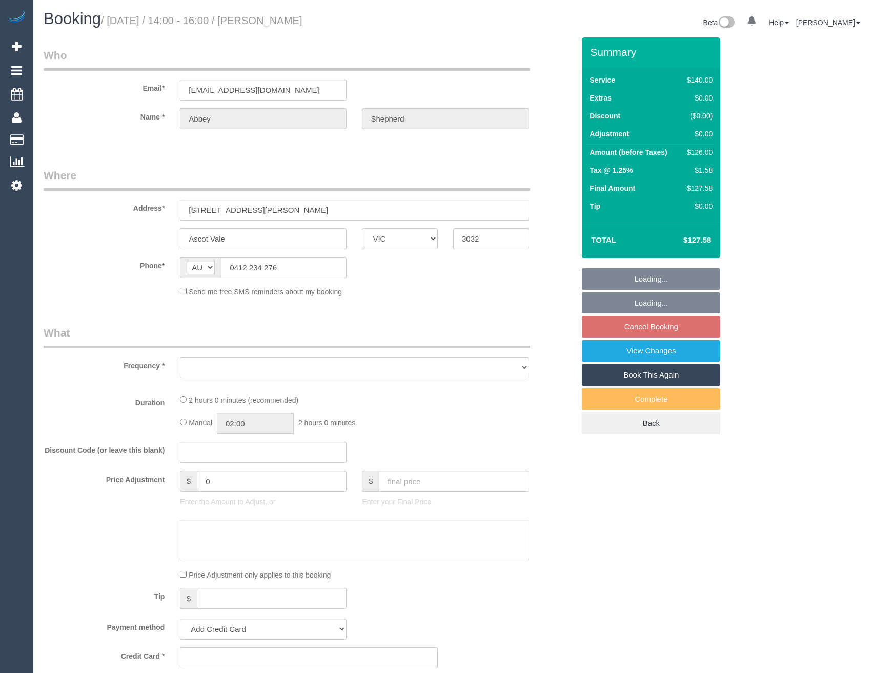
select select "VIC"
select select "object:773"
select select "string:stripe-pm_1RrXzx2GScqysDRVVE0cZmos"
select select "number:29"
select select "number:14"
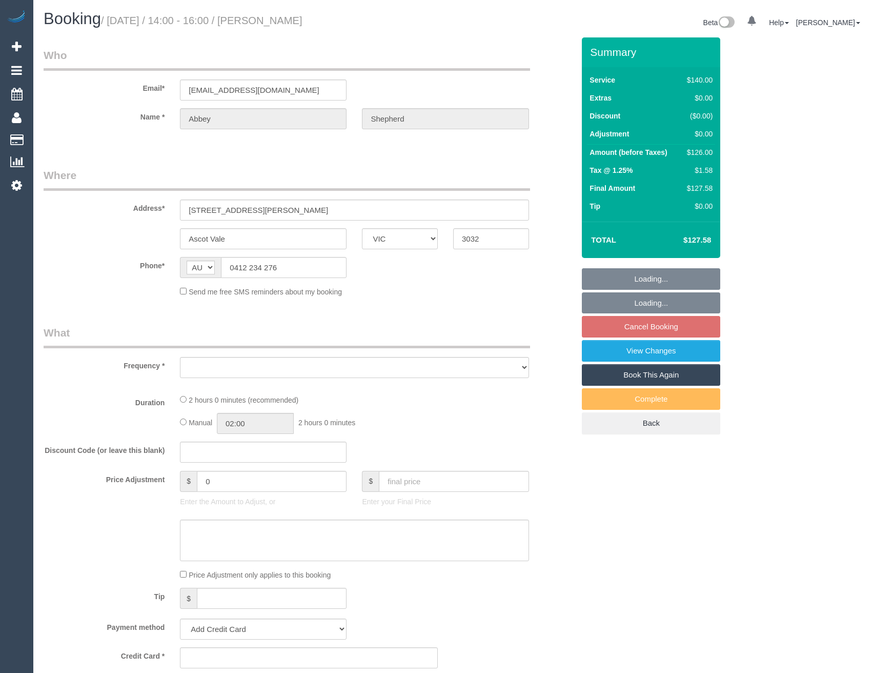
select select "number:19"
select select "number:36"
select select "number:34"
select select "number:13"
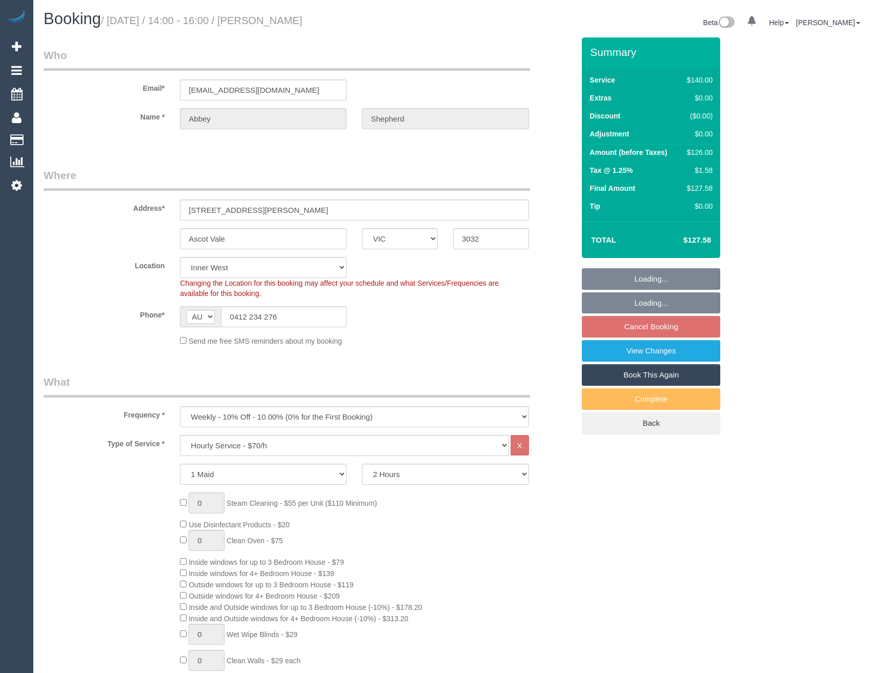
select select "object:1594"
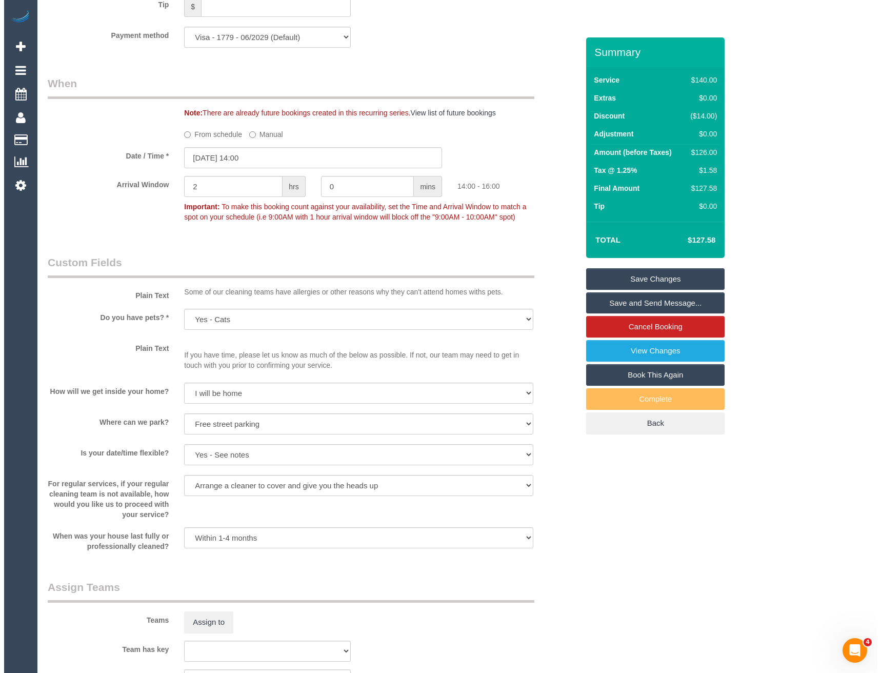
scroll to position [1230, 0]
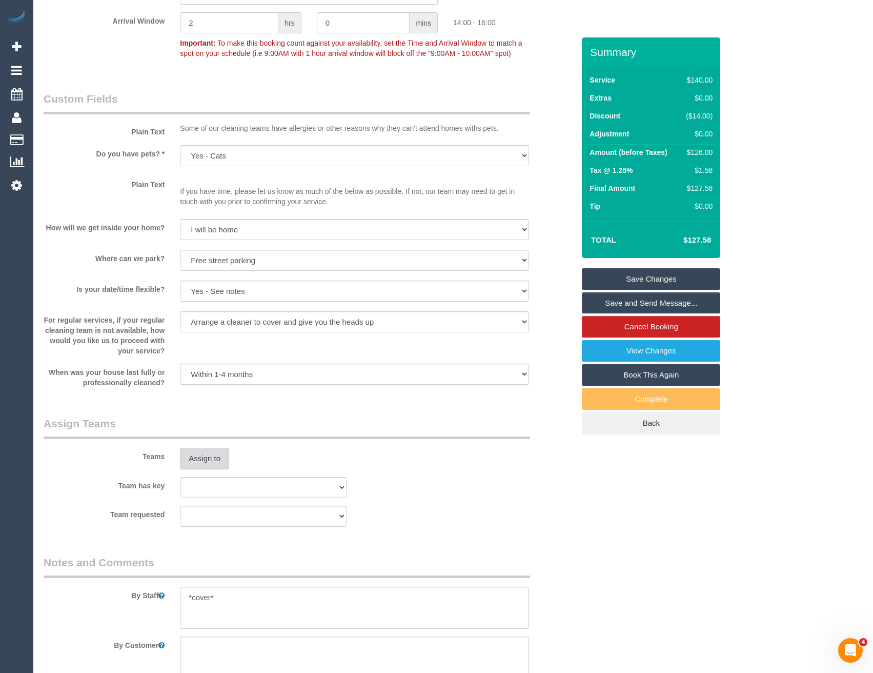
click at [219, 468] on button "Assign to" at bounding box center [204, 459] width 49 height 22
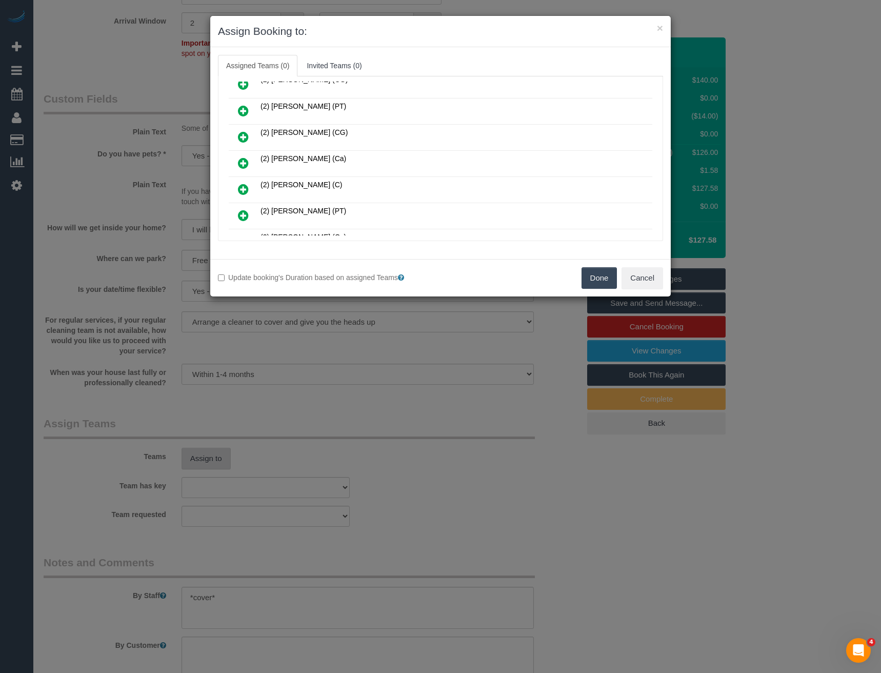
scroll to position [565, 0]
click at [242, 162] on icon at bounding box center [243, 162] width 11 height 12
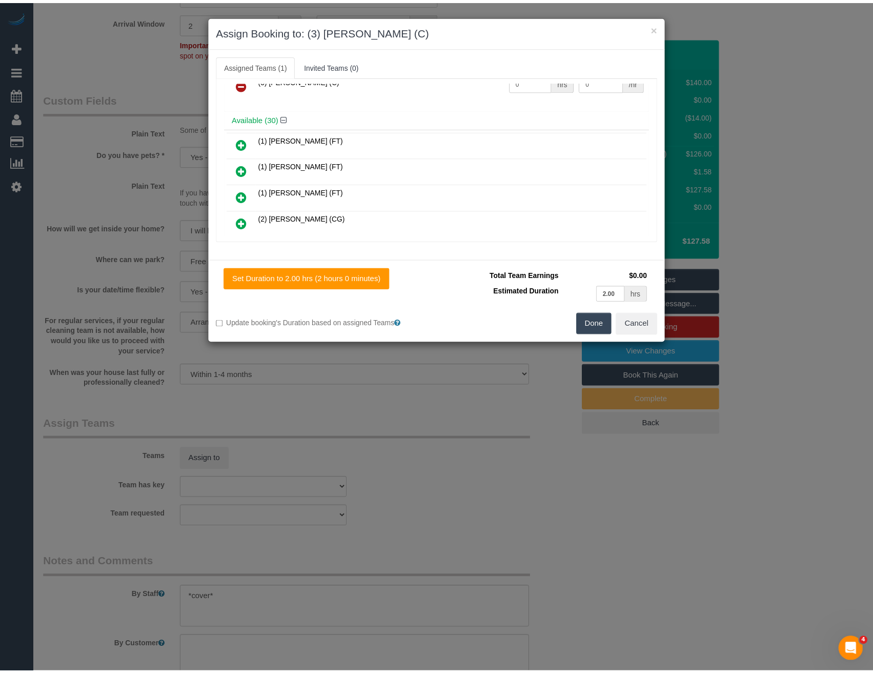
scroll to position [0, 0]
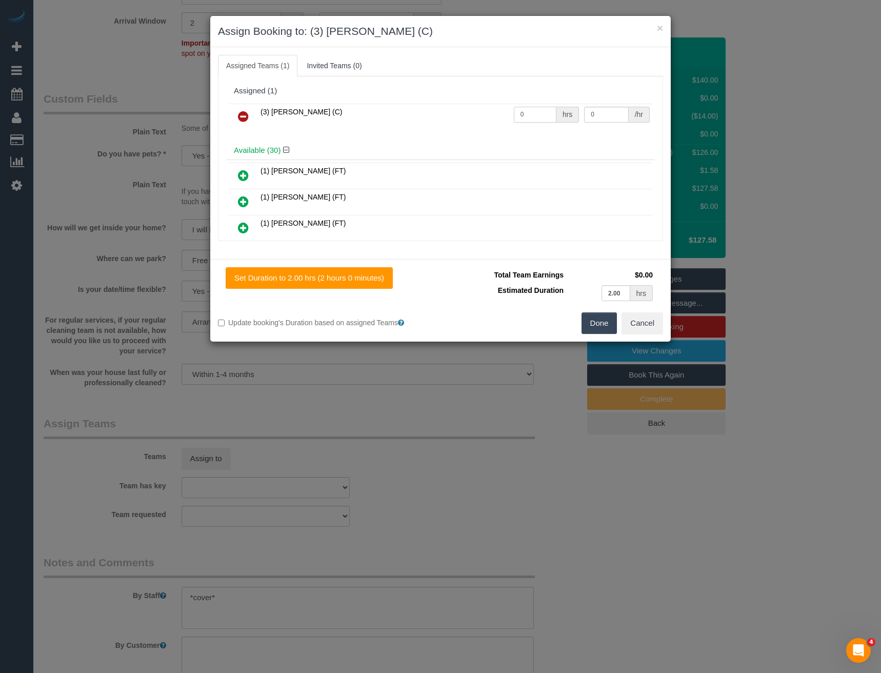
drag, startPoint x: 507, startPoint y: 117, endPoint x: 489, endPoint y: 117, distance: 17.9
click at [494, 118] on tr "(3) Jonathan Canchila (C) 0 hrs 0 /hr" at bounding box center [440, 117] width 423 height 26
type input "2"
type input "35"
click at [595, 327] on button "Done" at bounding box center [599, 323] width 36 height 22
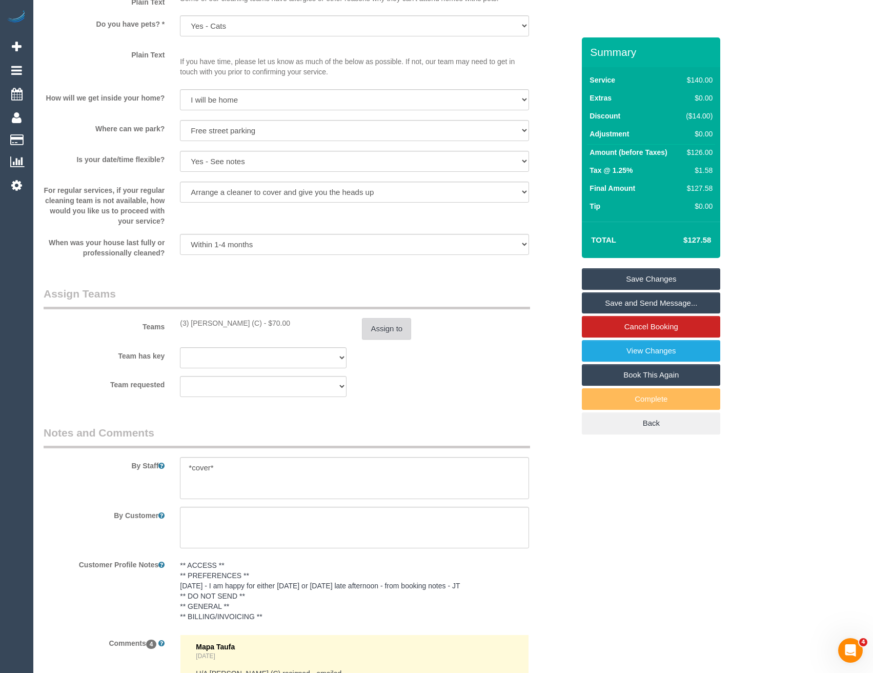
scroll to position [1179, 0]
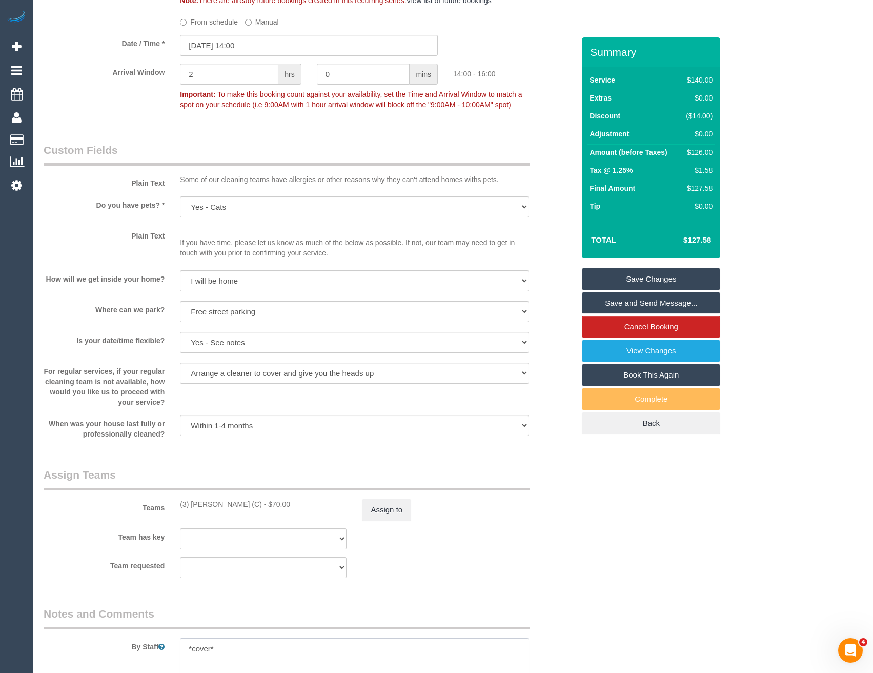
drag, startPoint x: 224, startPoint y: 646, endPoint x: 154, endPoint y: 649, distance: 70.3
click at [154, 649] on div "By Staff" at bounding box center [309, 643] width 546 height 74
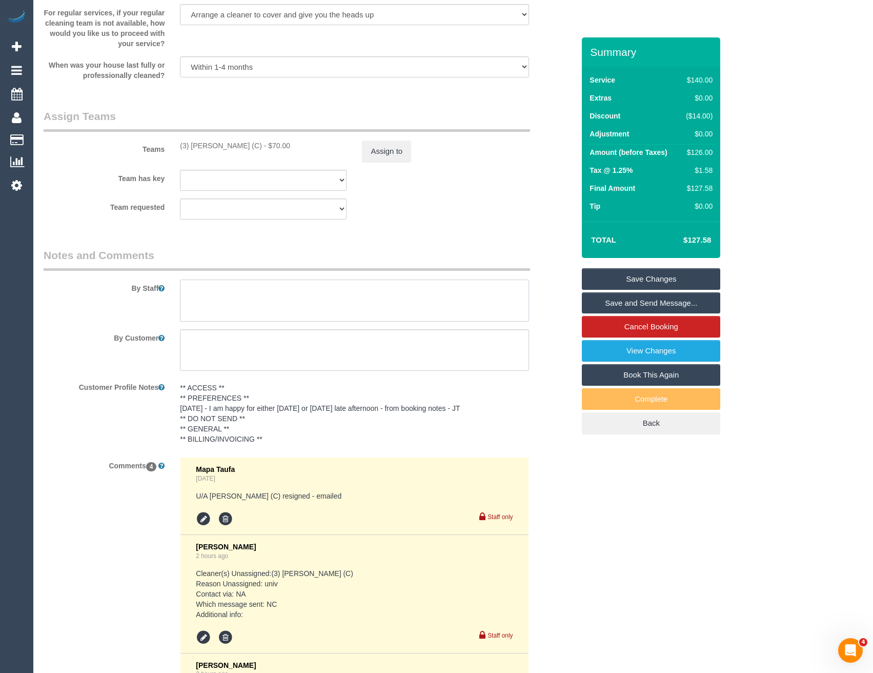
scroll to position [1743, 0]
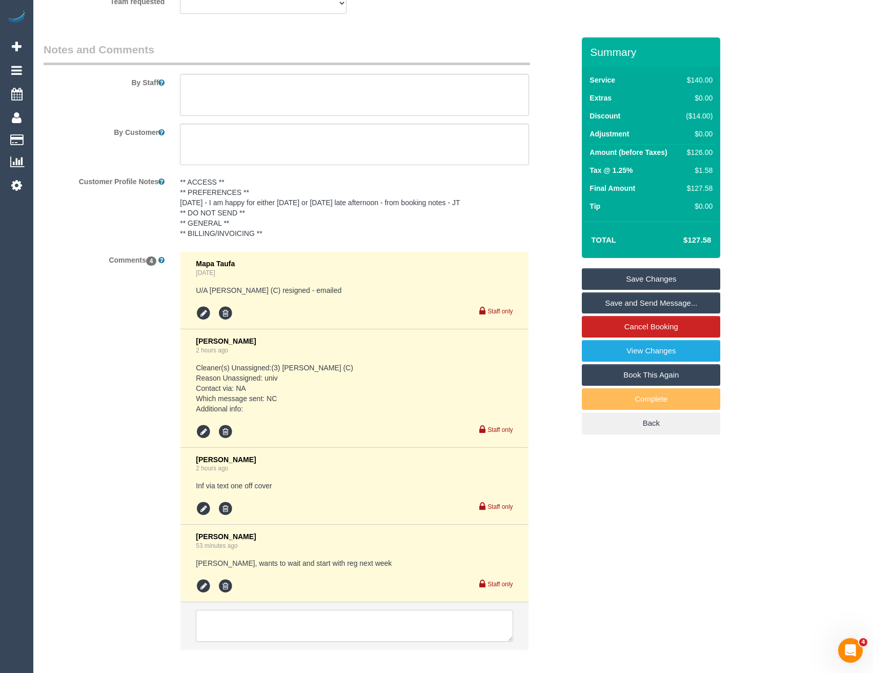
click at [278, 637] on textarea at bounding box center [354, 626] width 317 height 32
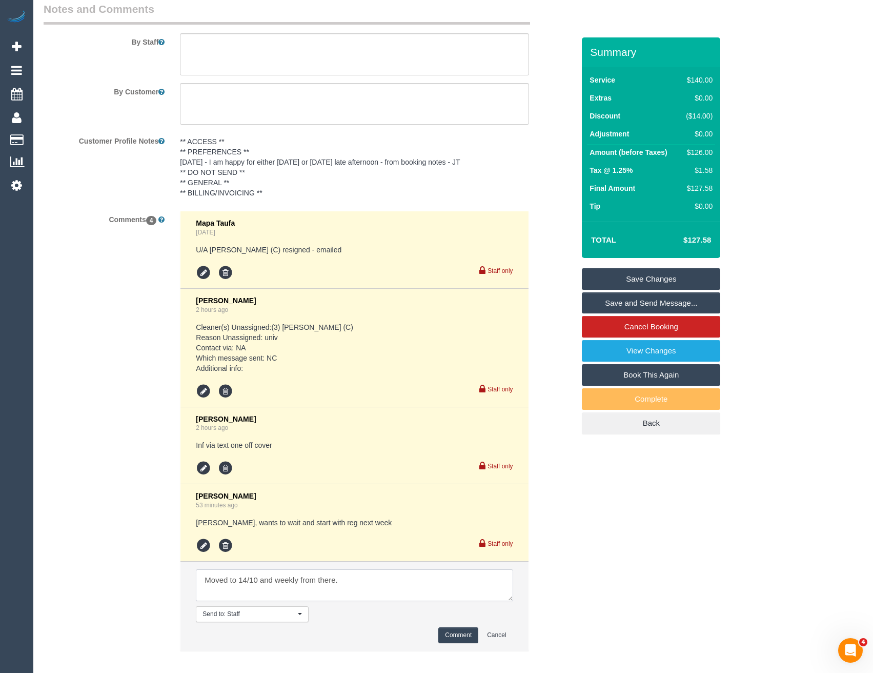
scroll to position [1836, 0]
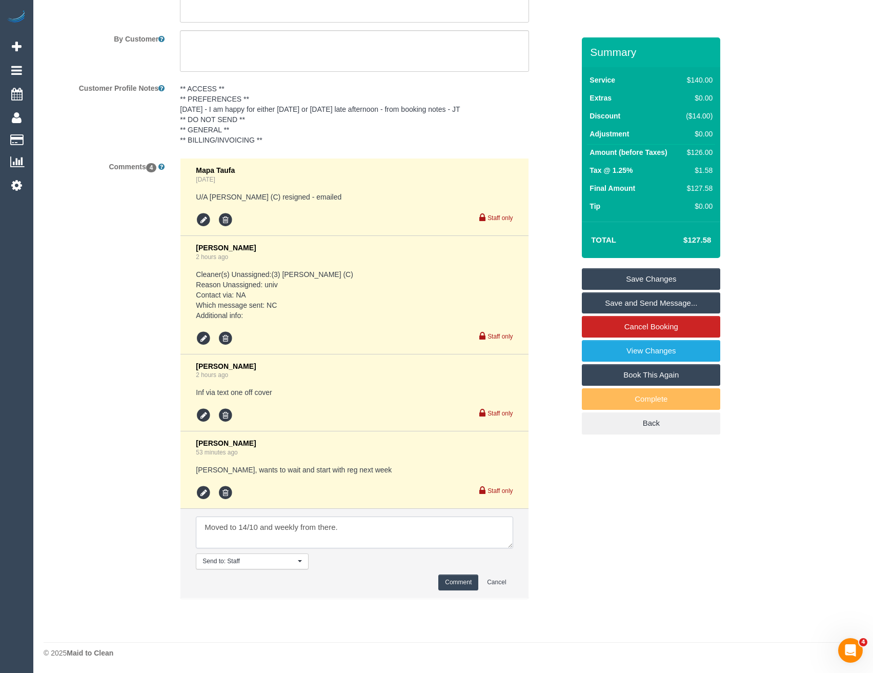
type textarea "Moved to 14/10 and weekly from there."
click at [455, 586] on button "Comment" at bounding box center [458, 582] width 40 height 16
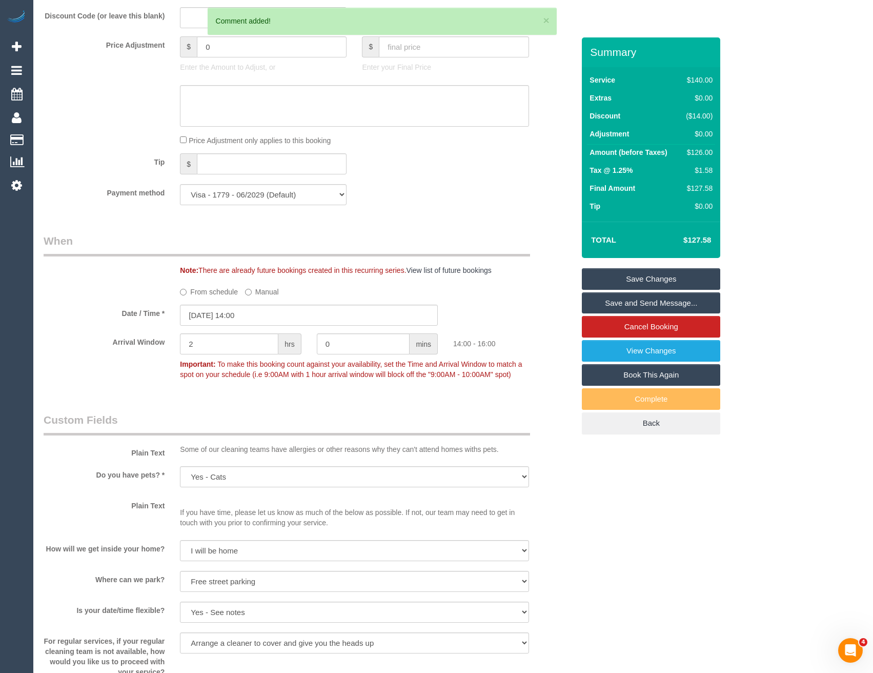
scroll to position [862, 0]
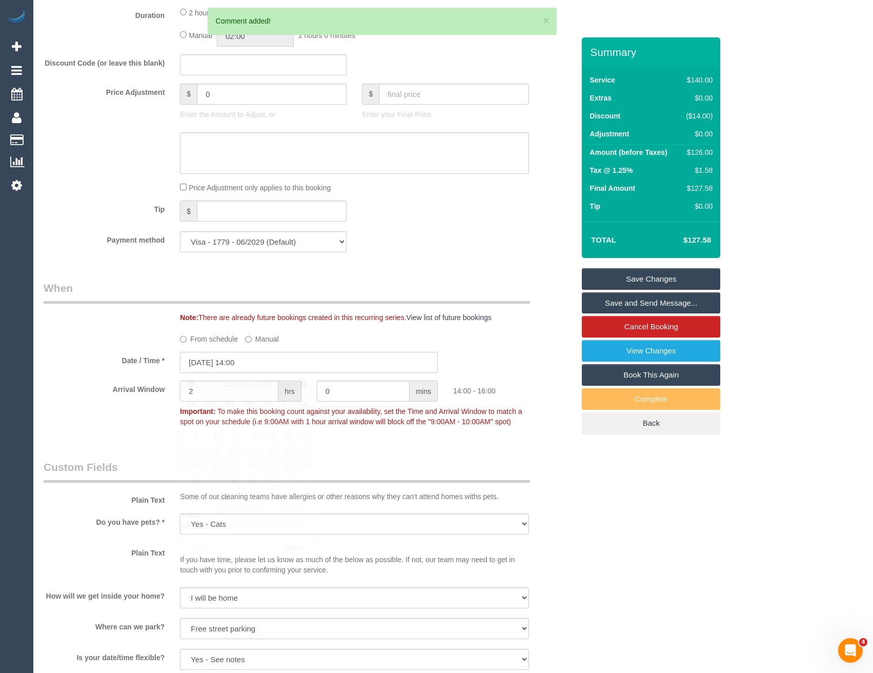
click at [262, 360] on input "07/10/2025 14:00" at bounding box center [309, 362] width 258 height 21
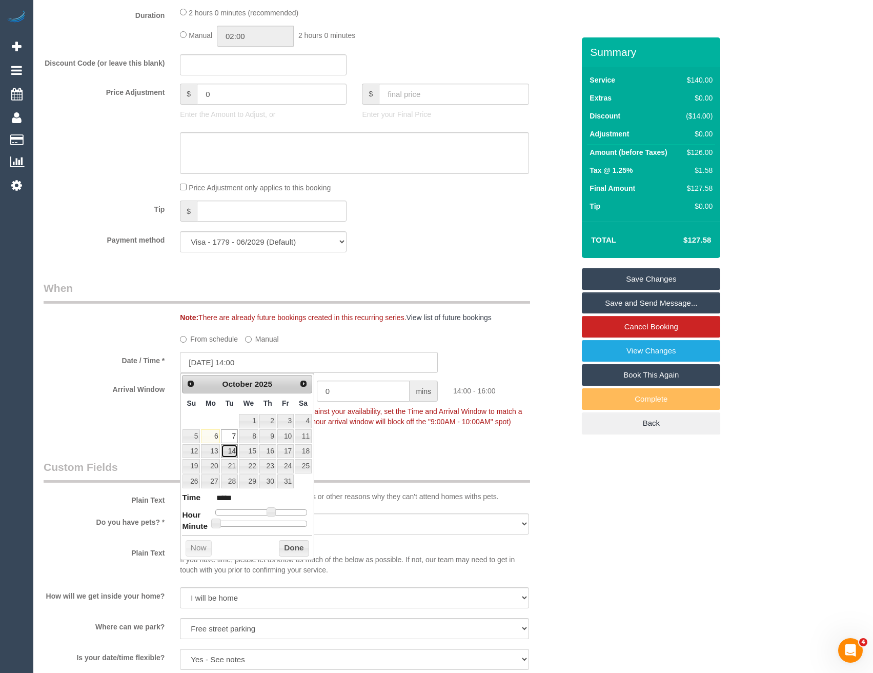
click at [234, 452] on link "14" at bounding box center [229, 451] width 16 height 14
type input "14/10/2025 14:00"
click at [288, 550] on button "Done" at bounding box center [294, 548] width 30 height 16
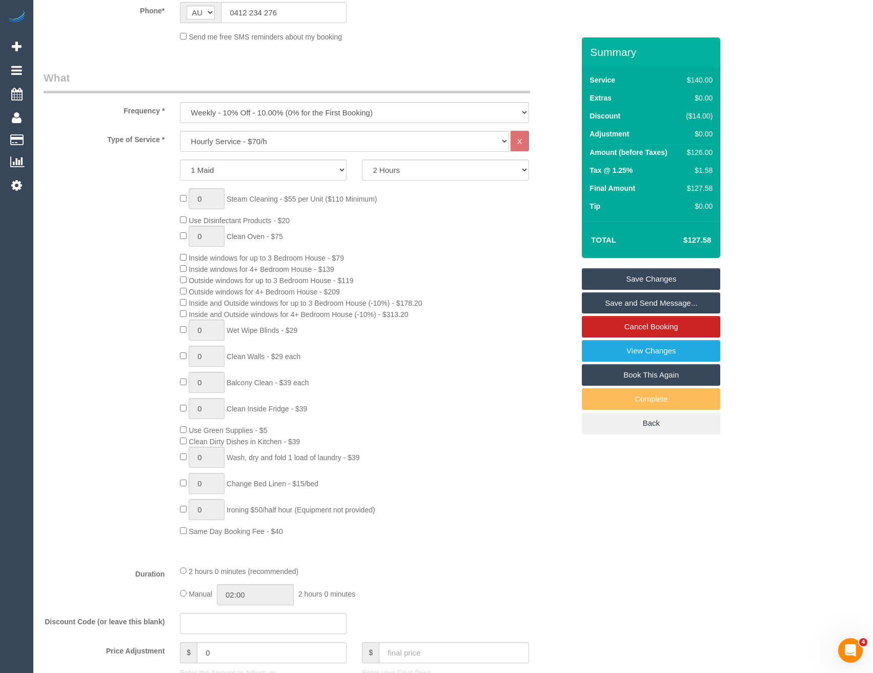
scroll to position [0, 0]
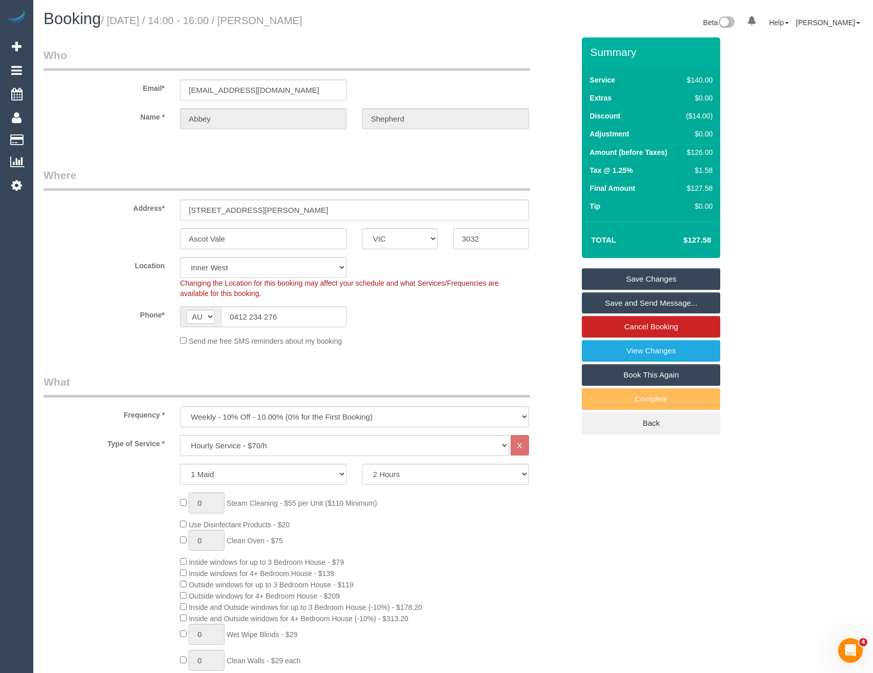
click at [625, 282] on link "Save Changes" at bounding box center [651, 279] width 138 height 22
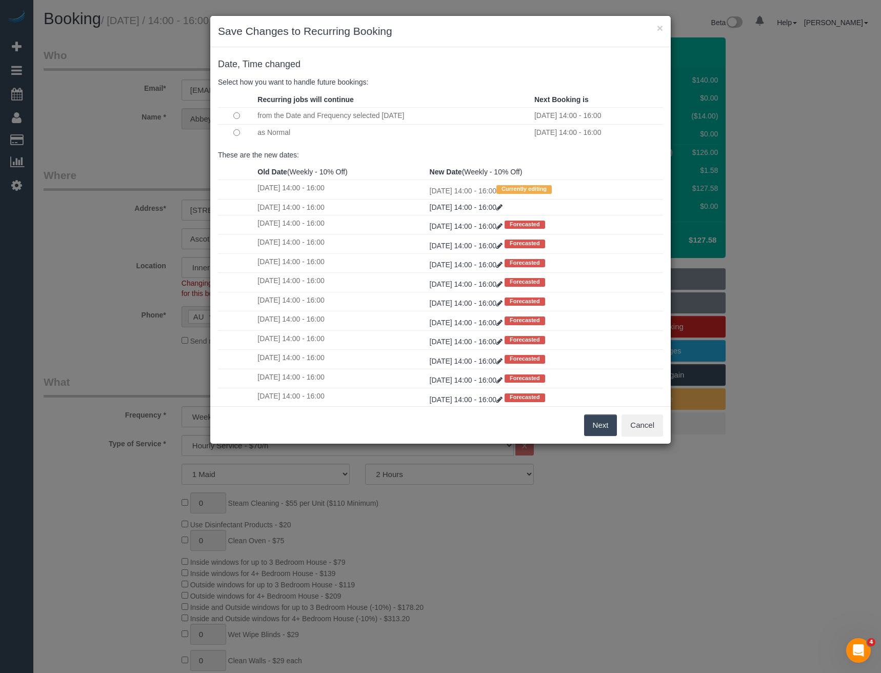
click at [602, 422] on button "Next" at bounding box center [600, 425] width 33 height 22
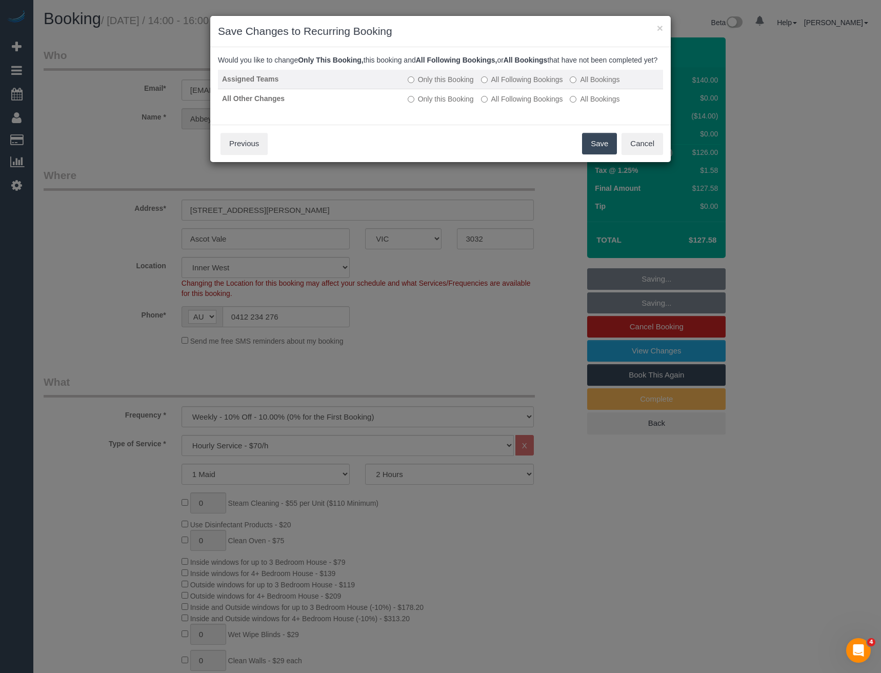
click at [501, 85] on label "All Following Bookings" at bounding box center [522, 79] width 82 height 10
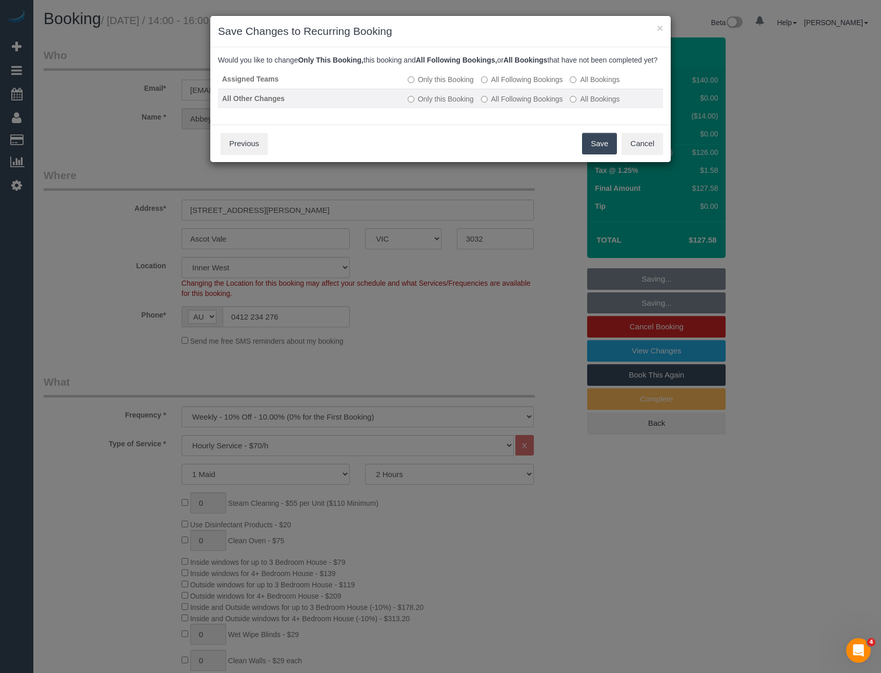
click at [502, 104] on label "All Following Bookings" at bounding box center [522, 99] width 82 height 10
click at [589, 152] on button "Save" at bounding box center [599, 144] width 35 height 22
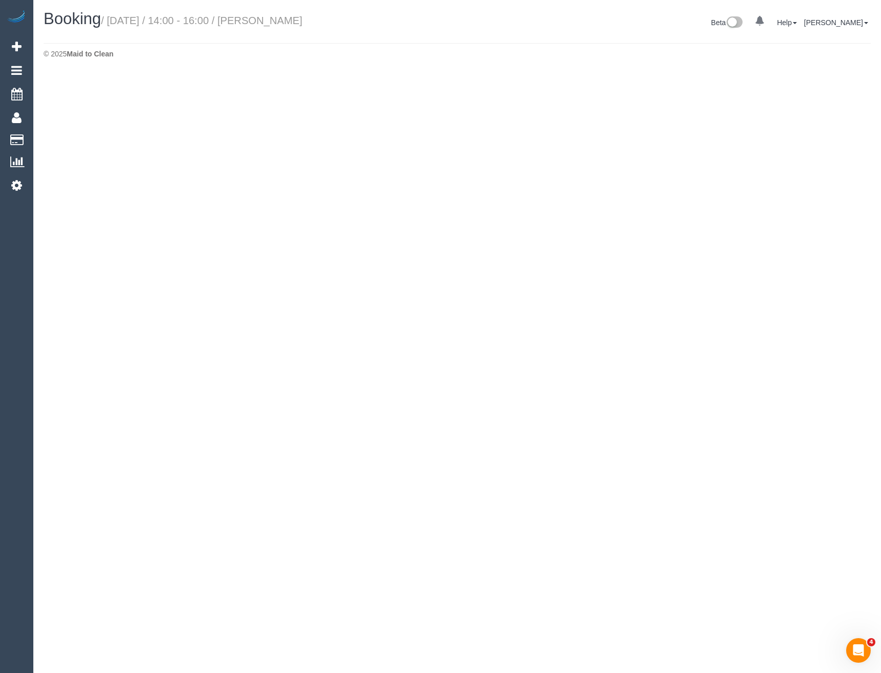
select select "VIC"
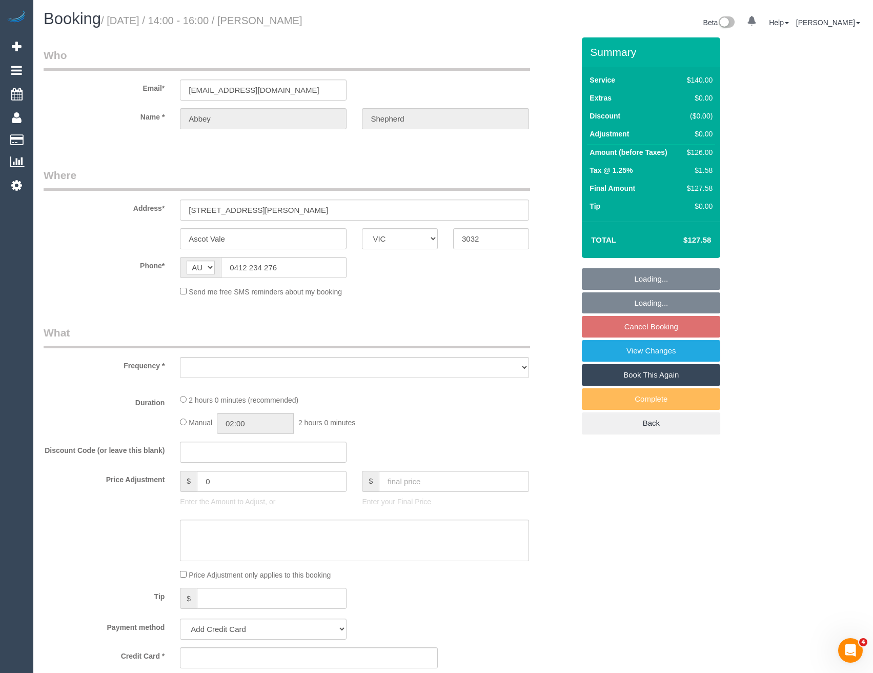
select select "object:5920"
select select "string:stripe-pm_1RrXzx2GScqysDRVVE0cZmos"
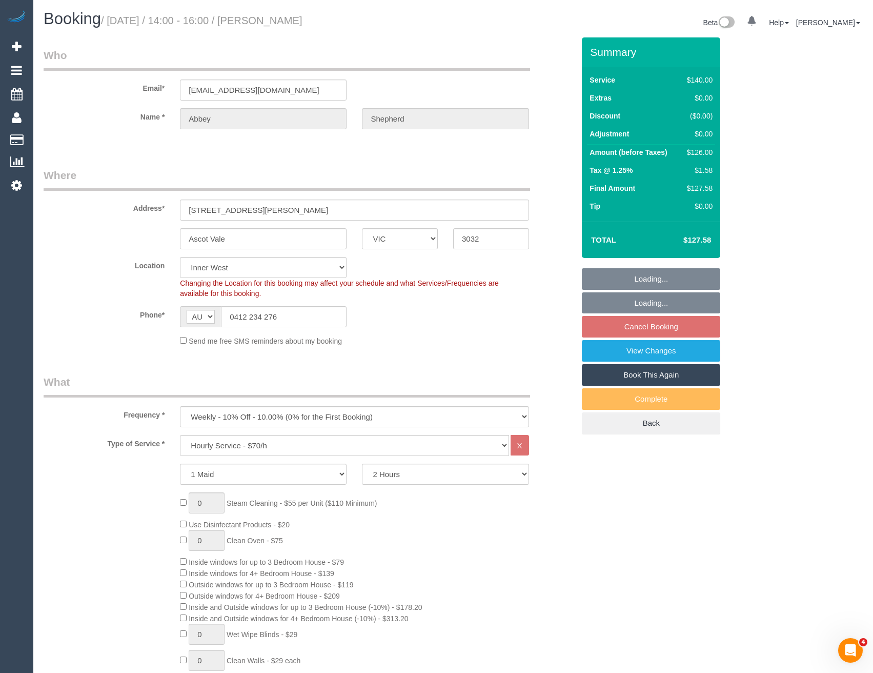
select select "object:6756"
select select "number:29"
select select "number:14"
select select "number:19"
select select "number:36"
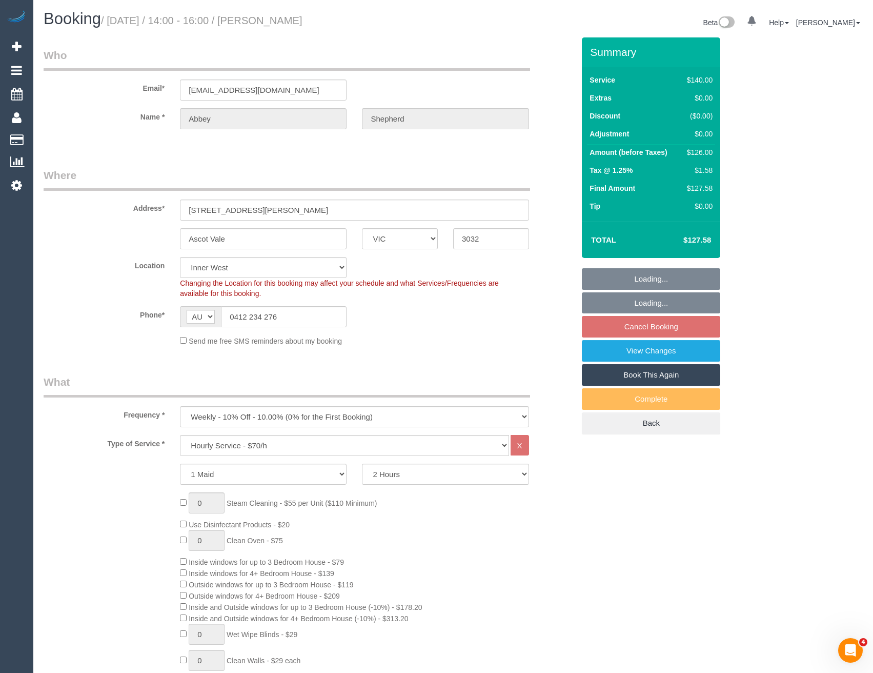
select select "number:34"
select select "number:13"
select select "spot14"
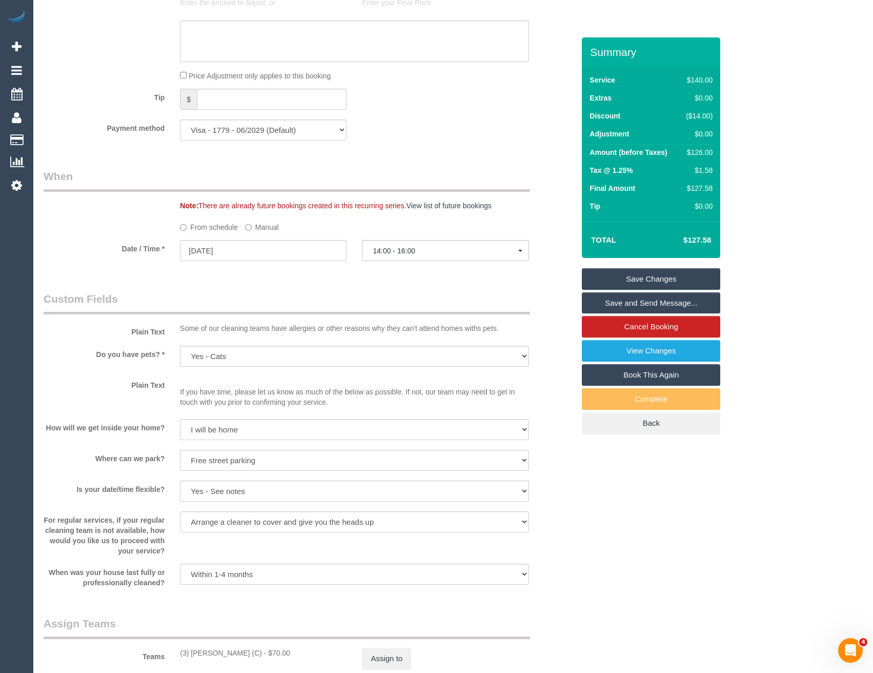
scroll to position [1282, 0]
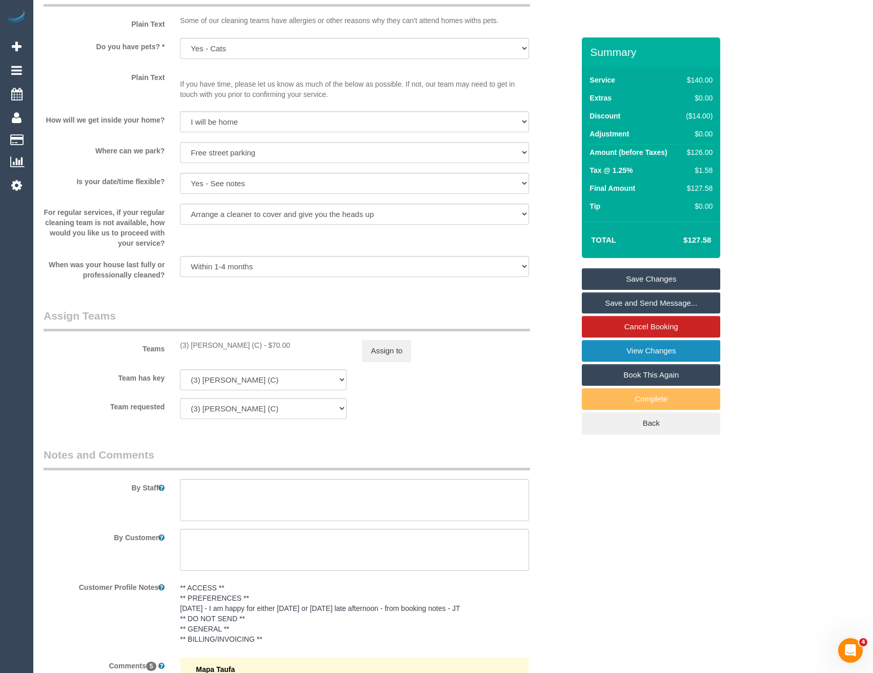
click at [625, 343] on link "View Changes" at bounding box center [651, 351] width 138 height 22
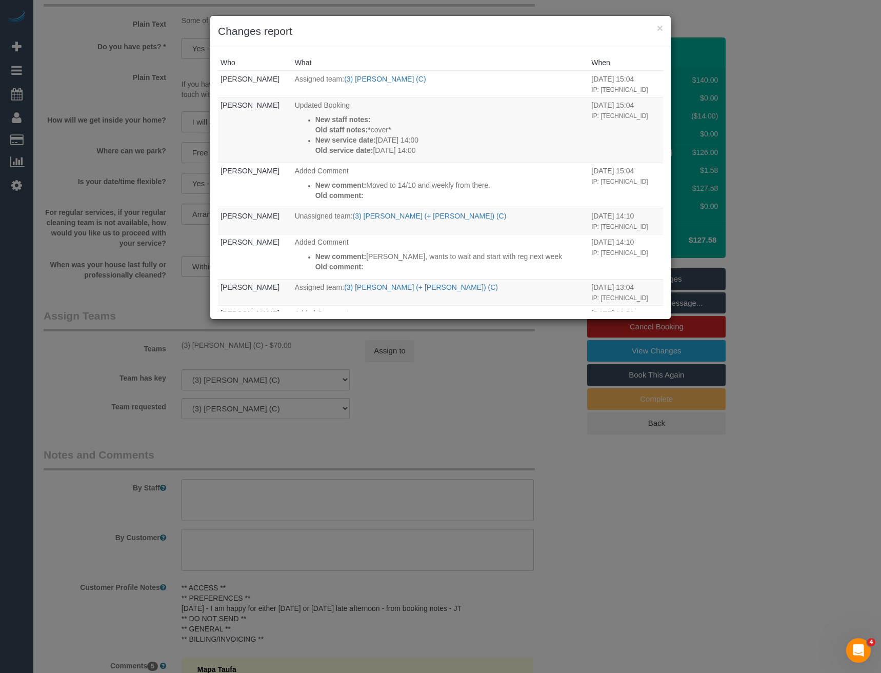
click at [501, 401] on div "× Changes report Who What When Bronie Bryant Assigned team: (3) Jonathan Canchi…" at bounding box center [440, 336] width 881 height 673
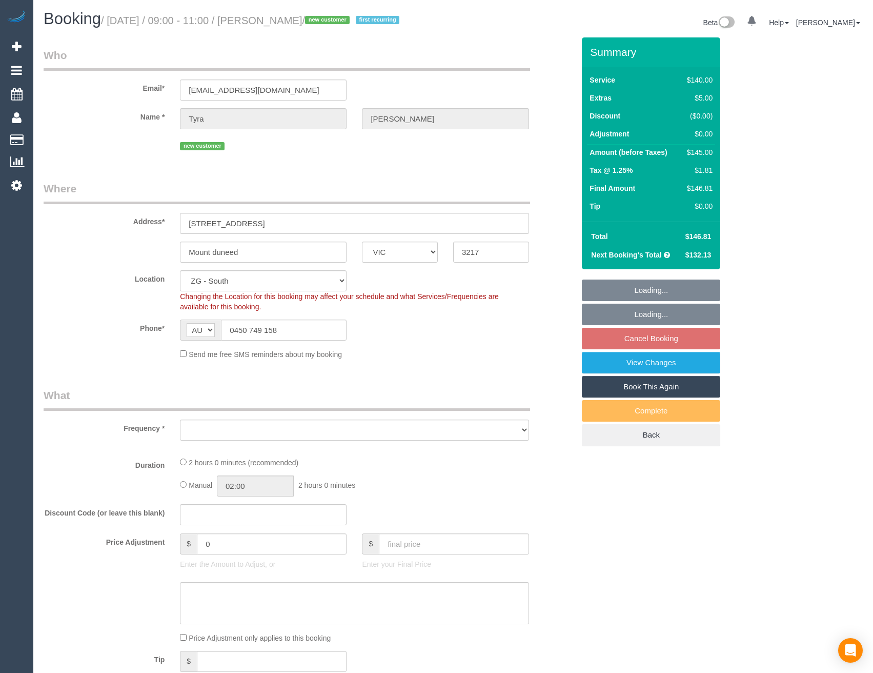
select select "VIC"
select select "object:774"
select select "number:28"
select select "number:14"
select select "number:19"
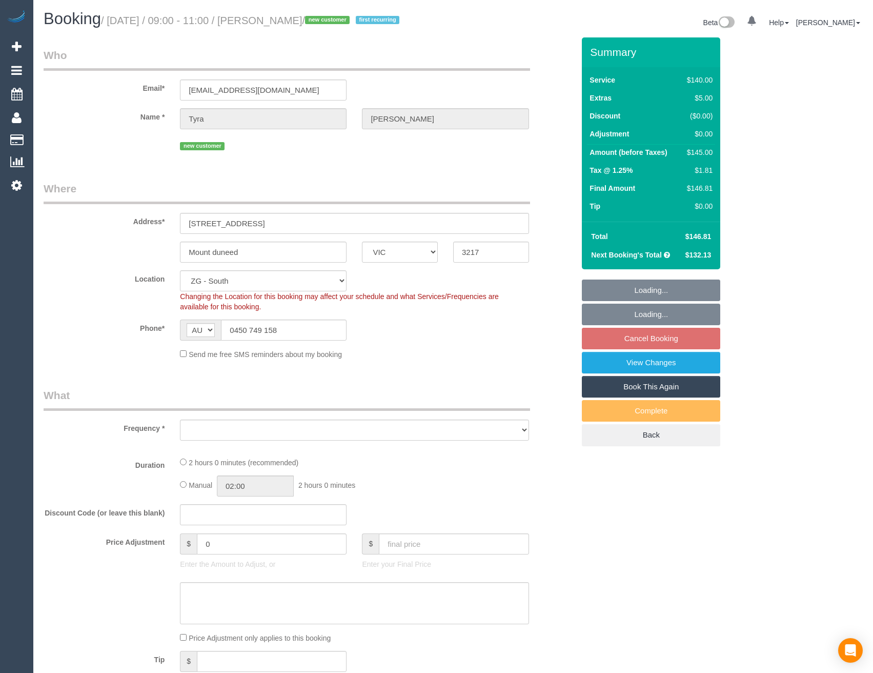
select select "number:22"
select select "number:35"
select select "number:26"
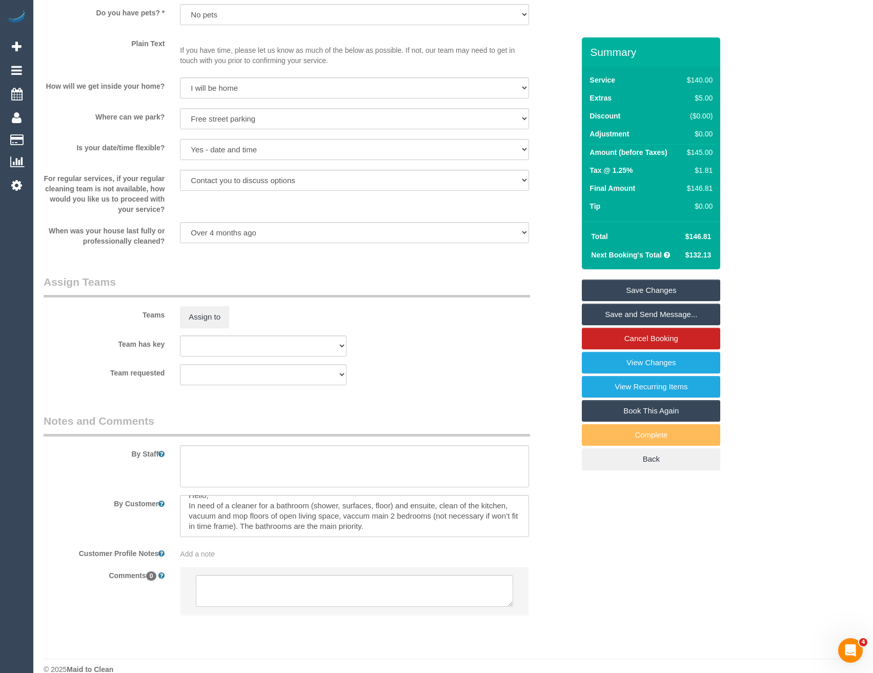
scroll to position [1384, 0]
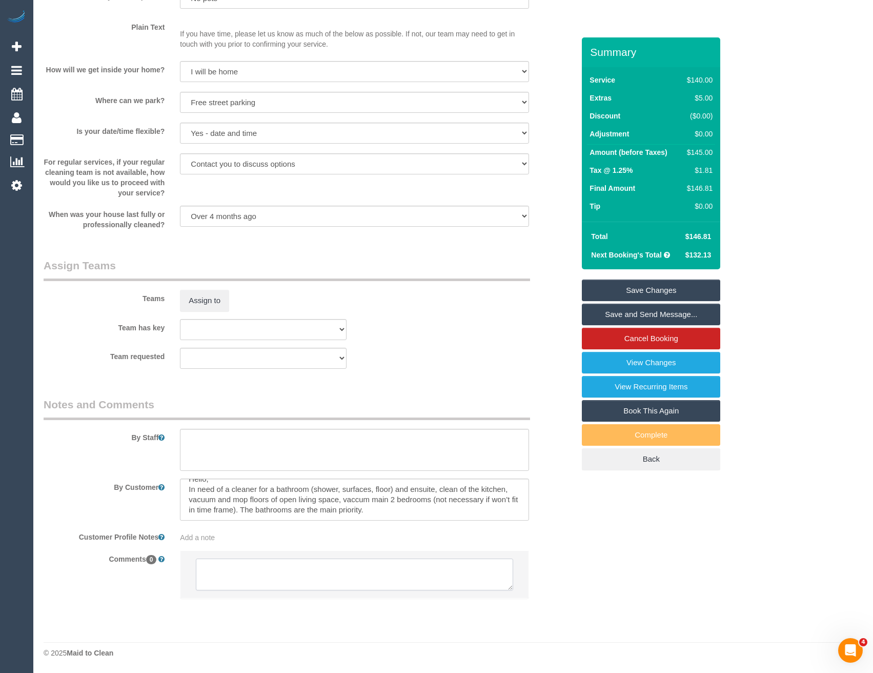
drag, startPoint x: 287, startPoint y: 578, endPoint x: 318, endPoint y: 578, distance: 31.3
click at [287, 578] on textarea at bounding box center [354, 574] width 317 height 32
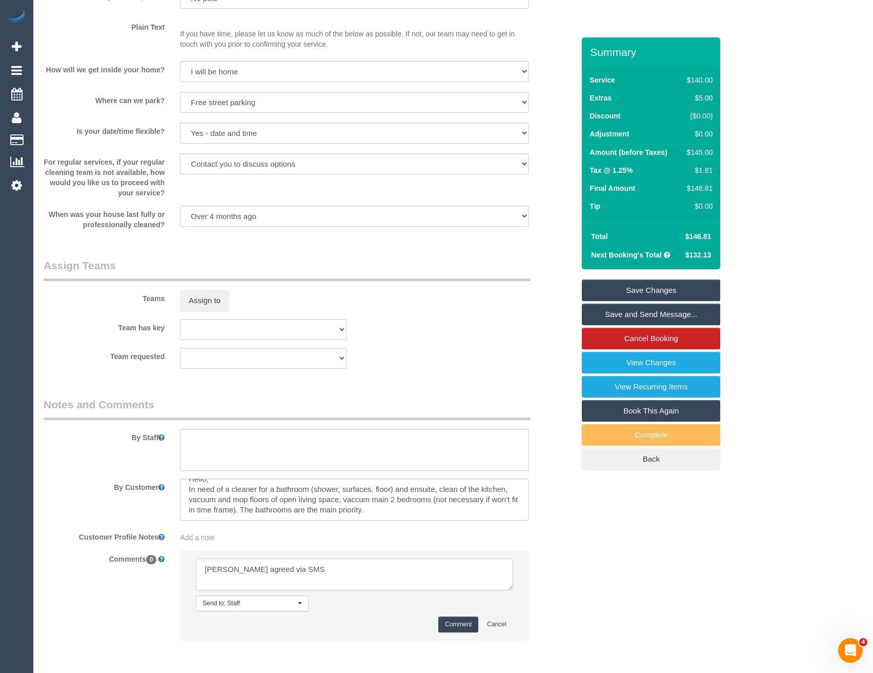
type textarea "[PERSON_NAME] agreed via SMS"
click at [446, 620] on button "Comment" at bounding box center [458, 624] width 40 height 16
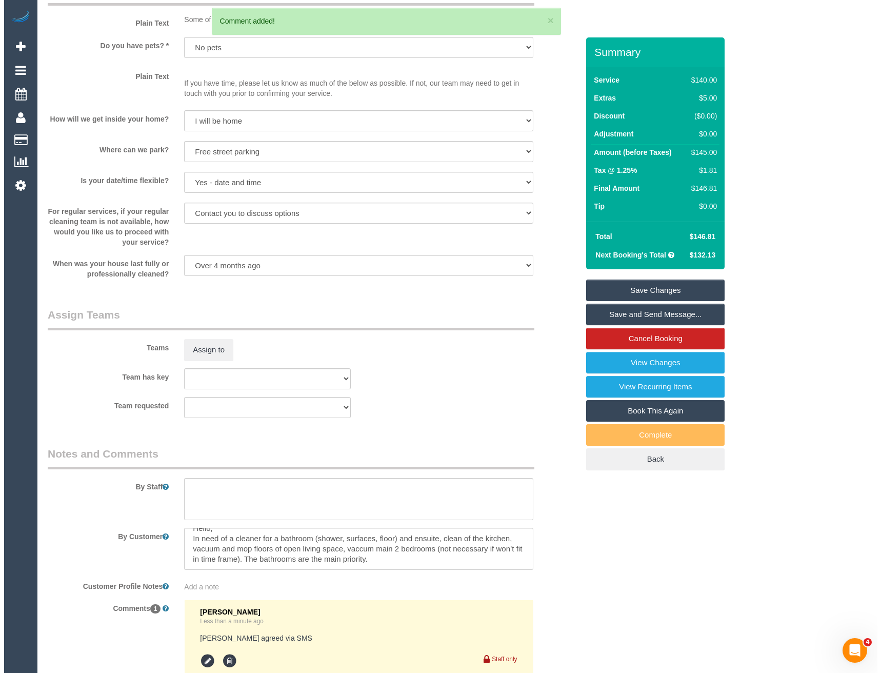
scroll to position [1281, 0]
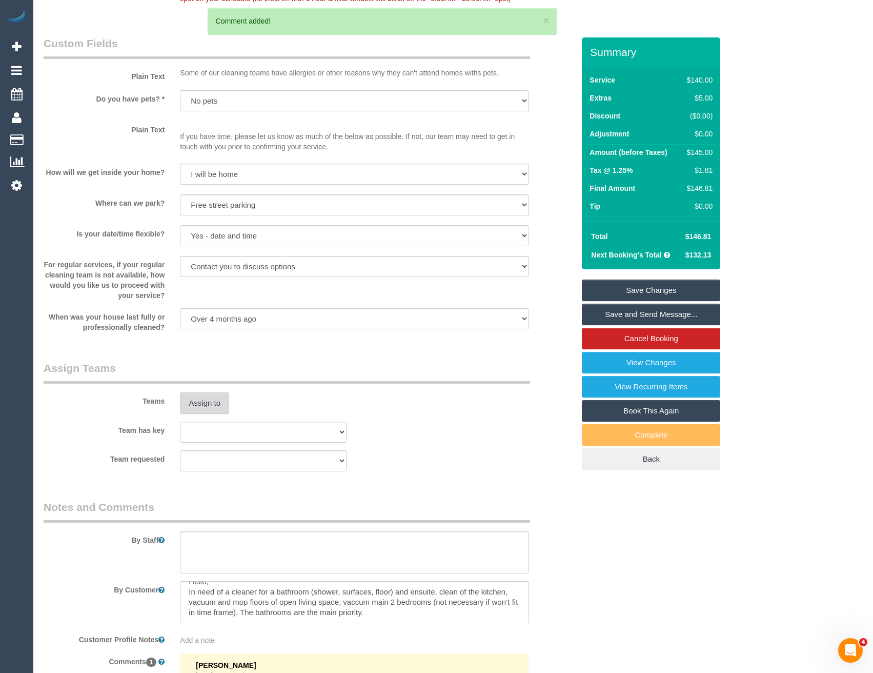
click at [204, 400] on button "Assign to" at bounding box center [204, 403] width 49 height 22
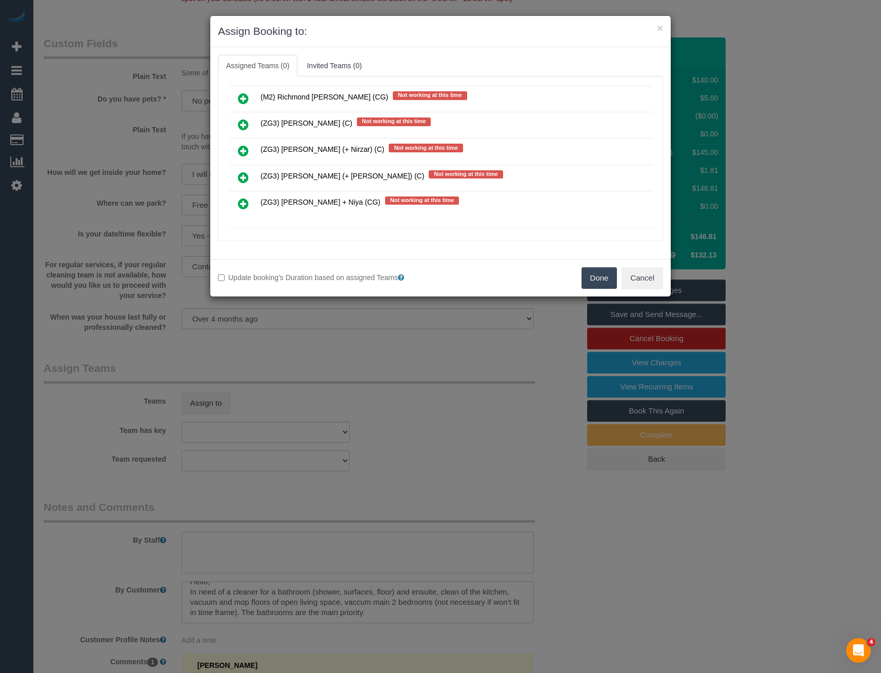
click at [239, 124] on icon at bounding box center [243, 124] width 11 height 12
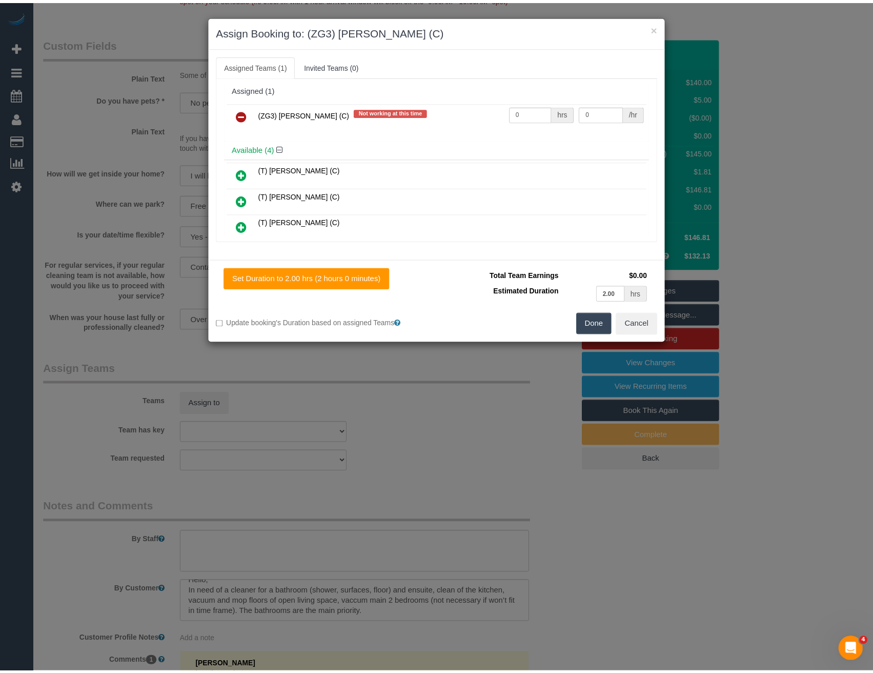
scroll to position [0, 0]
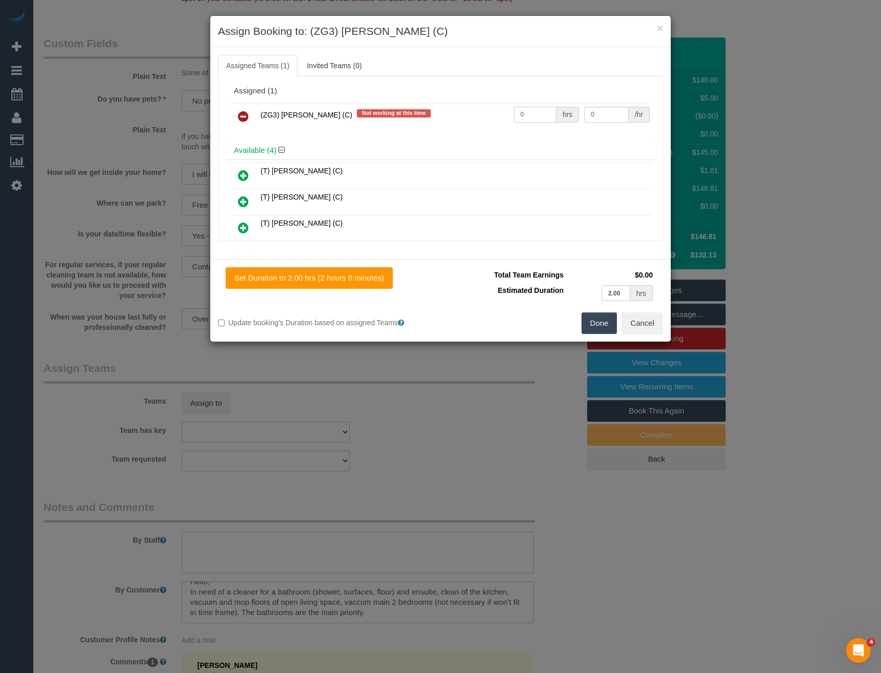
drag, startPoint x: 518, startPoint y: 111, endPoint x: 483, endPoint y: 123, distance: 36.5
click at [483, 123] on tr "(ZG3) [PERSON_NAME] (C) Not working at this time 0 hrs 0 /hr" at bounding box center [440, 117] width 423 height 26
type input "2"
type input "36.25"
drag, startPoint x: 608, startPoint y: 317, endPoint x: 601, endPoint y: 317, distance: 6.7
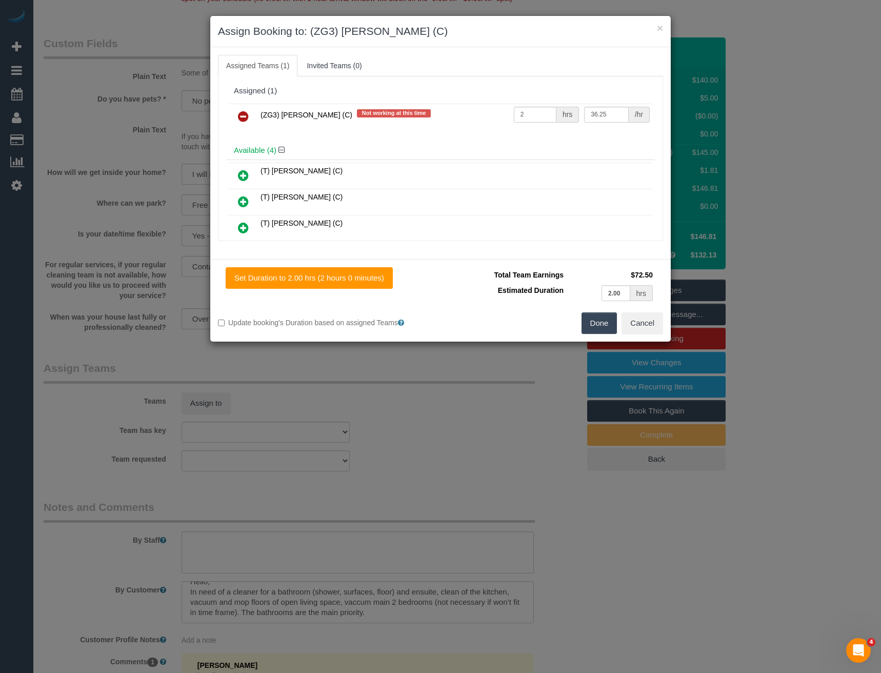
click at [606, 317] on button "Done" at bounding box center [599, 323] width 36 height 22
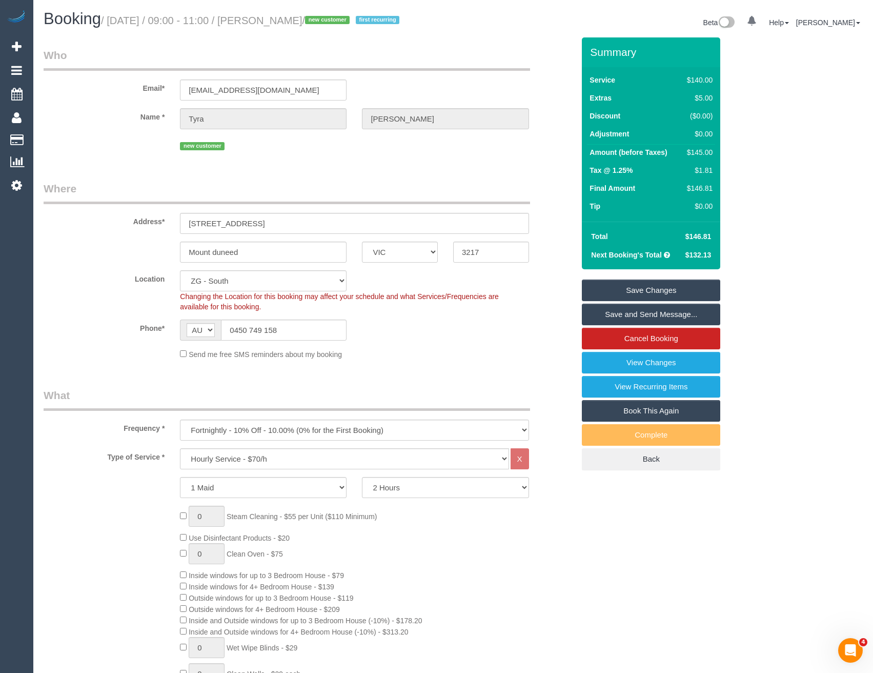
click at [638, 317] on link "Save and Send Message..." at bounding box center [651, 314] width 138 height 22
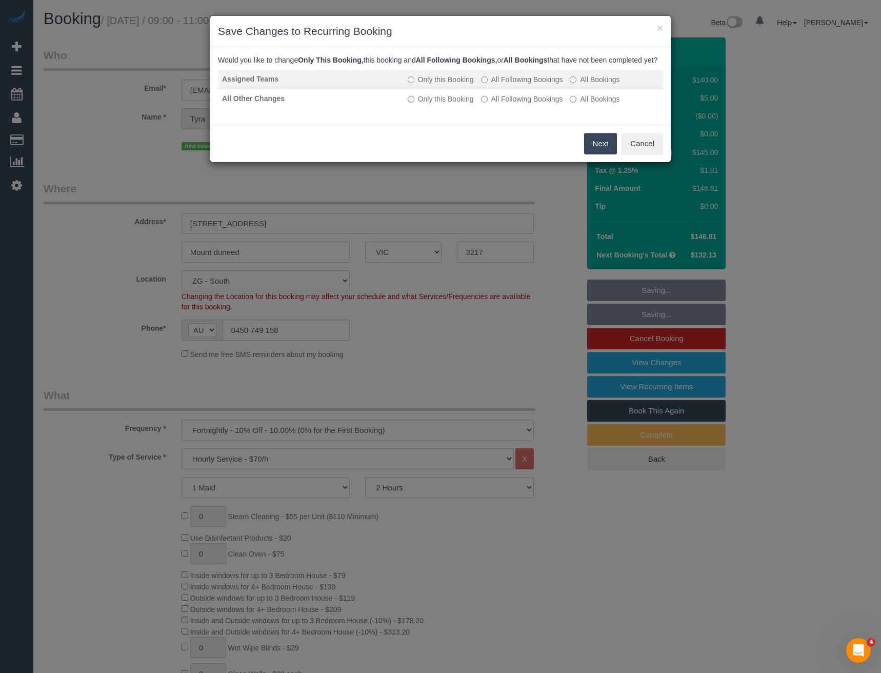
click at [495, 85] on label "All Following Bookings" at bounding box center [522, 79] width 82 height 10
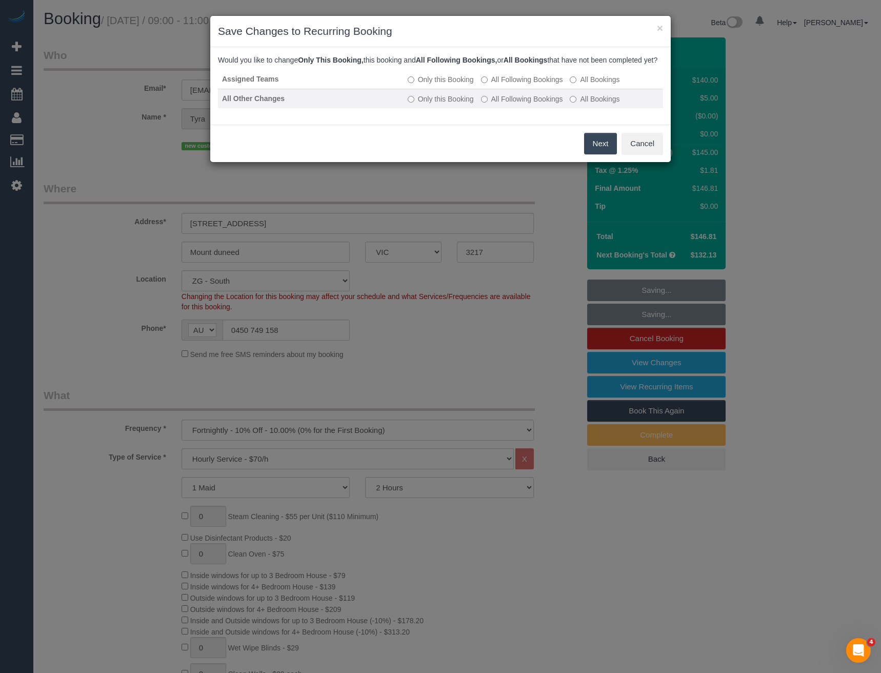
click at [497, 104] on label "All Following Bookings" at bounding box center [522, 99] width 82 height 10
click at [596, 154] on button "Save" at bounding box center [599, 144] width 35 height 22
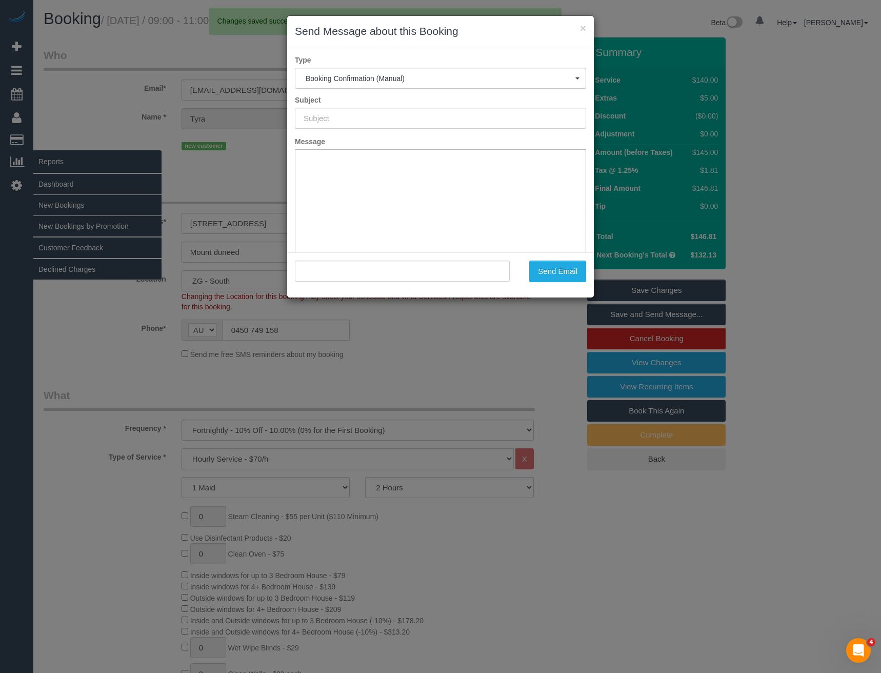
type input "Booking Confirmed"
type input ""[PERSON_NAME]" <[EMAIL_ADDRESS][DOMAIN_NAME]>"
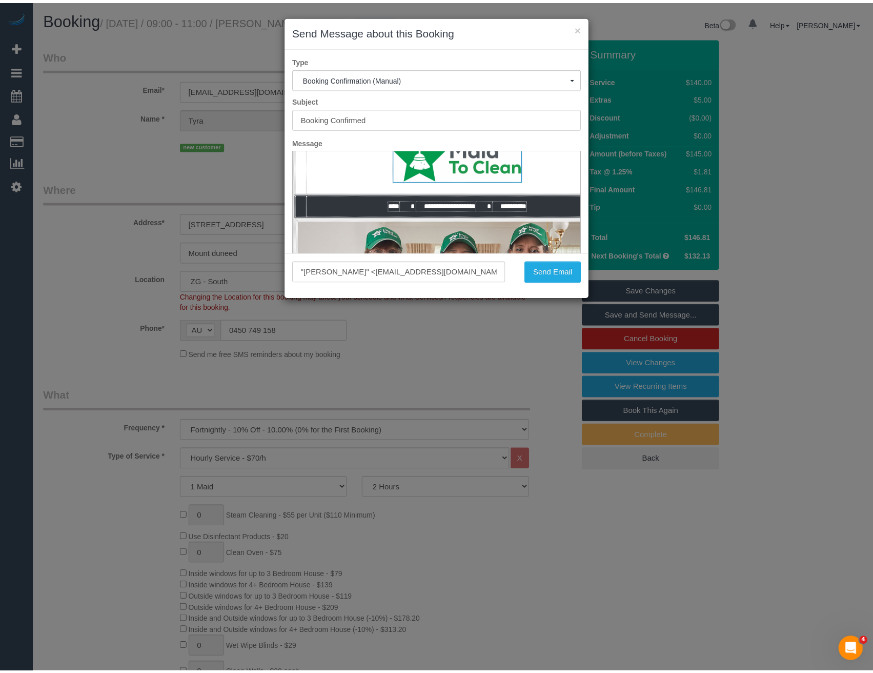
scroll to position [51, 0]
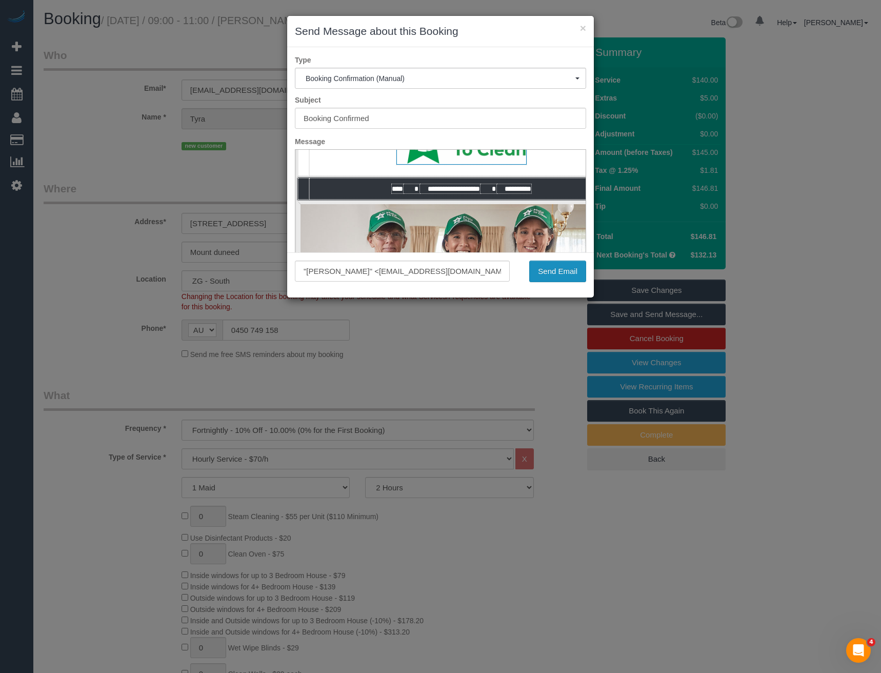
click at [550, 268] on button "Send Email" at bounding box center [557, 271] width 57 height 22
